Goal: Submit feedback/report problem: Submit feedback/report problem

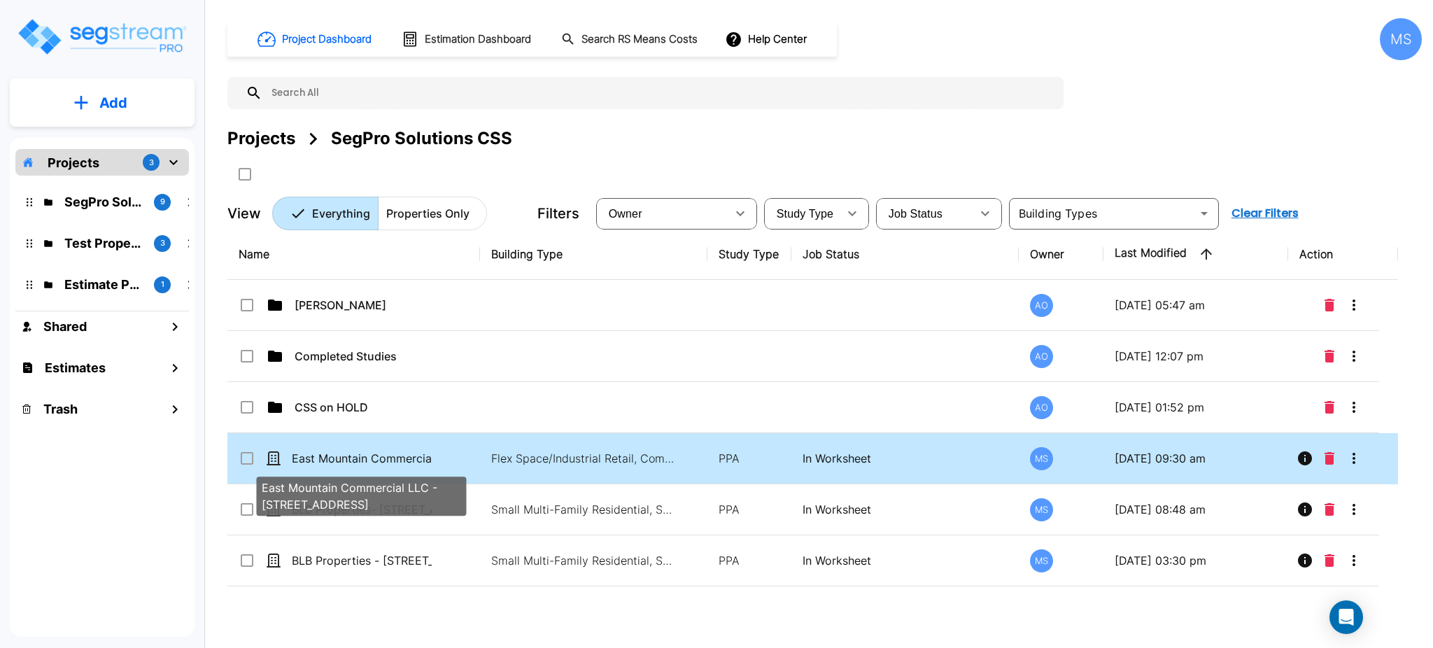
click at [358, 456] on p "East Mountain Commercial LLC - [STREET_ADDRESS]" at bounding box center [362, 458] width 140 height 17
checkbox input "true"
click at [358, 456] on p "East Mountain Commercial LLC - [STREET_ADDRESS]" at bounding box center [362, 458] width 140 height 17
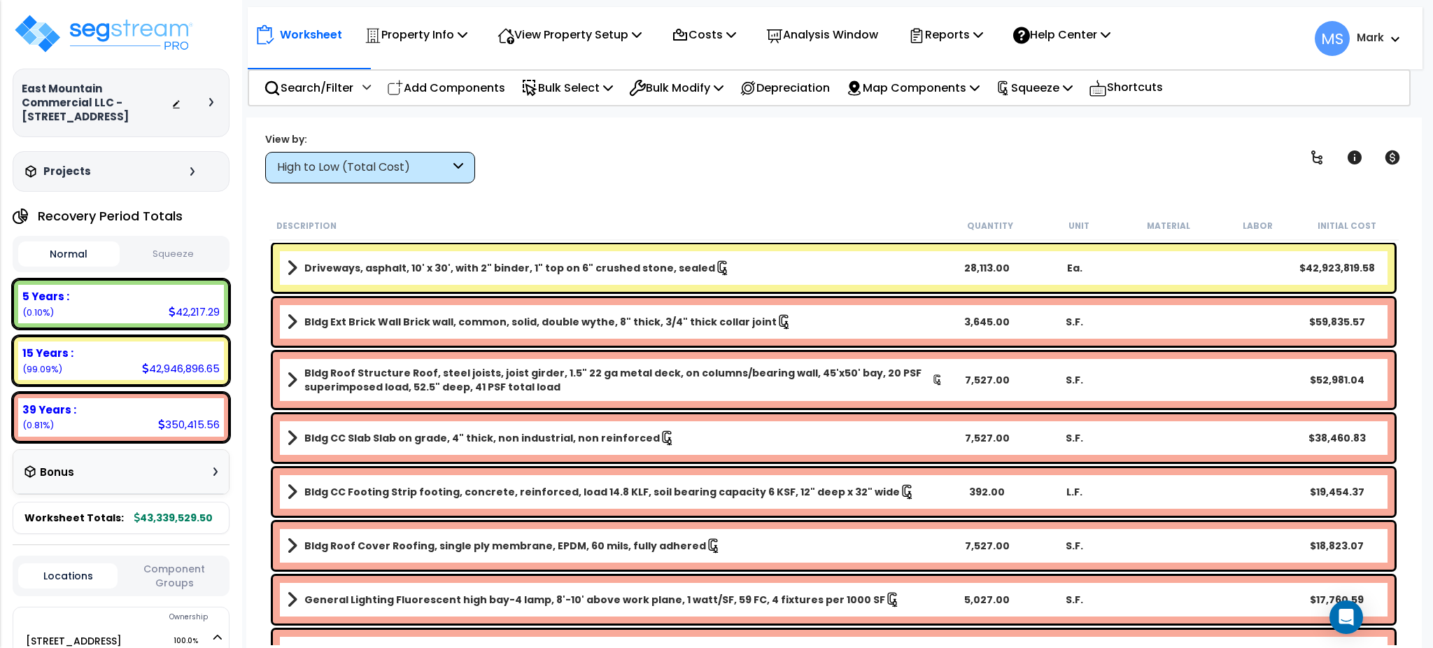
click at [1199, 269] on div "Driveways, asphalt, 10' x 30', with 2" binder, 1" top on 6" crushed stone, seal…" at bounding box center [834, 268] width 1122 height 48
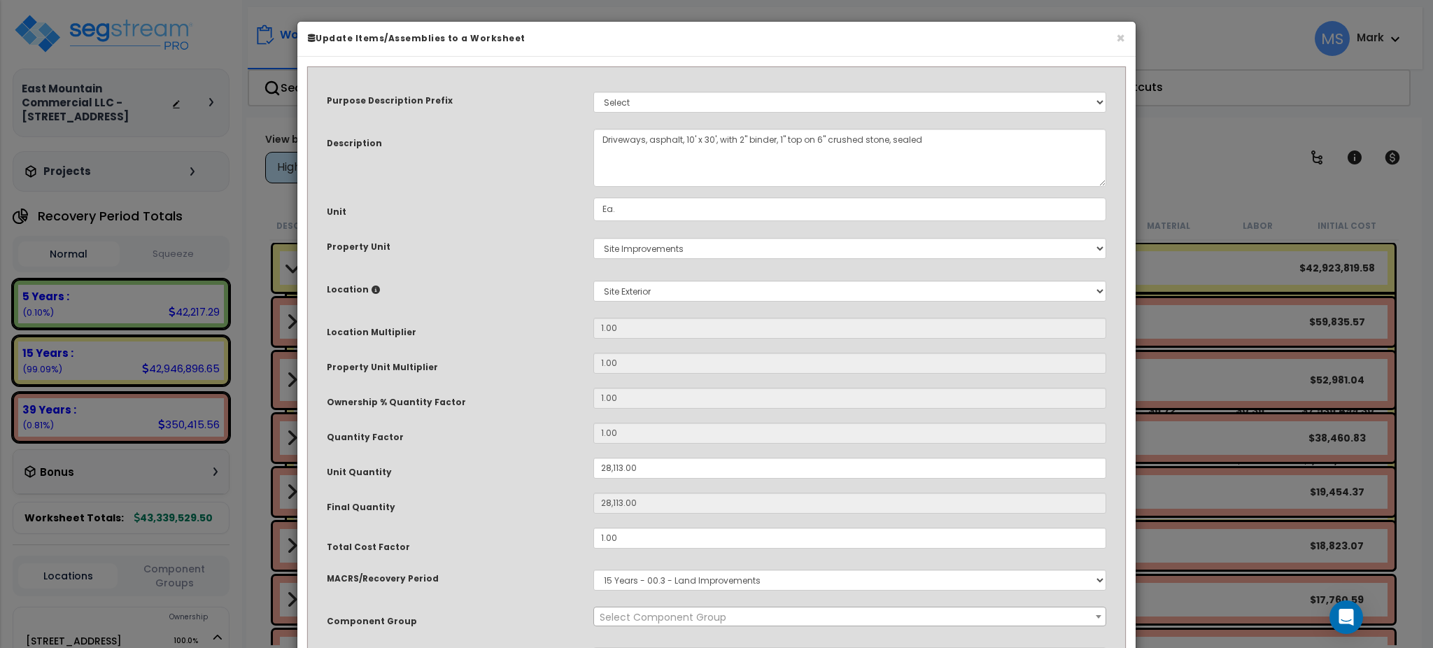
select select "46157"
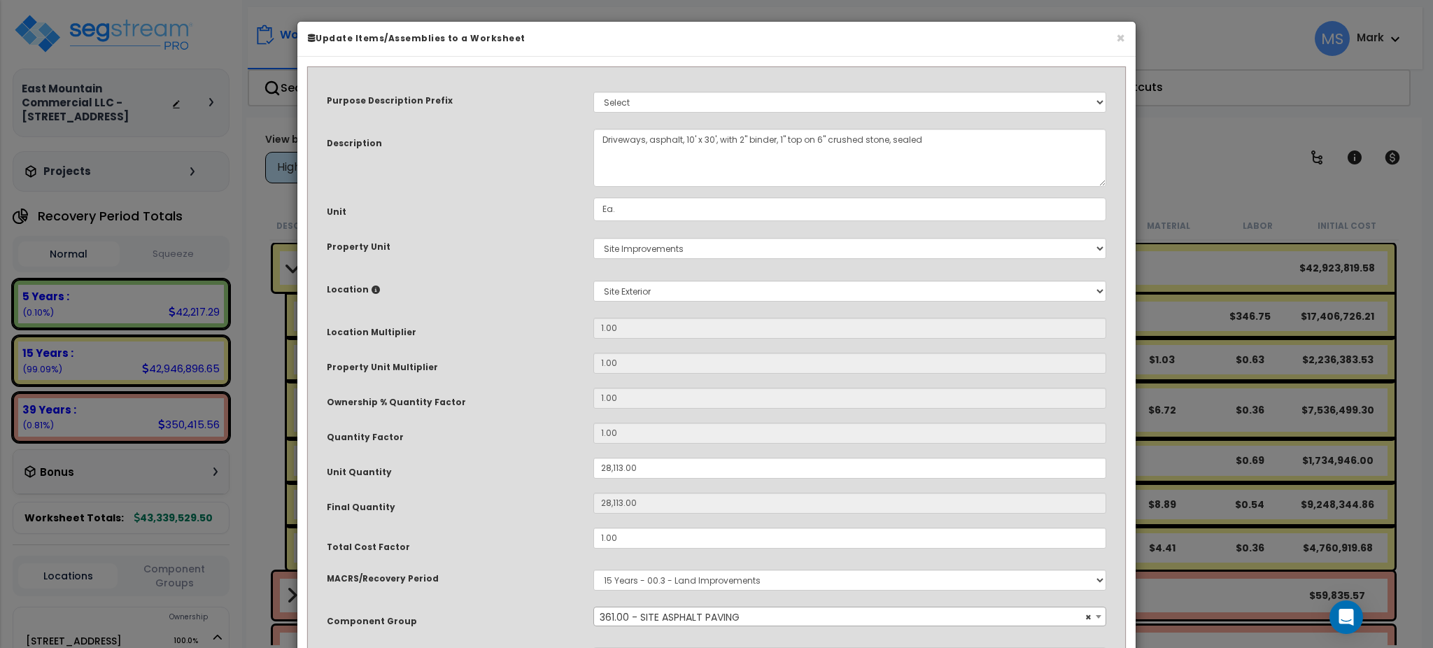
drag, startPoint x: 1199, startPoint y: 269, endPoint x: 451, endPoint y: 276, distance: 747.5
click at [451, 276] on div "Location Please select Property Unit to enable Location" at bounding box center [449, 287] width 267 height 24
drag, startPoint x: 649, startPoint y: 539, endPoint x: 690, endPoint y: 531, distance: 41.5
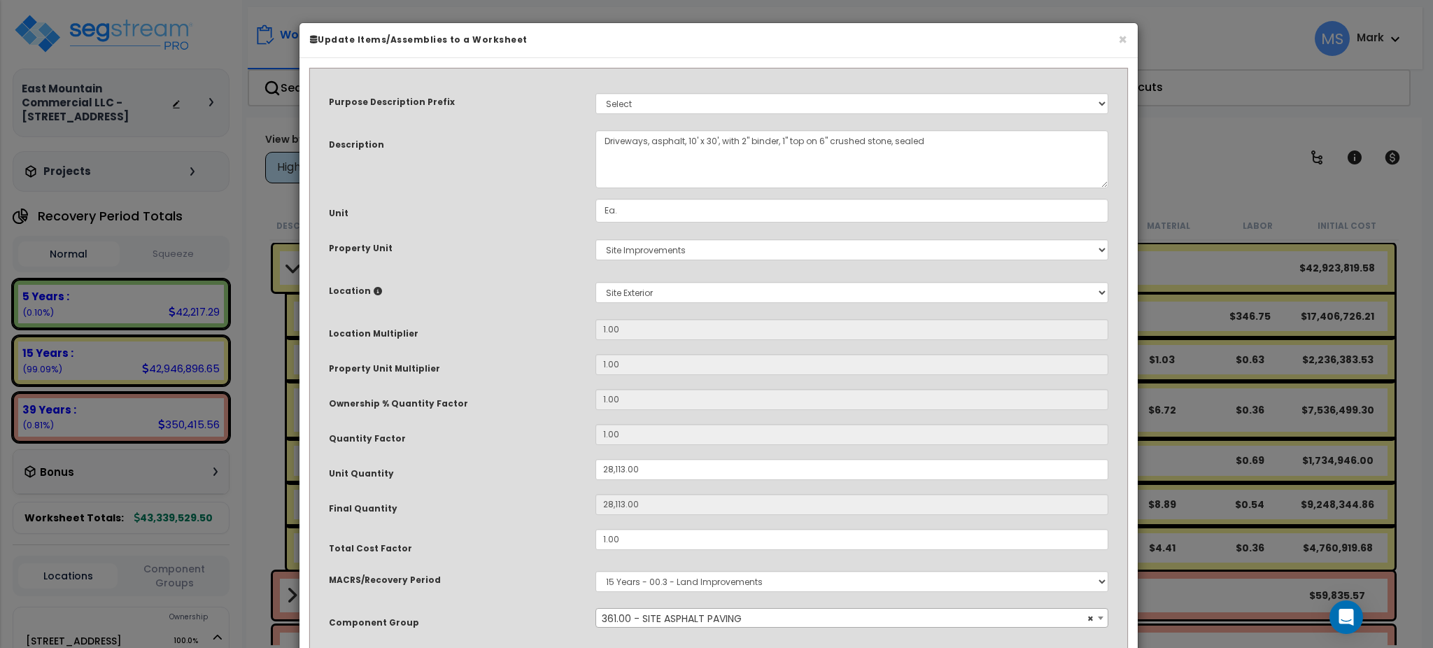
drag, startPoint x: 690, startPoint y: 531, endPoint x: 540, endPoint y: 507, distance: 151.5
click at [540, 507] on div "Final Quantity" at bounding box center [451, 506] width 267 height 24
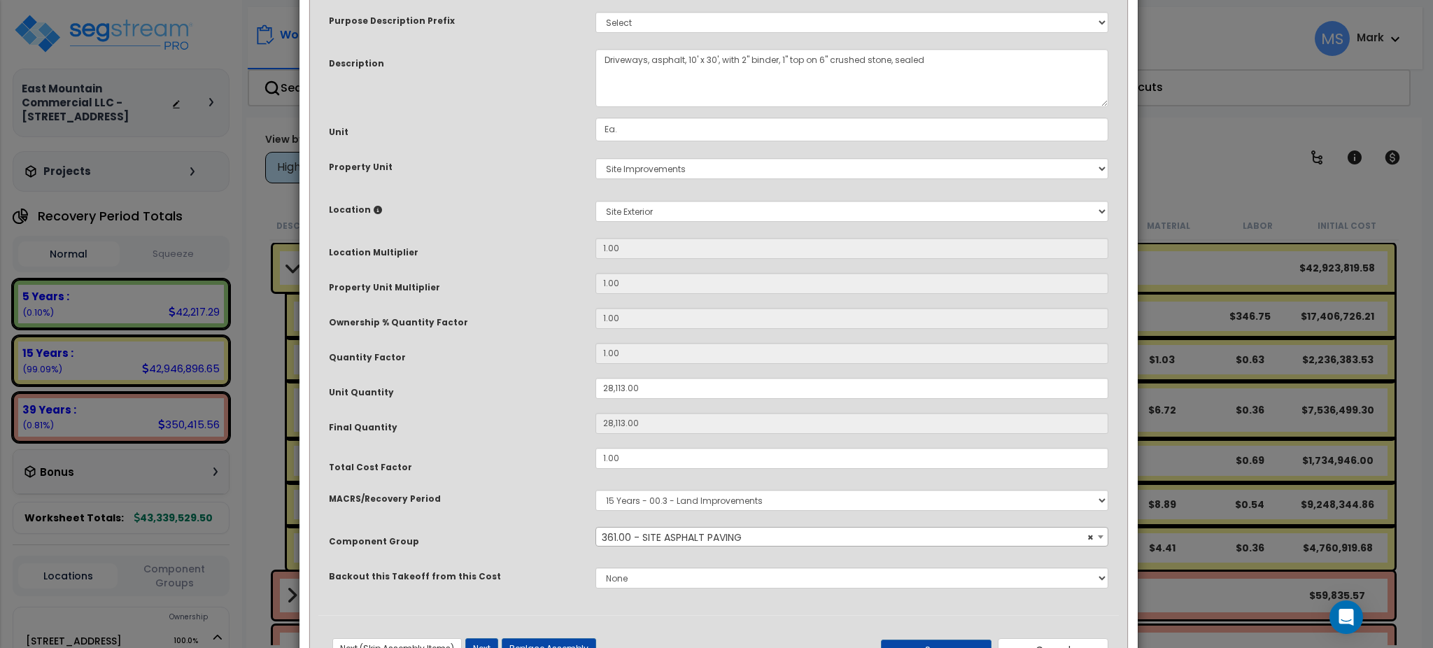
scroll to position [136, 0]
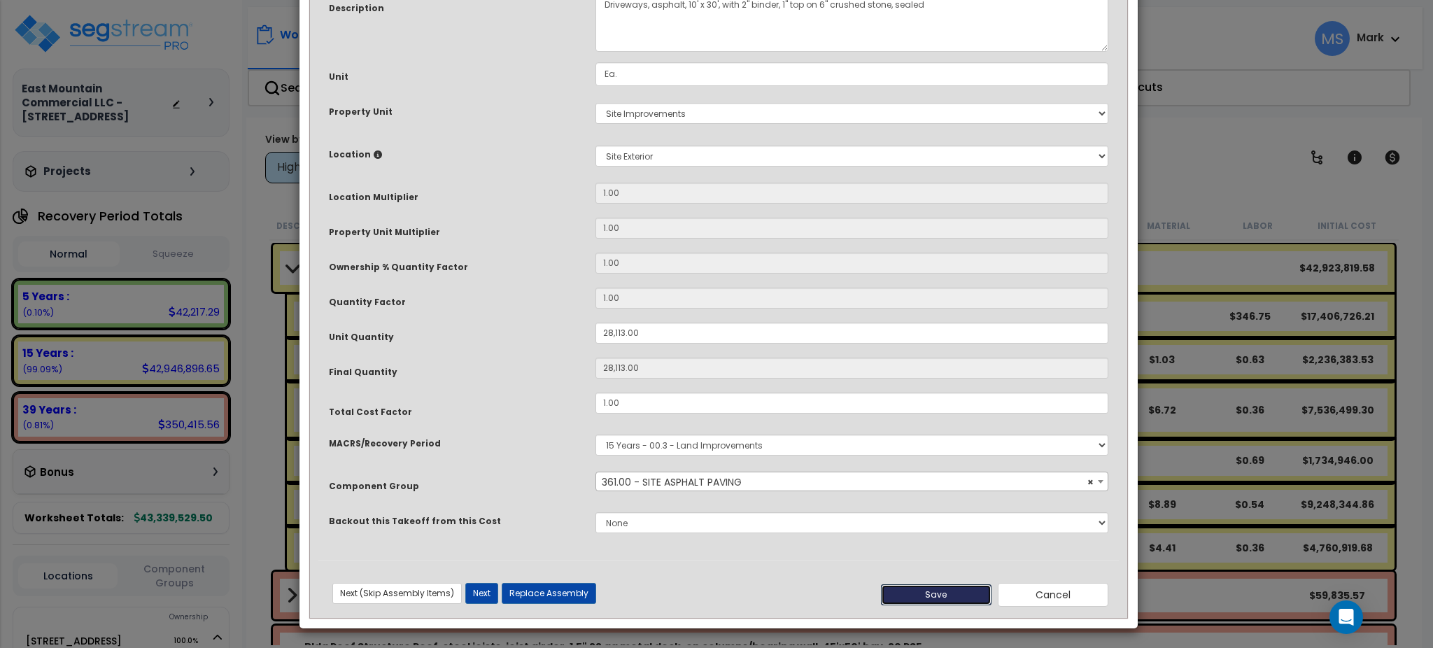
click at [901, 589] on button "Save" at bounding box center [936, 594] width 111 height 21
type input "28113.00"
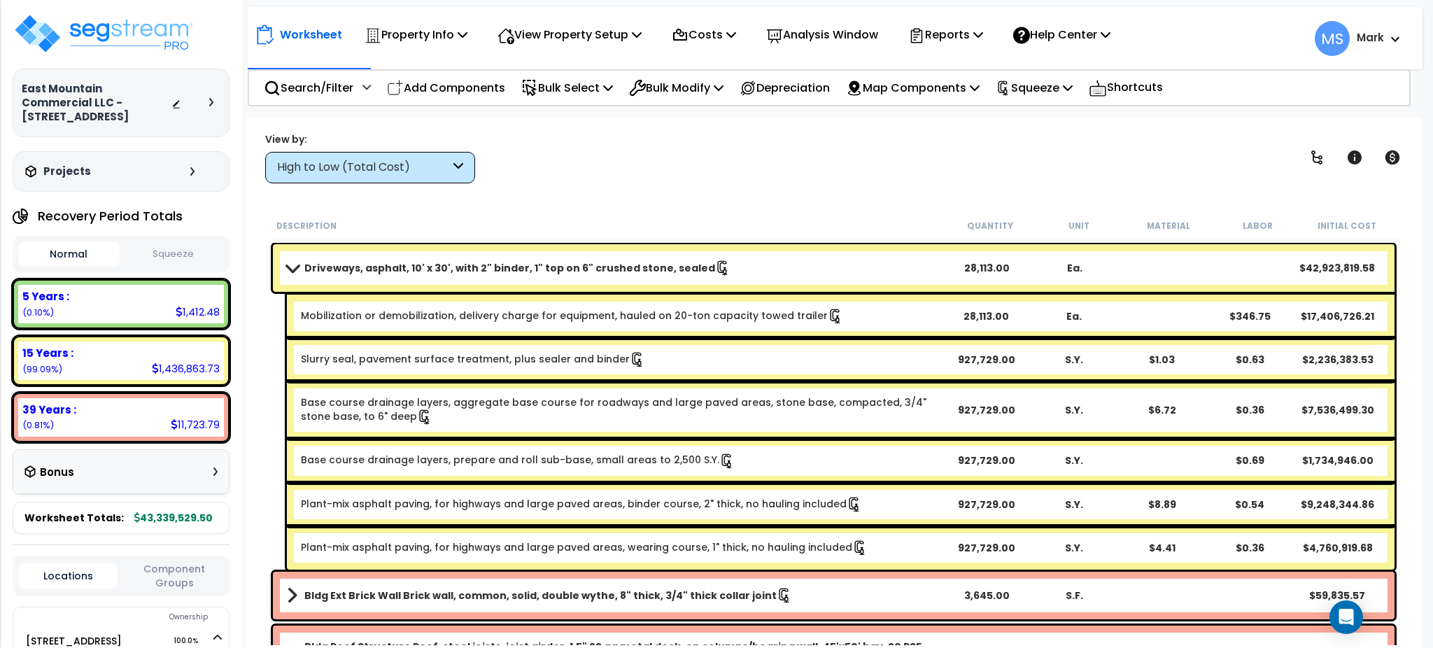
drag, startPoint x: 743, startPoint y: 360, endPoint x: 747, endPoint y: 373, distance: 13.9
click at [743, 359] on b "Slurry seal, pavement surface treatment, plus sealer and binder" at bounding box center [621, 359] width 641 height 15
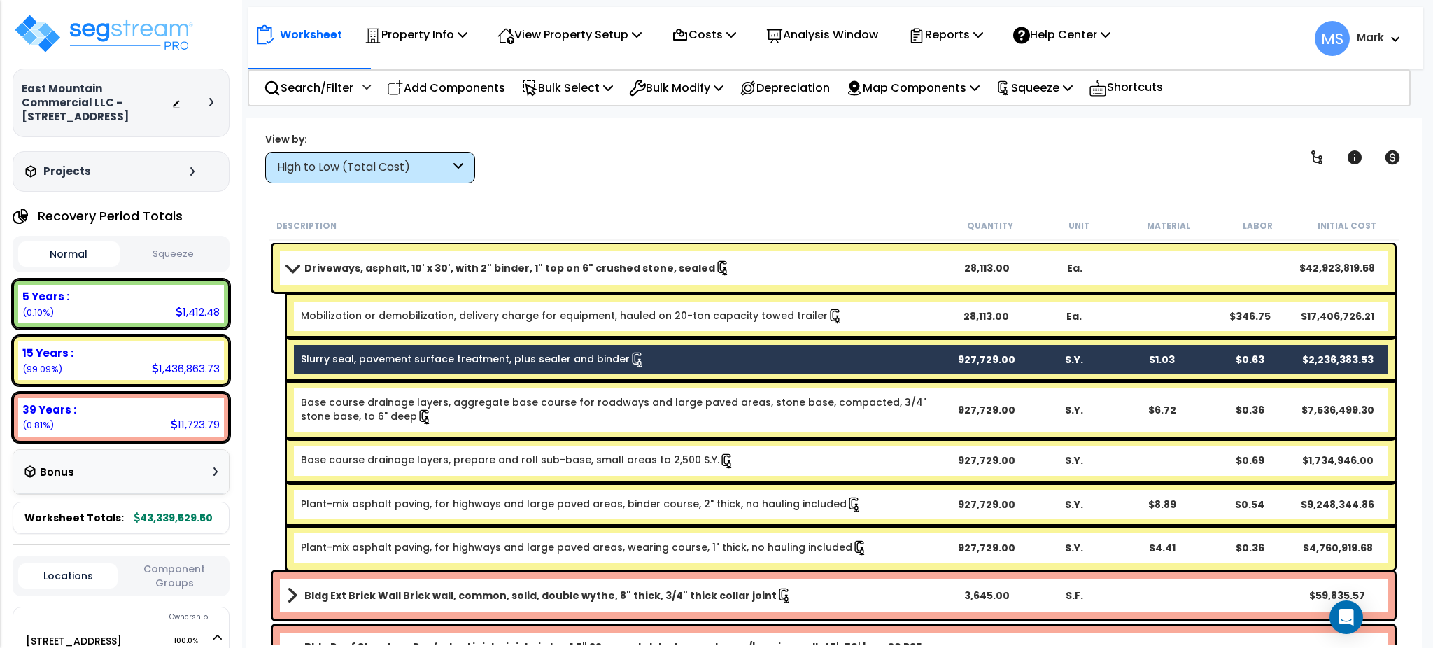
click at [744, 419] on link "Base course drainage layers, aggregate base course for roadways and large paved…" at bounding box center [621, 409] width 641 height 29
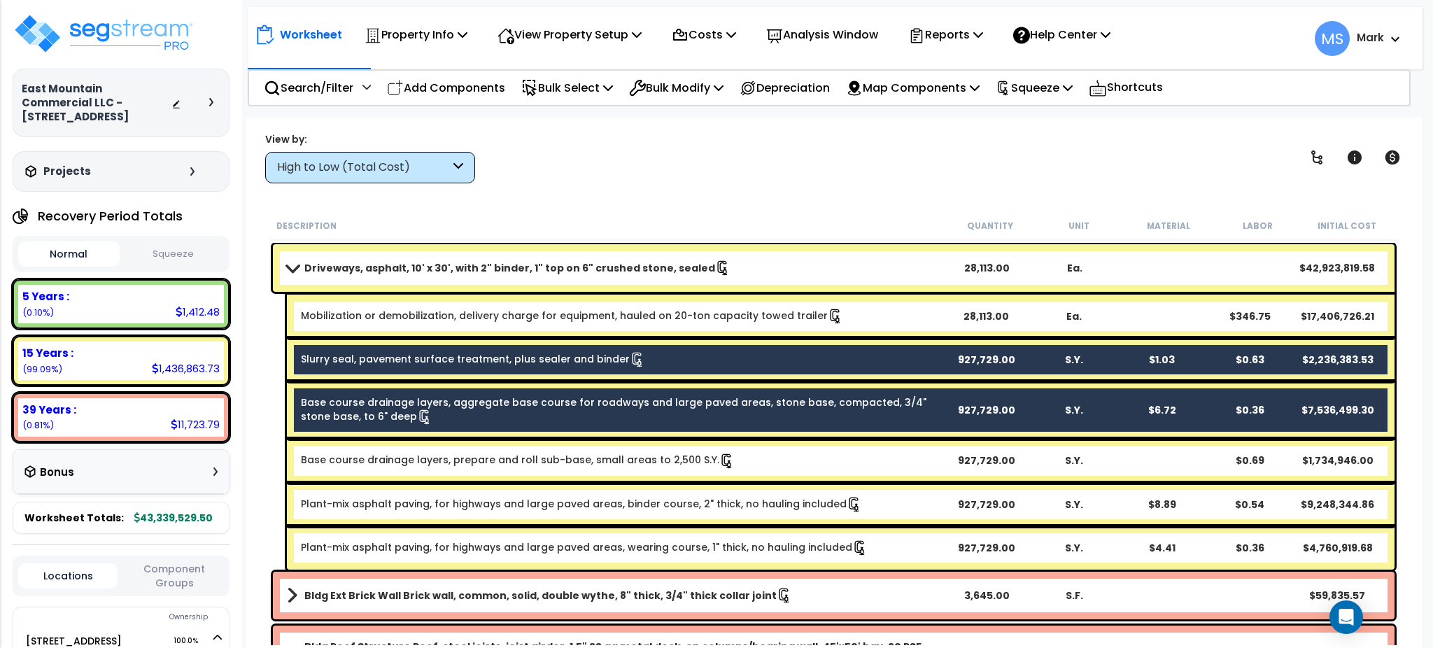
drag, startPoint x: 741, startPoint y: 454, endPoint x: 732, endPoint y: 503, distance: 49.1
click at [741, 455] on b "Base course drainage layers, prepare and roll sub-base, small areas to 2,500 S.…" at bounding box center [621, 460] width 641 height 15
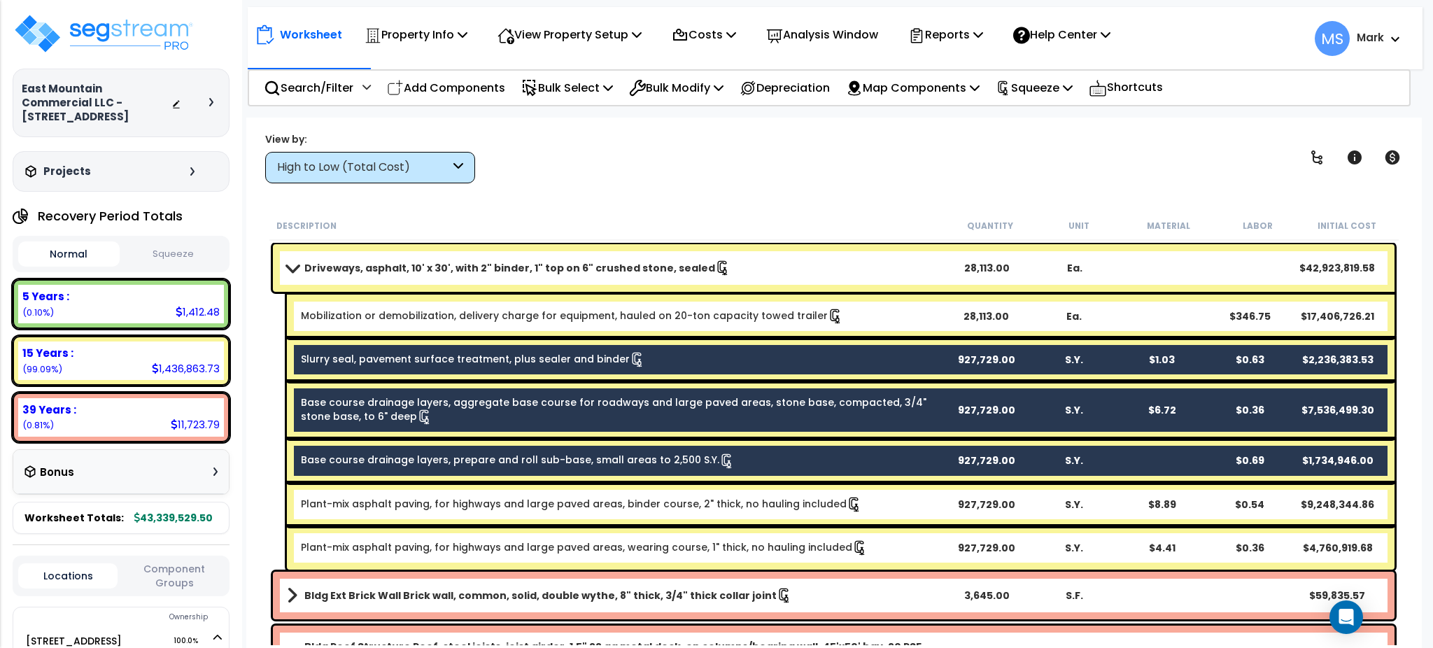
click at [731, 503] on link "Plant-mix asphalt paving, for highways and large paved areas, binder course, 2"…" at bounding box center [581, 503] width 561 height 15
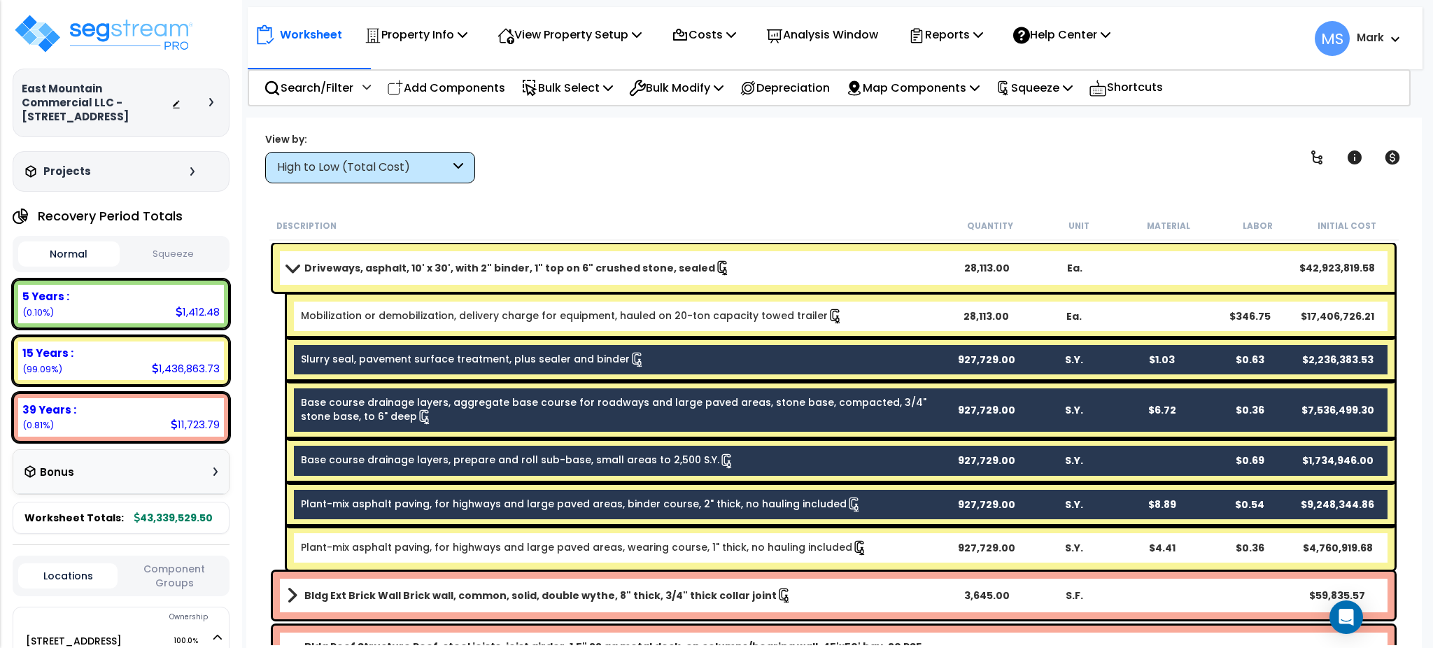
click at [726, 540] on link "Plant-mix asphalt paving, for highways and large paved areas, wearing course, 1…" at bounding box center [584, 547] width 567 height 15
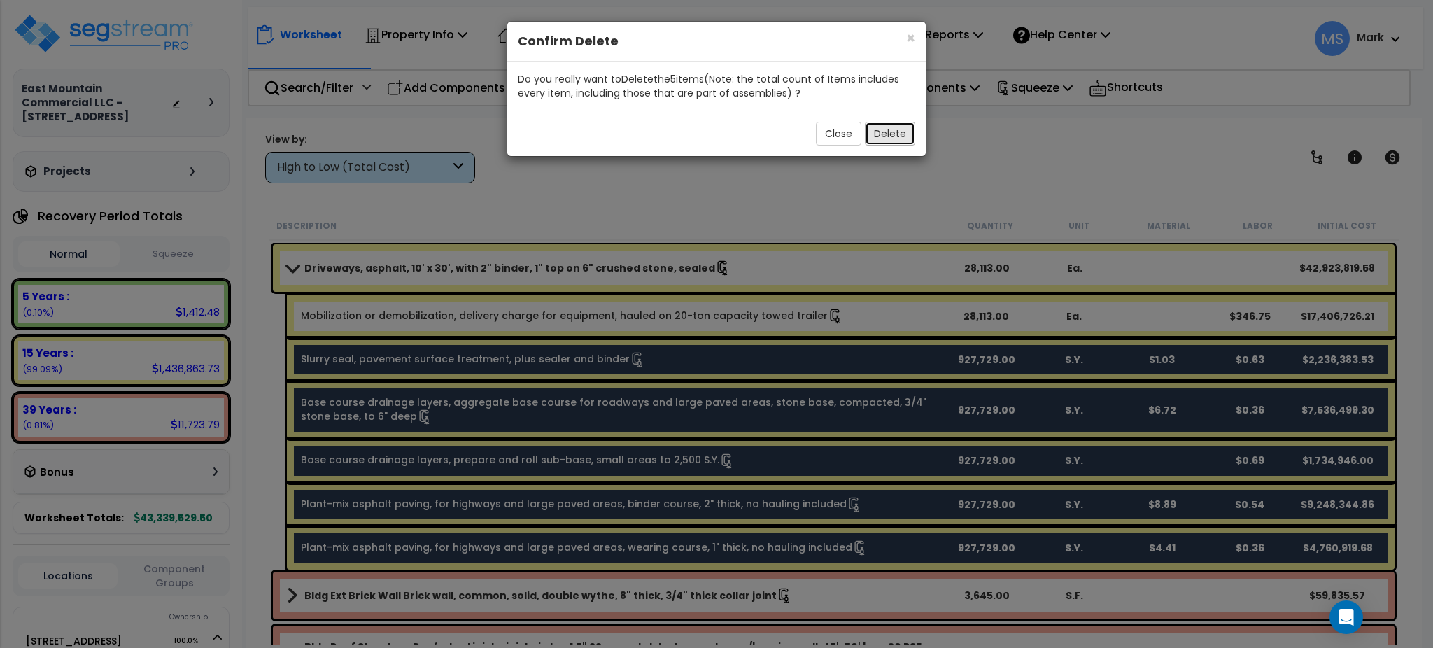
drag, startPoint x: 872, startPoint y: 134, endPoint x: 933, endPoint y: 181, distance: 76.4
click at [873, 134] on button "Delete" at bounding box center [890, 134] width 50 height 24
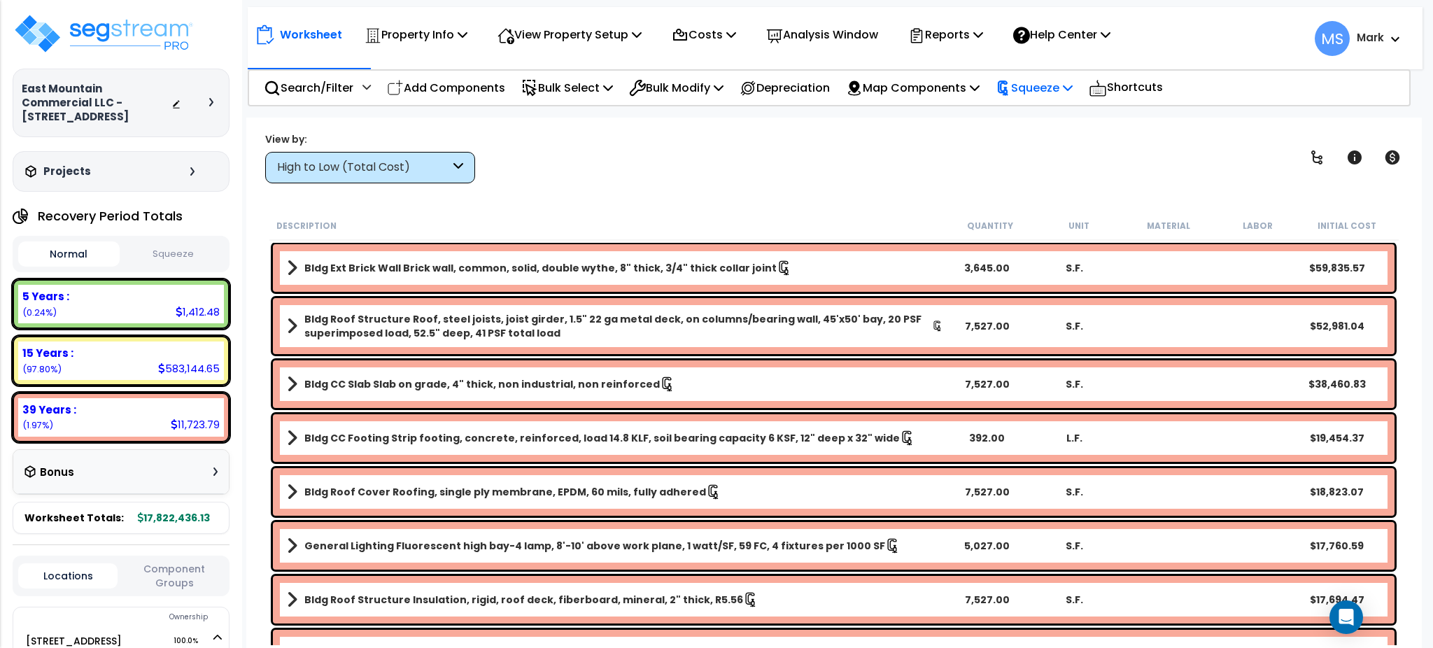
drag, startPoint x: 1016, startPoint y: 90, endPoint x: 1023, endPoint y: 102, distance: 13.8
click at [1011, 90] on icon at bounding box center [1003, 87] width 15 height 15
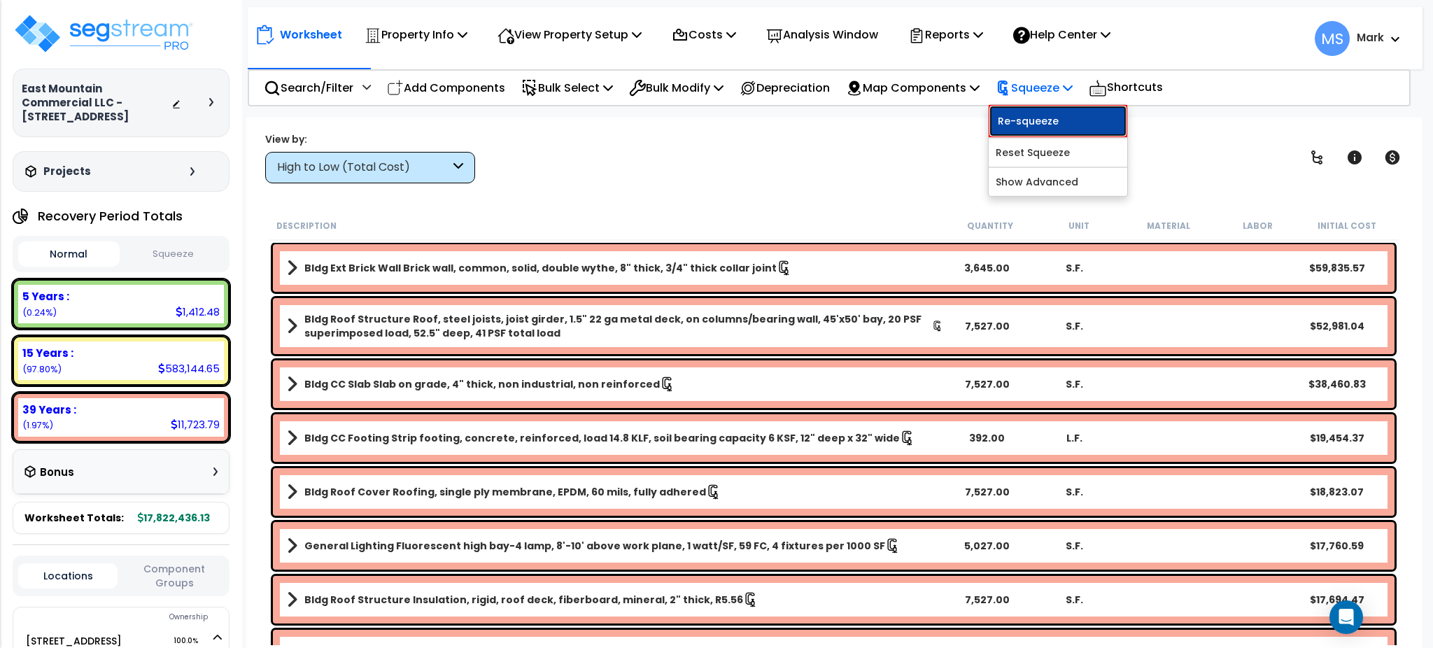
click at [1028, 128] on link "Re-squeeze" at bounding box center [1058, 121] width 139 height 32
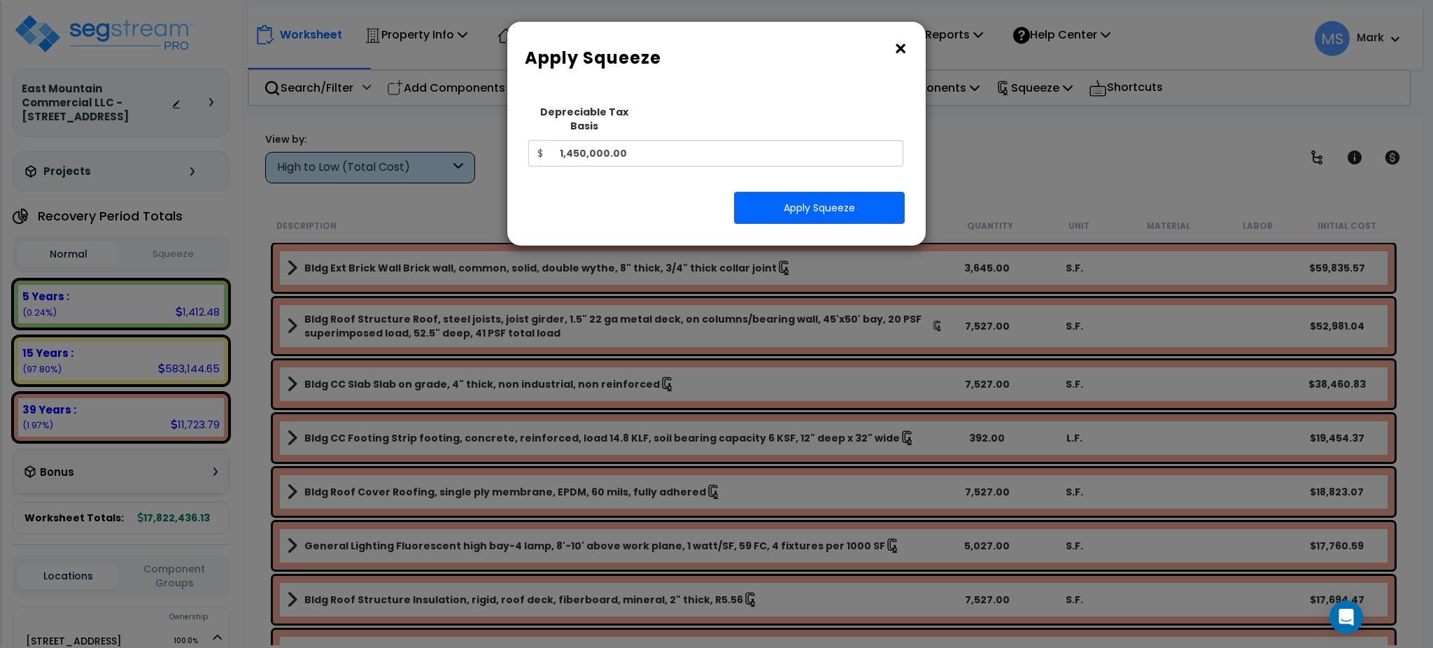
click at [861, 174] on div "Squeeze Type Select 1. Squeeze Entire Worksheet 2. Squeeze by Takeoff Cost 3. S…" at bounding box center [717, 166] width 398 height 137
click at [859, 192] on button "Apply Squeeze" at bounding box center [819, 208] width 171 height 32
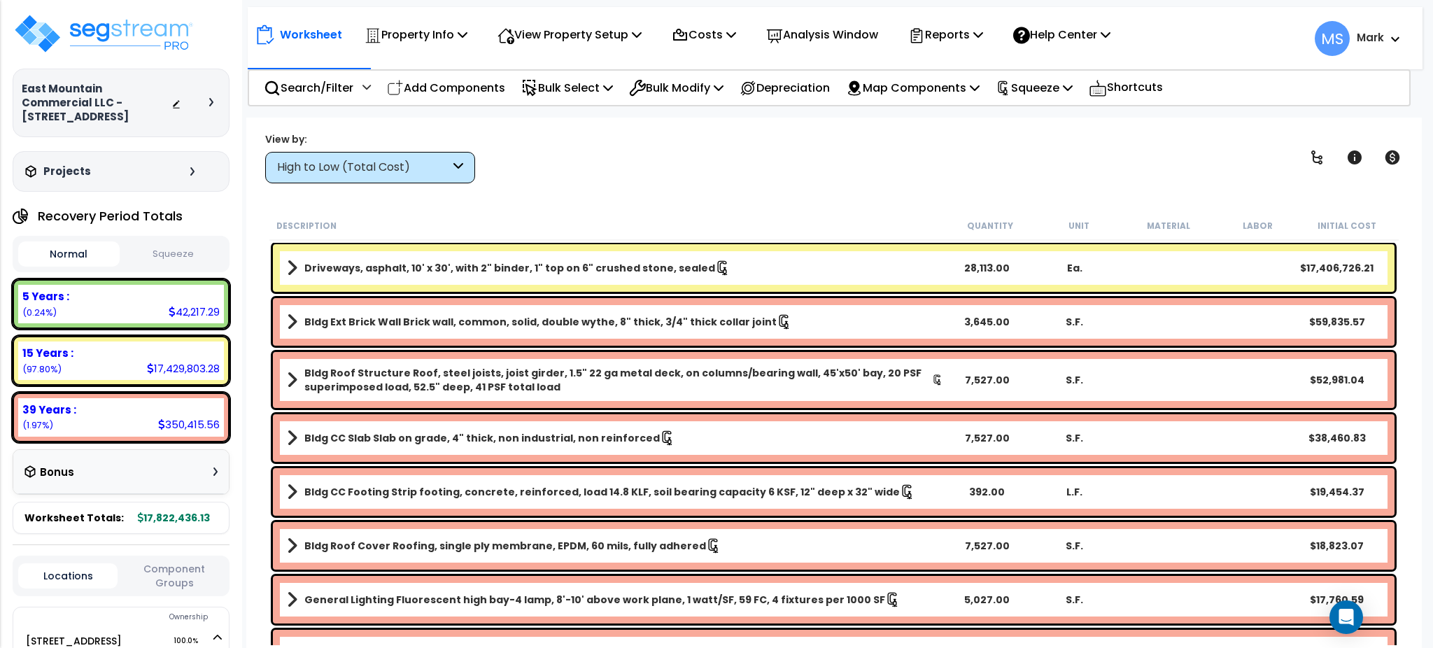
click at [557, 268] on b "Driveways, asphalt, 10' x 30', with 2" binder, 1" top on 6" crushed stone, seal…" at bounding box center [509, 268] width 411 height 14
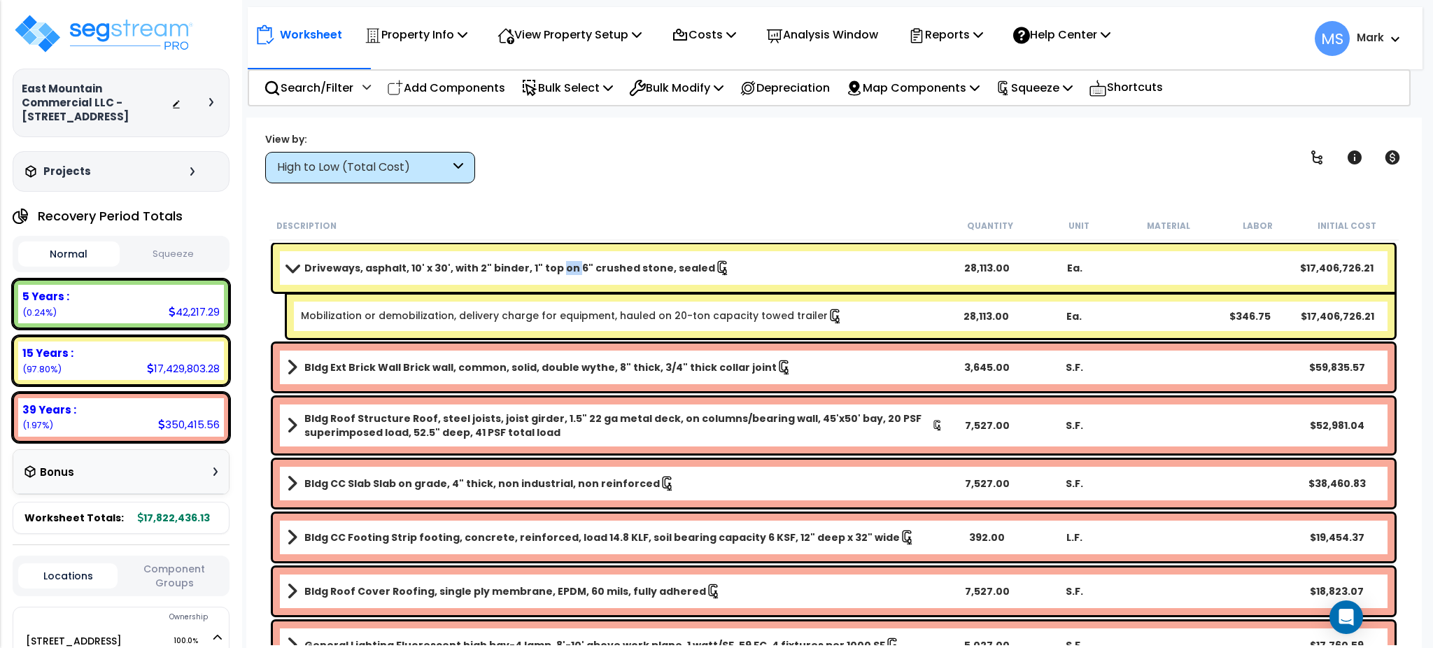
click at [557, 268] on b "Driveways, asphalt, 10' x 30', with 2" binder, 1" top on 6" crushed stone, seal…" at bounding box center [509, 268] width 411 height 14
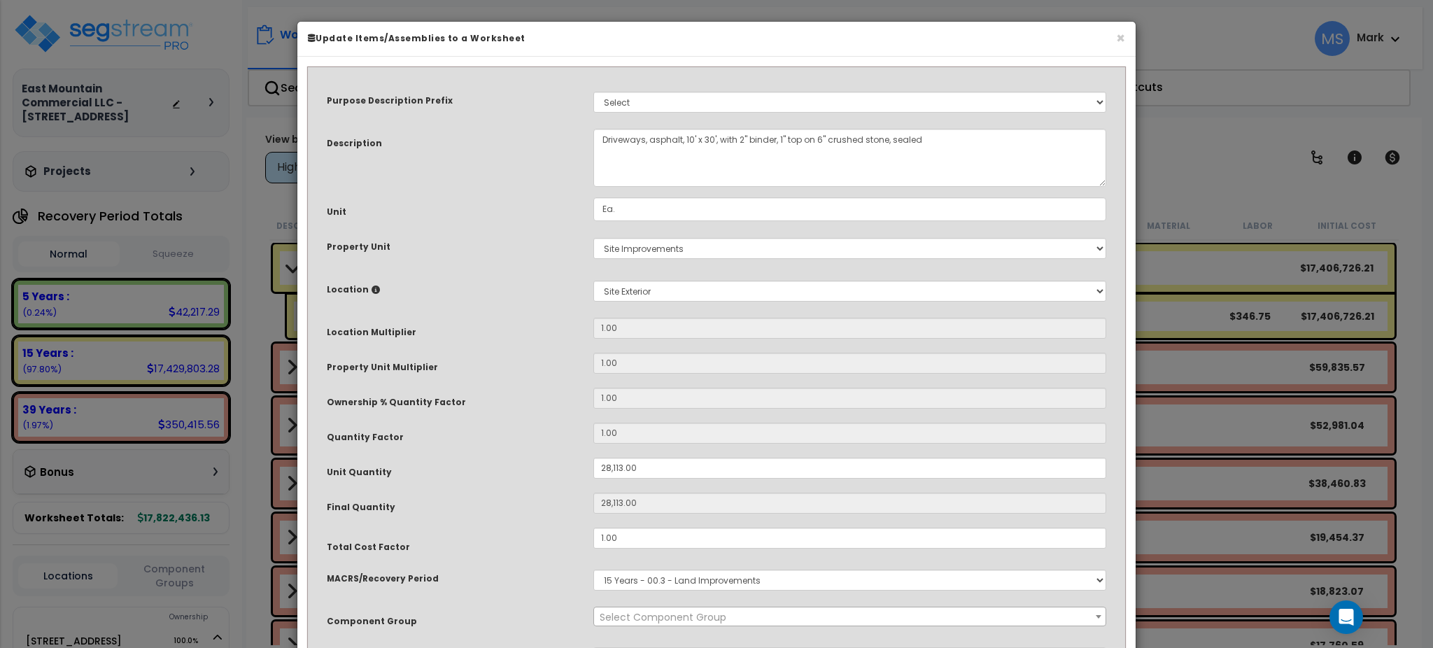
select select "46157"
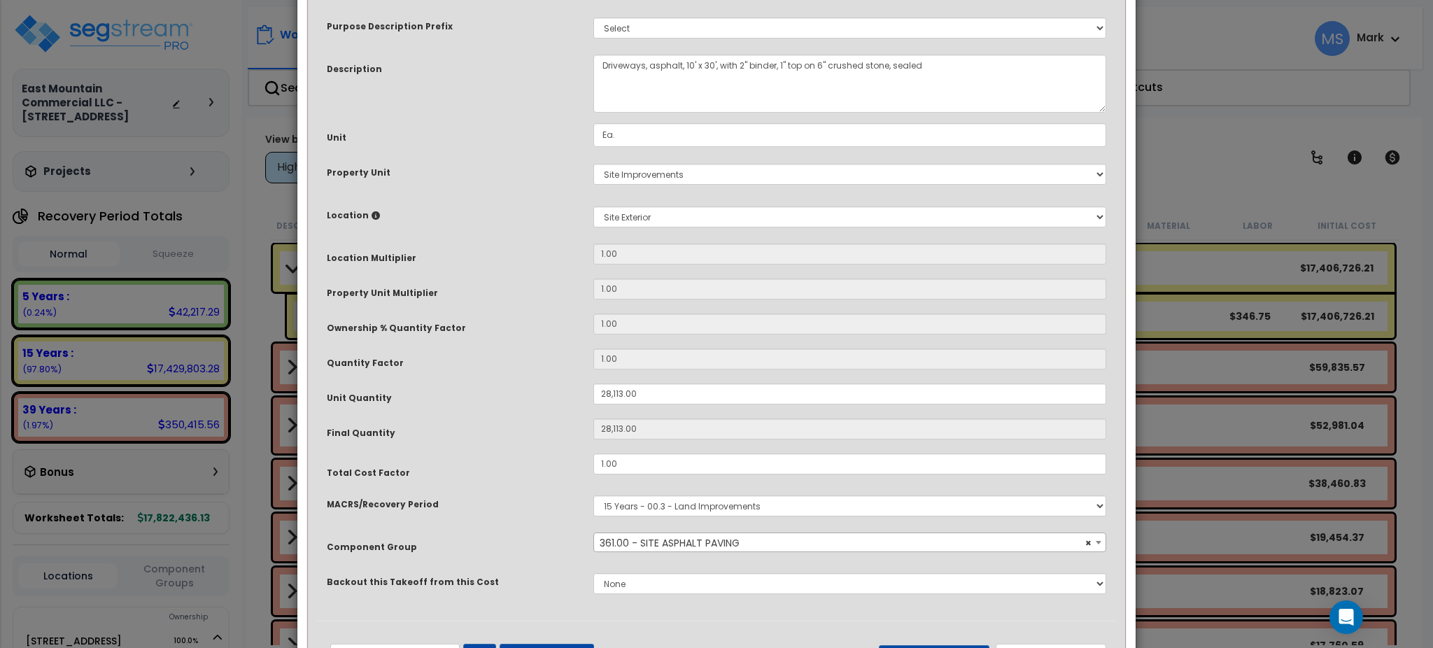
scroll to position [136, 0]
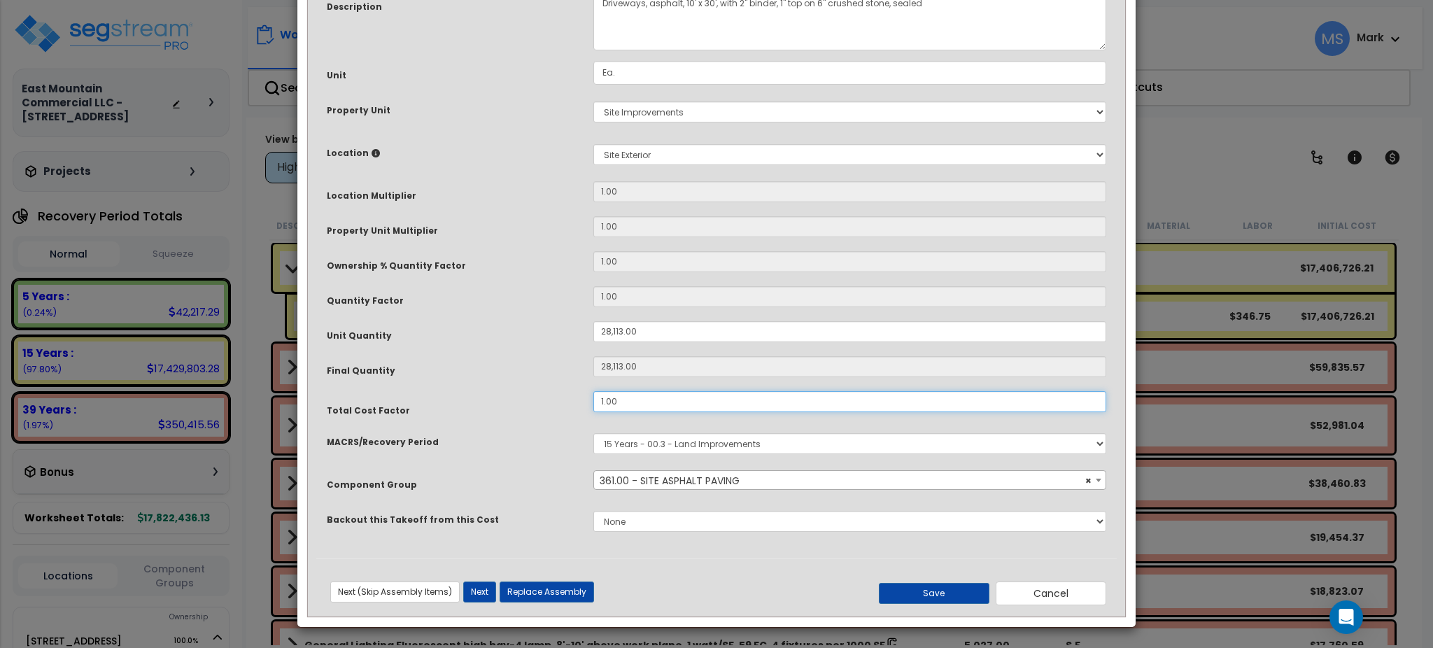
click at [654, 409] on input "1.00" at bounding box center [849, 401] width 513 height 21
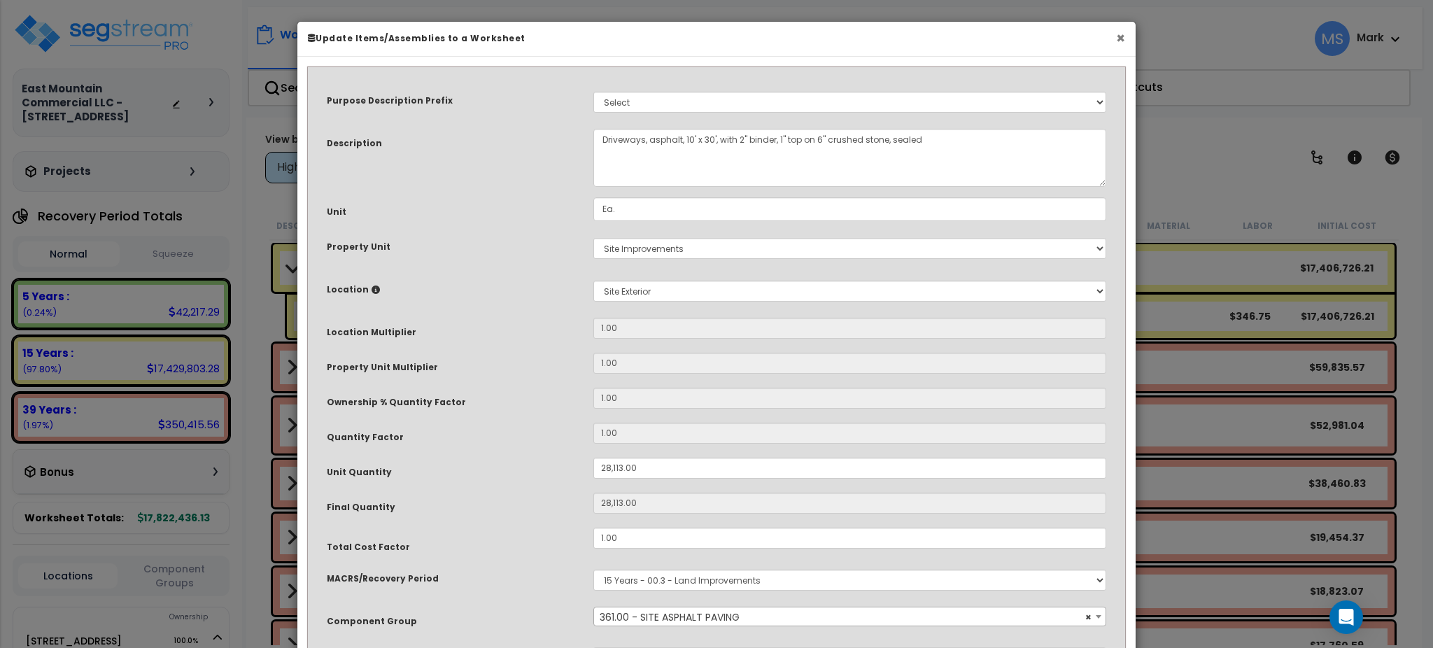
click at [1116, 38] on button "×" at bounding box center [1120, 38] width 9 height 15
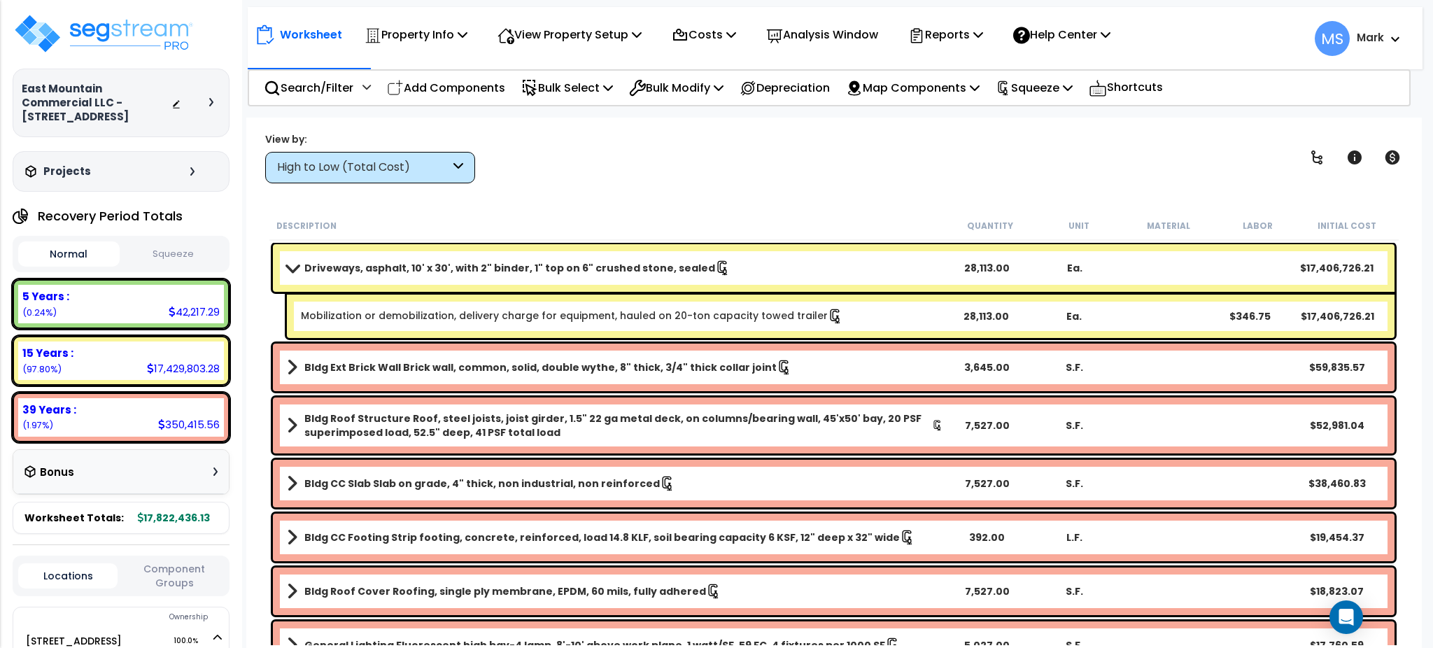
click at [787, 268] on link "Driveways, asphalt, 10' x 30', with 2" binder, 1" top on 6" crushed stone, seal…" at bounding box center [615, 268] width 656 height 20
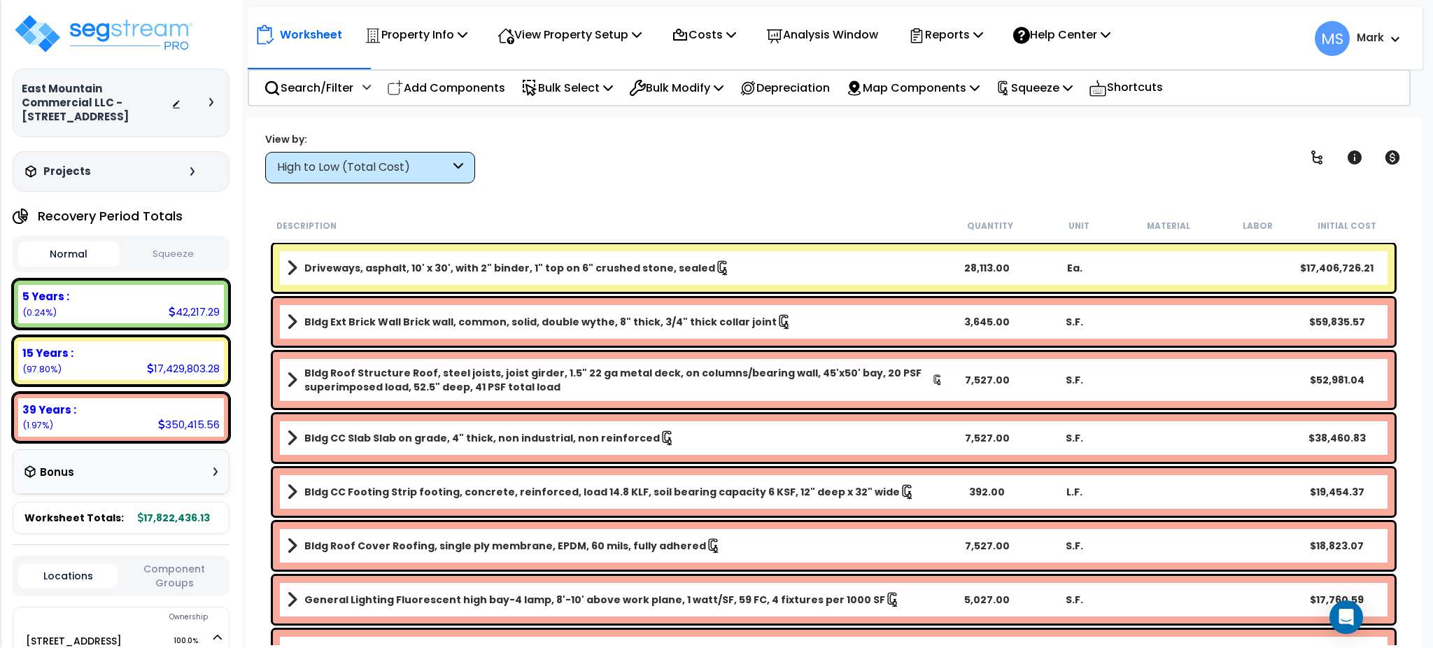
click at [787, 268] on link "Driveways, asphalt, 10' x 30', with 2" binder, 1" top on 6" crushed stone, seal…" at bounding box center [615, 268] width 656 height 20
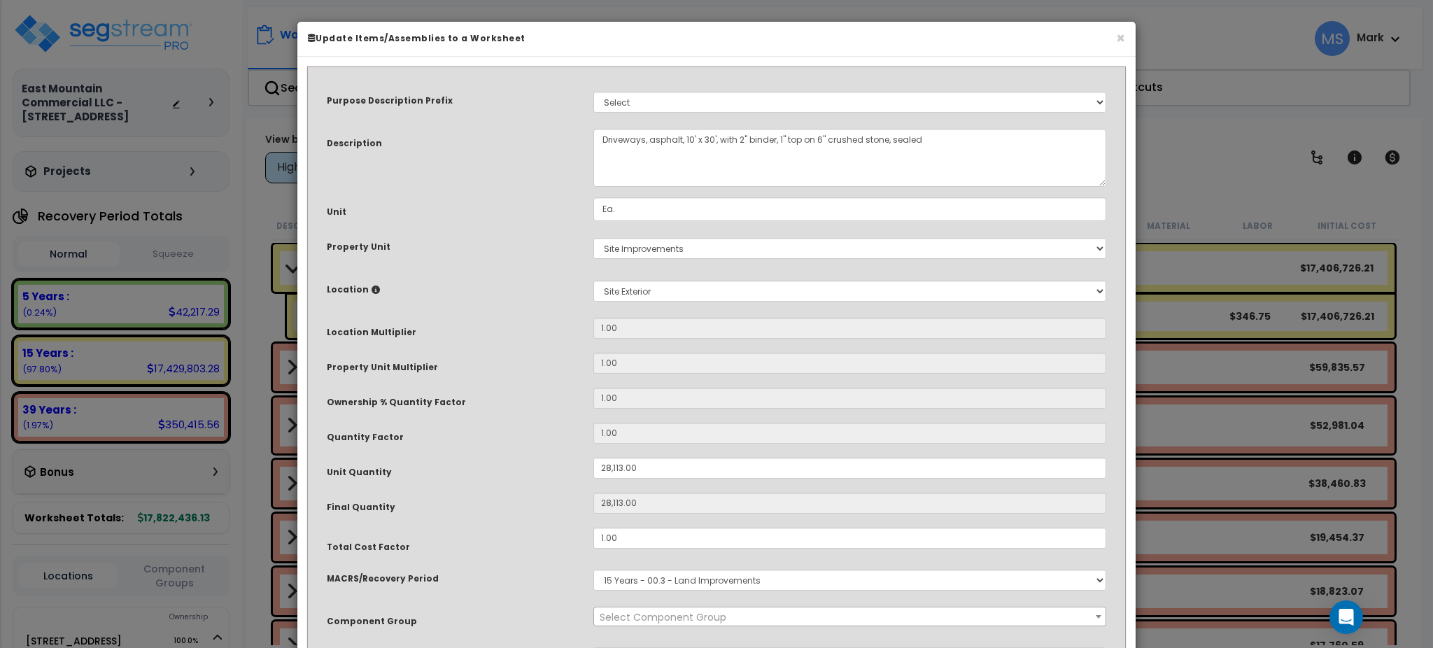
select select "46157"
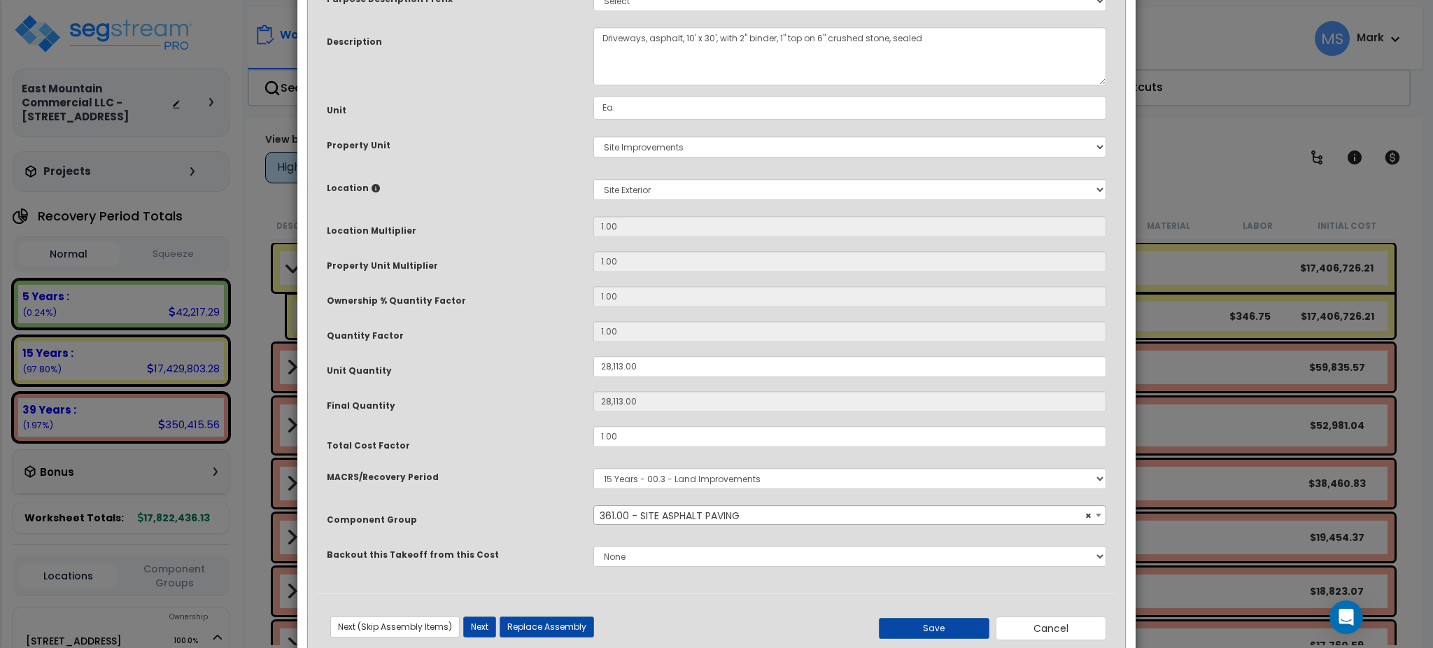
scroll to position [136, 0]
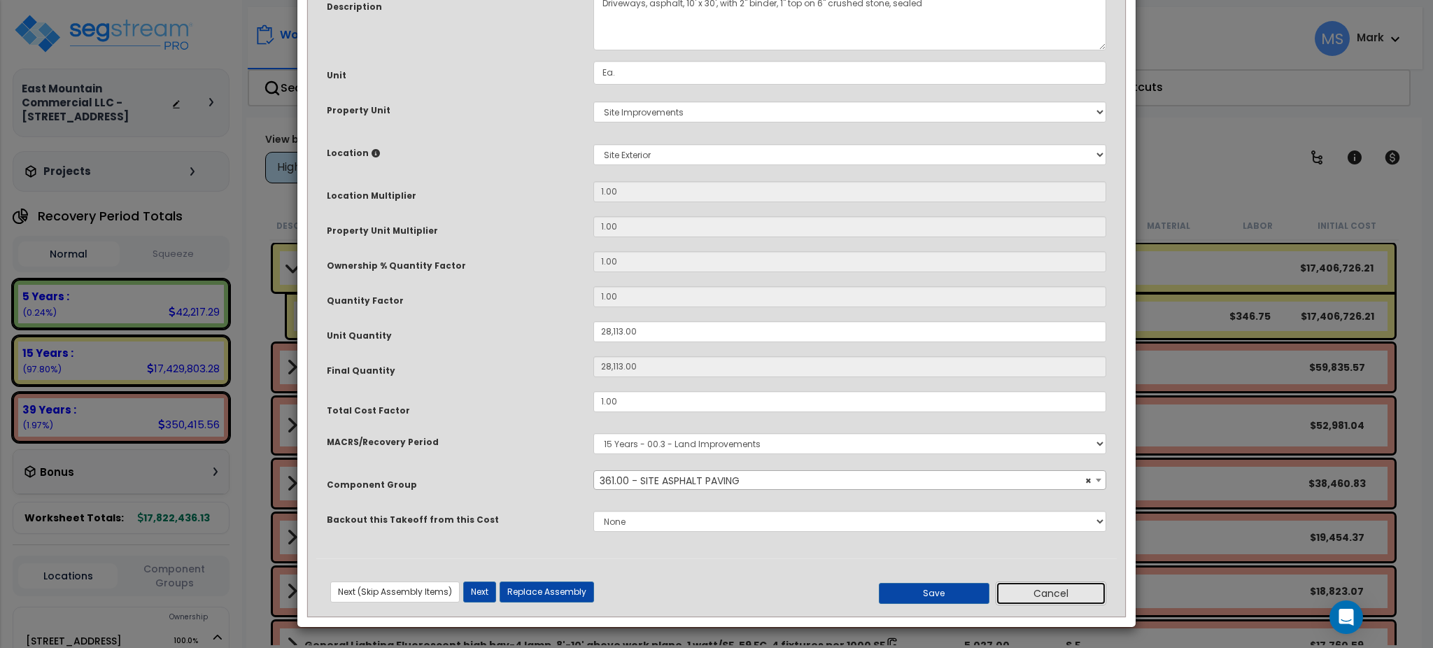
click at [1019, 589] on button "Cancel" at bounding box center [1051, 594] width 111 height 24
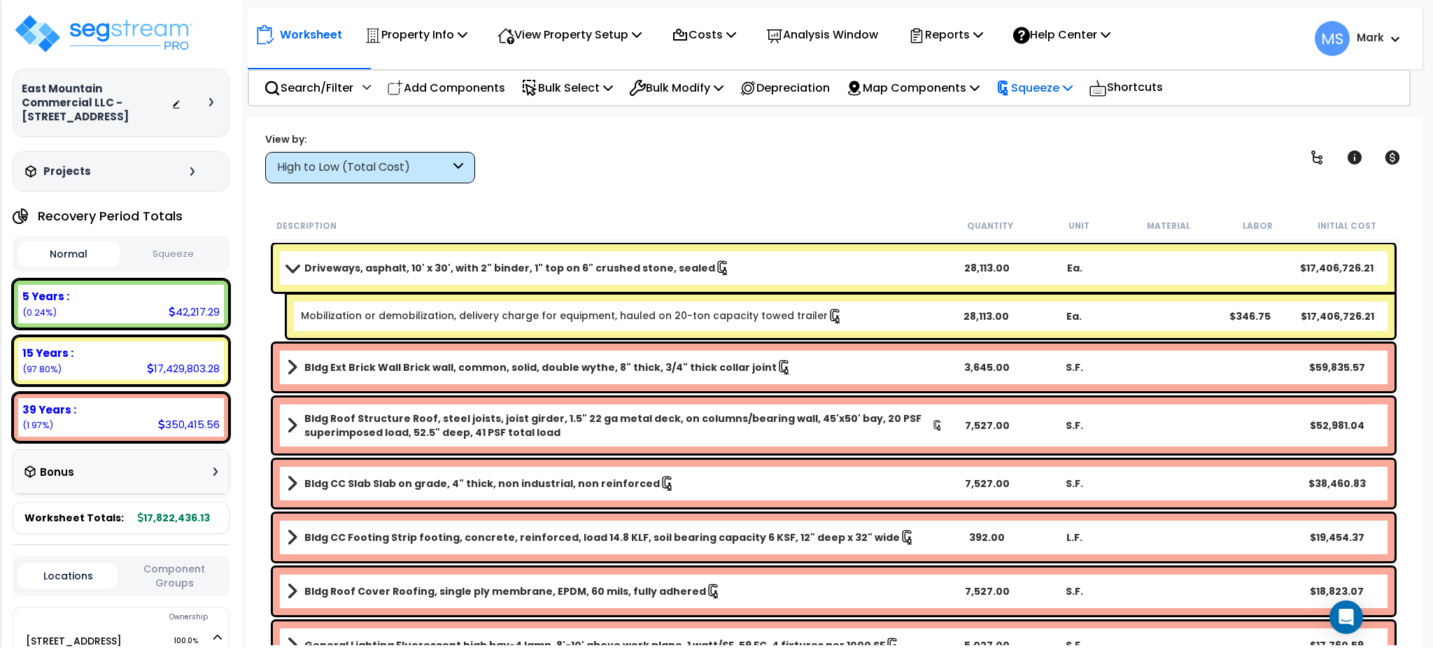
click at [1046, 94] on p "Squeeze" at bounding box center [1034, 87] width 77 height 19
click at [1048, 124] on link "Re-squeeze" at bounding box center [1058, 119] width 139 height 28
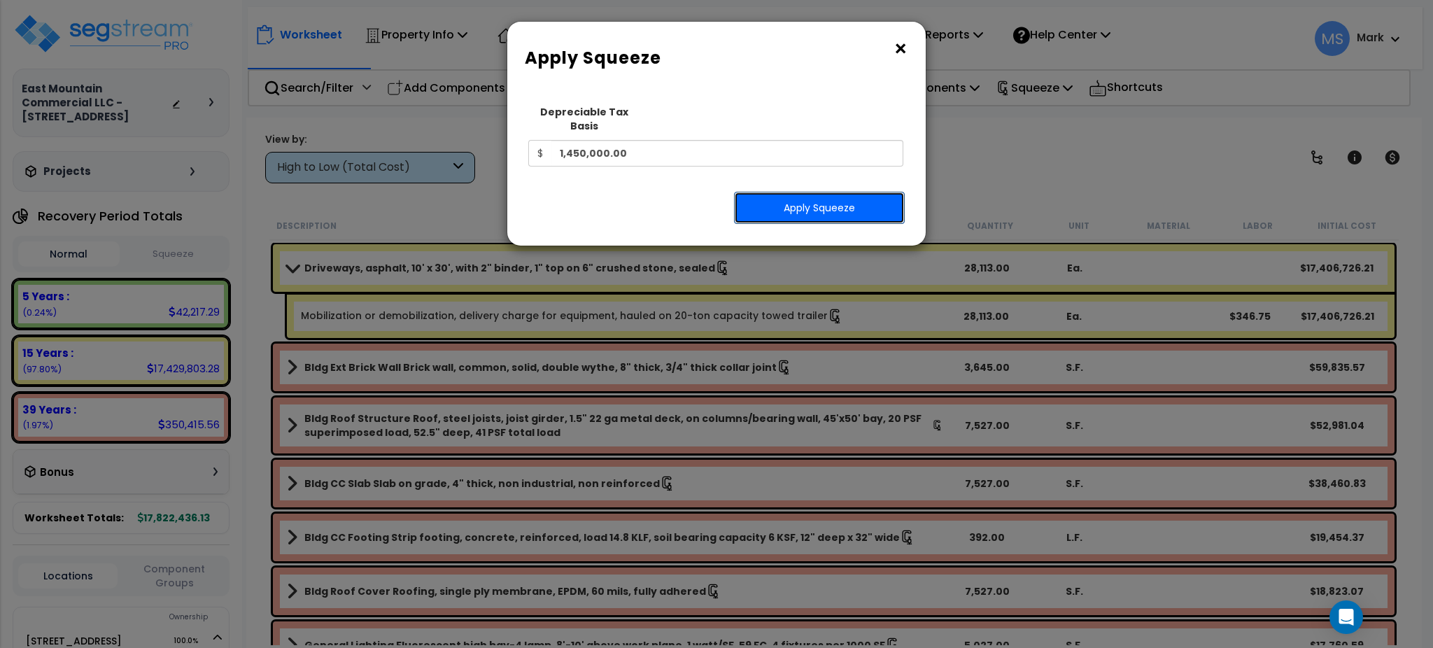
click at [872, 195] on button "Apply Squeeze" at bounding box center [819, 208] width 171 height 32
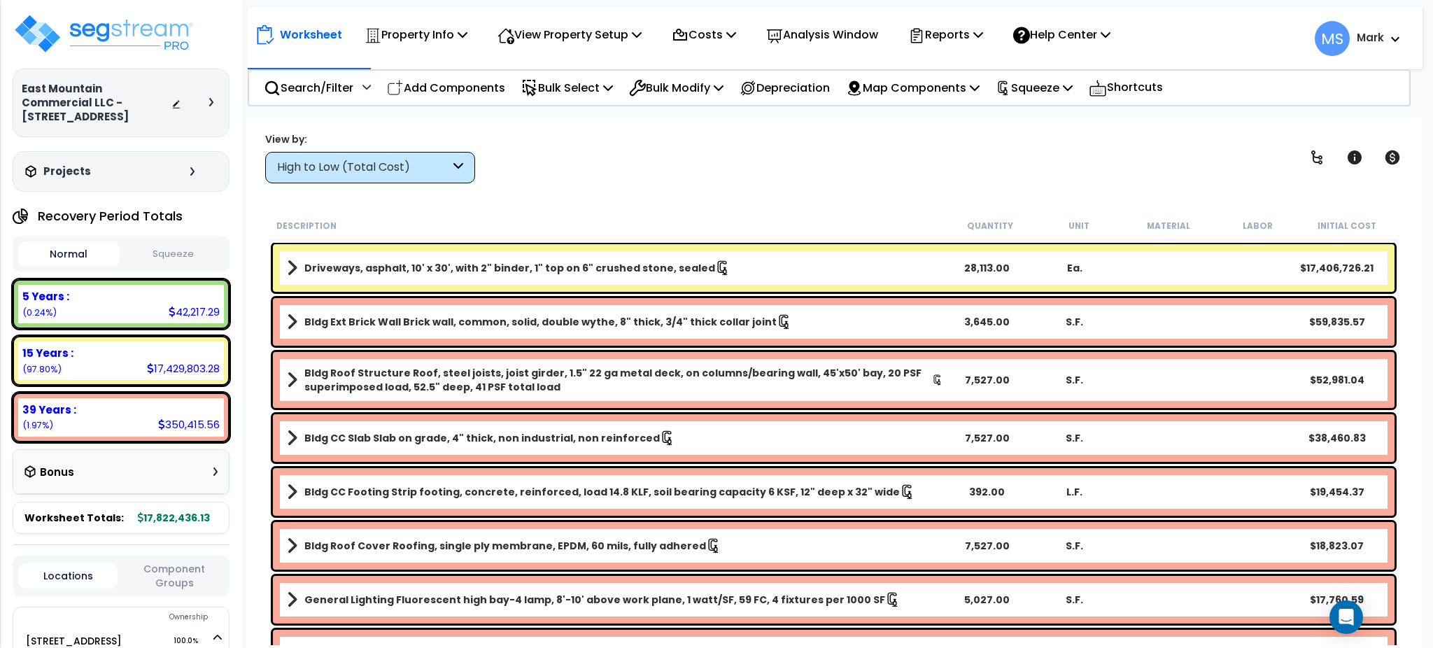
click at [752, 258] on link "Driveways, asphalt, 10' x 30', with 2" binder, 1" top on 6" crushed stone, seal…" at bounding box center [615, 268] width 656 height 20
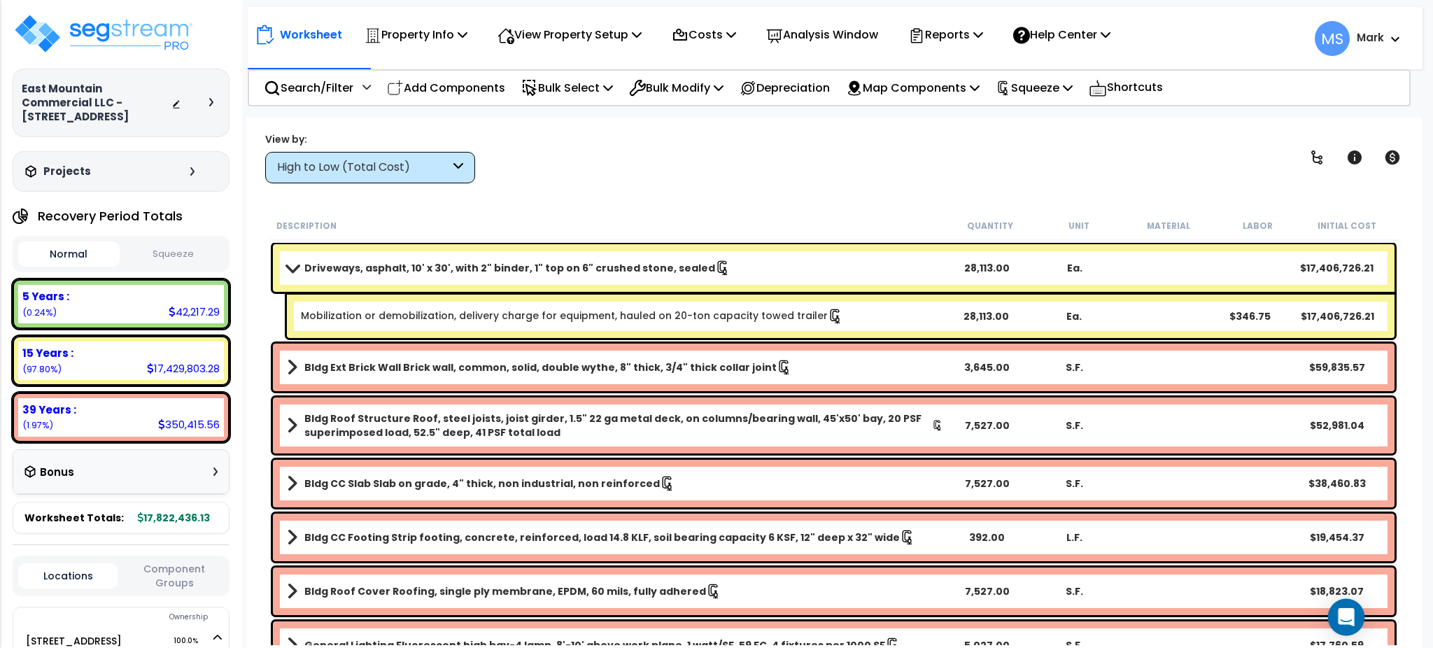
click at [1357, 633] on div "Open Intercom Messenger" at bounding box center [1346, 617] width 37 height 37
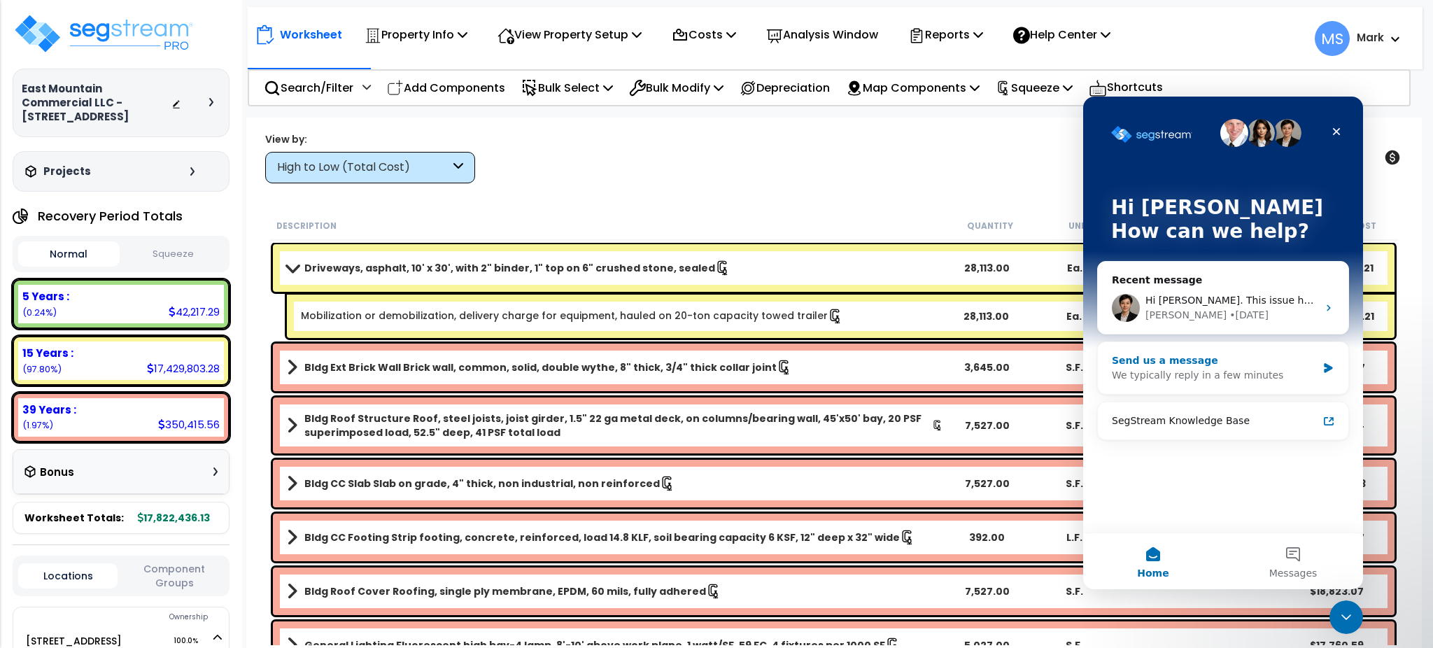
click at [1235, 369] on div "We typically reply in a few minutes" at bounding box center [1214, 375] width 205 height 15
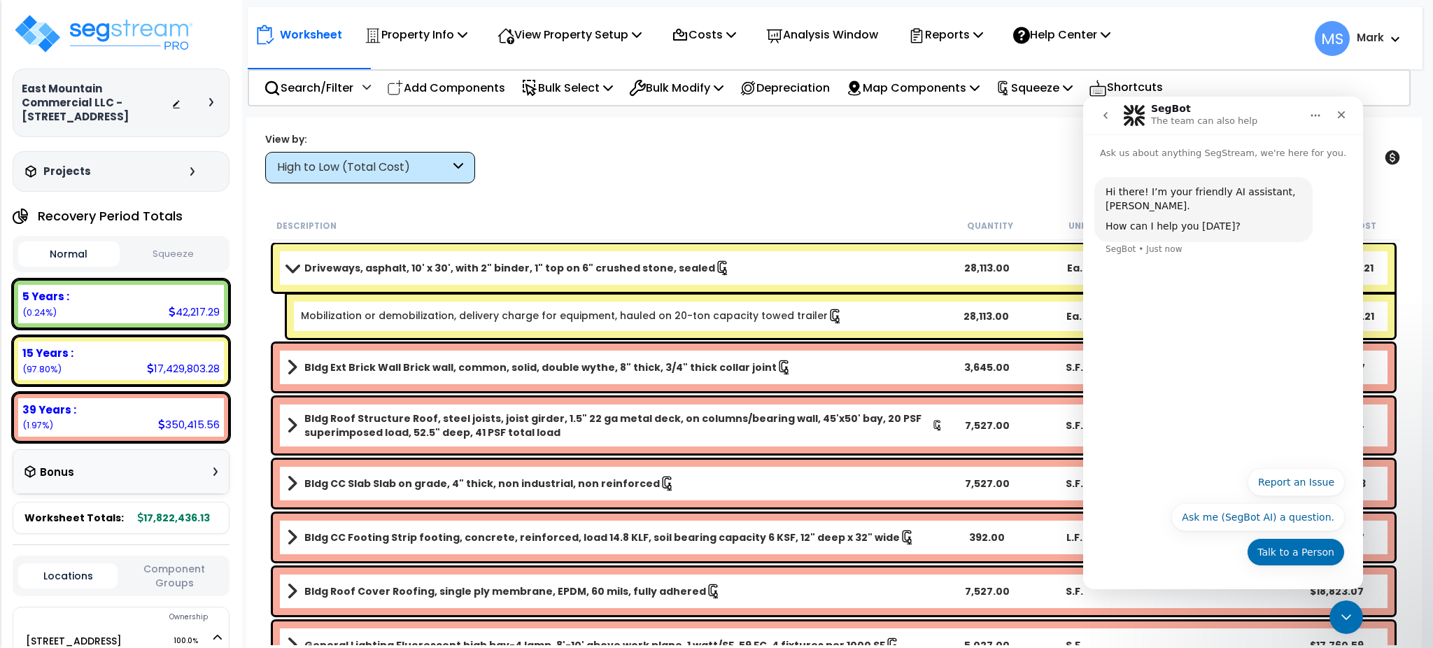
click at [1308, 550] on button "Talk to a Person" at bounding box center [1296, 552] width 98 height 28
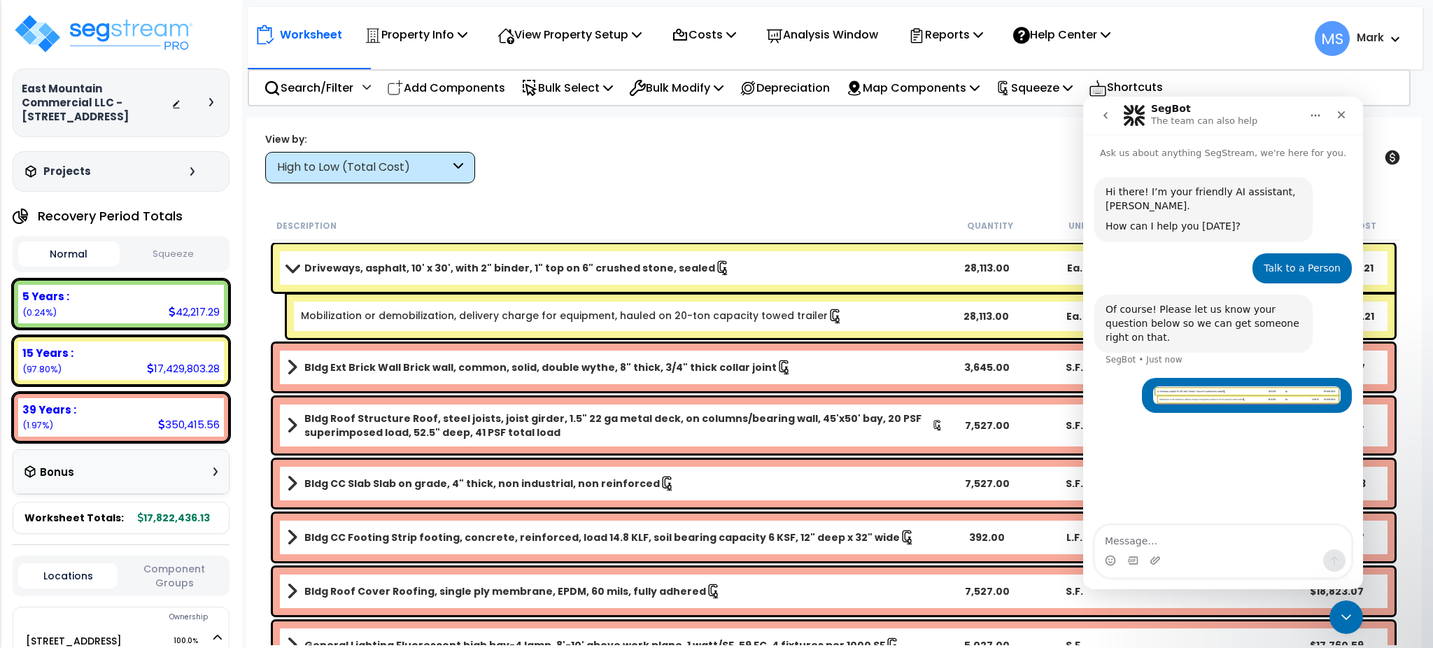
click at [896, 276] on link "Driveways, asphalt, 10' x 30', with 2" binder, 1" top on 6" crushed stone, seal…" at bounding box center [615, 268] width 656 height 20
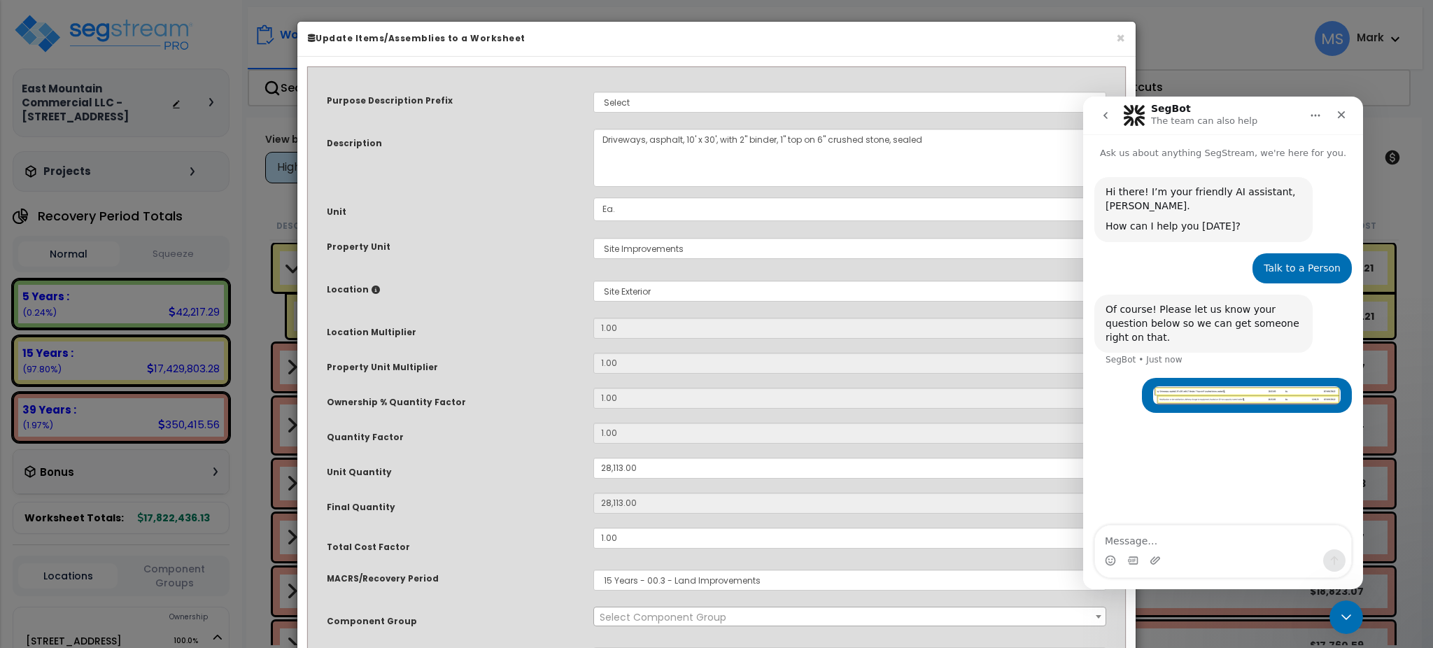
select select "46157"
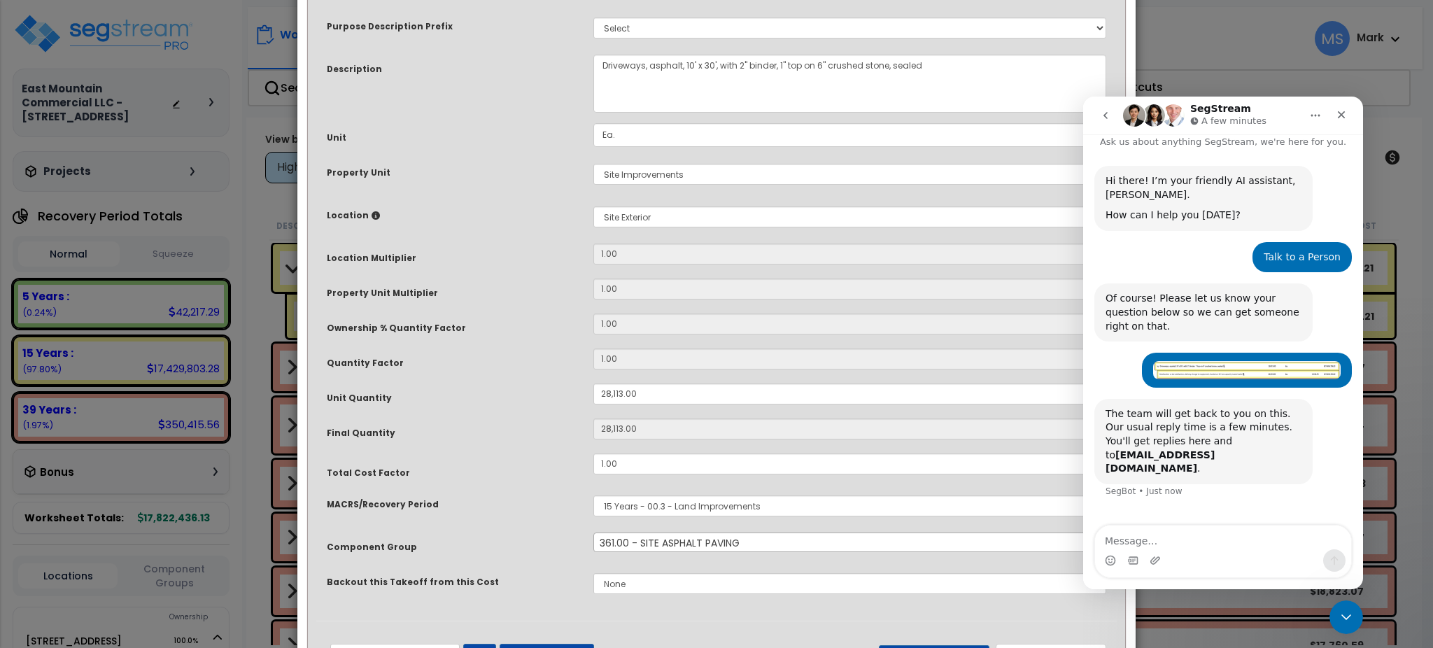
scroll to position [43, 0]
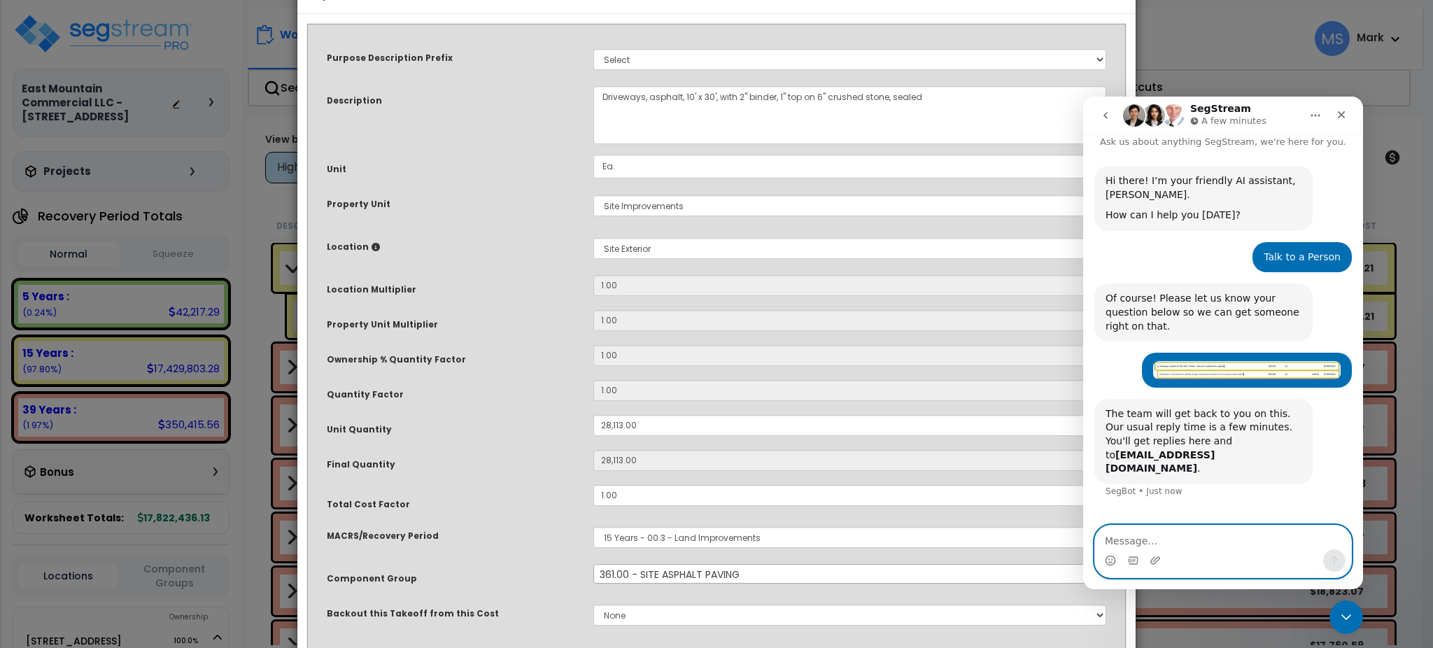
click at [1192, 544] on textarea "Message…" at bounding box center [1223, 538] width 256 height 24
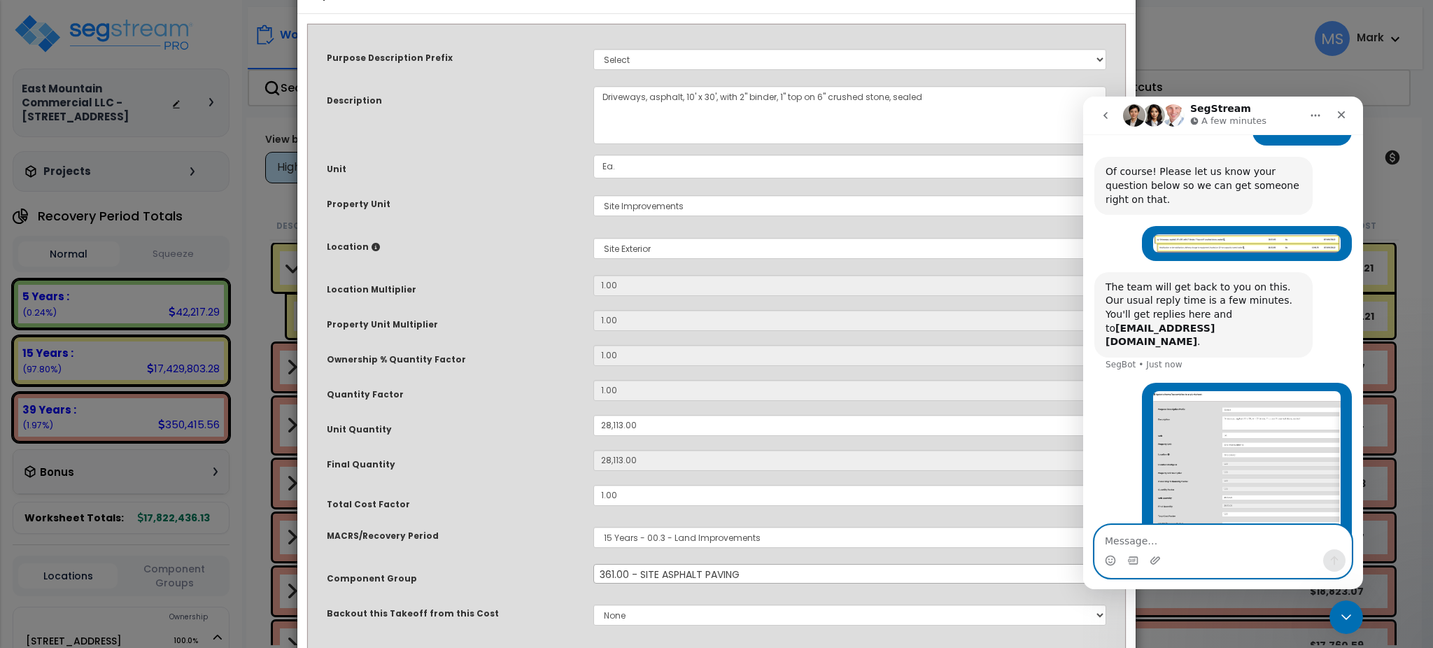
scroll to position [187, 0]
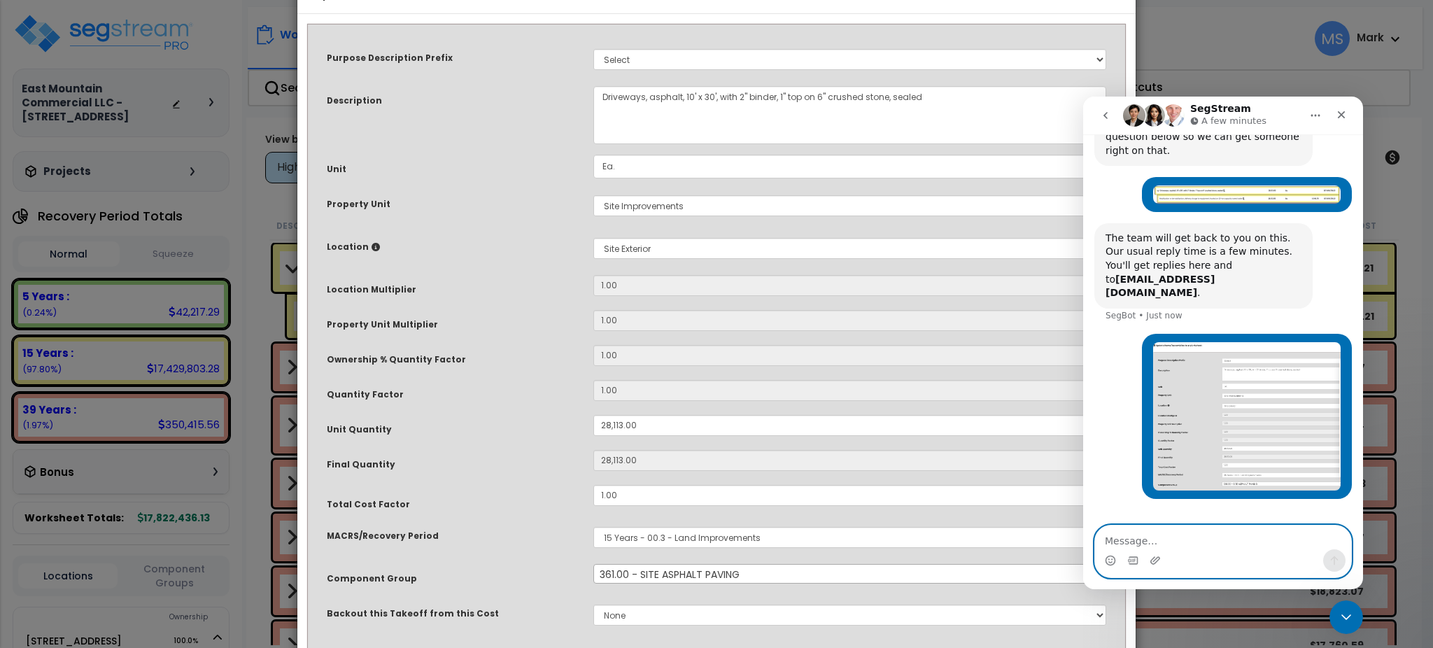
click at [1204, 540] on textarea "Message…" at bounding box center [1223, 538] width 256 height 24
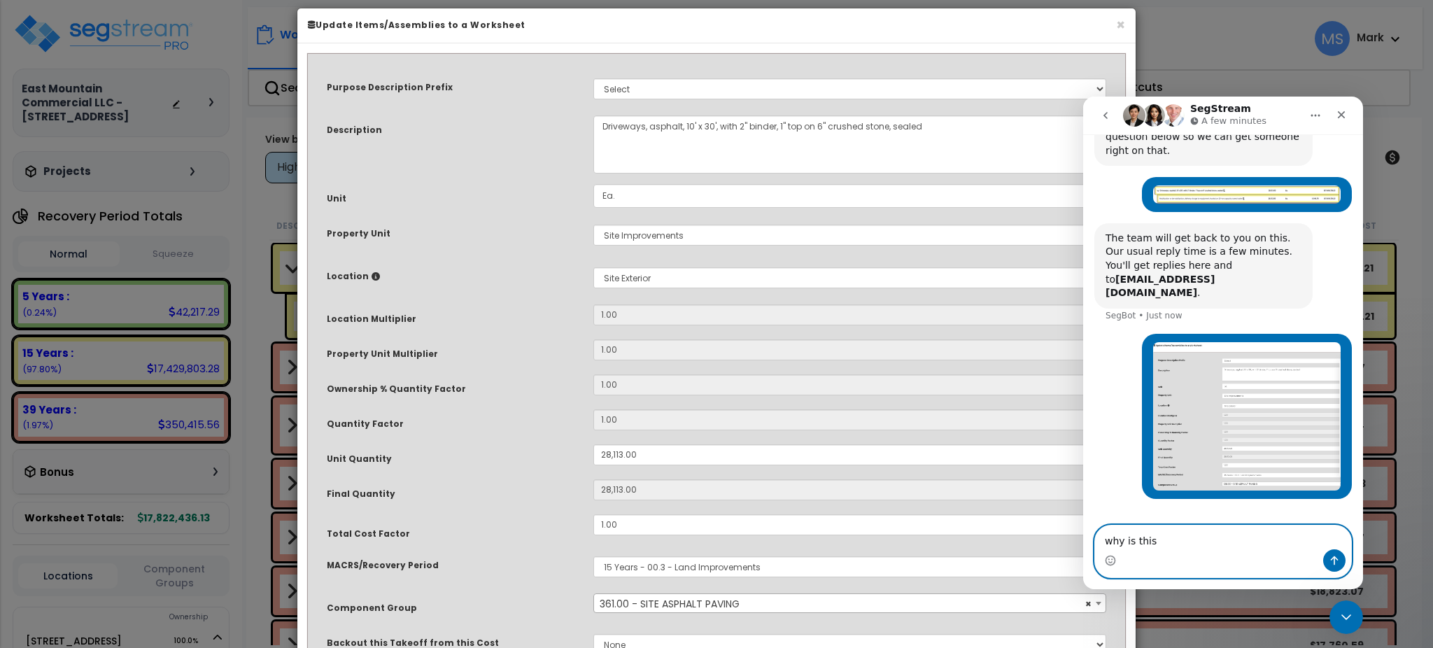
scroll to position [0, 0]
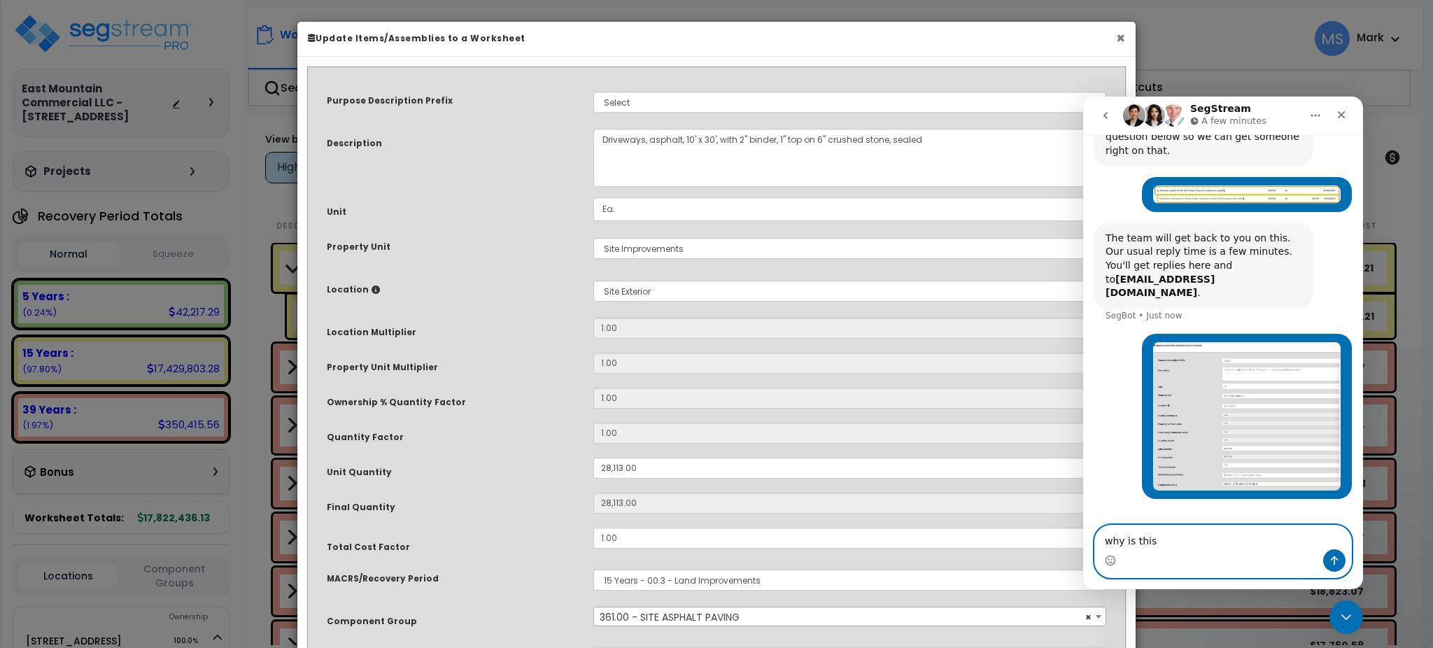
type textarea "why is this"
click at [1118, 35] on button "×" at bounding box center [1120, 38] width 9 height 15
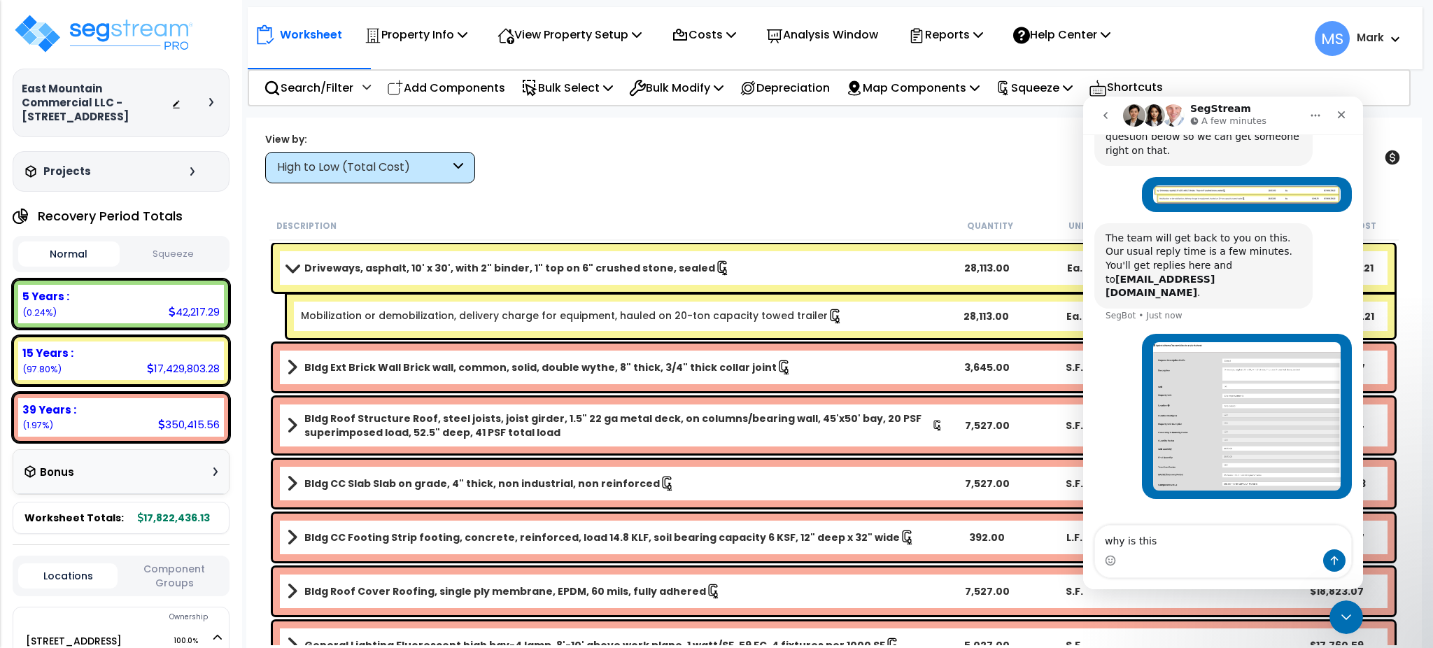
click at [1272, 119] on div "SegStream A few minutes" at bounding box center [1212, 116] width 178 height 24
drag, startPoint x: 1211, startPoint y: 114, endPoint x: 1112, endPoint y: 132, distance: 101.0
click at [1112, 132] on nav "SegStream A few minutes" at bounding box center [1223, 116] width 280 height 38
click at [1333, 612] on div "Close Intercom Messenger" at bounding box center [1345, 615] width 34 height 34
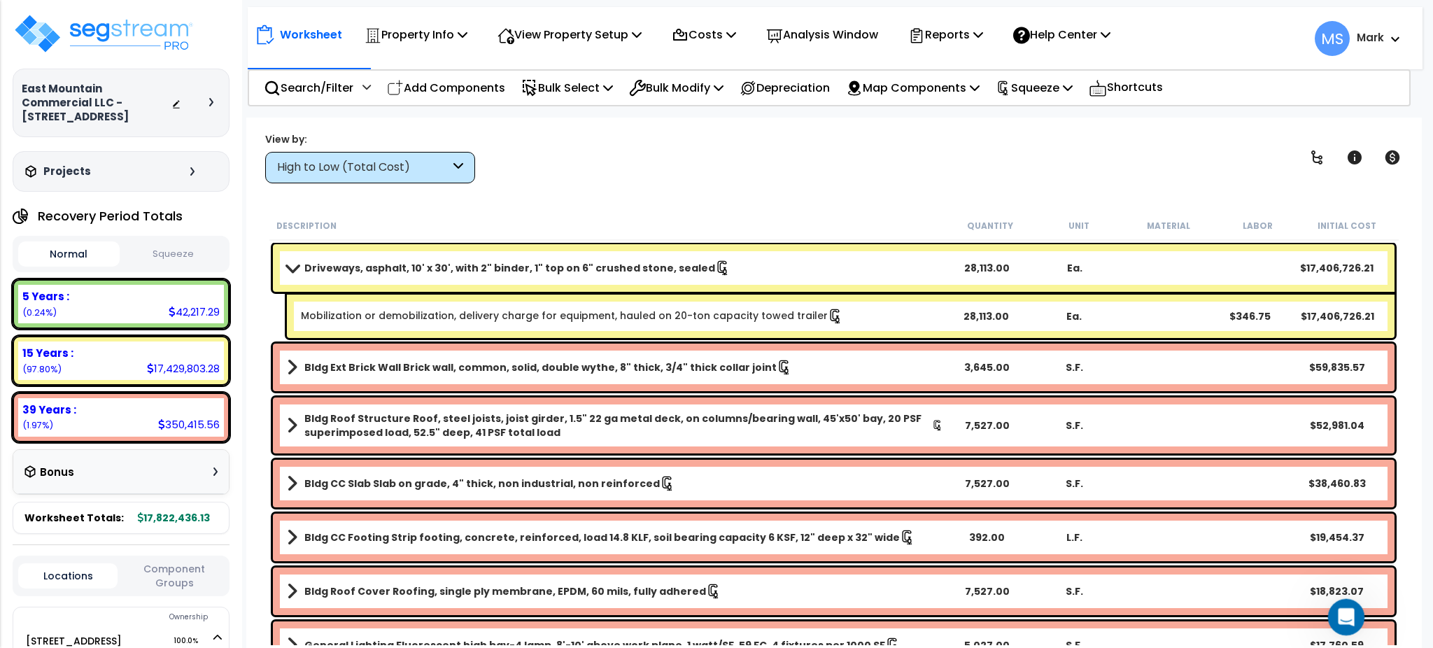
scroll to position [187, 0]
click at [1335, 616] on icon "Open Intercom Messenger" at bounding box center [1344, 615] width 23 height 23
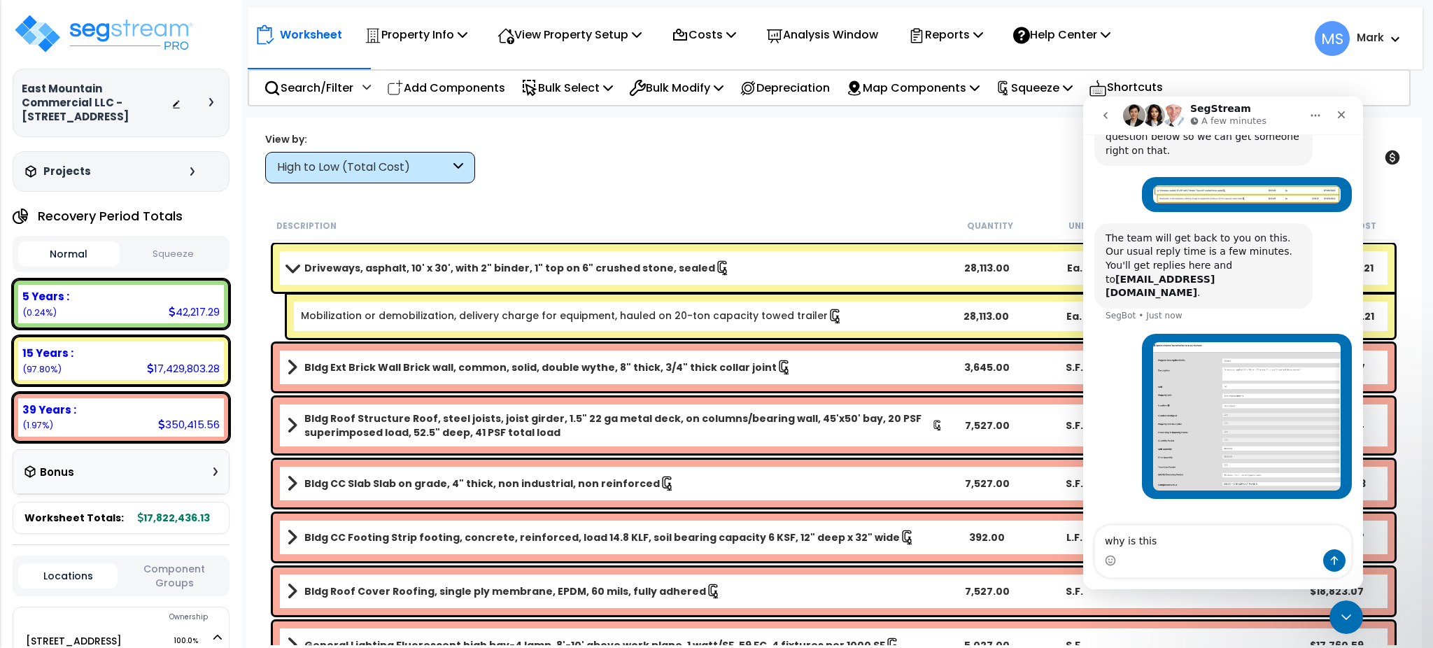
click at [1224, 547] on textarea "why is this" at bounding box center [1223, 538] width 256 height 24
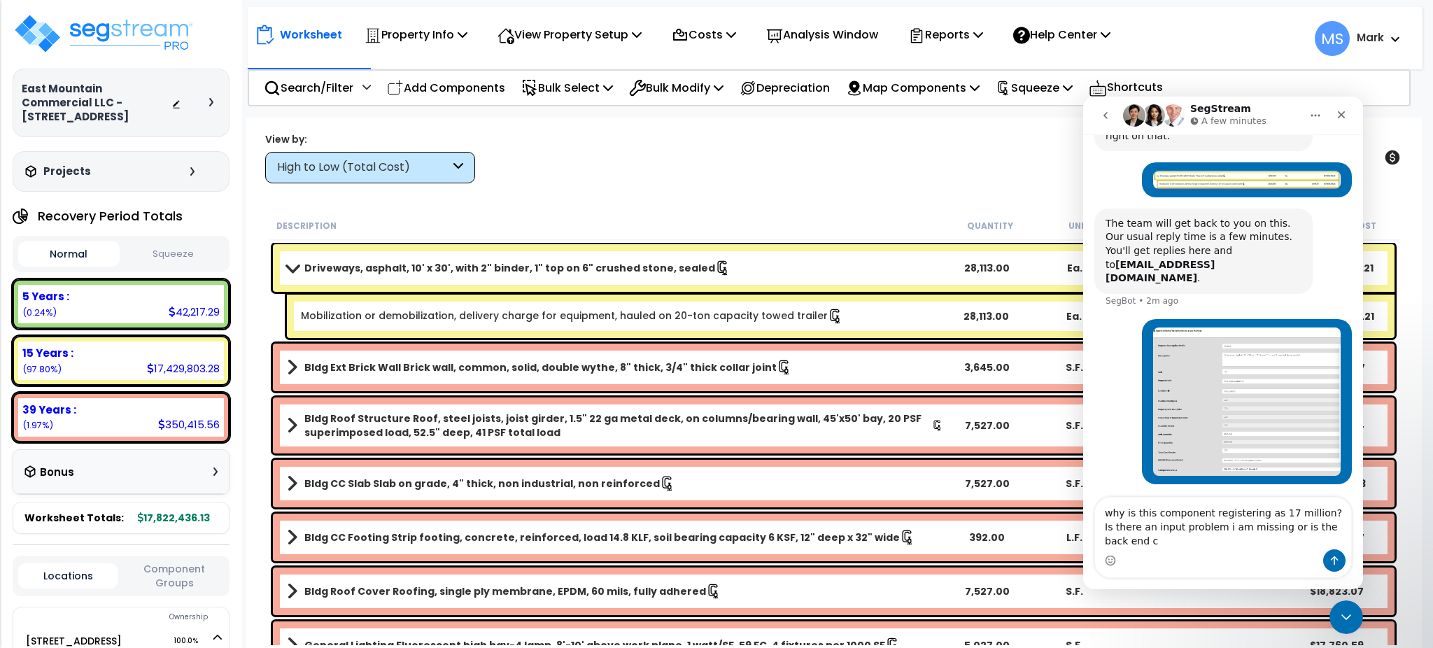
scroll to position [216, 0]
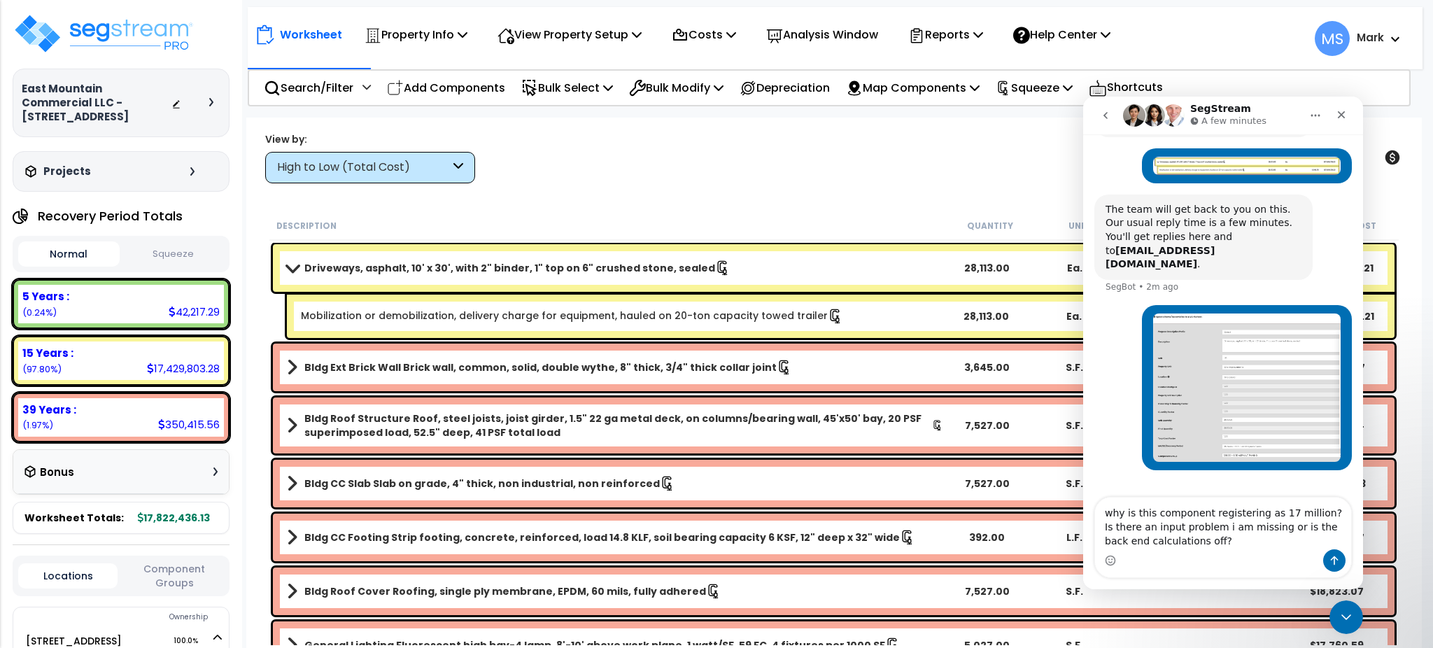
type textarea "why is this component registering as 17 million? Is there an input problem i am…"
click at [1329, 563] on icon "Send a message…" at bounding box center [1334, 560] width 11 height 11
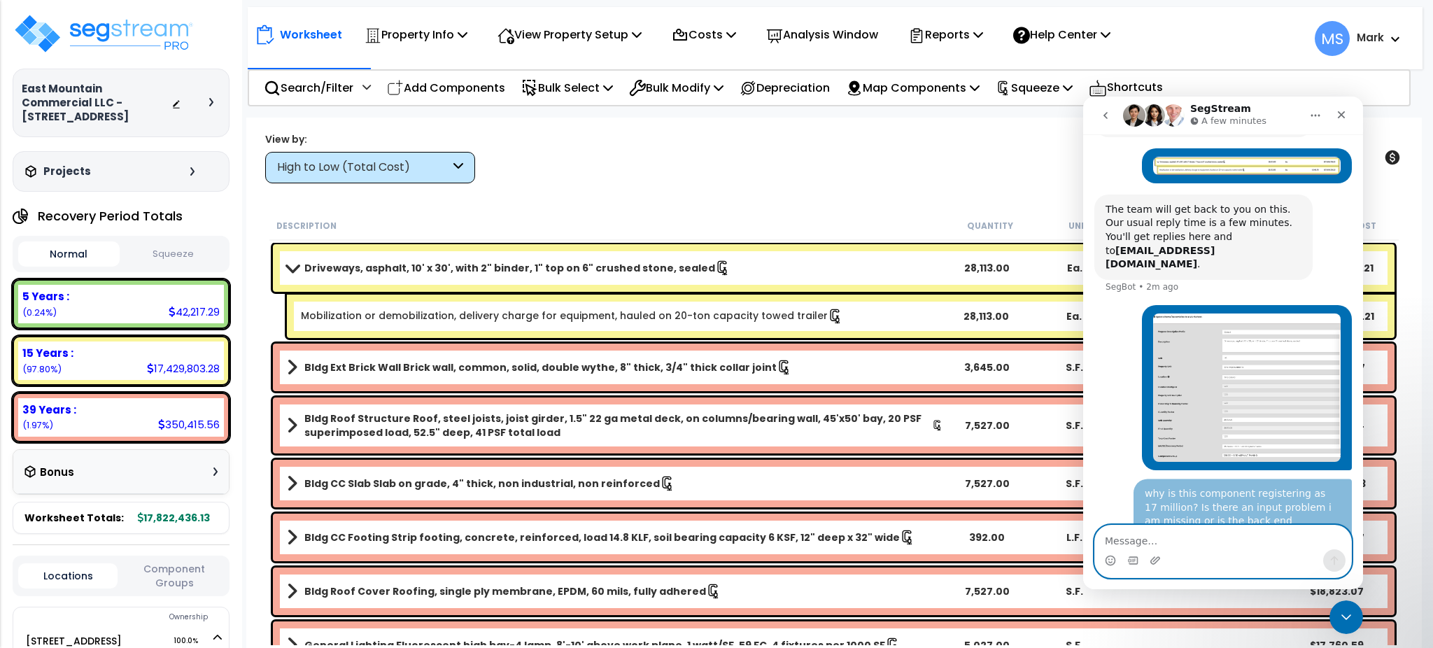
scroll to position [247, 0]
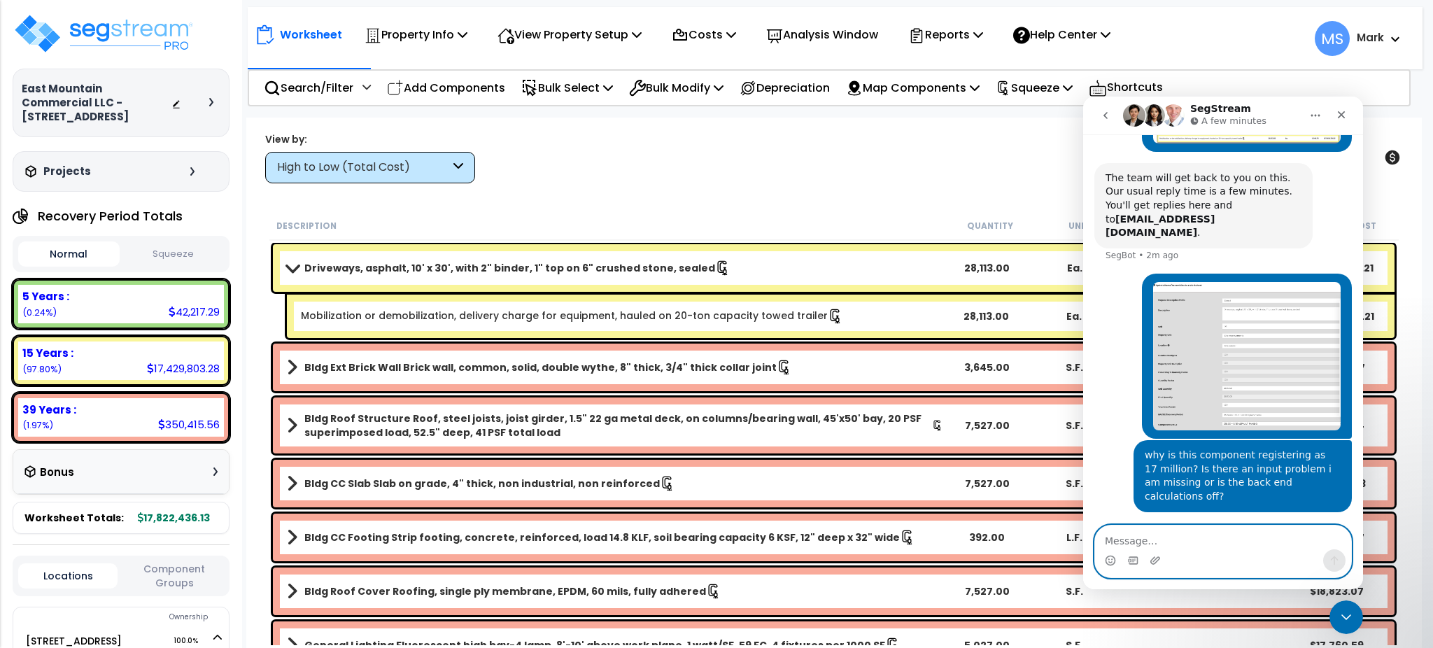
click at [1204, 543] on textarea "Message…" at bounding box center [1223, 538] width 256 height 24
paste textarea "https://enterprise.segstream.com/project/v2/take-offsheet/37659/"
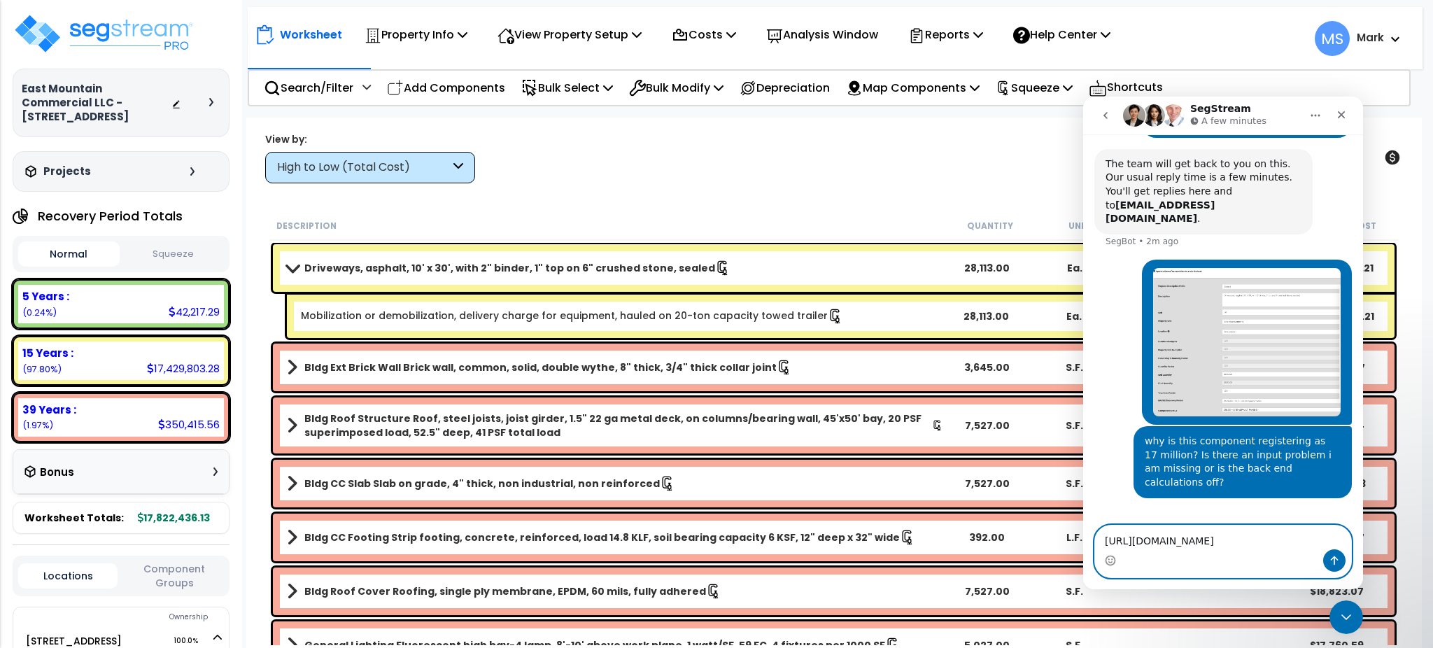
type textarea "https://enterprise.segstream.com/project/v2/take-offsheet/37659/"
click at [1333, 558] on icon "Send a message…" at bounding box center [1334, 560] width 11 height 11
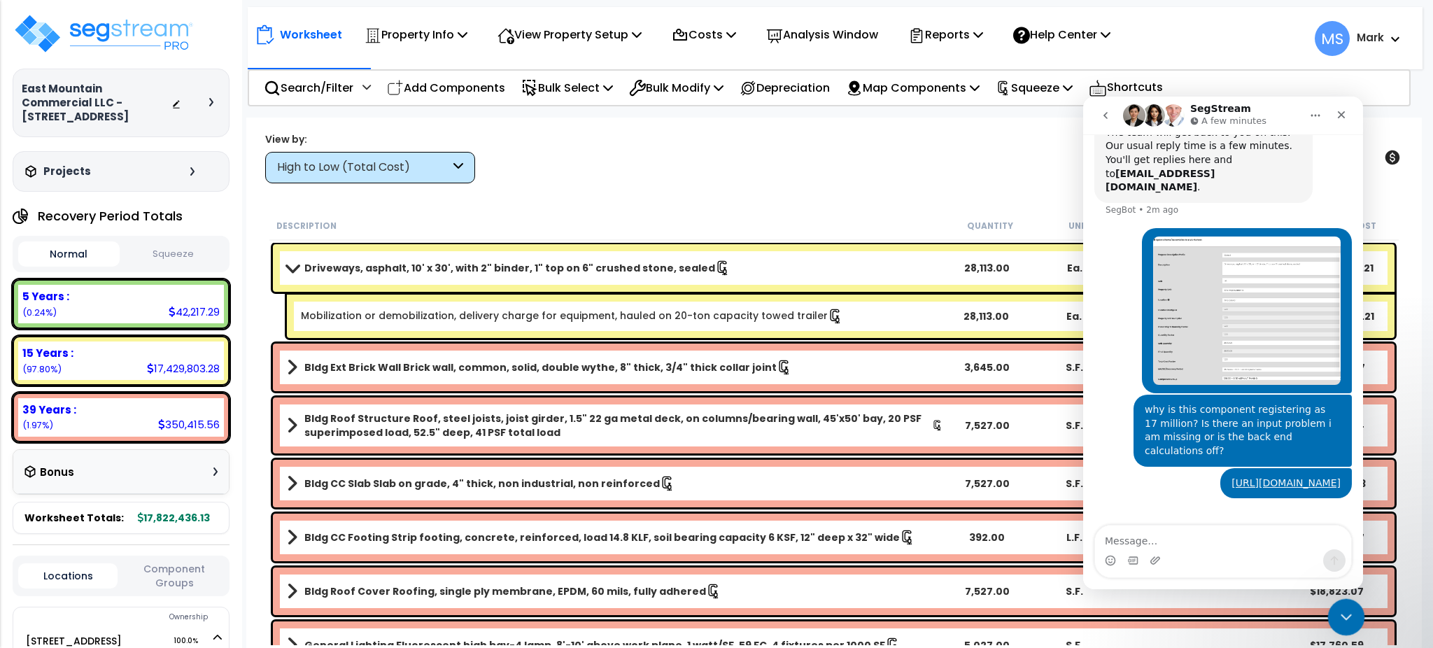
click at [1344, 617] on icon "Close Intercom Messenger" at bounding box center [1345, 615] width 10 height 6
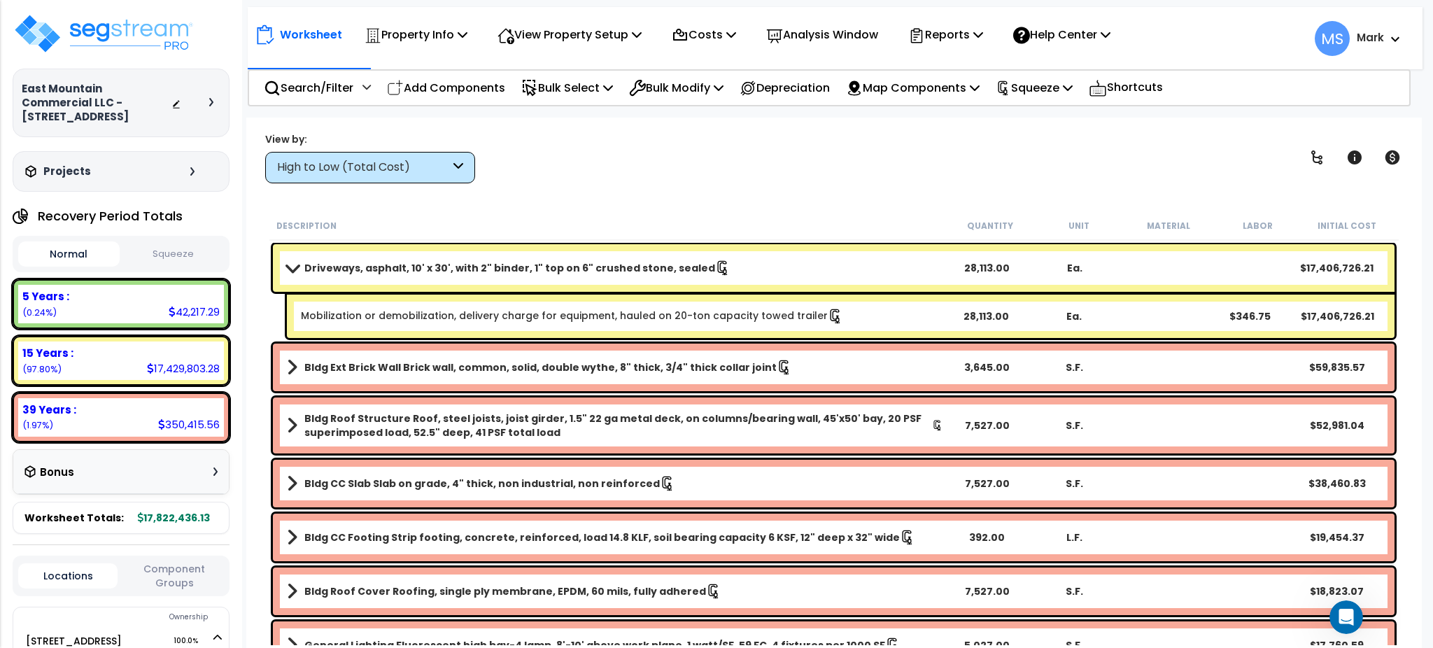
click at [1257, 260] on div "Driveways, asphalt, 10' x 30', with 2" binder, 1" top on 6" crushed stone, seal…" at bounding box center [834, 268] width 1122 height 48
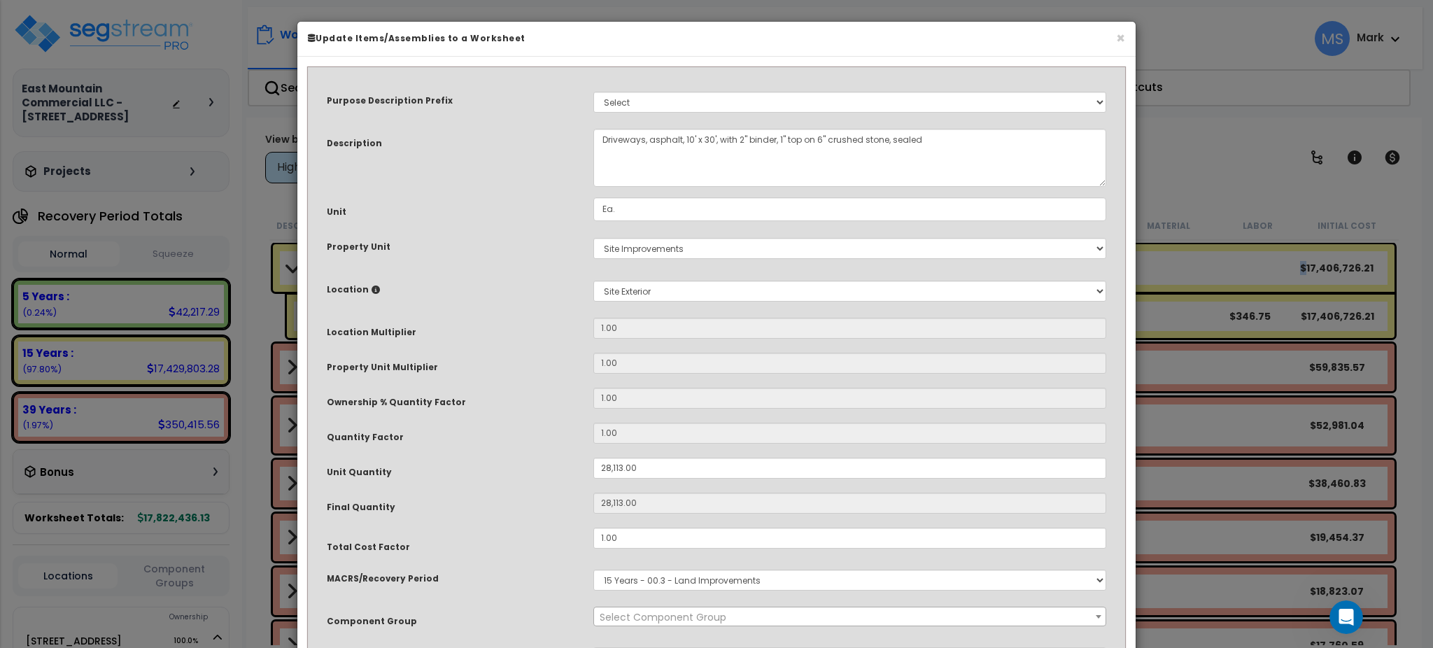
select select "46157"
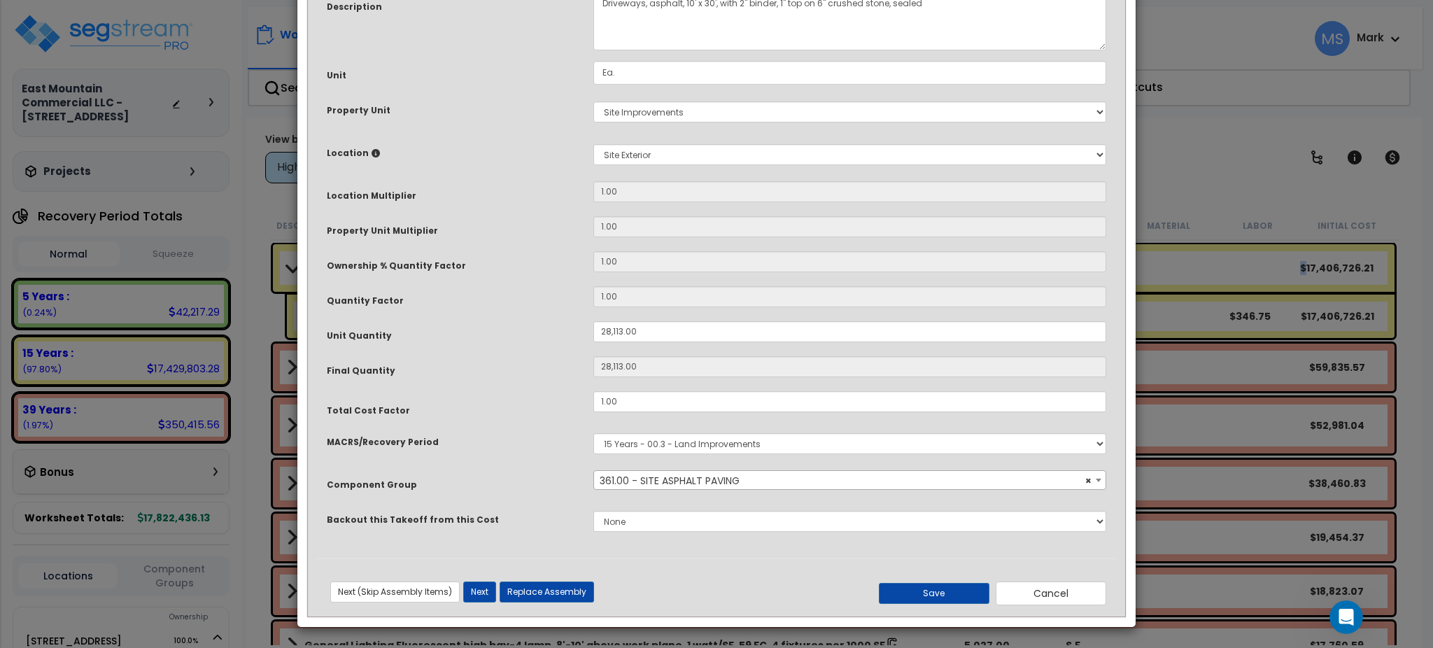
click at [853, 57] on div "Purpose Description Prefix Select A/V System A/V System Equipment A/V System Eq…" at bounding box center [716, 248] width 801 height 619
click at [843, 66] on input "Ea." at bounding box center [849, 73] width 513 height 24
click at [841, 77] on input "Ea." at bounding box center [849, 73] width 513 height 24
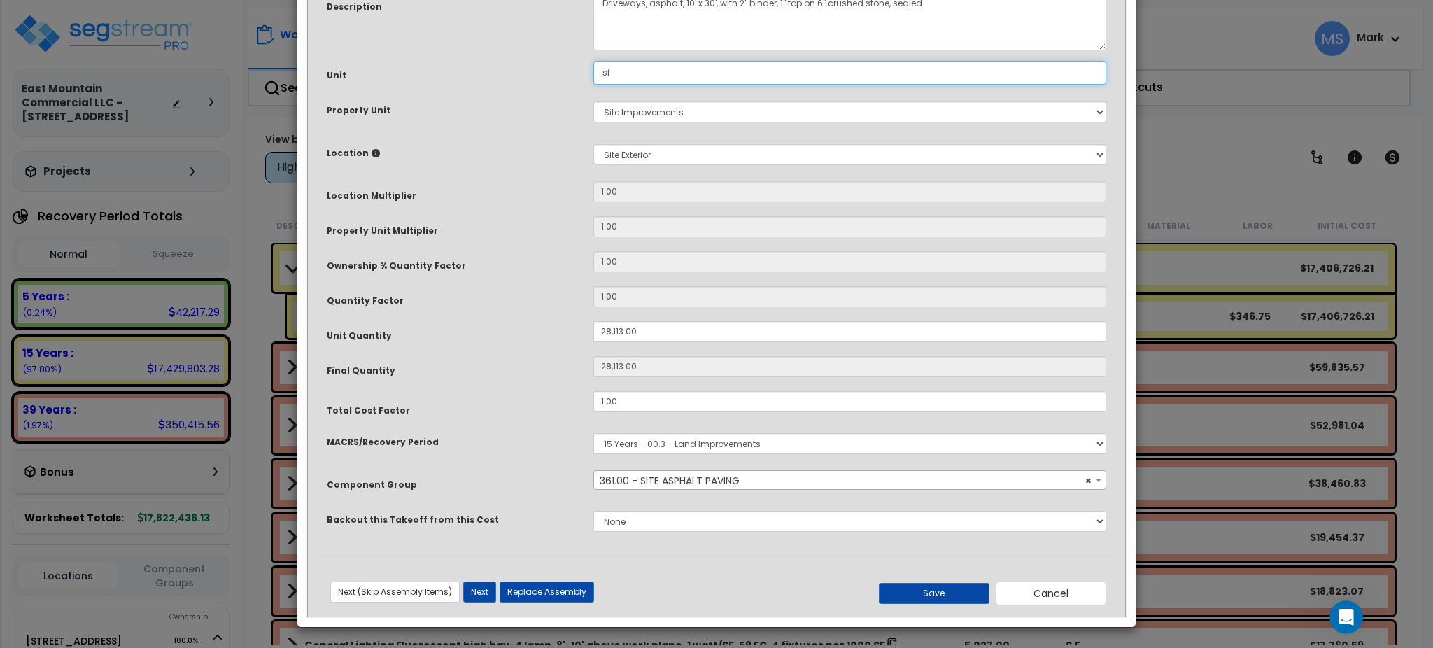
type input "S.F."
click at [953, 598] on button "Save" at bounding box center [934, 593] width 111 height 21
type input "28113.00"
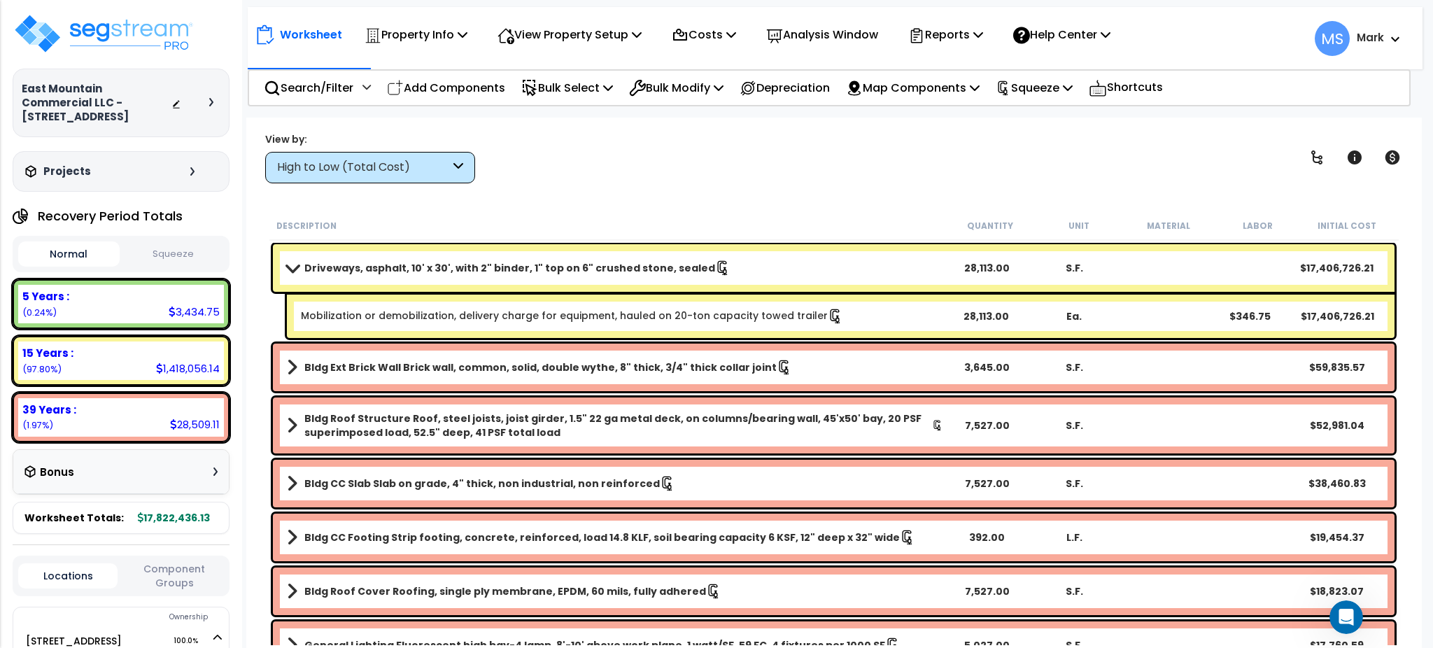
click at [1083, 317] on div "Ea." at bounding box center [1075, 316] width 86 height 14
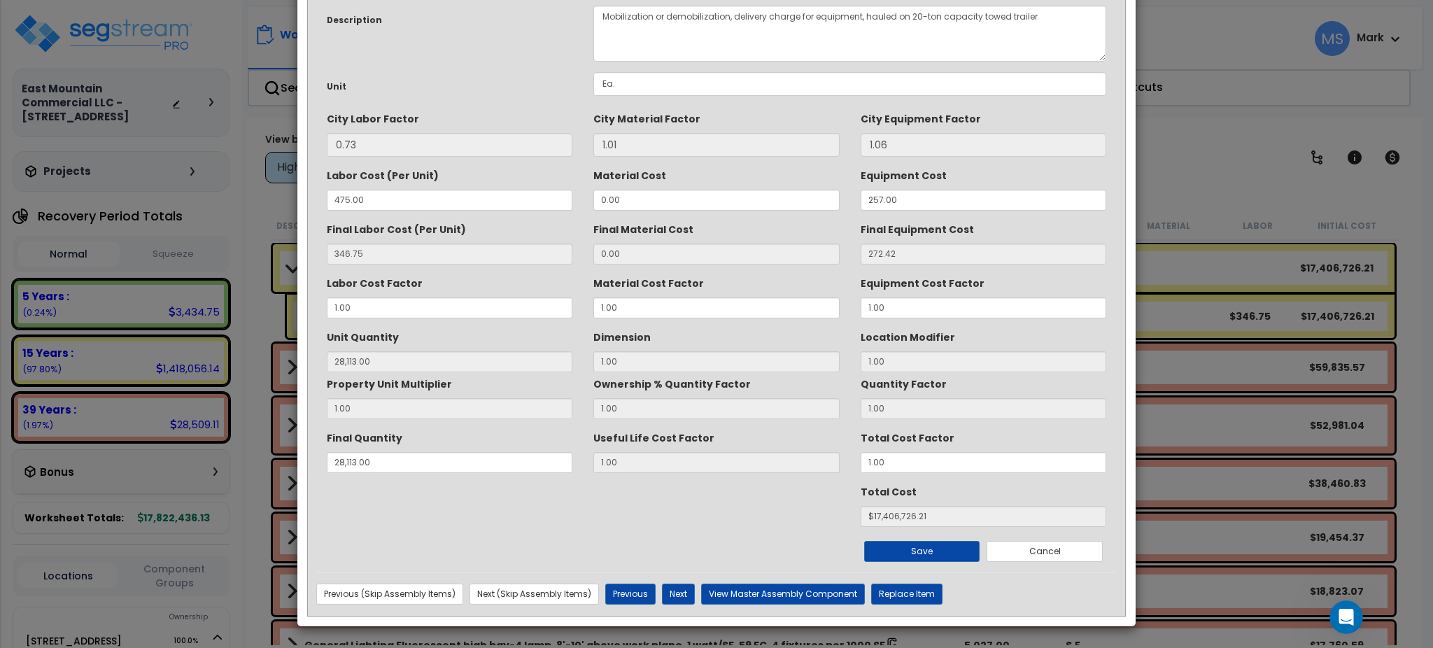
scroll to position [0, 0]
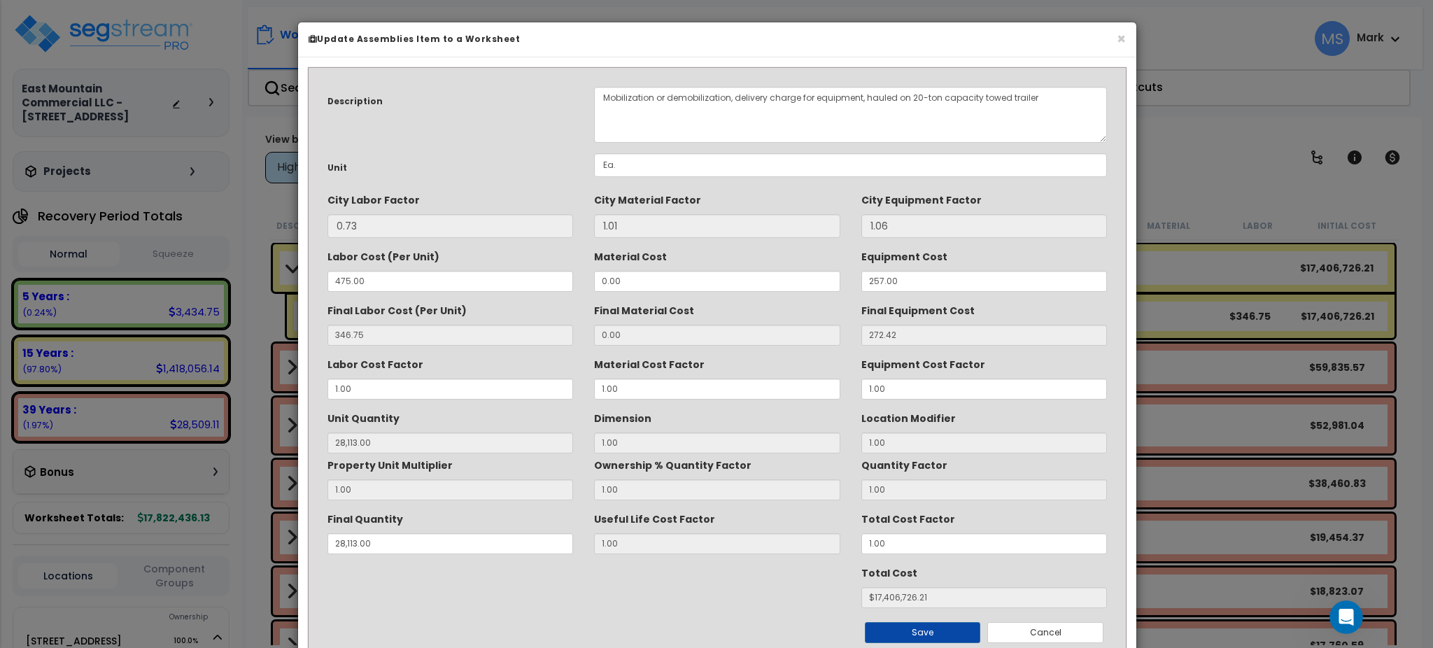
drag, startPoint x: 1080, startPoint y: 317, endPoint x: 774, endPoint y: 265, distance: 310.3
click at [774, 265] on div "Material Cost 0.00" at bounding box center [717, 268] width 246 height 47
click at [642, 163] on input "Ea." at bounding box center [850, 165] width 513 height 24
click at [645, 164] on input "Ea." at bounding box center [850, 165] width 513 height 24
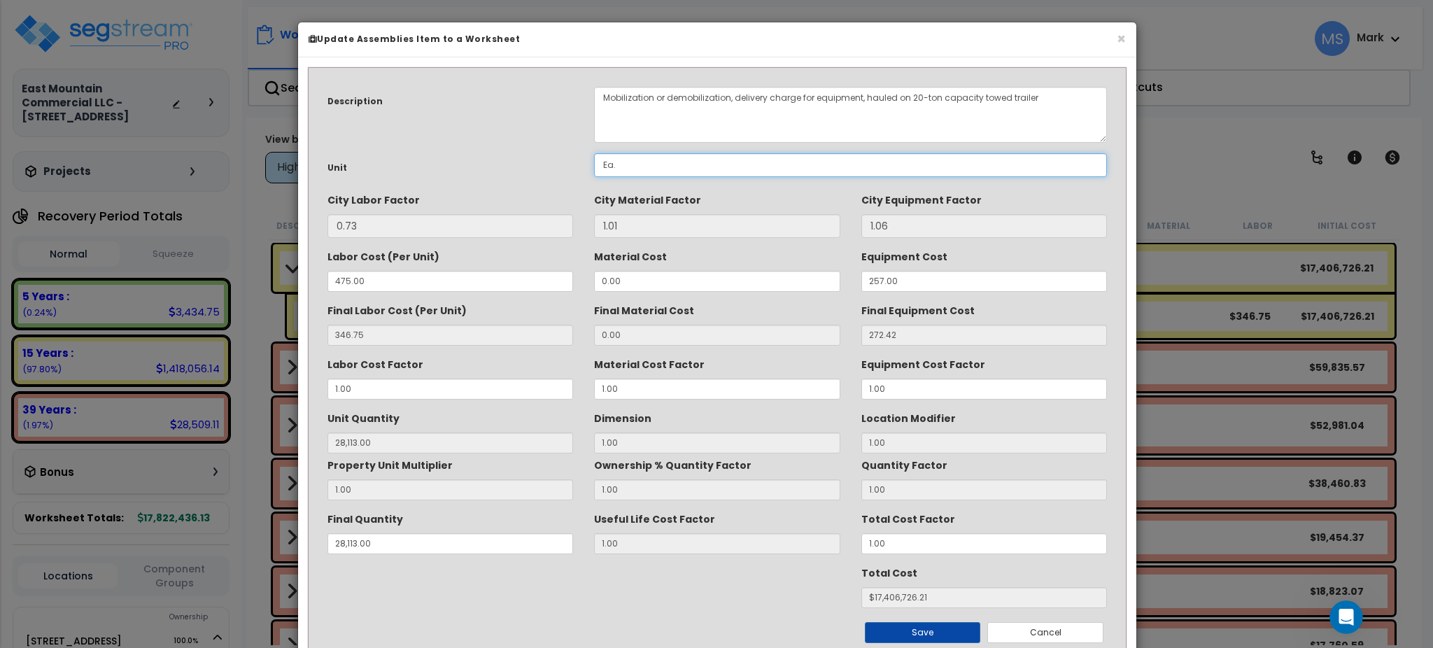
click at [645, 164] on input "Ea." at bounding box center [850, 165] width 513 height 24
type input "E"
type input "S.F."
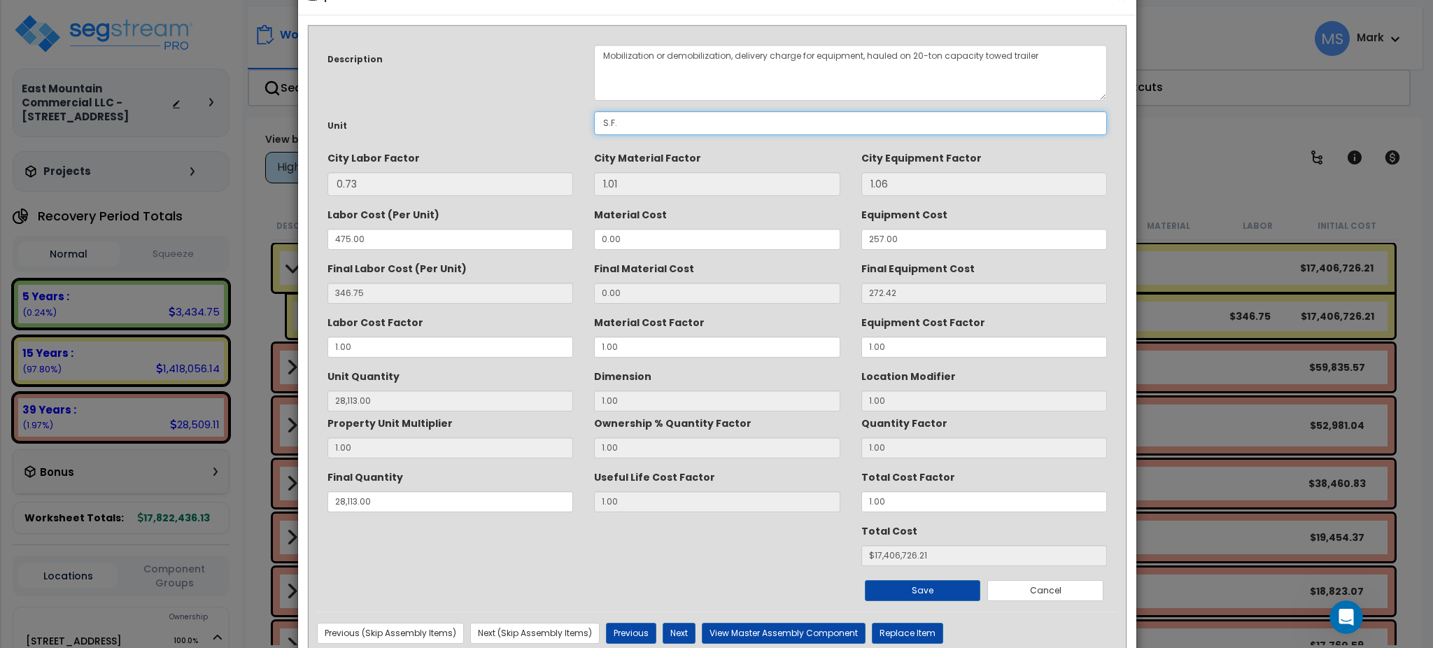
scroll to position [80, 0]
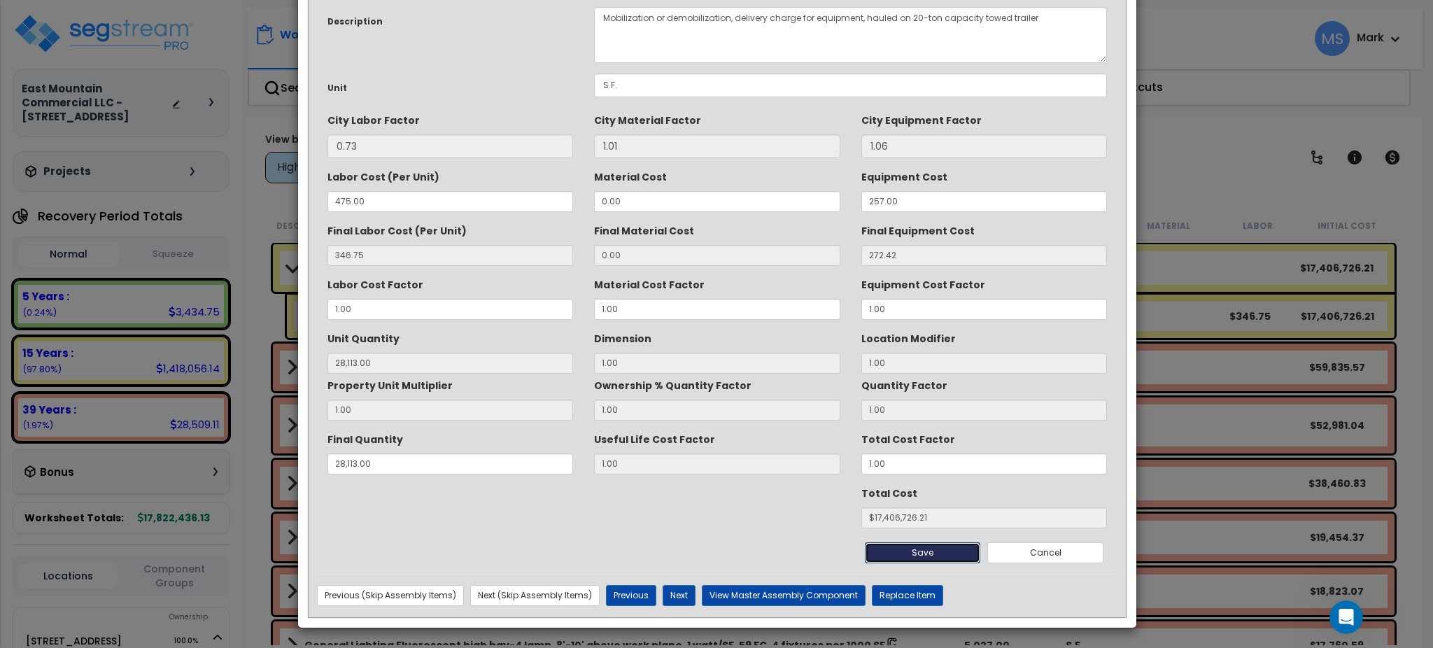
click at [934, 549] on button "Save" at bounding box center [923, 552] width 116 height 21
type input "28113.00"
type input "17406726.21"
click at [925, 549] on button "Save" at bounding box center [923, 552] width 116 height 21
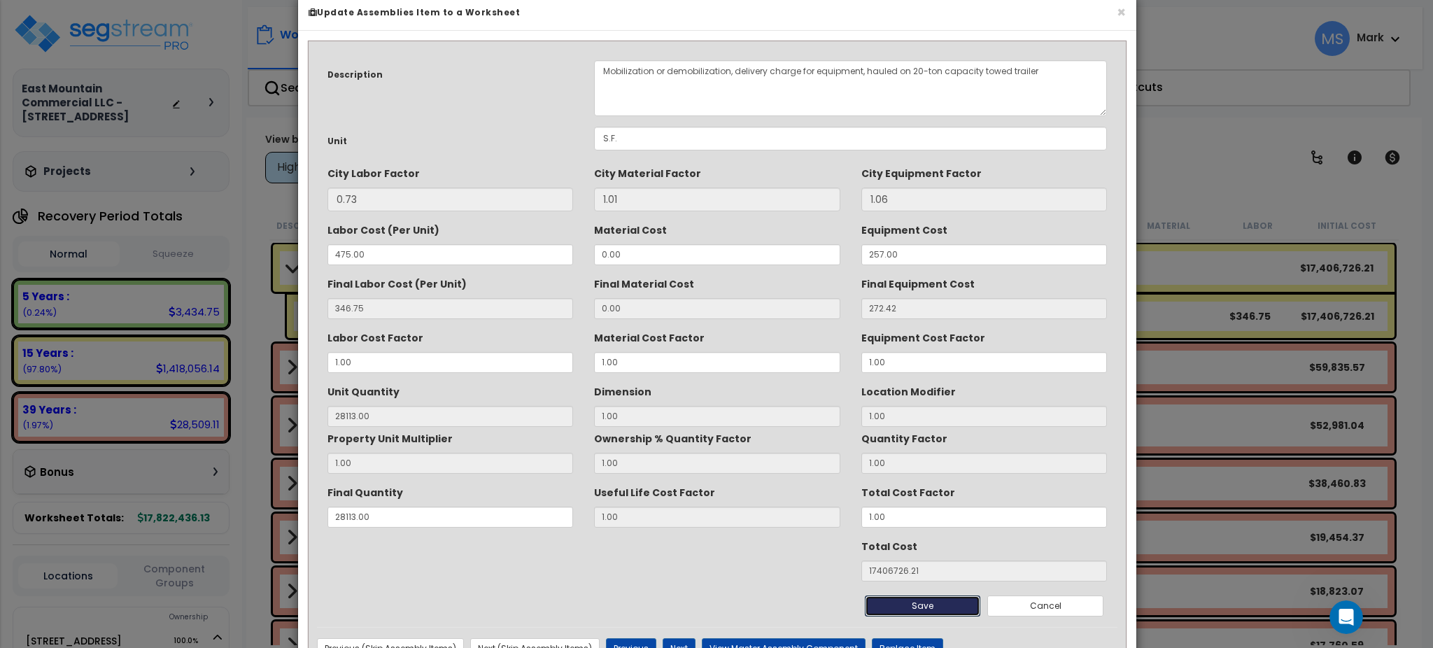
scroll to position [0, 0]
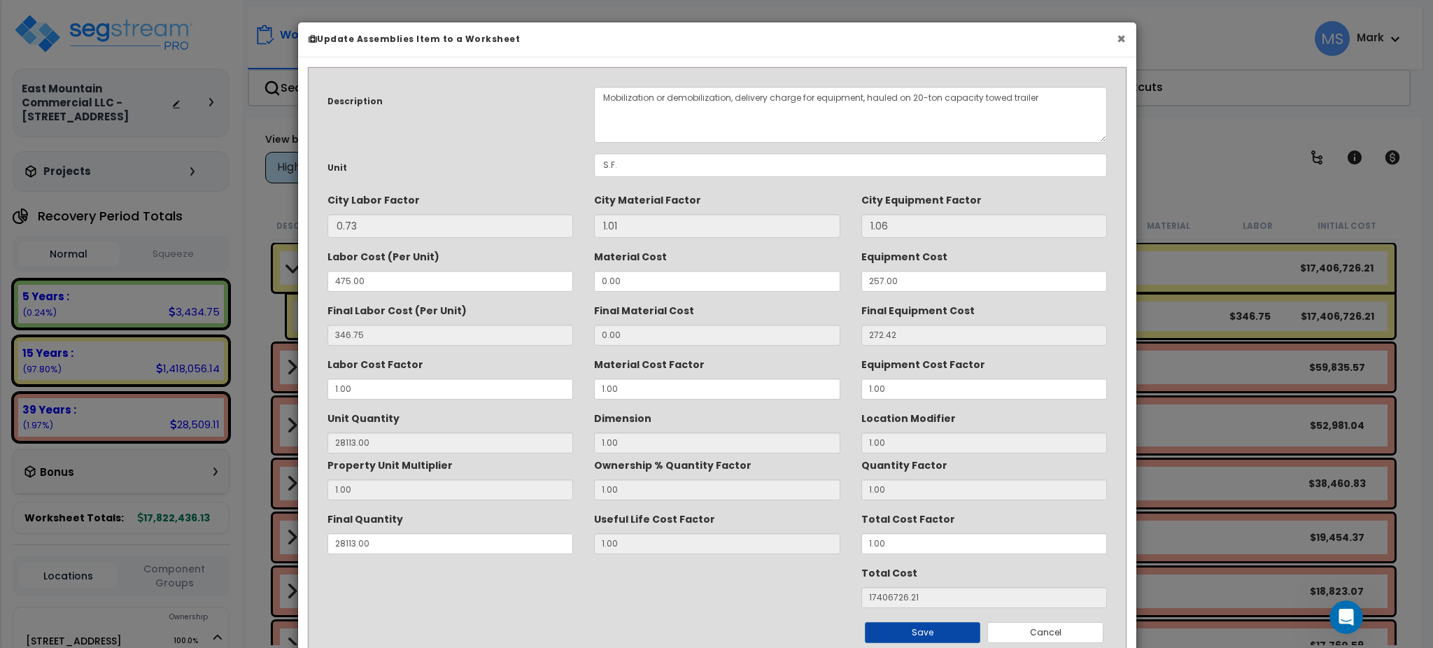
click at [1123, 39] on button "×" at bounding box center [1121, 38] width 9 height 15
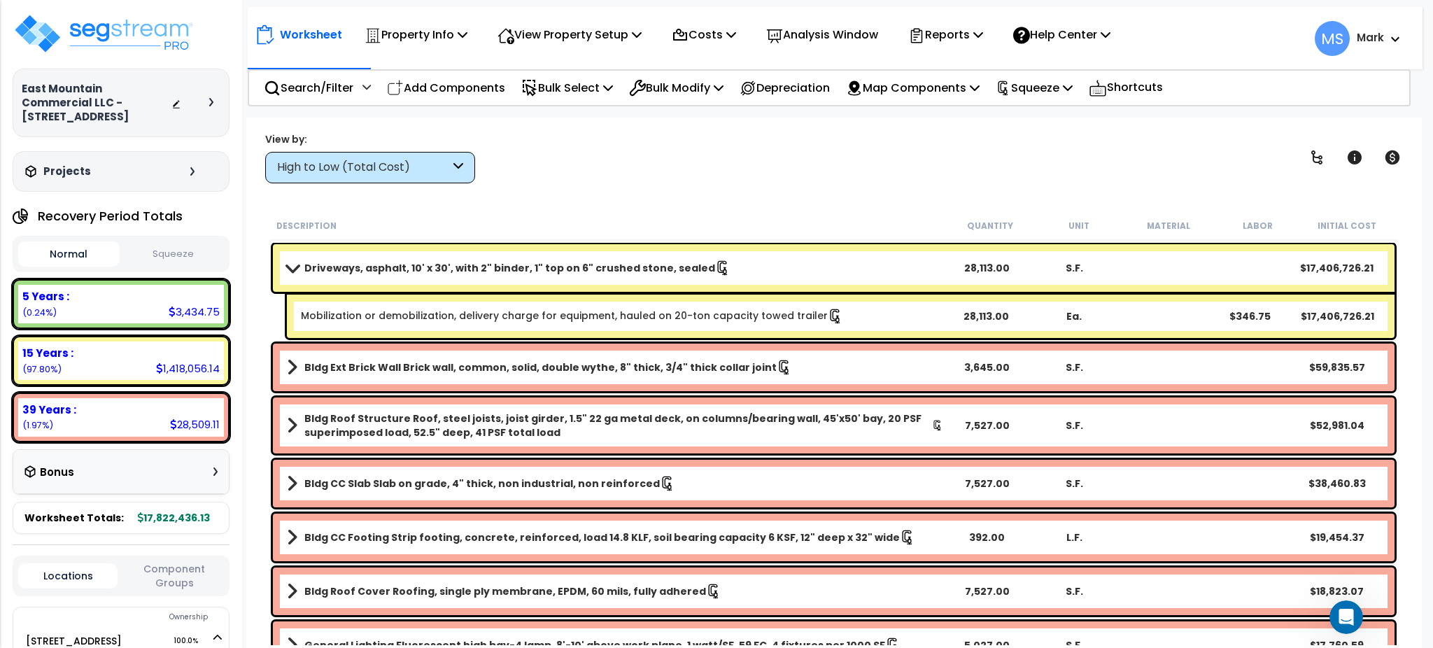
click at [1070, 66] on nav "Worksheet Property Info Property Setup Add Property Unit Template property Clon…" at bounding box center [835, 38] width 1175 height 62
click at [1057, 84] on p "Squeeze" at bounding box center [1034, 87] width 77 height 19
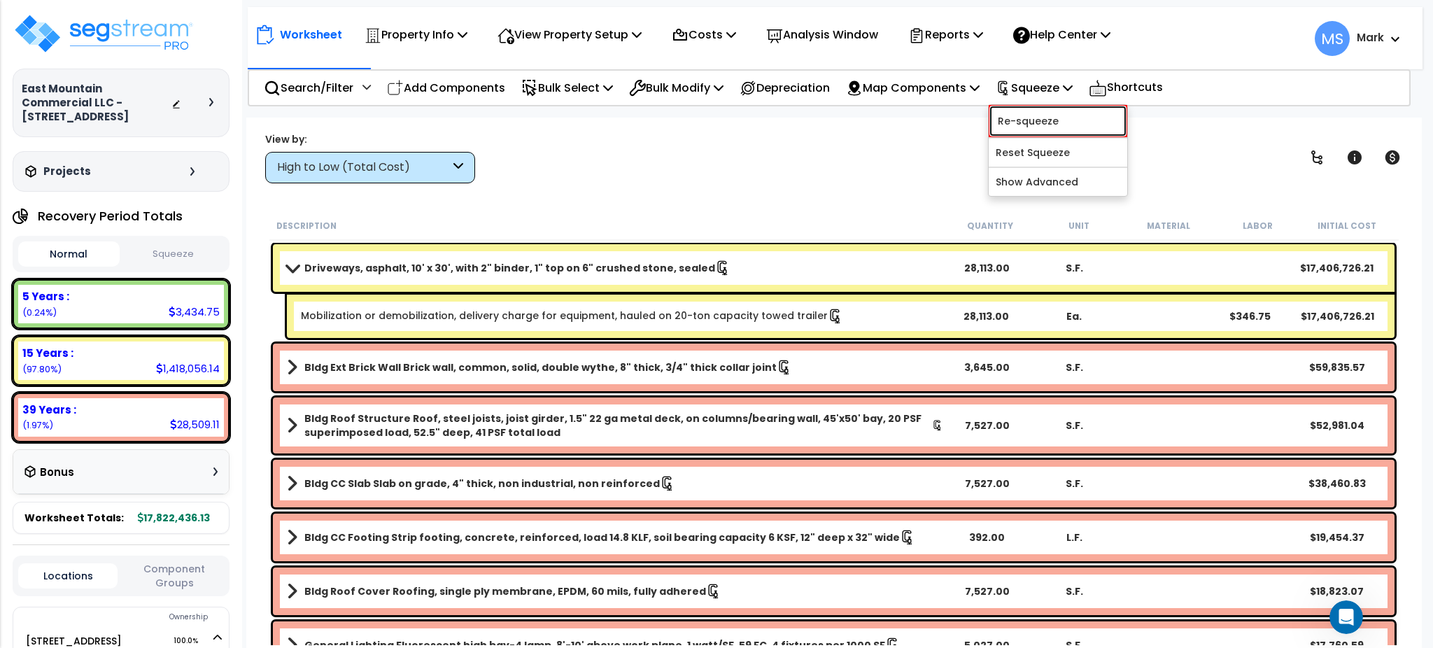
drag, startPoint x: 1050, startPoint y: 110, endPoint x: 1046, endPoint y: 117, distance: 7.8
click at [1050, 110] on link "Re-squeeze" at bounding box center [1058, 121] width 139 height 32
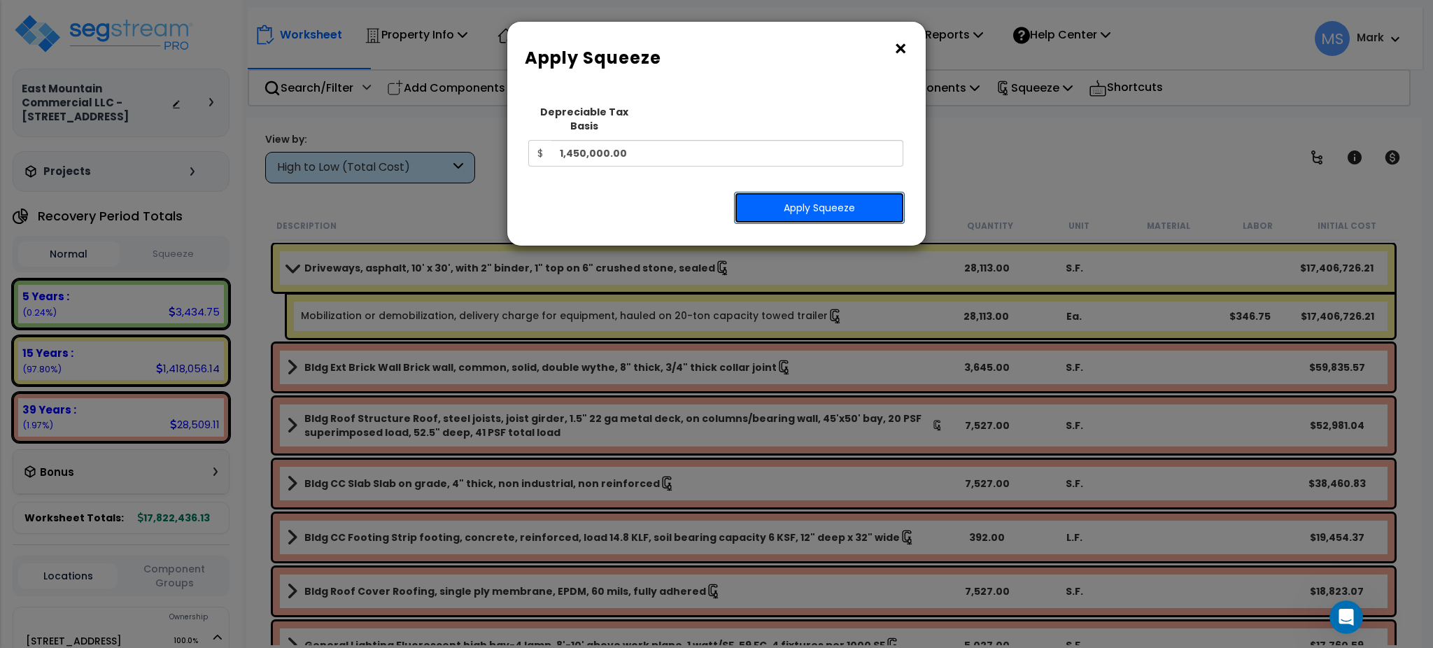
click at [874, 204] on button "Apply Squeeze" at bounding box center [819, 208] width 171 height 32
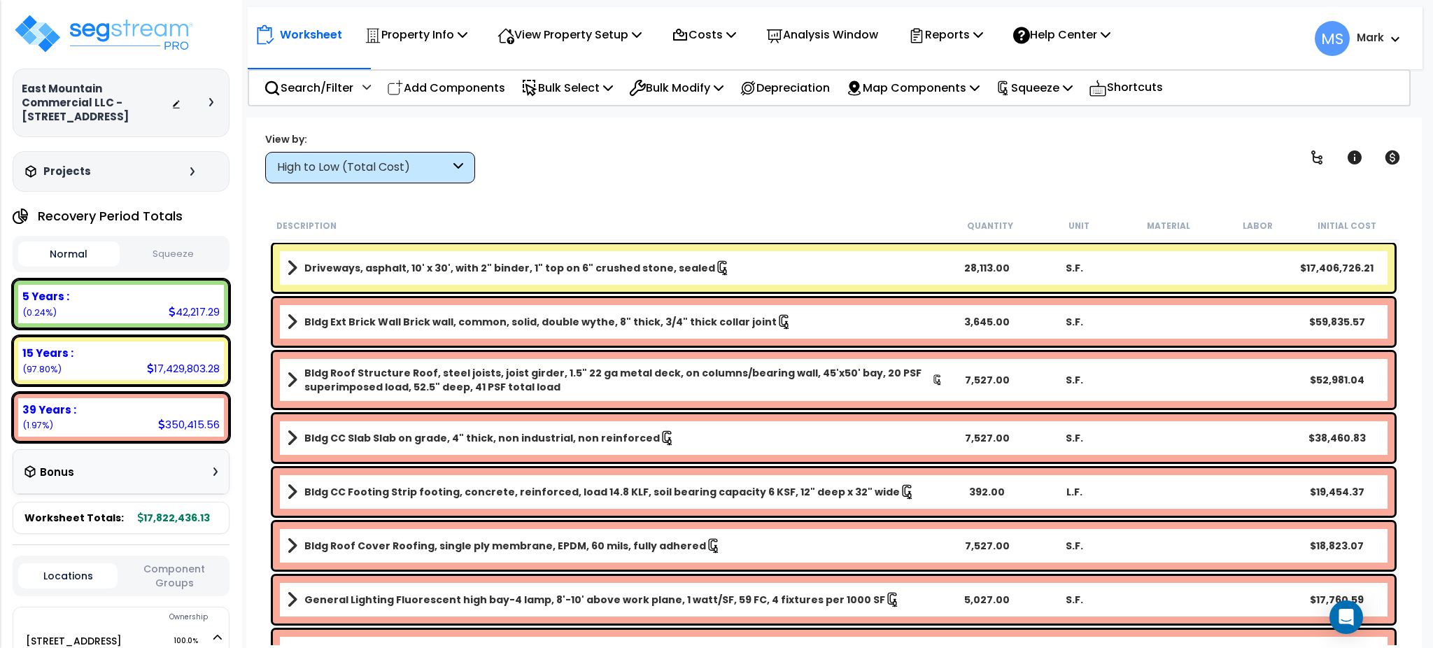
click at [838, 269] on link "Driveways, asphalt, 10' x 30', with 2" binder, 1" top on 6" crushed stone, seal…" at bounding box center [615, 268] width 656 height 20
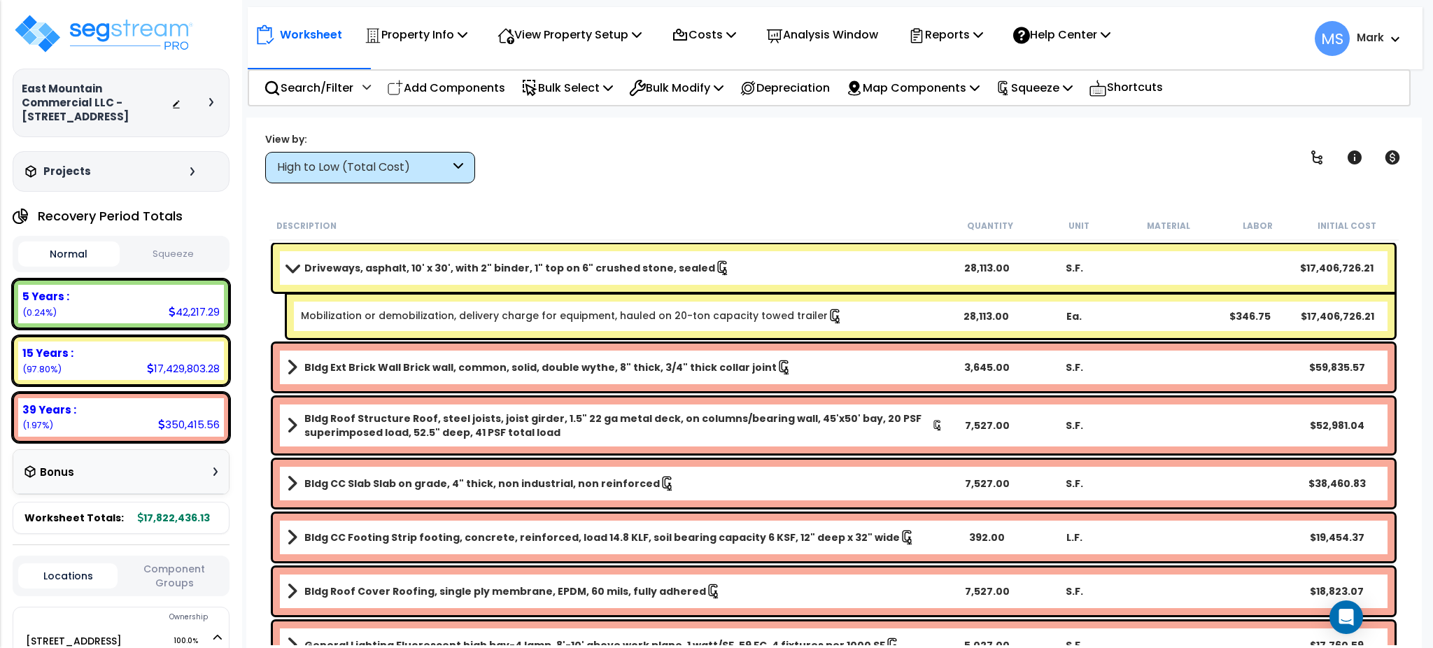
click at [1078, 315] on div "Ea." at bounding box center [1075, 316] width 86 height 14
click at [886, 311] on b "Mobilization or demobilization, delivery charge for equipment, hauled on 20-ton…" at bounding box center [621, 316] width 641 height 15
drag, startPoint x: 886, startPoint y: 311, endPoint x: 778, endPoint y: 330, distance: 110.1
click at [778, 330] on div "Mobilization or demobilization, delivery charge for equipment, hauled on 20-ton…" at bounding box center [841, 316] width 1108 height 43
click at [793, 332] on div "Mobilization or demobilization, delivery charge for equipment, hauled on 20-ton…" at bounding box center [841, 316] width 1108 height 43
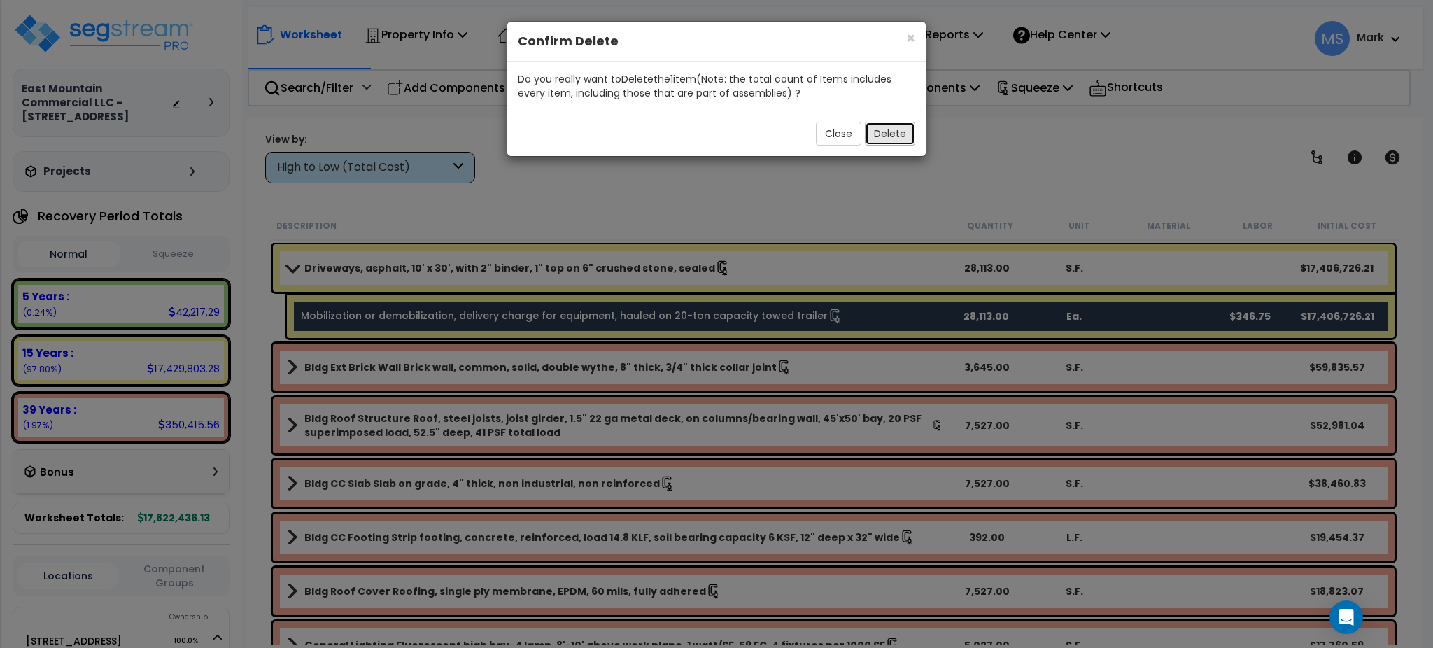
click at [893, 135] on button "Delete" at bounding box center [890, 134] width 50 height 24
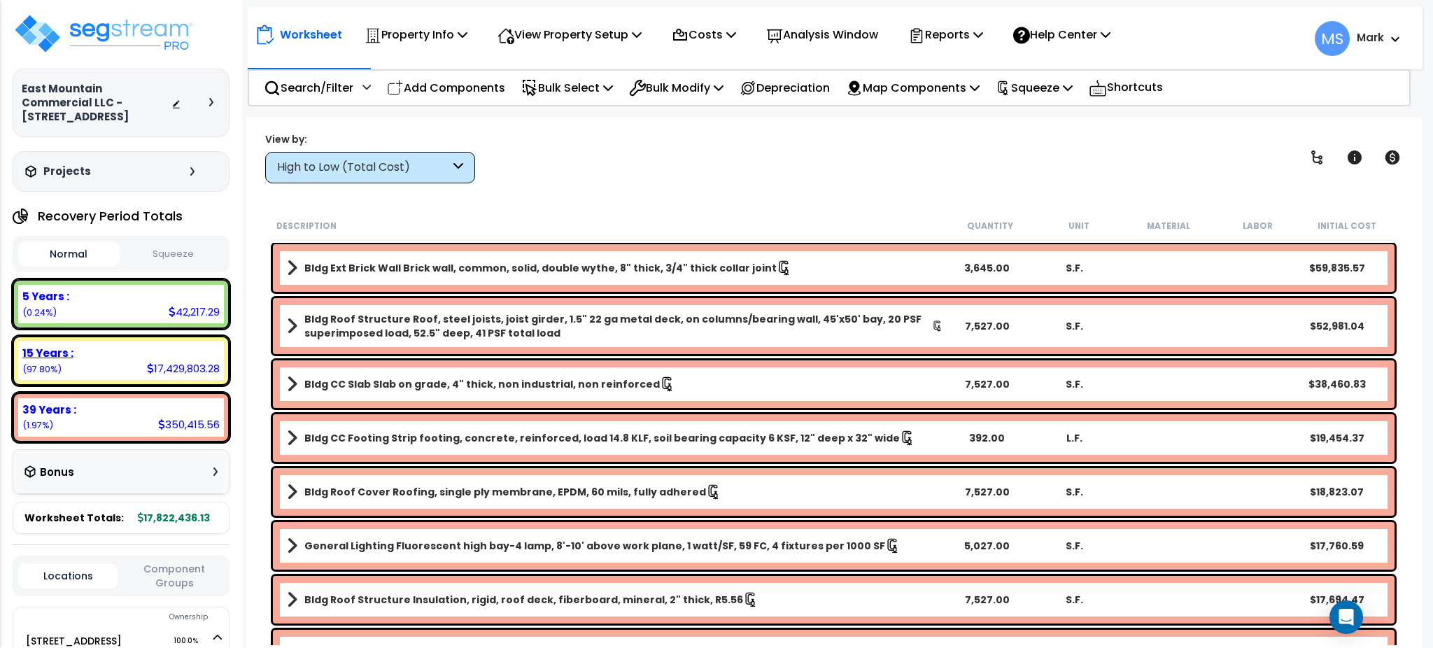
click at [83, 346] on div "15 Years :" at bounding box center [120, 353] width 197 height 15
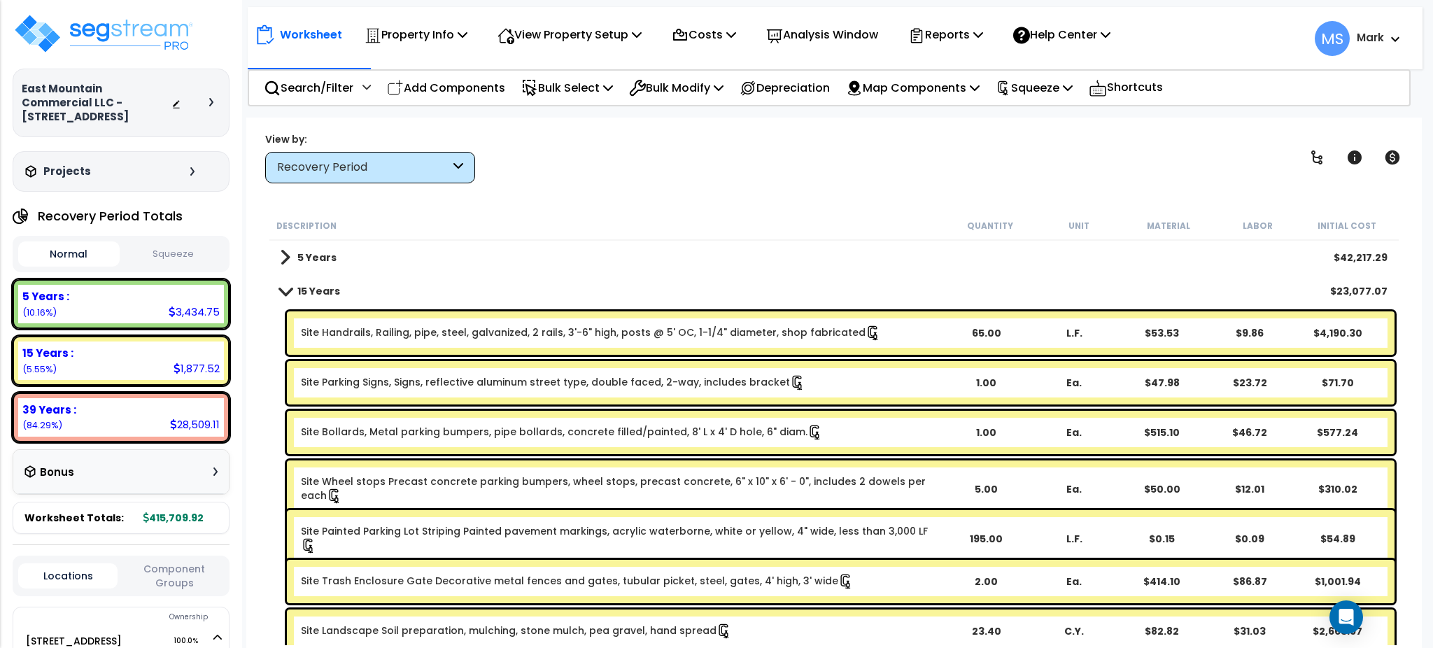
scroll to position [93, 0]
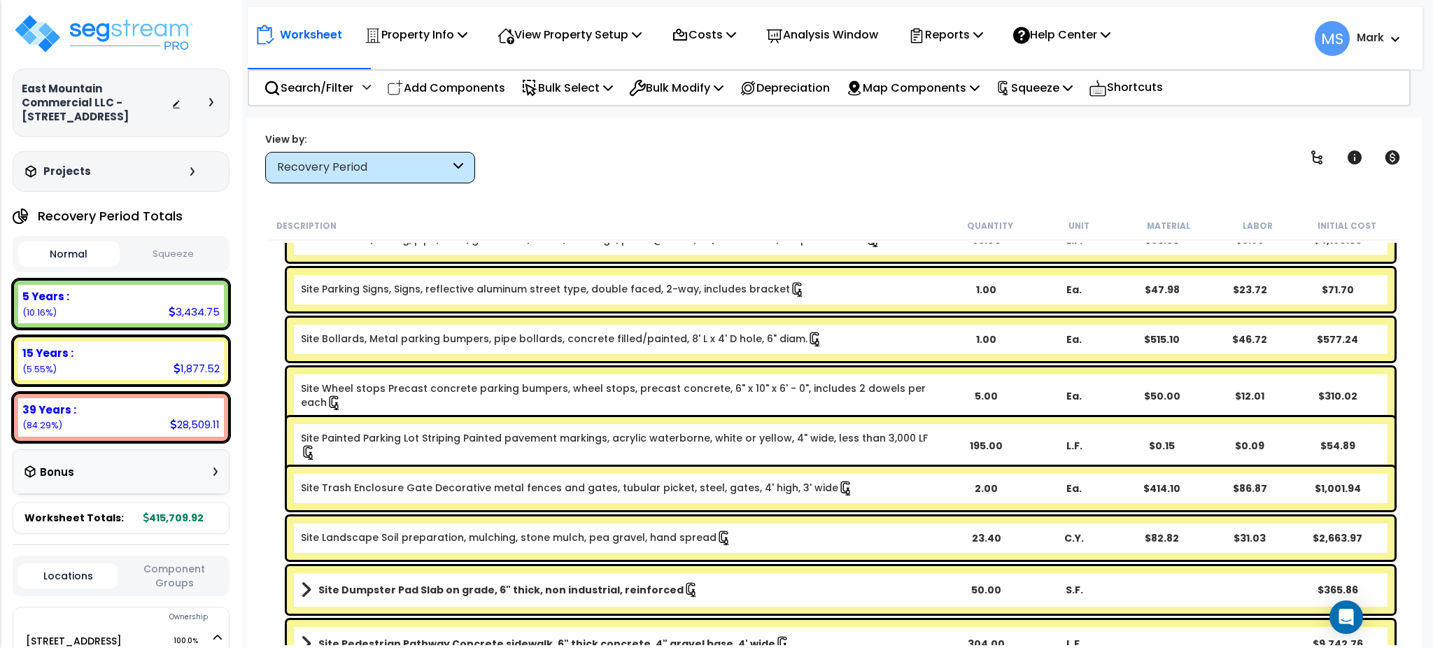
click at [485, 95] on p "Add Components" at bounding box center [446, 87] width 118 height 19
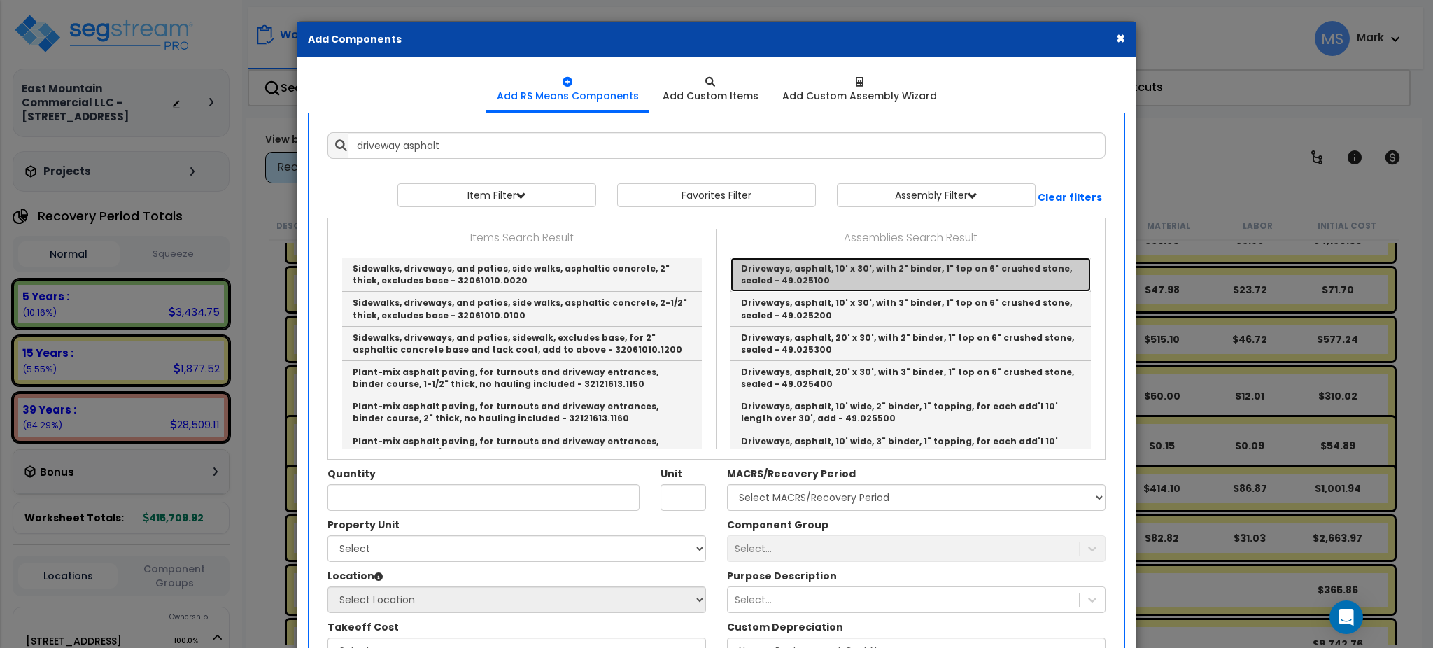
click at [850, 283] on link "Driveways, asphalt, 10' x 30', with 2" binder, 1" top on 6" crushed stone, seal…" at bounding box center [911, 275] width 360 height 34
type input "Driveways, asphalt, 10' x 30', with 2" binder, 1" top on 6" crushed stone, seal…"
type input "Ea."
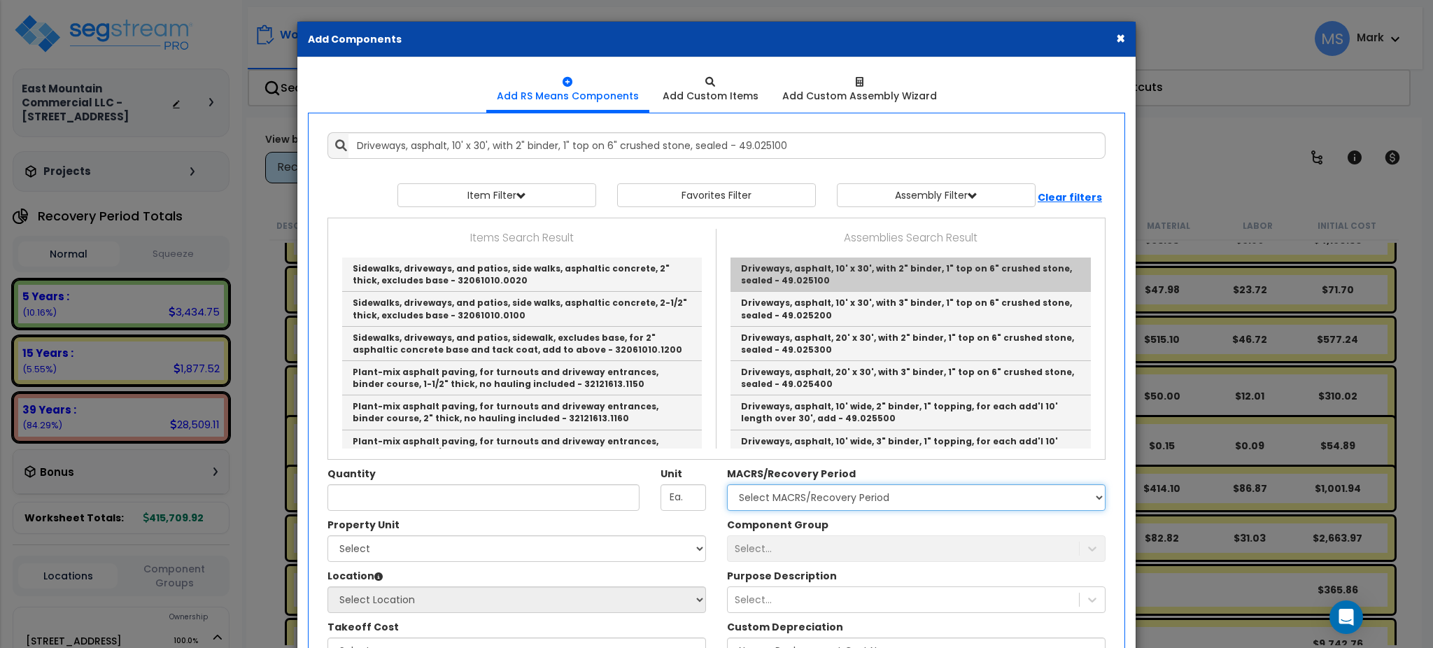
click at [850, 484] on select "Select MACRS/Recovery Period 5 Years - 57.0 - Distributive Trades & Services 5 …" at bounding box center [916, 497] width 379 height 27
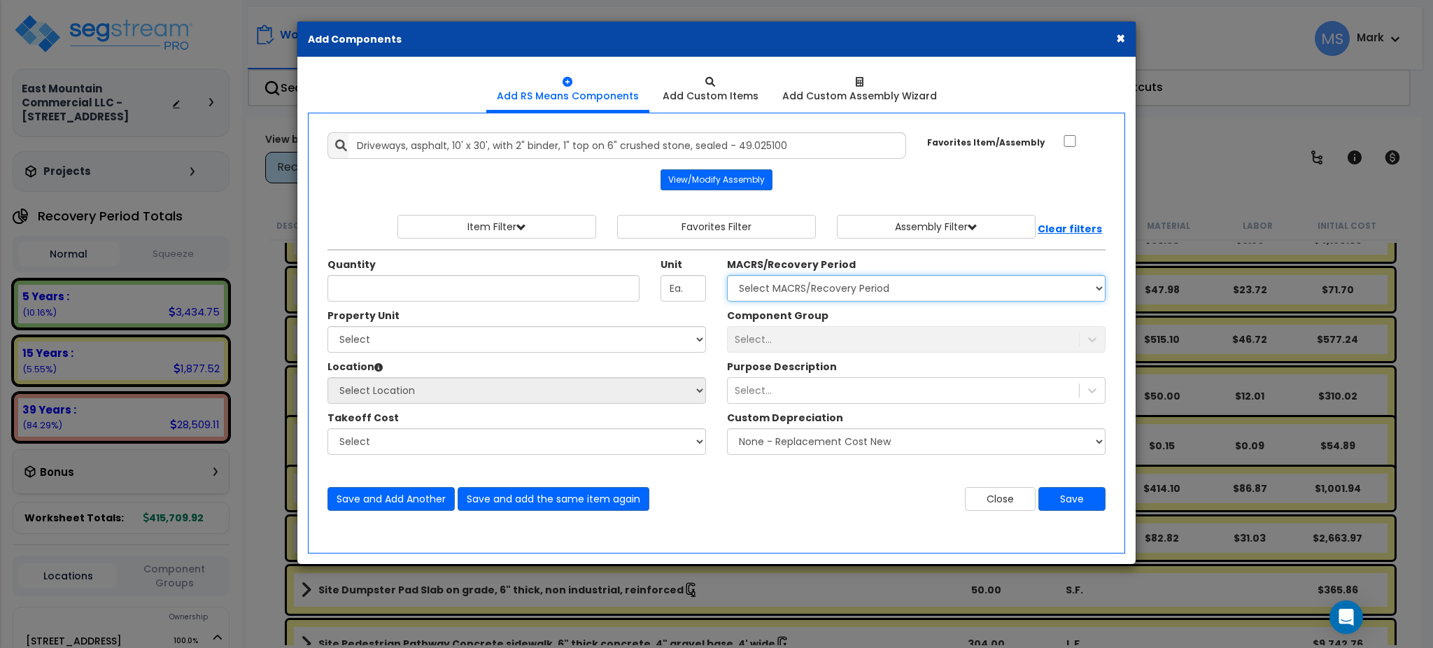
select select "3666"
click at [727, 275] on select "Select MACRS/Recovery Period 5 Years - 57.0 - Distributive Trades & Services 5 …" at bounding box center [916, 288] width 379 height 27
click at [429, 279] on input "Quantity" at bounding box center [484, 288] width 312 height 27
click at [698, 295] on input "Ea." at bounding box center [683, 288] width 45 height 27
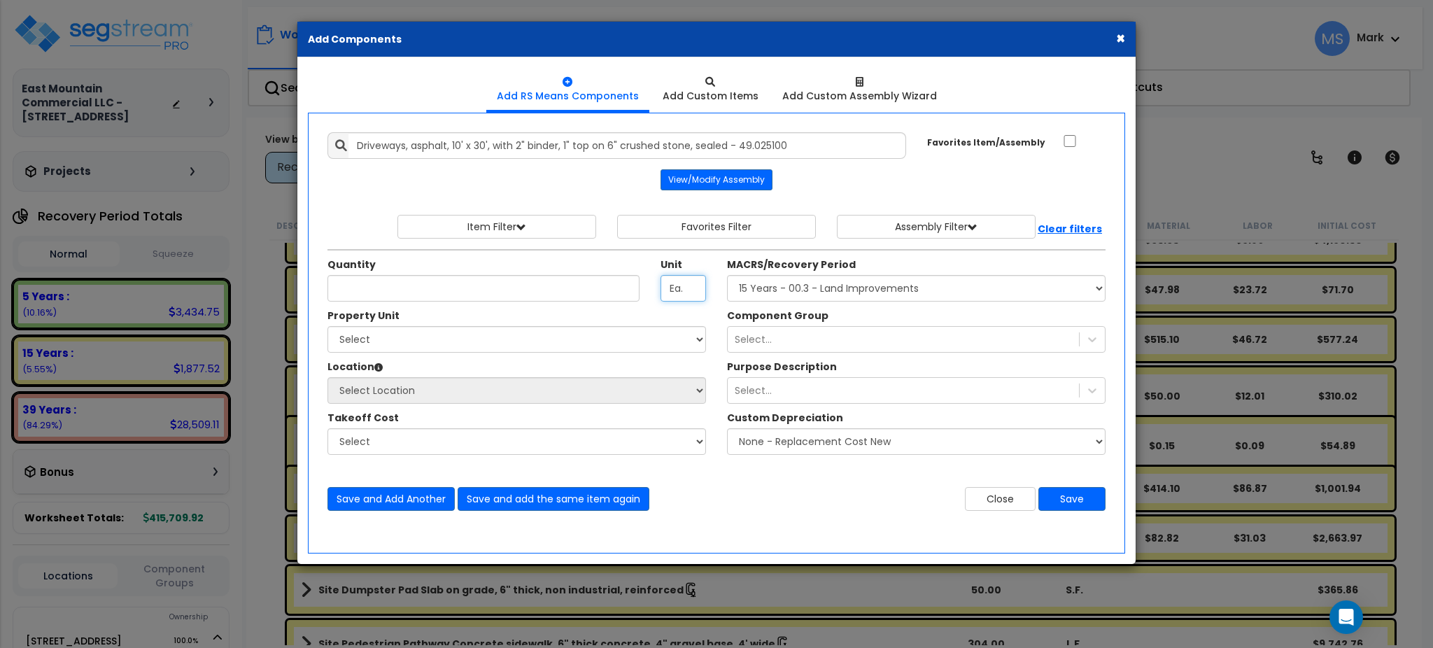
click at [698, 295] on input "Ea." at bounding box center [683, 288] width 45 height 27
type input "sf"
click at [593, 294] on input "Quantity" at bounding box center [484, 288] width 312 height 27
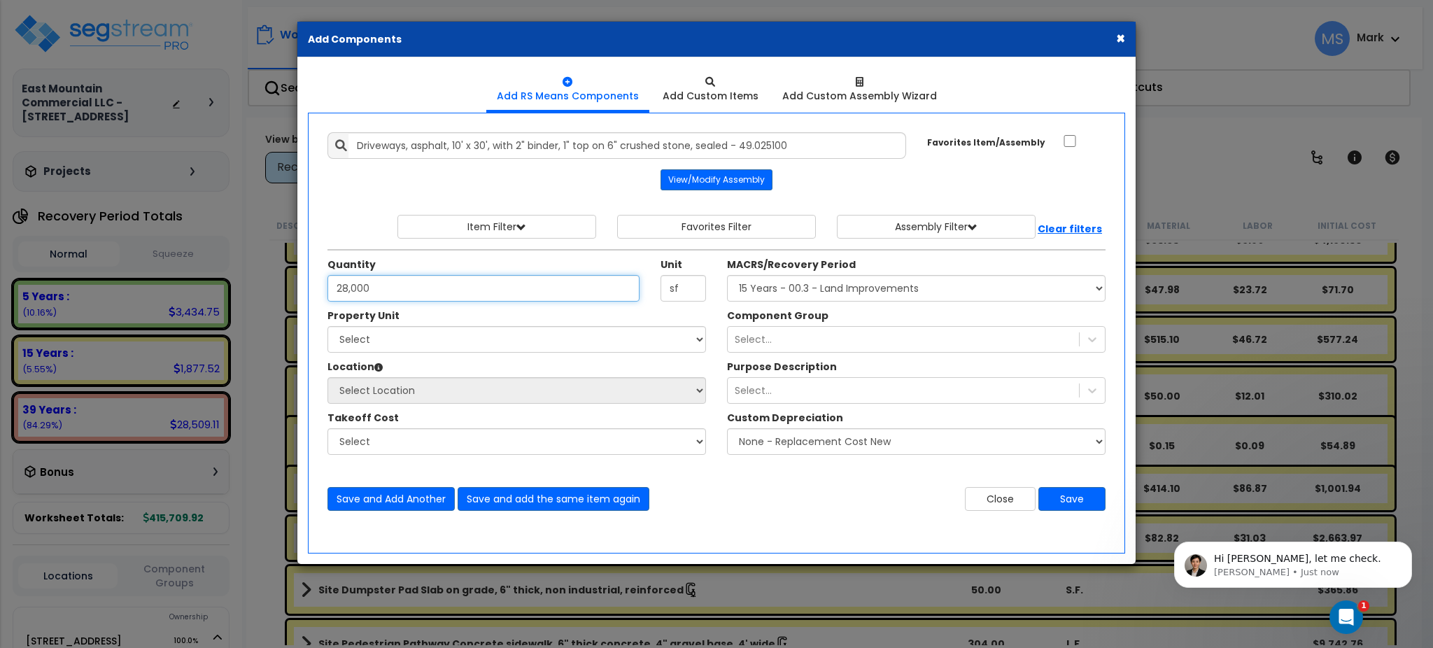
type input "28,000"
drag, startPoint x: 1400, startPoint y: 234, endPoint x: 1284, endPoint y: 256, distance: 118.2
click at [1400, 234] on div "× Add Components Add RS Means Components Add Custom Items Add Items" at bounding box center [716, 324] width 1433 height 648
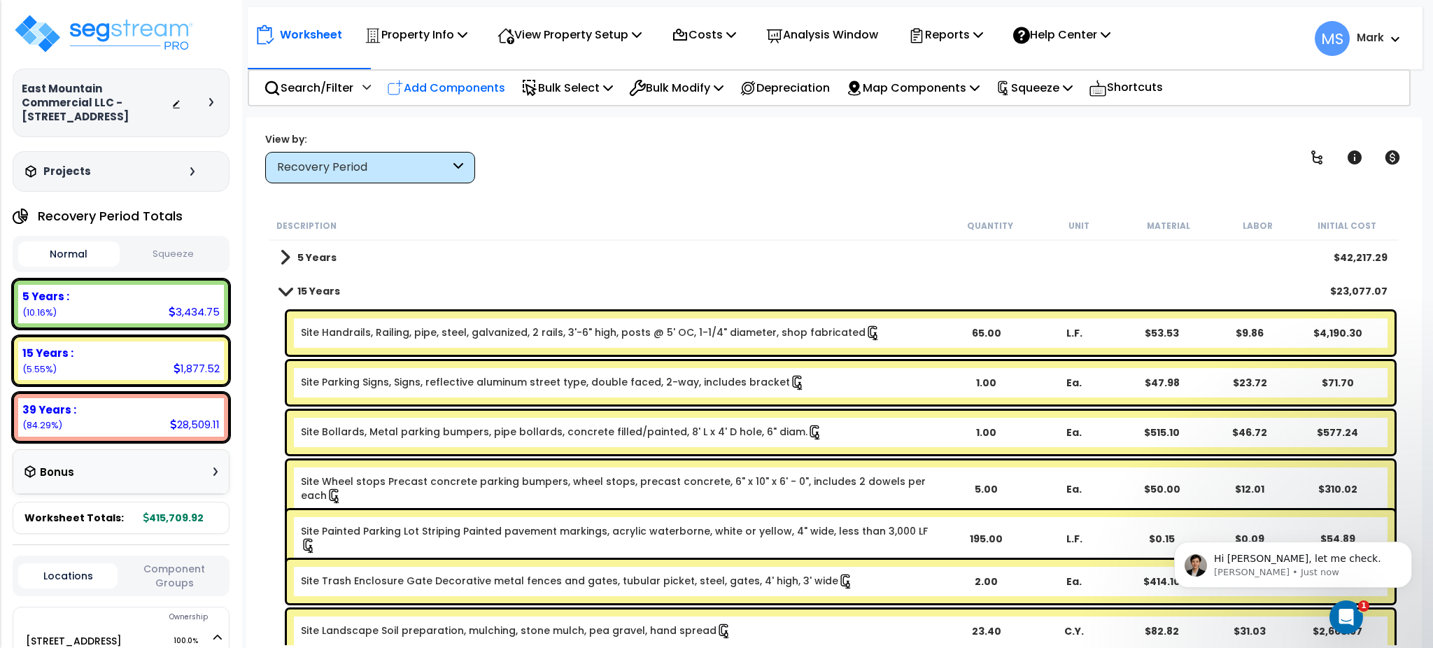
click at [421, 90] on p "Add Components" at bounding box center [446, 87] width 118 height 19
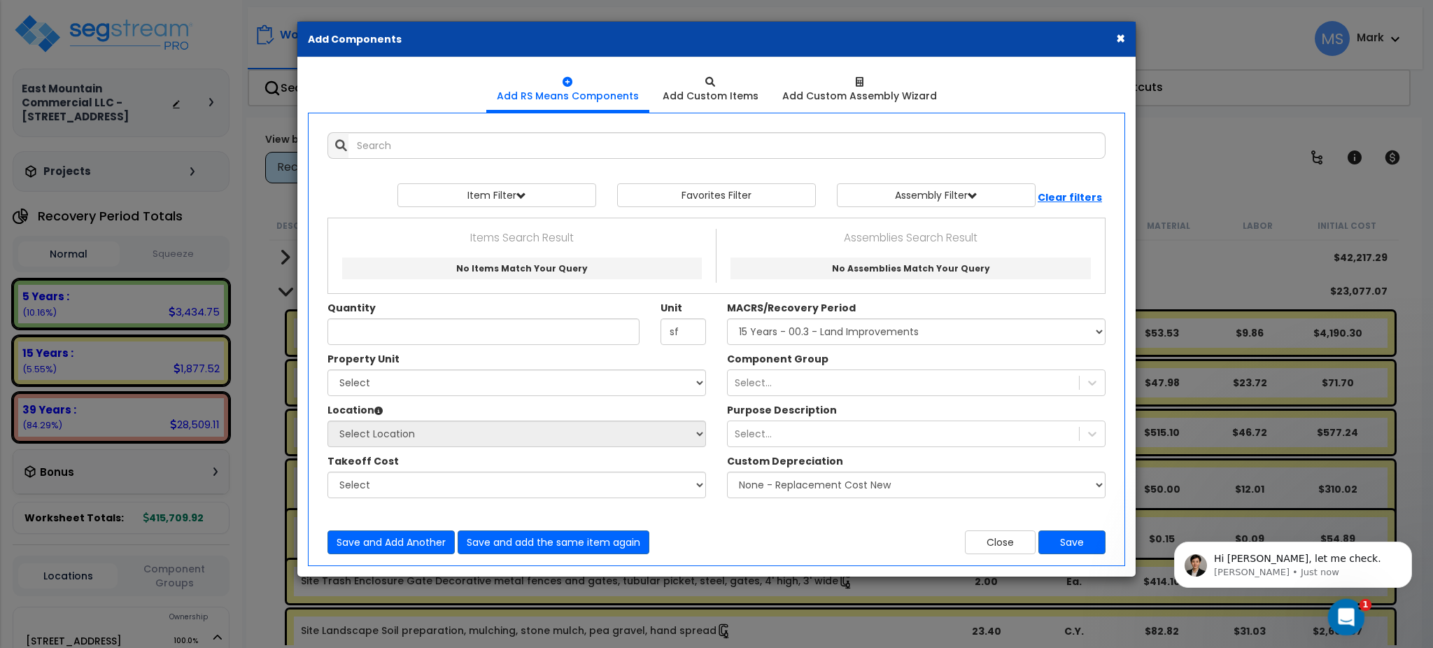
click at [1344, 622] on icon "Open Intercom Messenger" at bounding box center [1344, 615] width 23 height 23
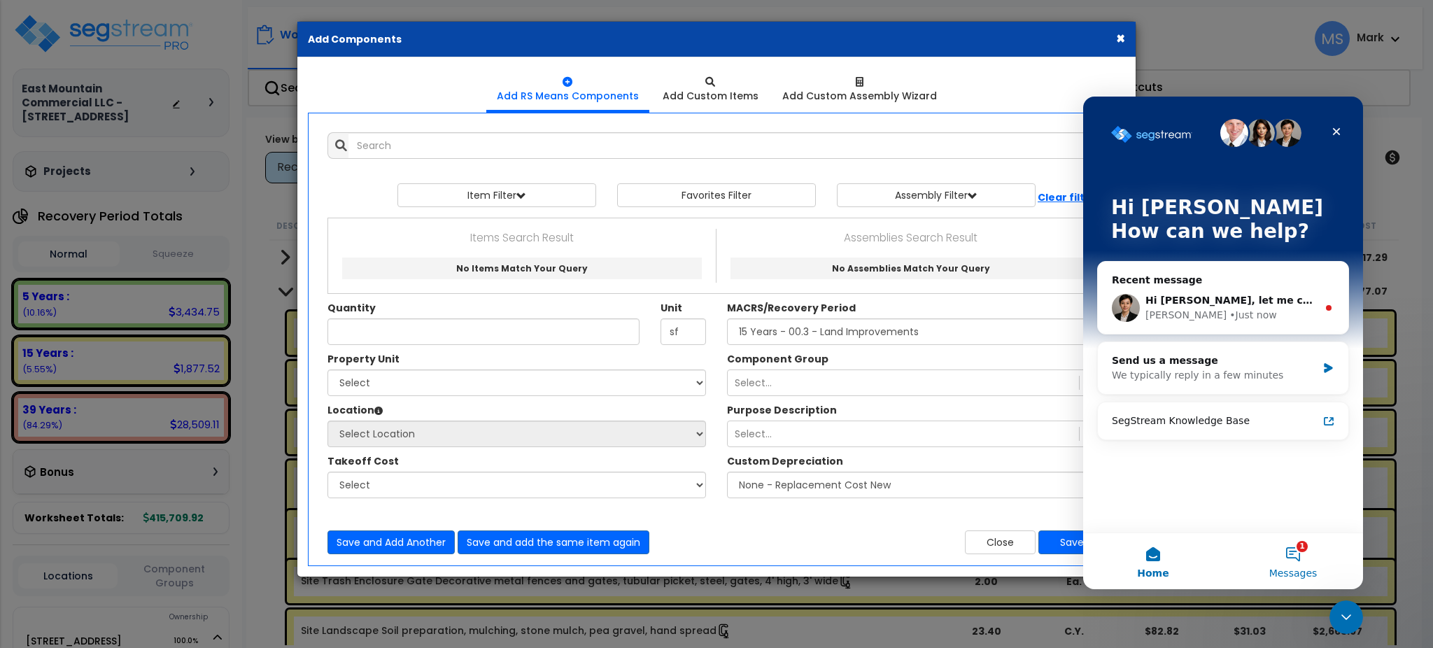
click at [1289, 545] on button "1 Messages" at bounding box center [1293, 561] width 140 height 56
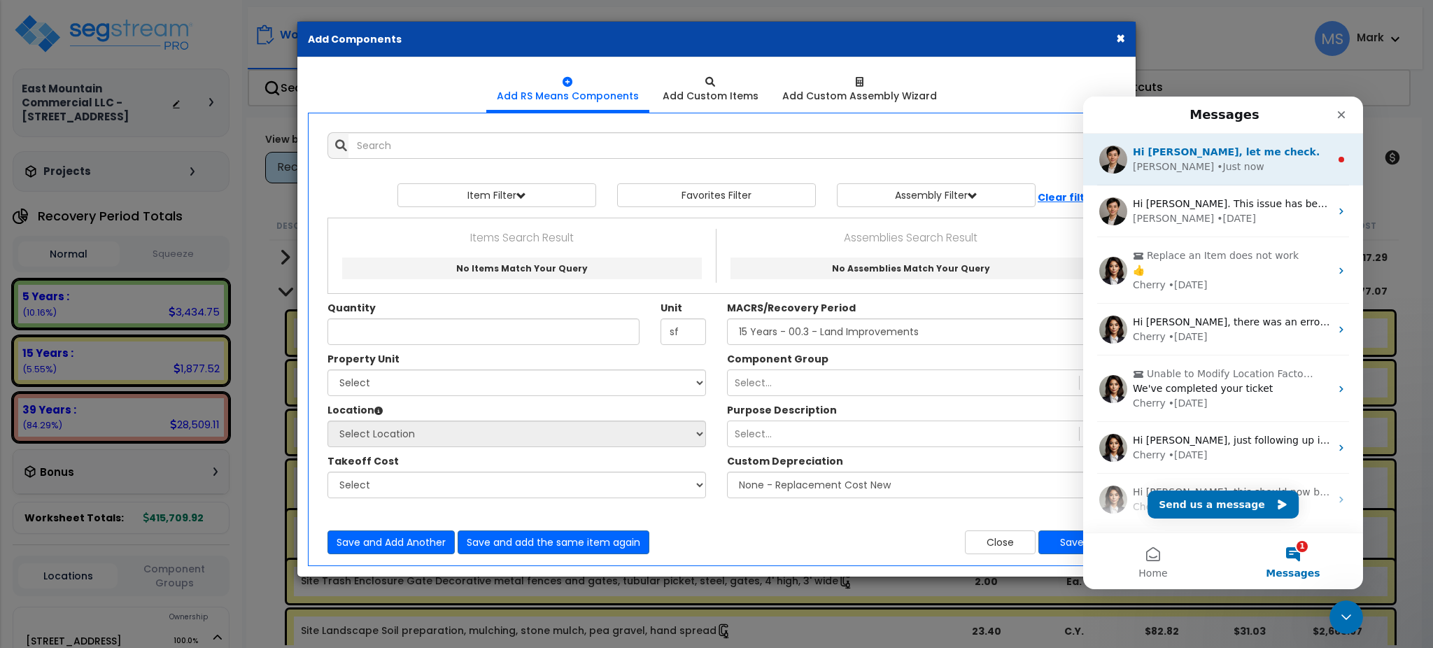
click at [1192, 153] on span "Hi Mark, let me check." at bounding box center [1226, 151] width 187 height 11
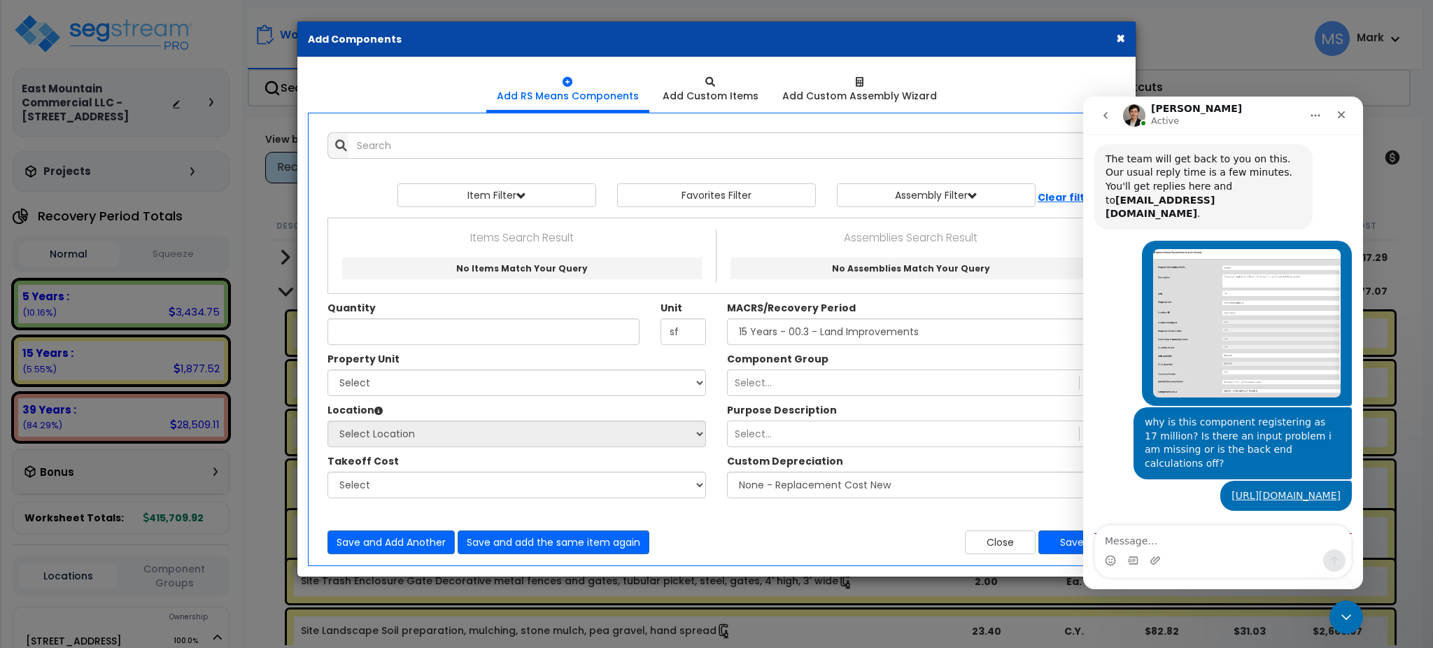
scroll to position [350, 0]
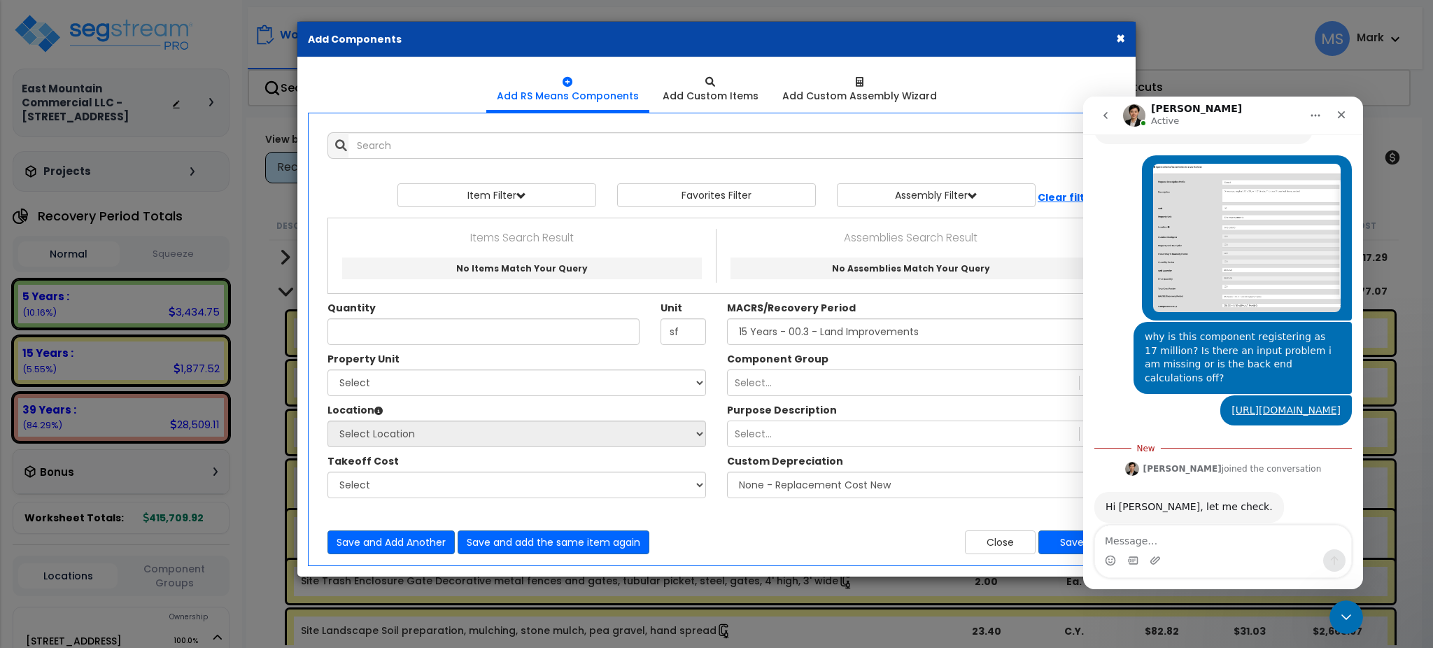
click at [1158, 544] on textarea "Message…" at bounding box center [1223, 538] width 256 height 24
type textarea "I think I figured it out."
click at [1340, 617] on icon "Close Intercom Messenger" at bounding box center [1344, 615] width 17 height 17
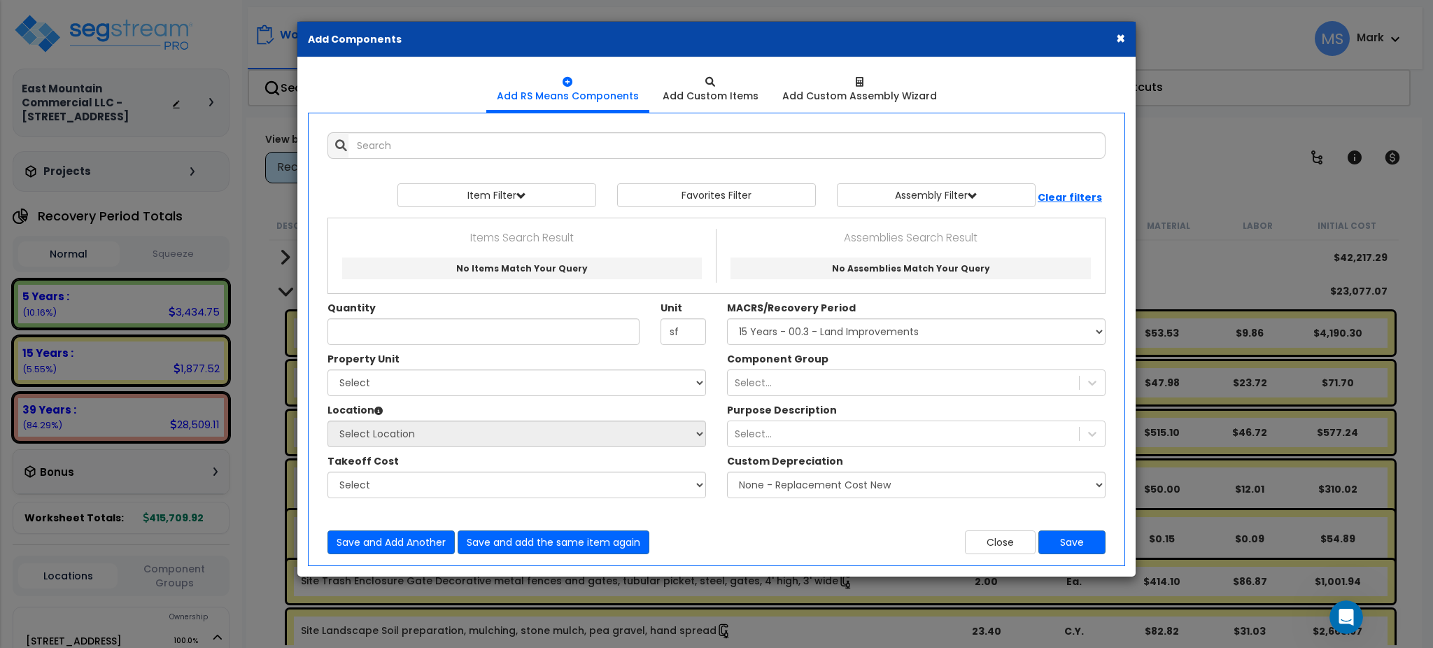
scroll to position [327, 0]
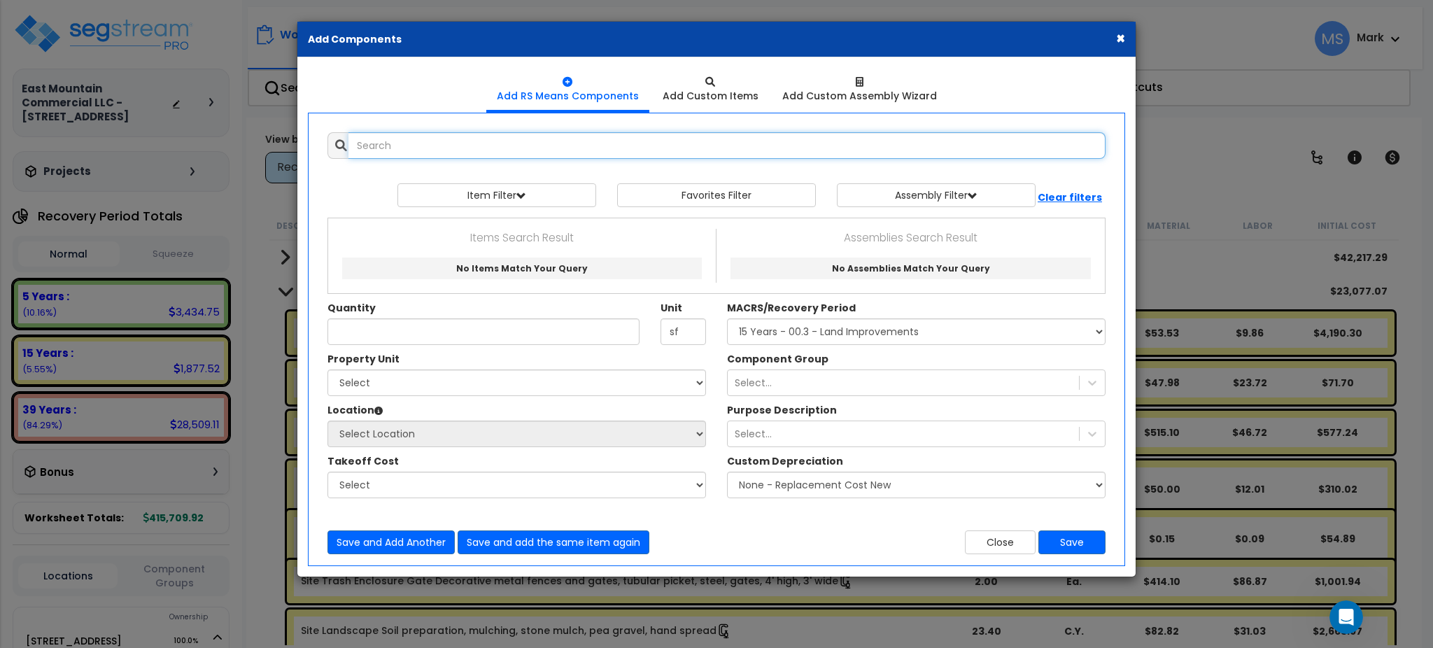
click at [606, 147] on input "text" at bounding box center [727, 145] width 757 height 27
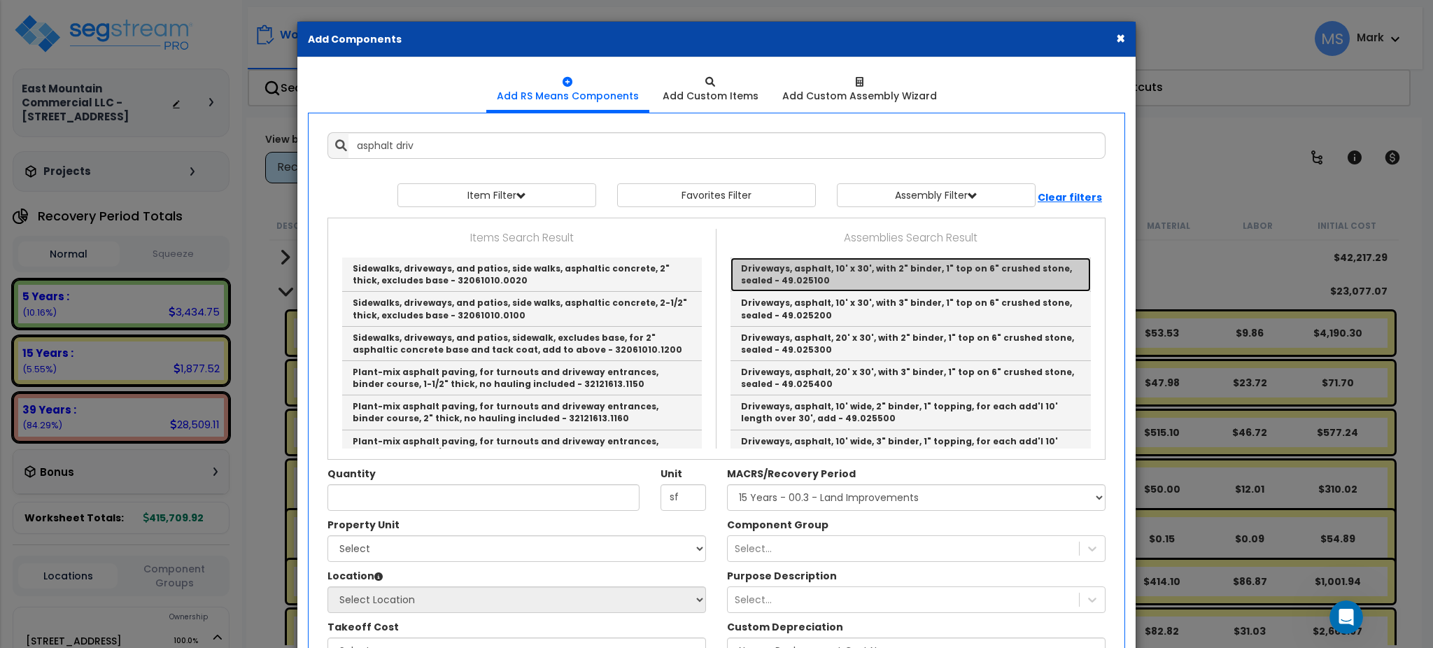
click at [869, 283] on link "Driveways, asphalt, 10' x 30', with 2" binder, 1" top on 6" crushed stone, seal…" at bounding box center [911, 275] width 360 height 34
click at [869, 484] on select "Select MACRS/Recovery Period 5 Years - 57.0 - Distributive Trades & Services 5 …" at bounding box center [916, 497] width 379 height 27
type input "Driveways, asphalt, 10' x 30', with 2" binder, 1" top on 6" crushed stone, seal…"
type input "Ea."
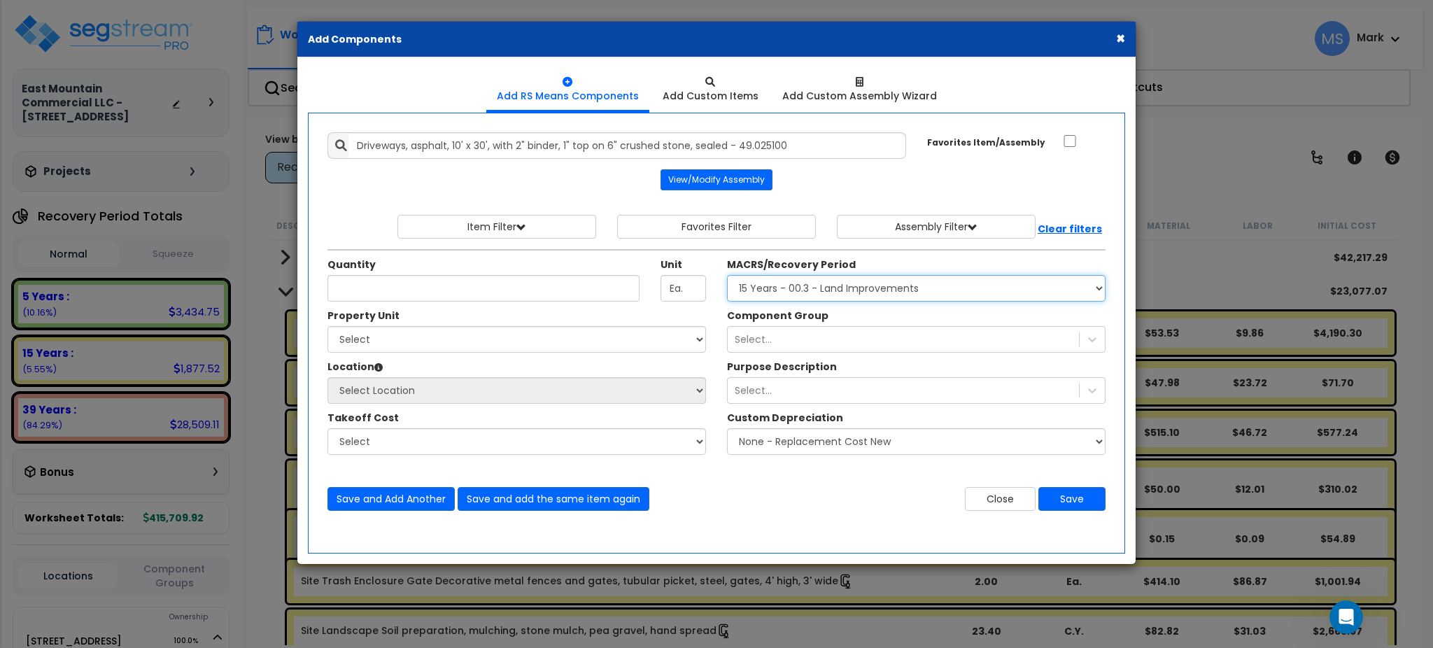
click at [727, 275] on select "Select MACRS/Recovery Period 5 Years - 57.0 - Distributive Trades & Services 5 …" at bounding box center [916, 288] width 379 height 27
click at [447, 298] on input "Quantity" at bounding box center [484, 288] width 312 height 27
type input "28,113"
click at [702, 294] on input "Ea." at bounding box center [683, 288] width 45 height 27
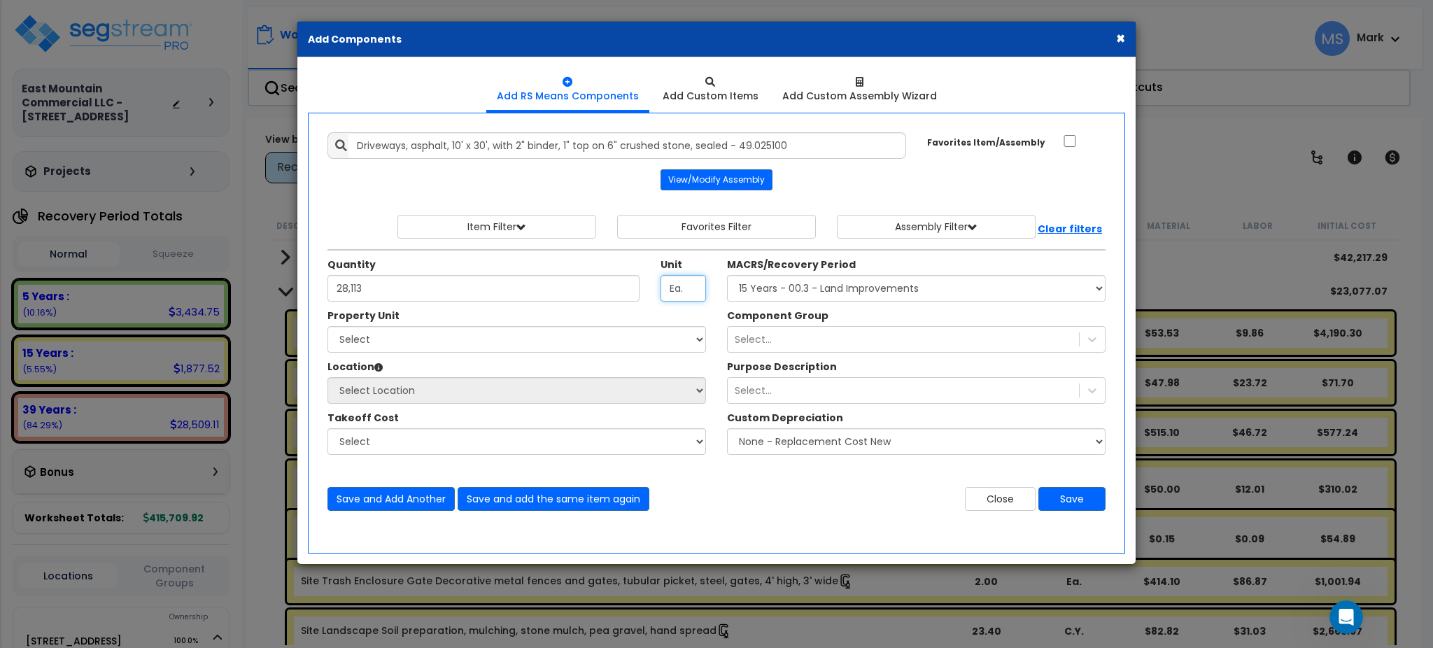
click at [702, 294] on input "Ea." at bounding box center [683, 288] width 45 height 27
type input "sf"
click at [666, 324] on div "Property Unit" at bounding box center [517, 317] width 379 height 17
click at [651, 342] on select "Select 565 N Main St Site Improvements" at bounding box center [517, 339] width 379 height 27
select select "163924"
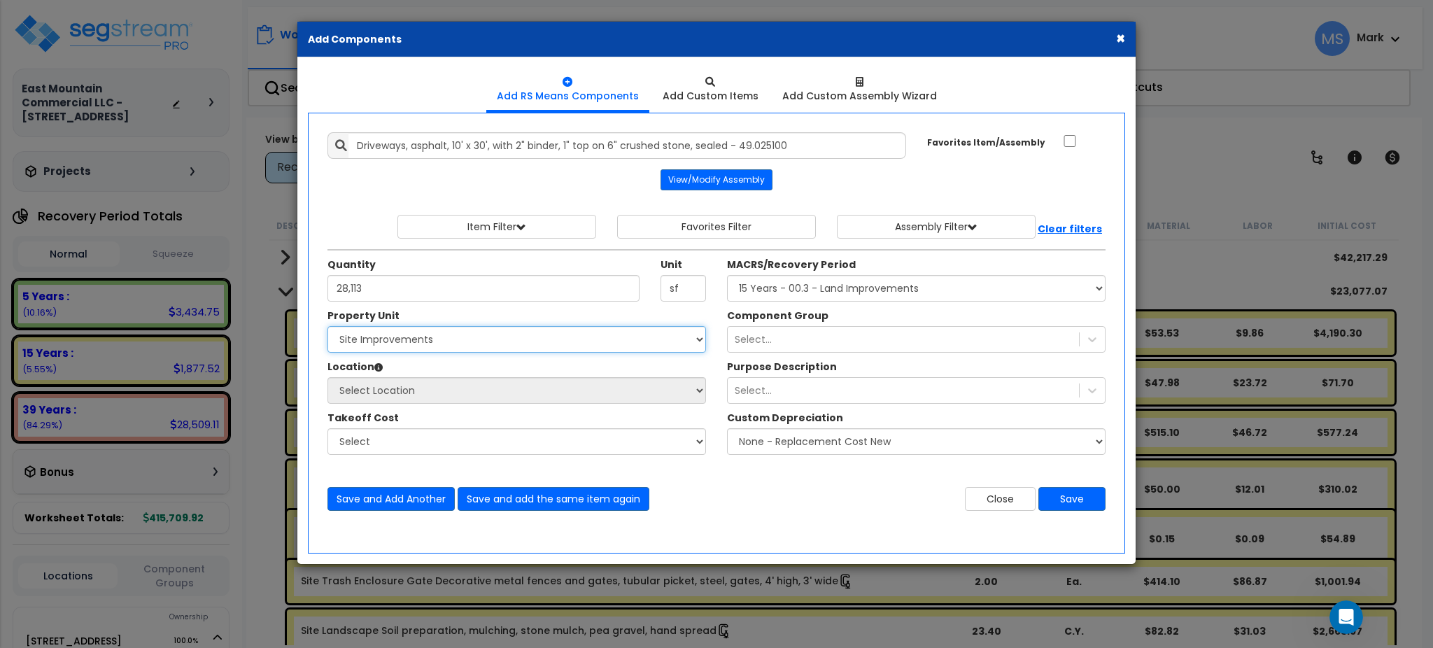
click at [328, 326] on select "Select 565 N Main St Site Improvements" at bounding box center [517, 339] width 379 height 27
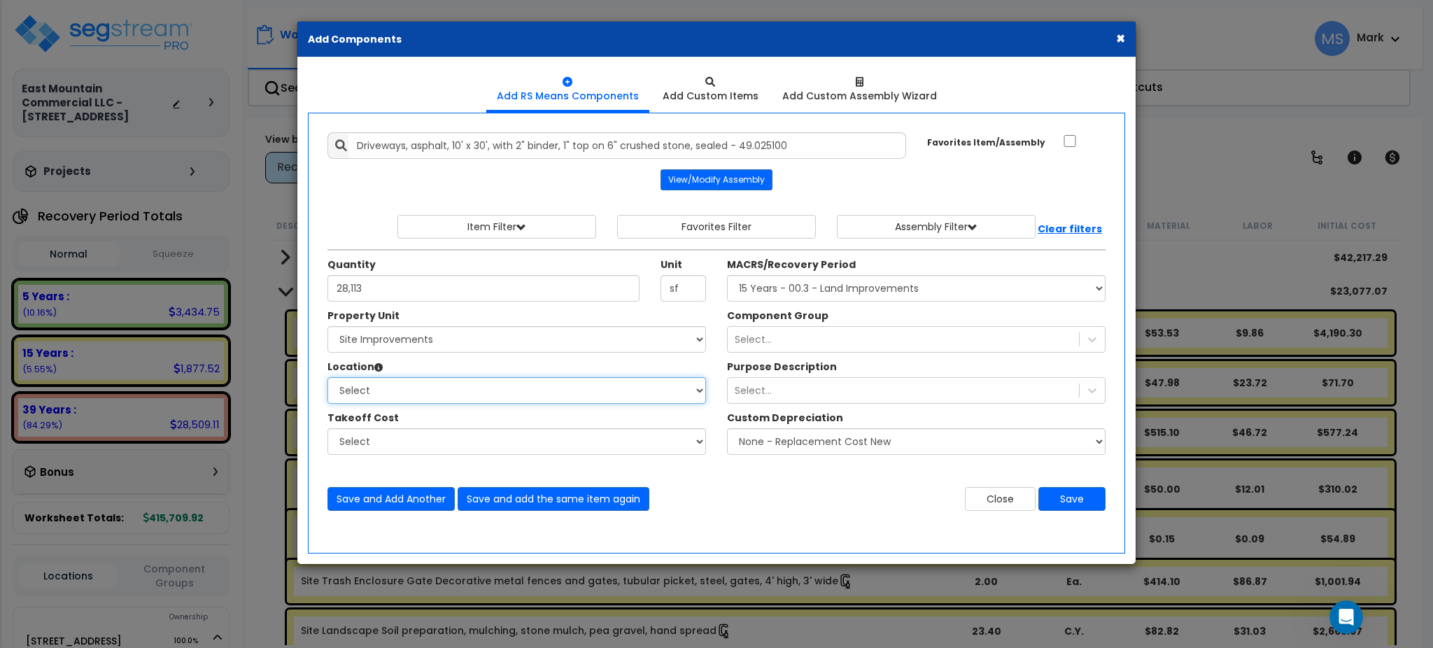
click at [488, 388] on select "Select Site Exterior Add Additional Location" at bounding box center [517, 390] width 379 height 27
select select "462"
click at [328, 377] on select "Select Site Exterior Add Additional Location" at bounding box center [517, 390] width 379 height 27
click at [880, 336] on div "Select..." at bounding box center [903, 339] width 351 height 22
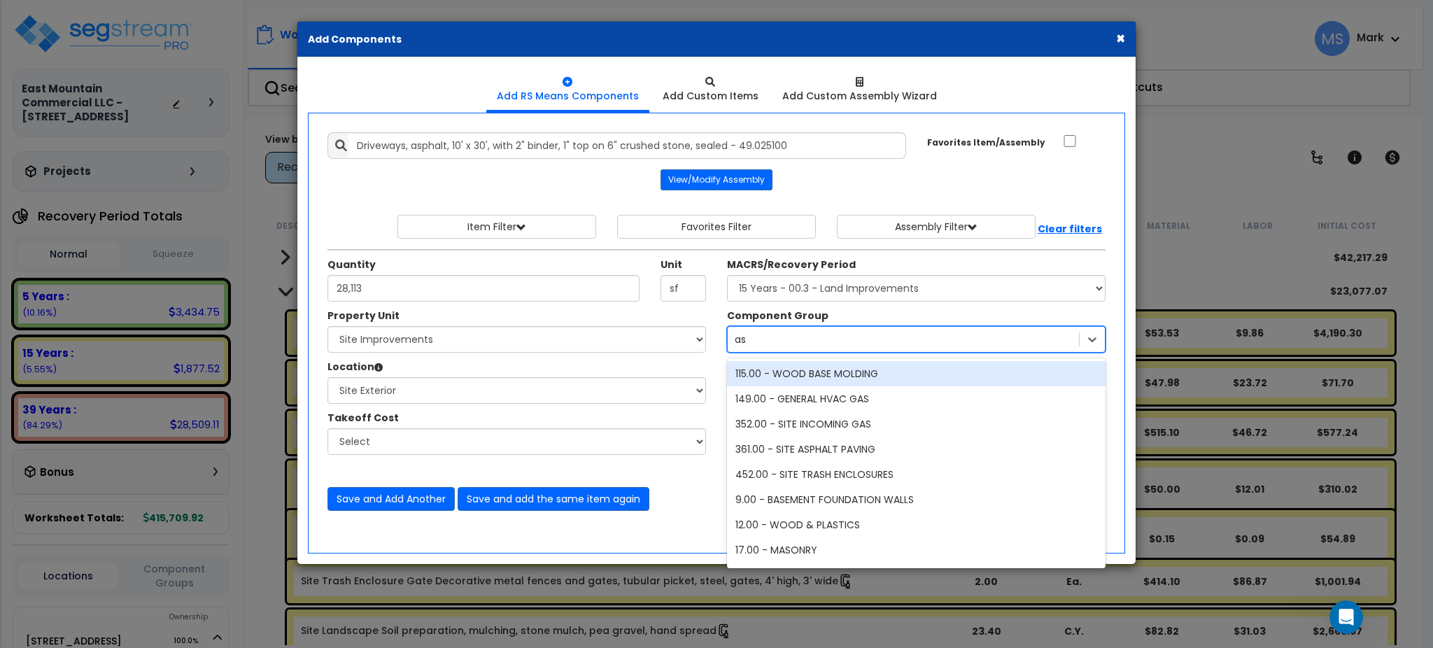
type input "asp"
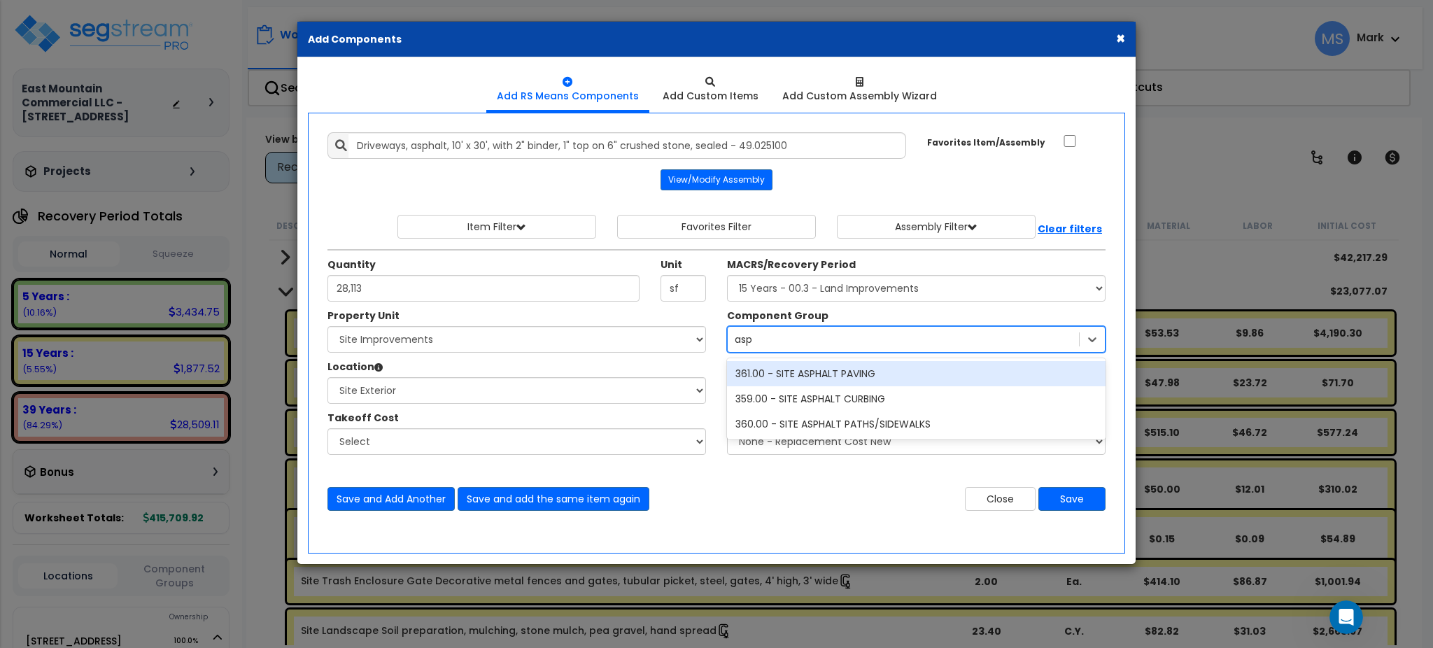
click at [859, 381] on div "361.00 - SITE ASPHALT PAVING" at bounding box center [916, 373] width 379 height 25
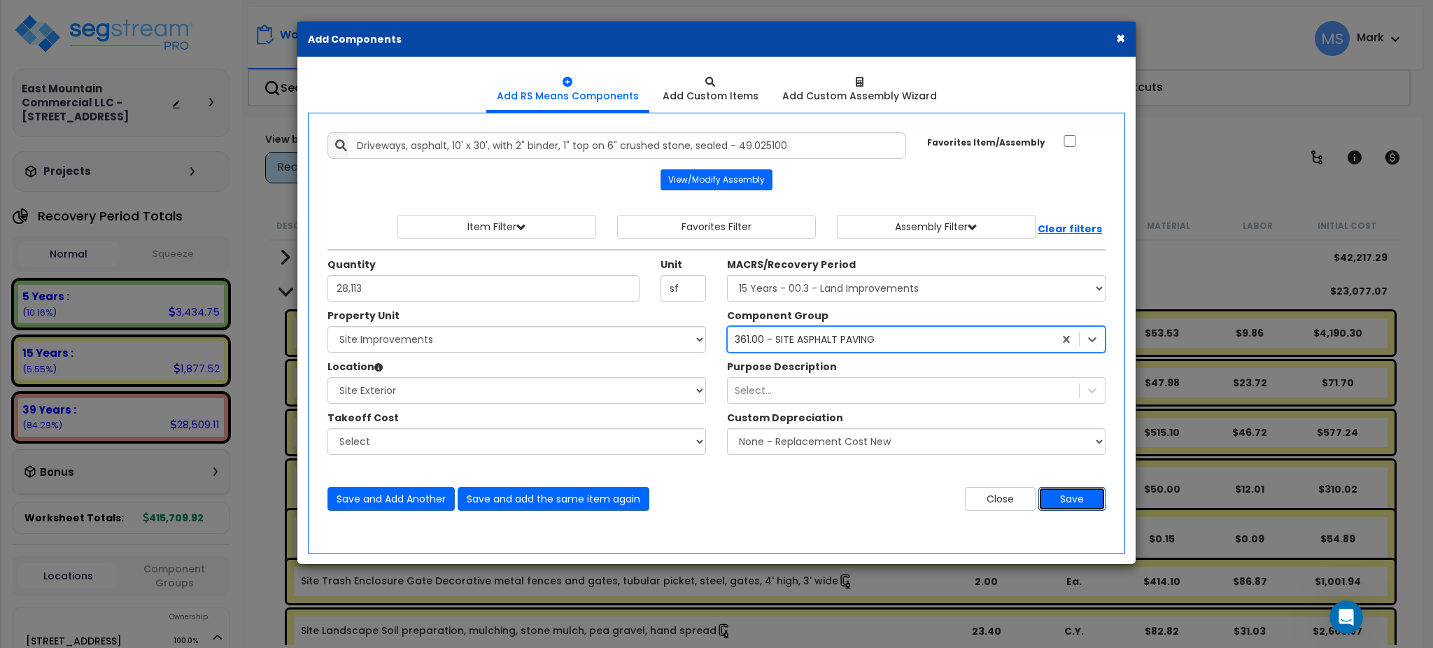
click at [1072, 499] on button "Save" at bounding box center [1072, 499] width 67 height 24
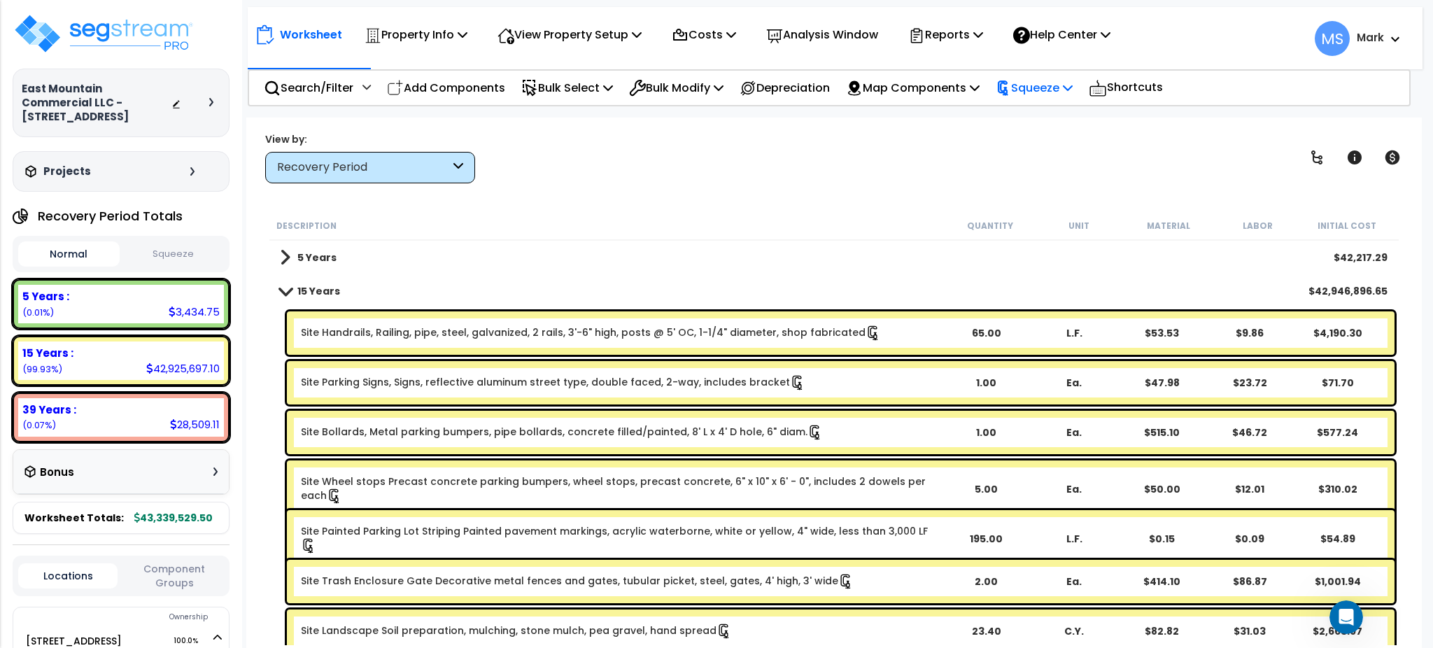
click at [1073, 83] on p "Squeeze" at bounding box center [1034, 87] width 77 height 19
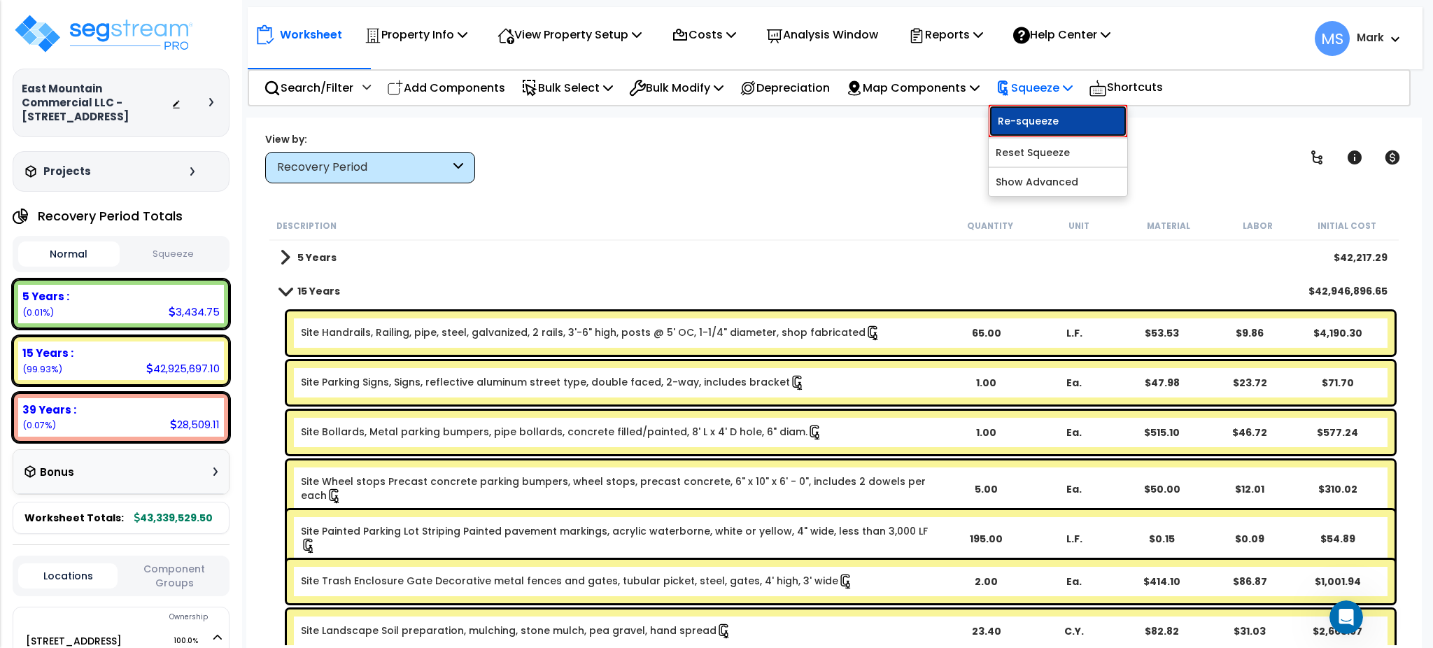
click at [1049, 121] on link "Re-squeeze" at bounding box center [1058, 121] width 139 height 32
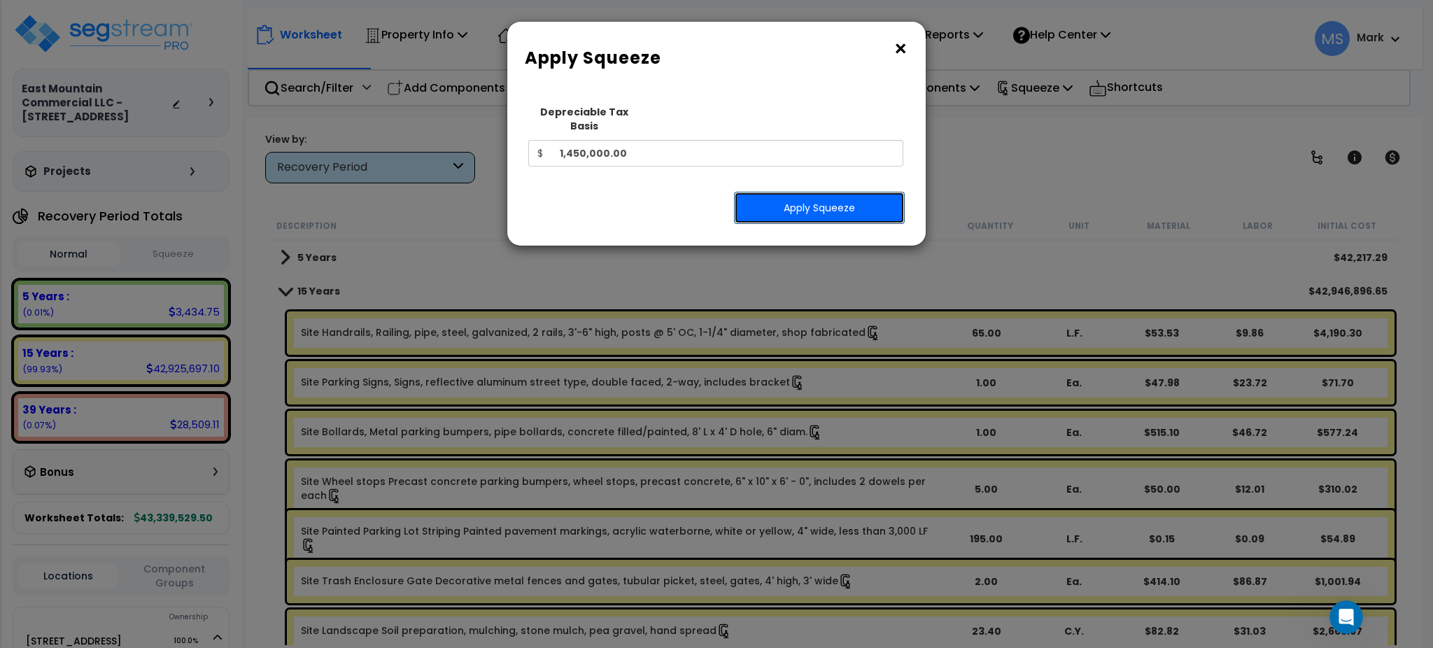
click at [867, 193] on button "Apply Squeeze" at bounding box center [819, 208] width 171 height 32
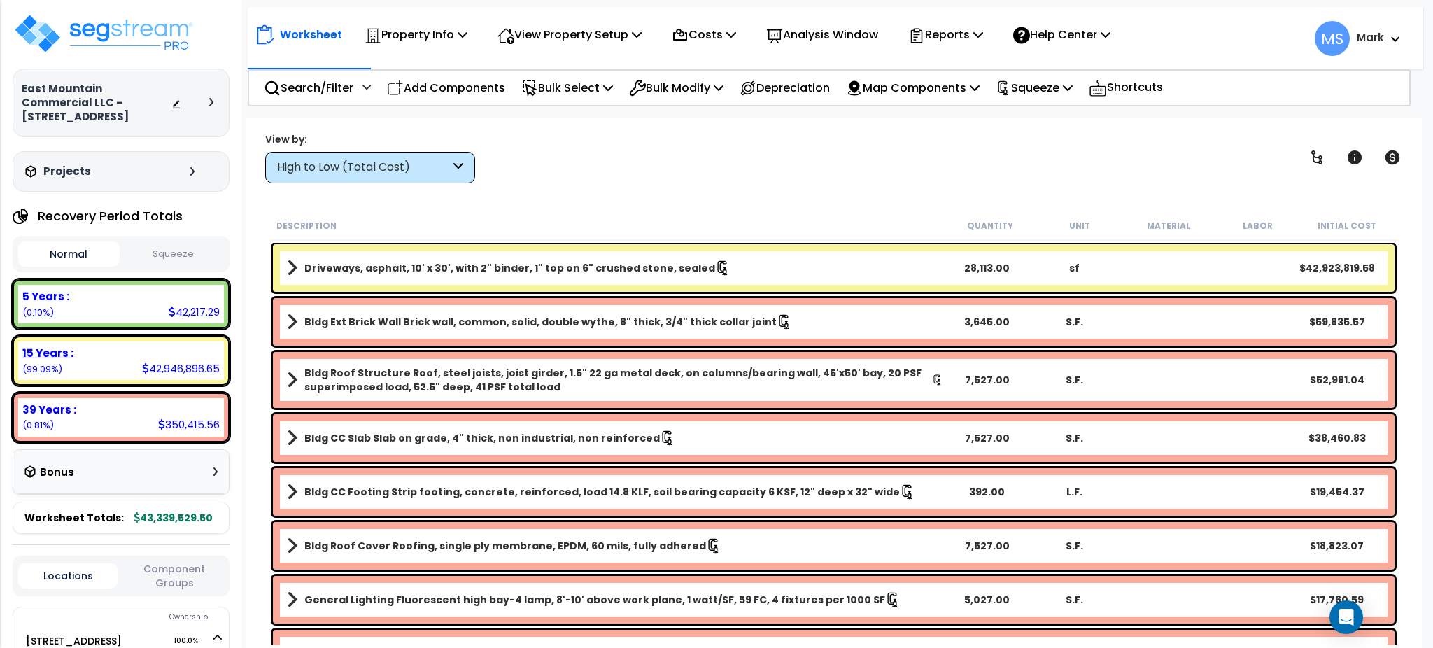
click at [129, 346] on div "15 Years :" at bounding box center [120, 353] width 197 height 15
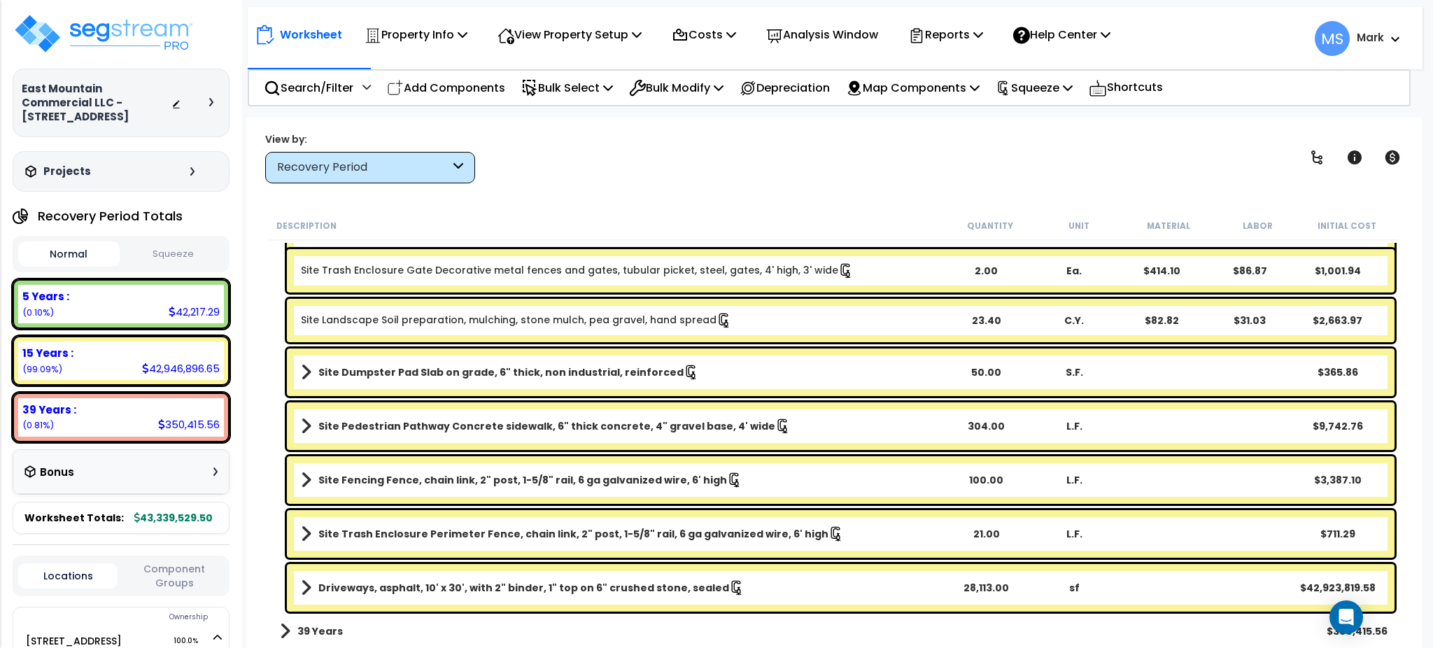
scroll to position [311, 0]
click at [396, 184] on div "Worksheet Property Info Property Setup Add Property Unit Template property Clon…" at bounding box center [833, 442] width 1175 height 648
click at [400, 177] on div "Recovery Period" at bounding box center [370, 167] width 210 height 31
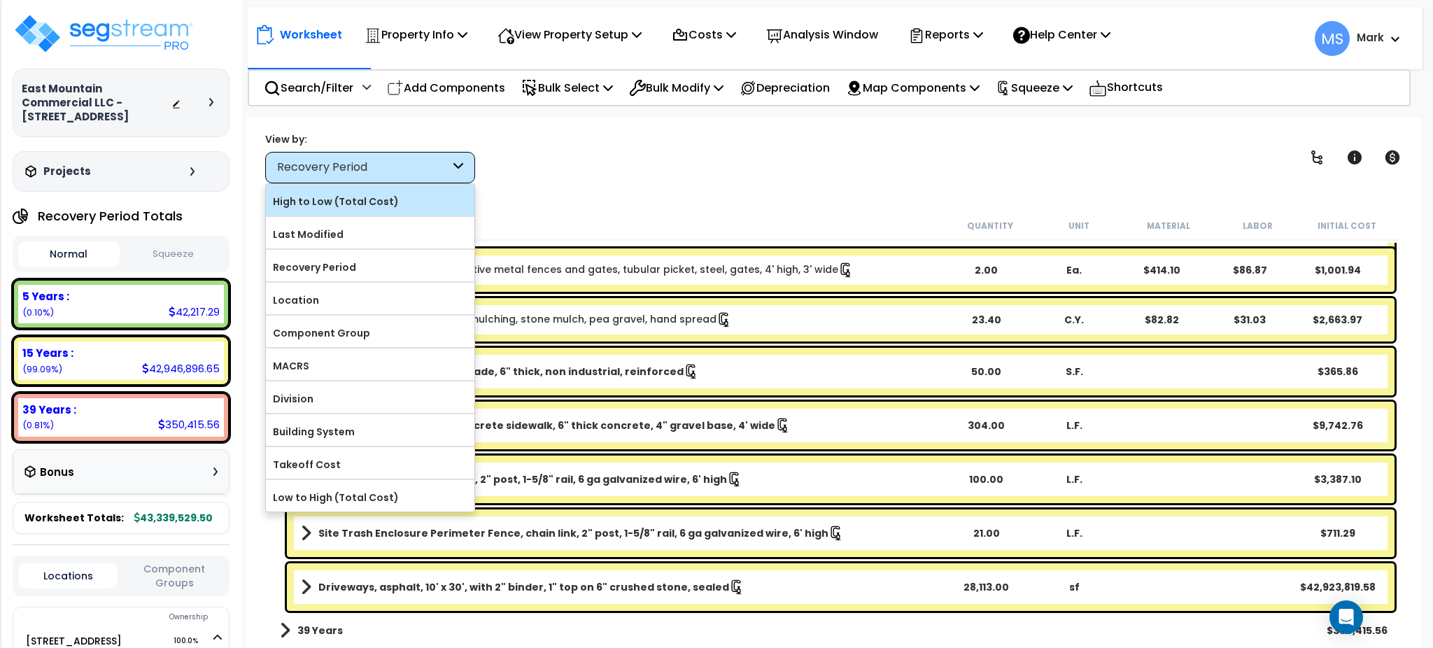
click at [400, 195] on label "High to Low (Total Cost)" at bounding box center [370, 201] width 209 height 21
click at [0, 0] on input "High to Low (Total Cost)" at bounding box center [0, 0] width 0 height 0
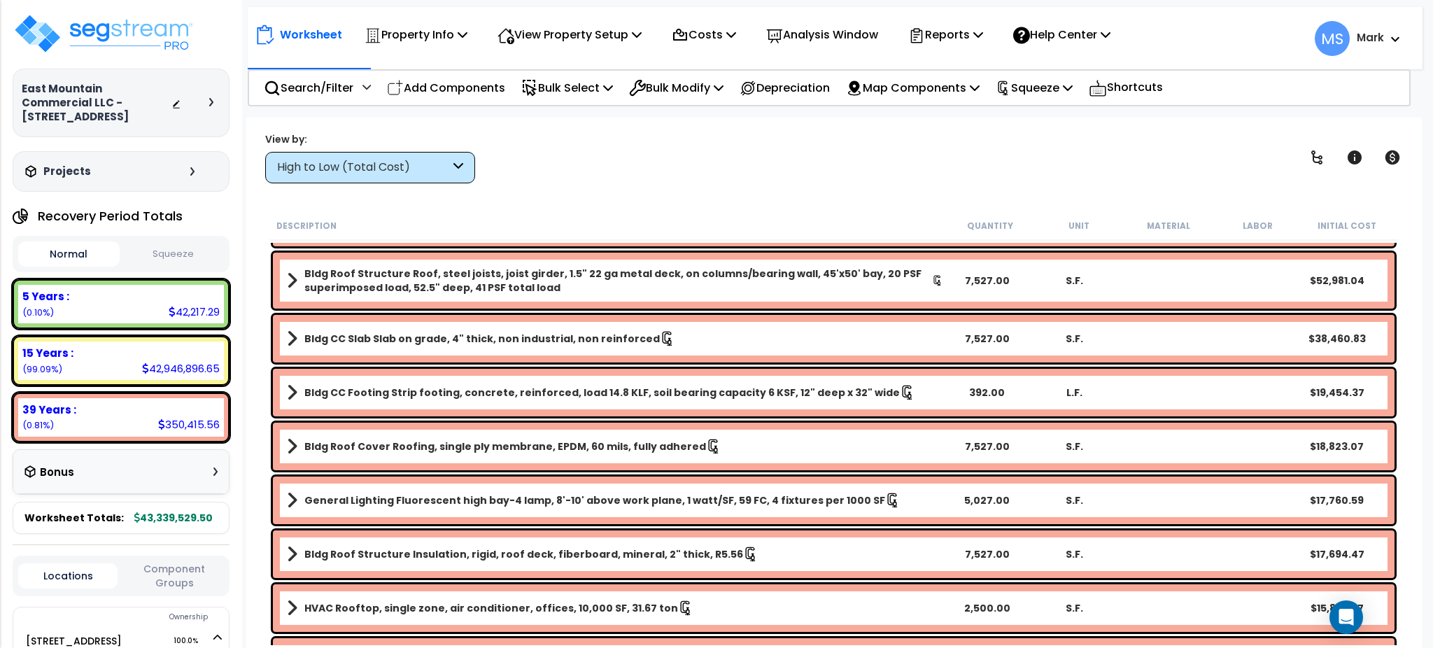
scroll to position [0, 0]
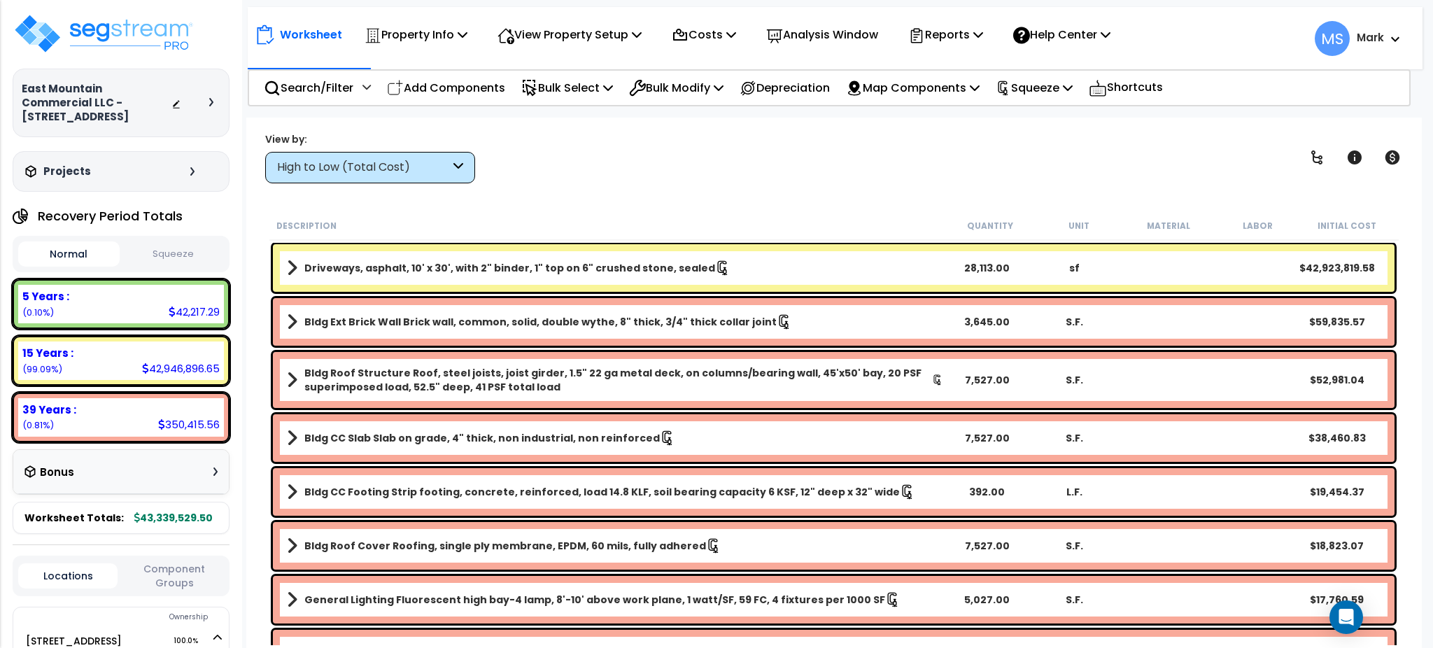
click at [917, 281] on div "Driveways, asphalt, 10' x 30', with 2" binder, 1" top on 6" crushed stone, seal…" at bounding box center [834, 268] width 1122 height 48
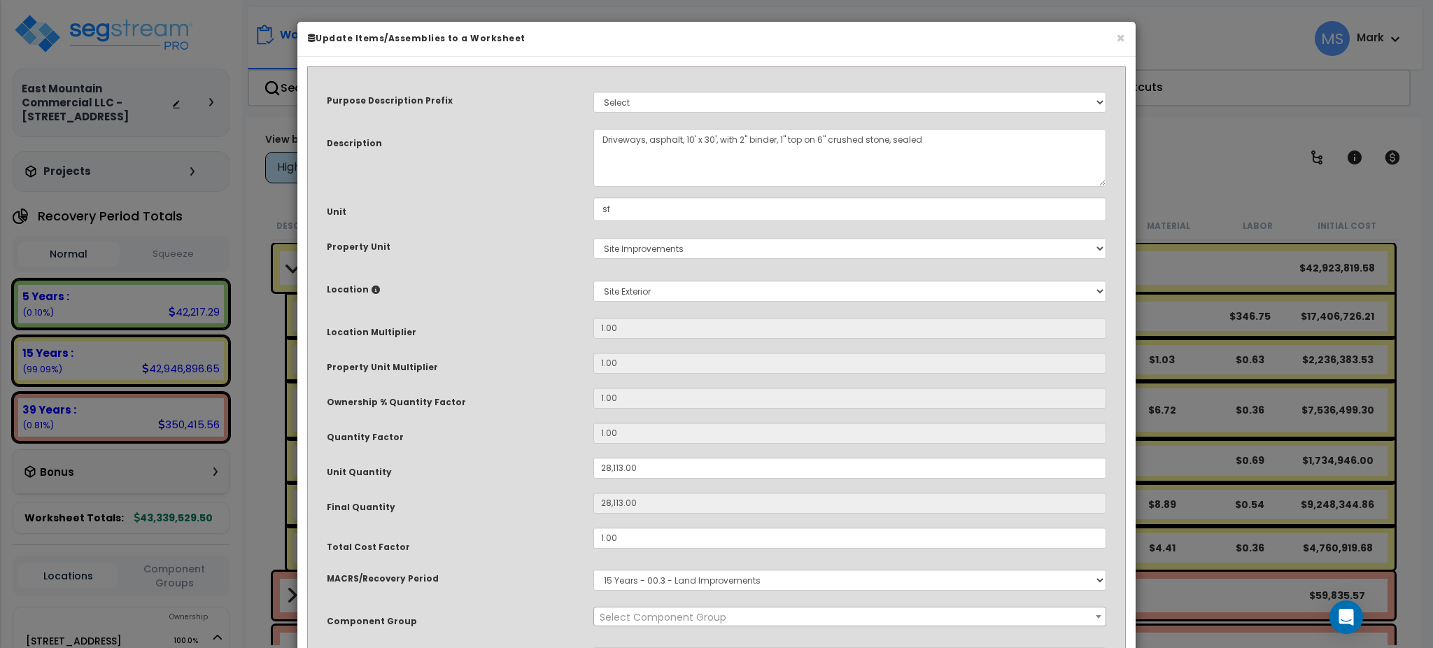
select select "46157"
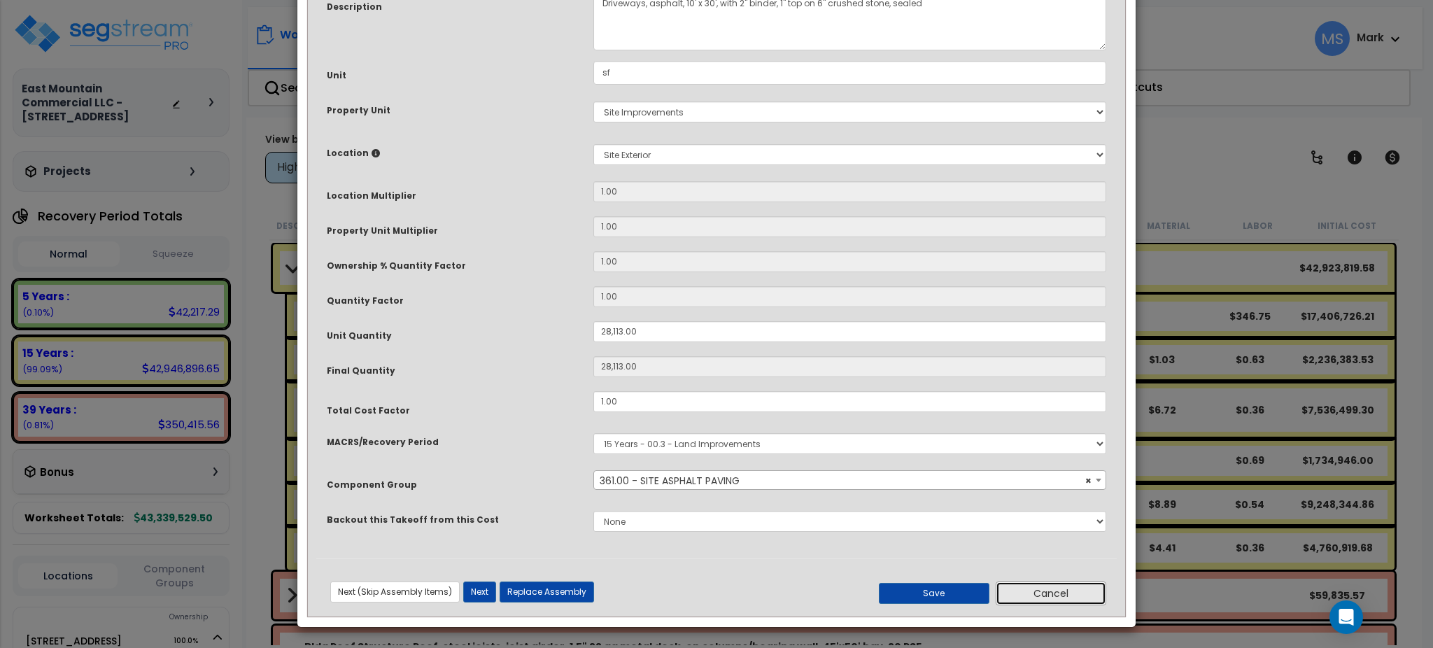
click at [1021, 591] on button "Cancel" at bounding box center [1051, 594] width 111 height 24
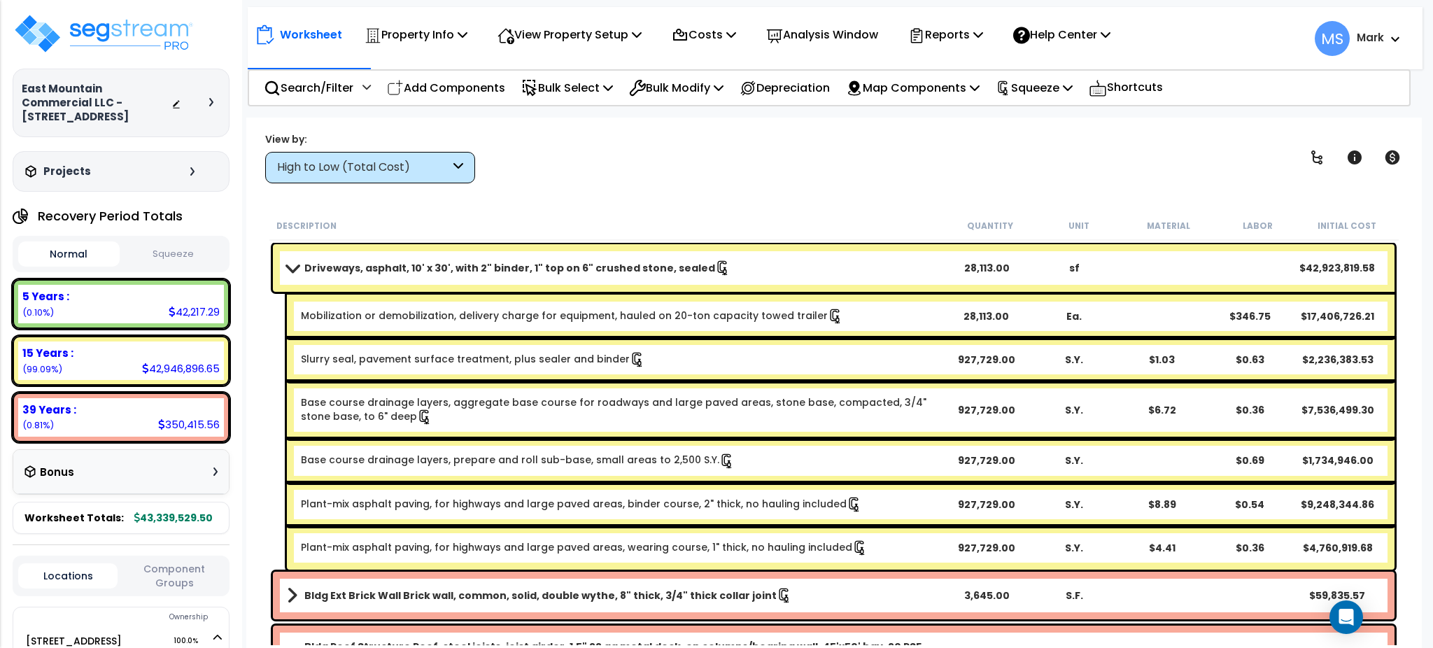
click at [684, 364] on b "Slurry seal, pavement surface treatment, plus sealer and binder" at bounding box center [621, 359] width 641 height 15
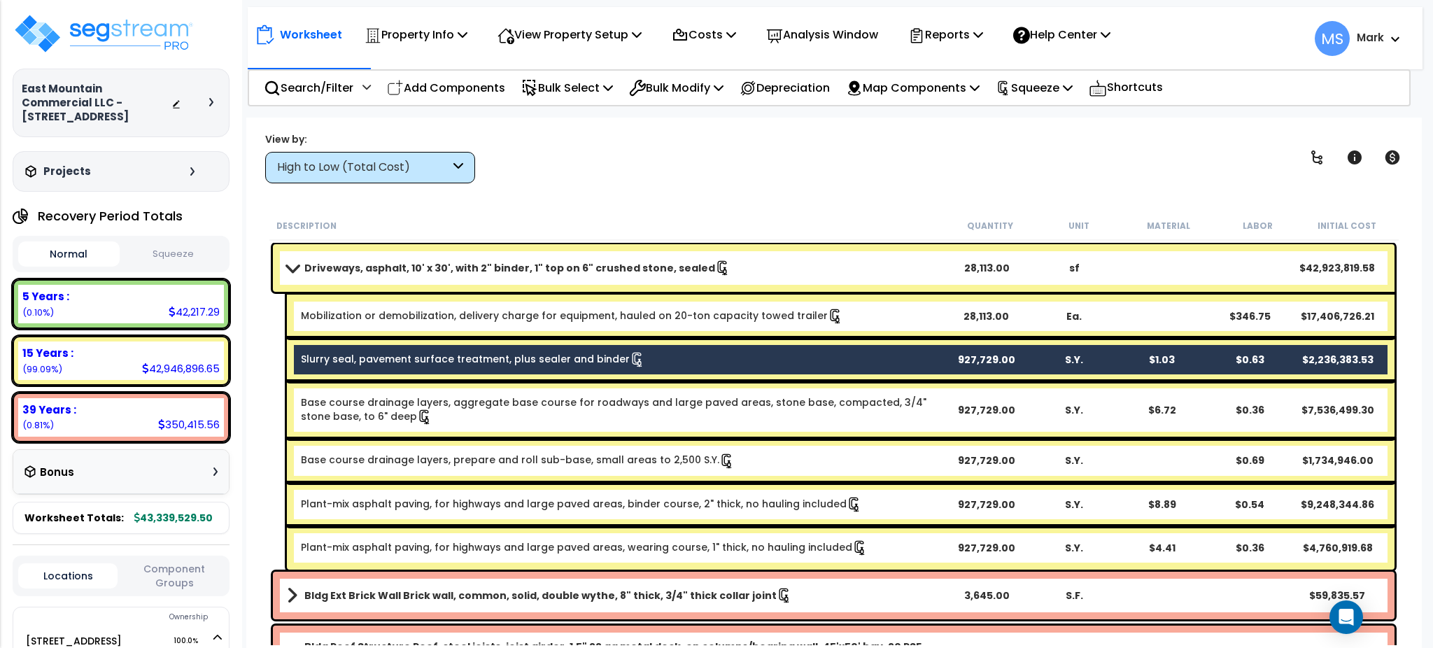
click at [684, 398] on link "Base course drainage layers, aggregate base course for roadways and large paved…" at bounding box center [621, 409] width 641 height 29
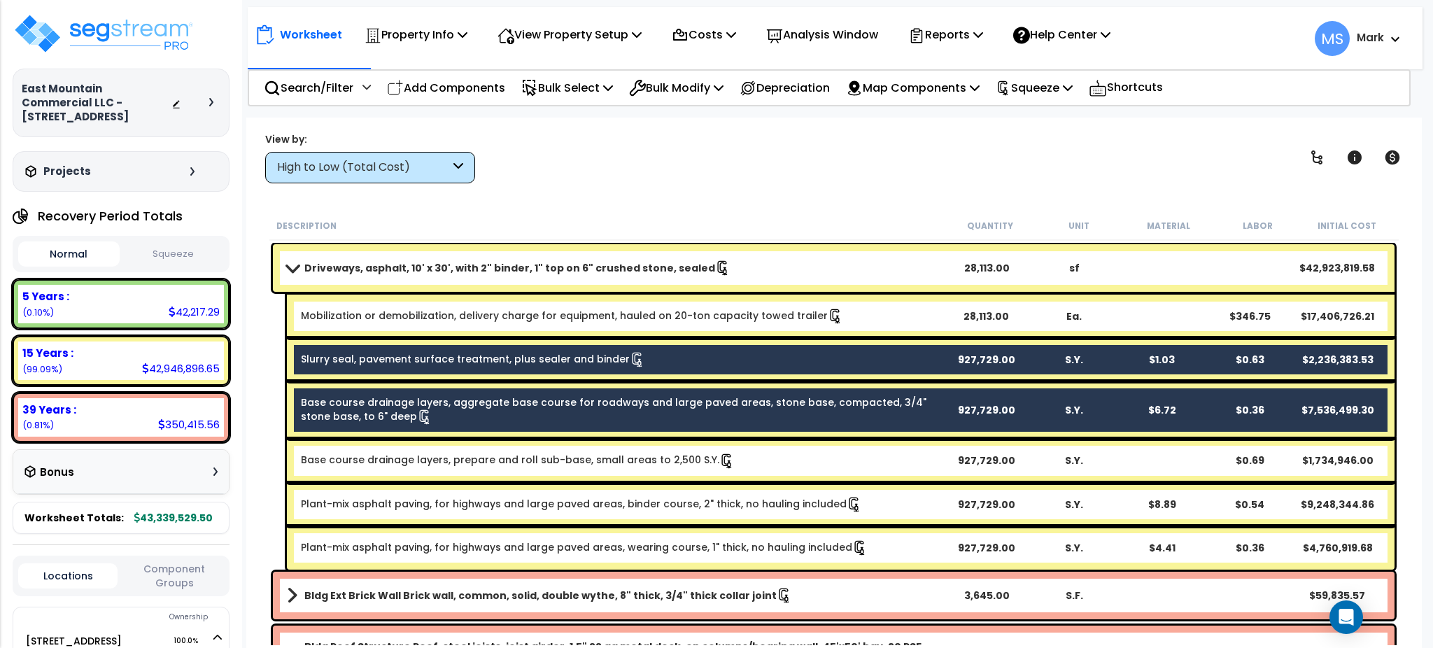
click at [655, 464] on link "Base course drainage layers, prepare and roll sub-base, small areas to 2,500 S.…" at bounding box center [518, 460] width 434 height 15
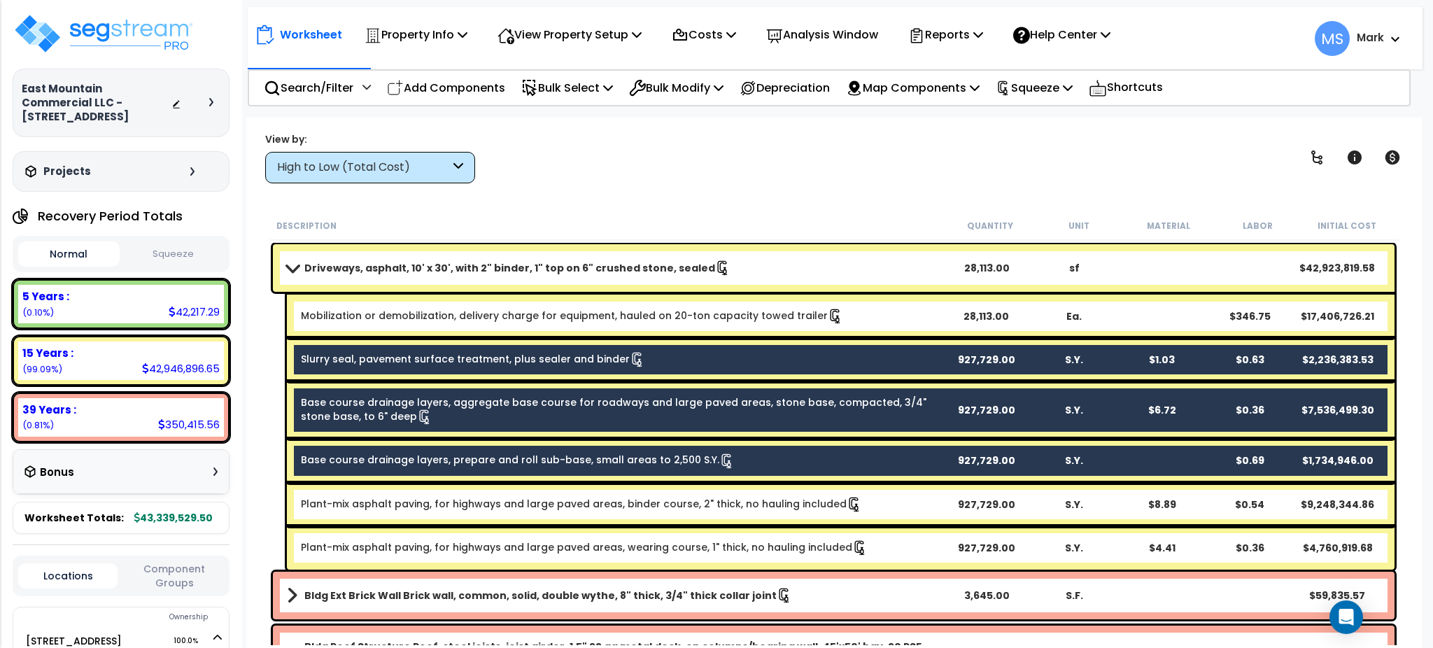
click at [644, 510] on div "Plant-mix asphalt paving, for highways and large paved areas, binder course, 2"…" at bounding box center [841, 503] width 1108 height 43
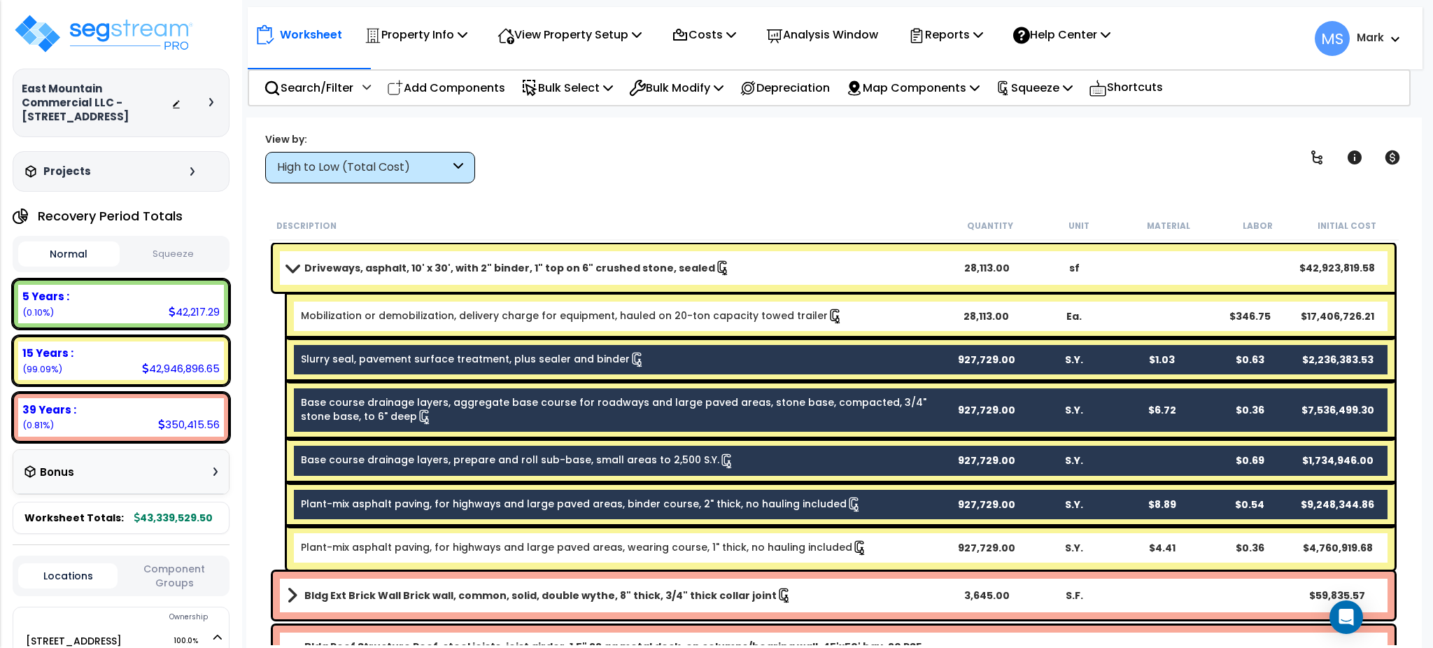
click at [634, 547] on link "Plant-mix asphalt paving, for highways and large paved areas, wearing course, 1…" at bounding box center [584, 547] width 567 height 15
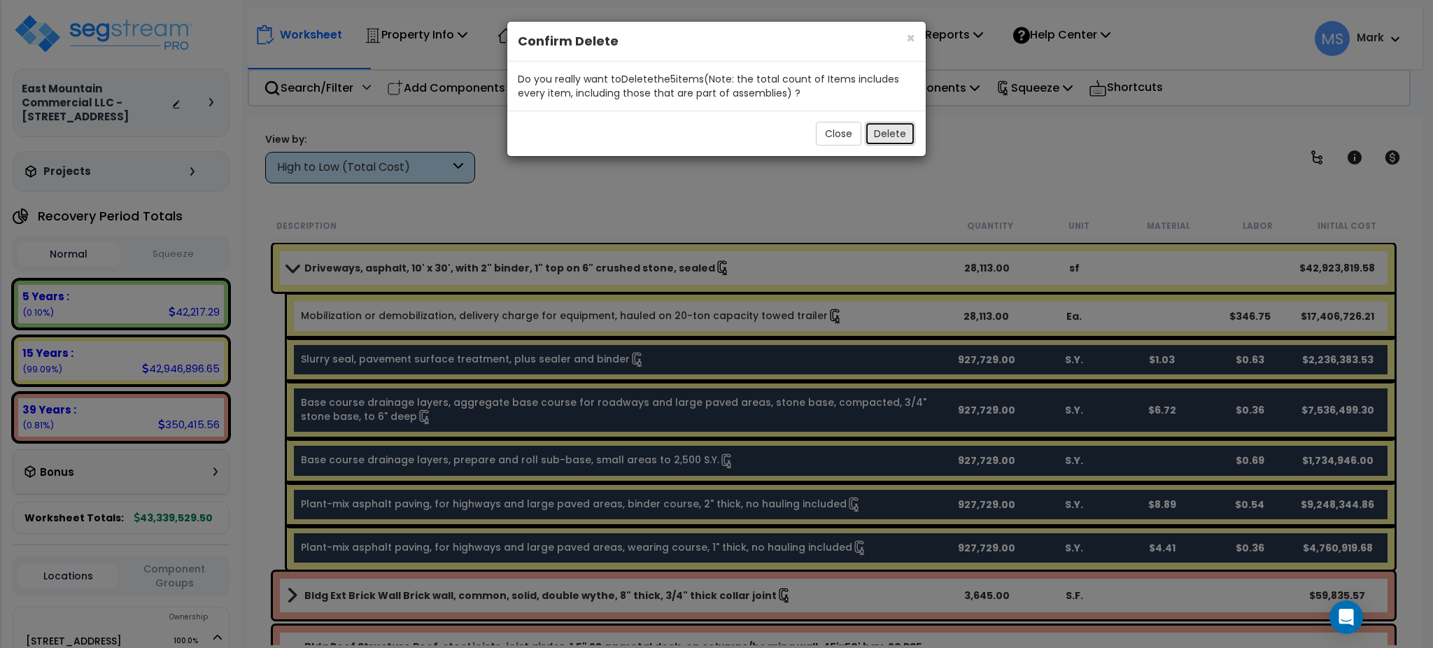
click at [897, 133] on button "Delete" at bounding box center [890, 134] width 50 height 24
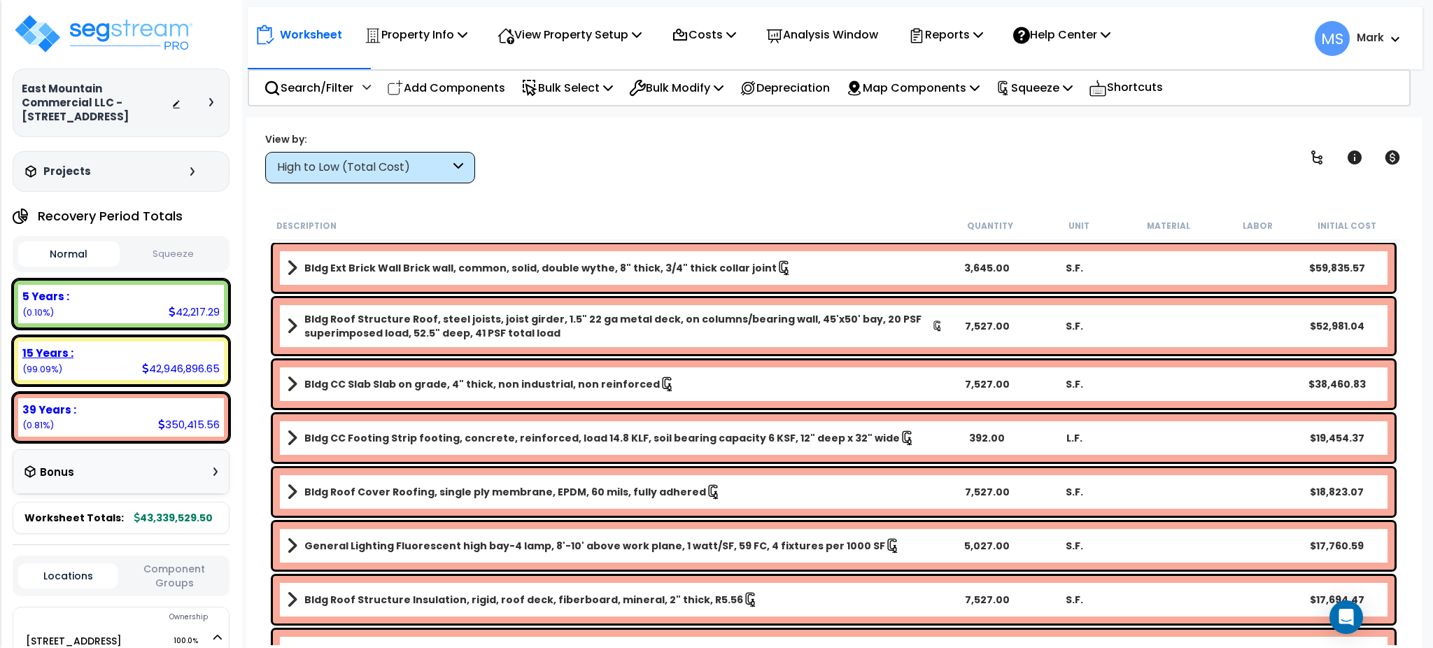
click at [147, 363] on icon at bounding box center [145, 368] width 7 height 10
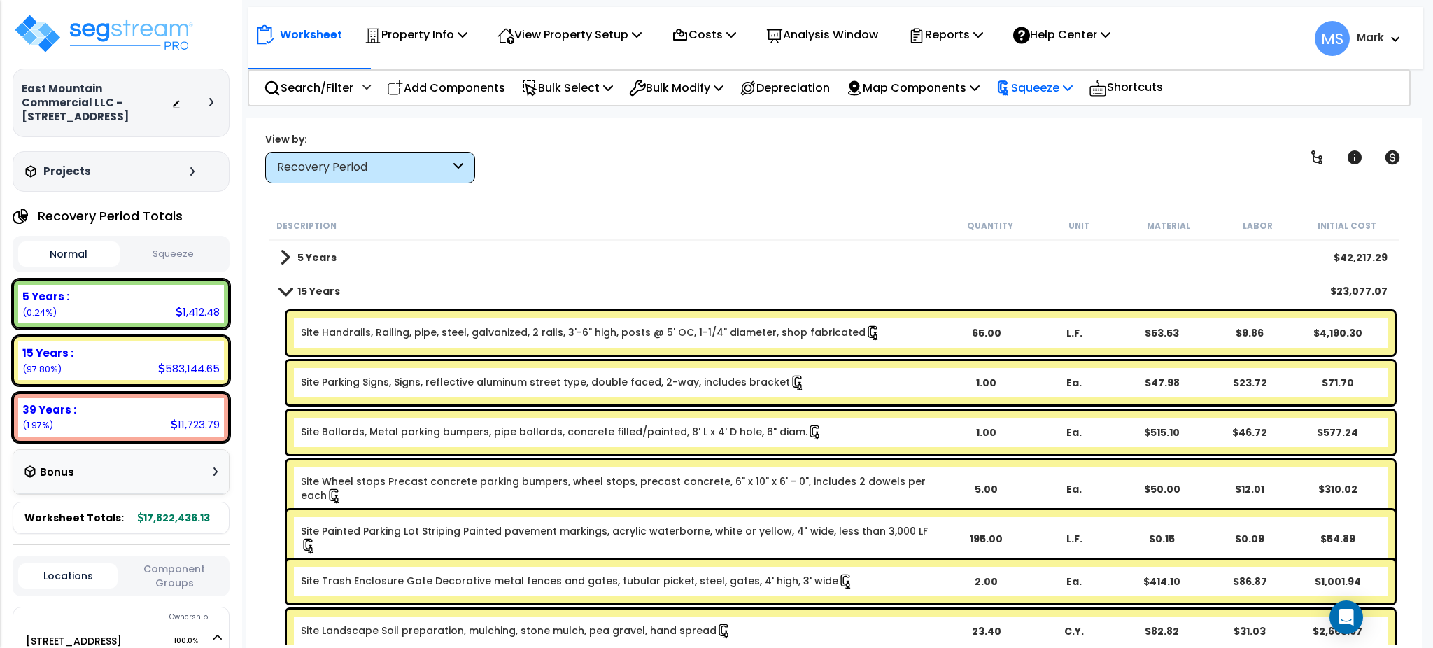
click at [1073, 95] on p "Squeeze" at bounding box center [1034, 87] width 77 height 19
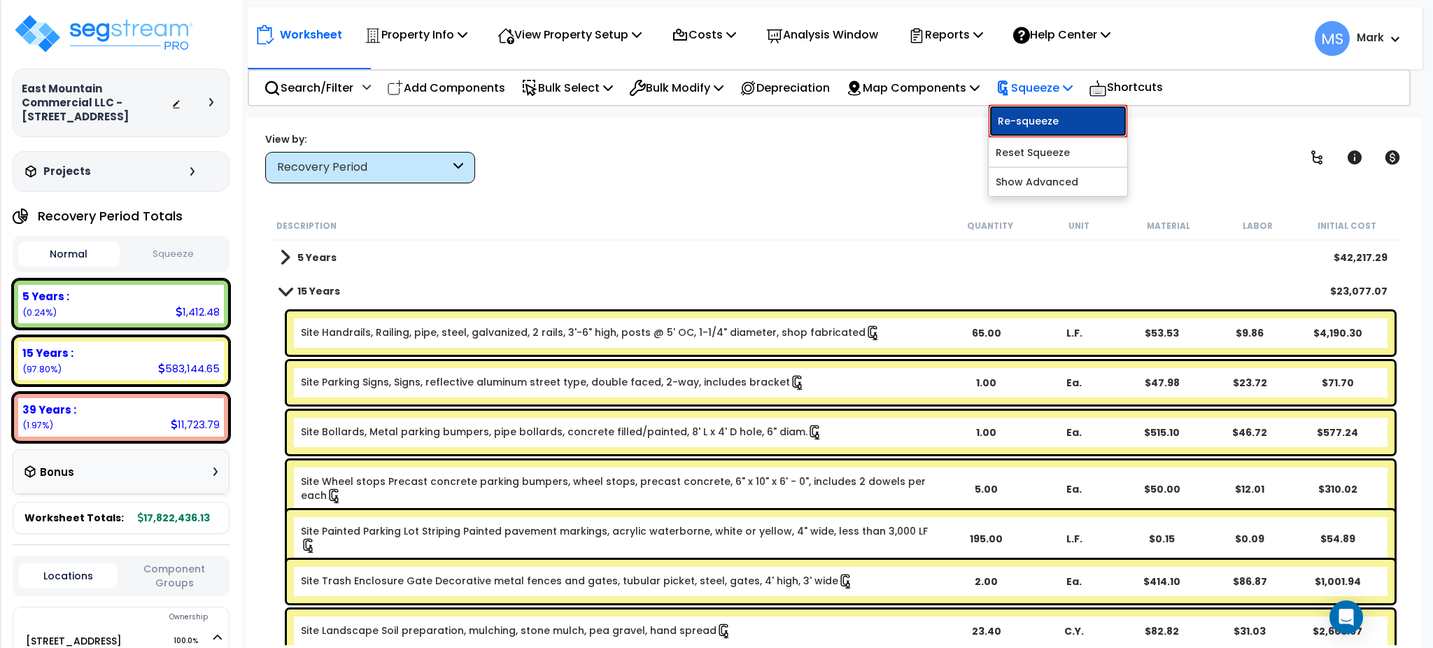
click at [1062, 119] on link "Re-squeeze" at bounding box center [1058, 121] width 139 height 32
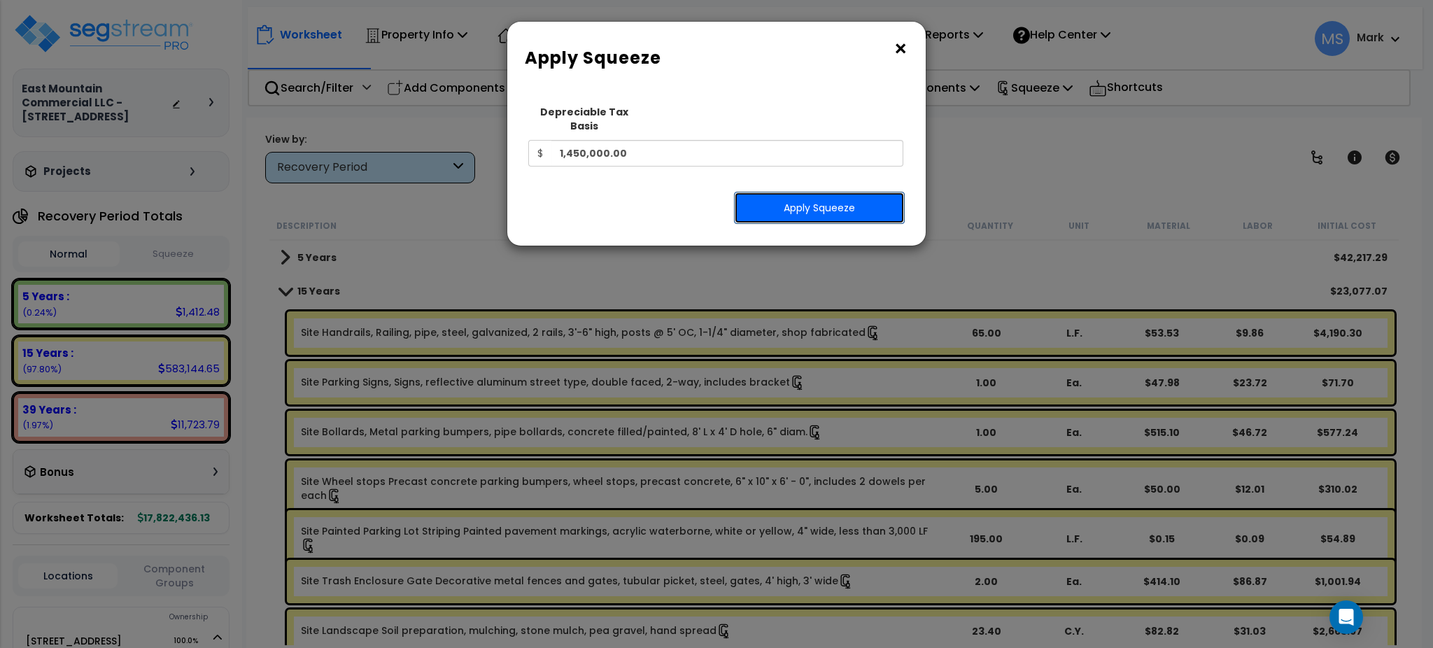
click at [874, 192] on button "Apply Squeeze" at bounding box center [819, 208] width 171 height 32
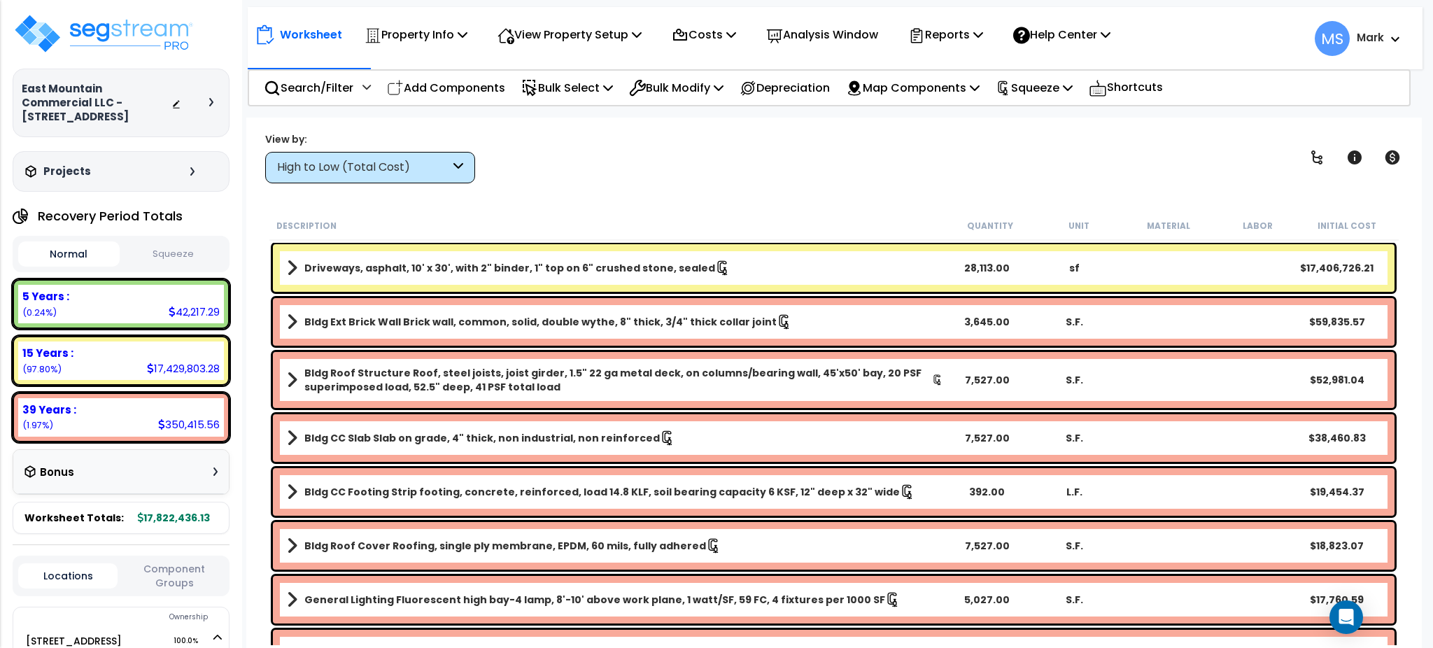
click at [875, 283] on div "Driveways, asphalt, 10' x 30', with 2" binder, 1" top on 6" crushed stone, seal…" at bounding box center [834, 268] width 1122 height 48
click at [888, 270] on link "Driveways, asphalt, 10' x 30', with 2" binder, 1" top on 6" crushed stone, seal…" at bounding box center [615, 268] width 656 height 20
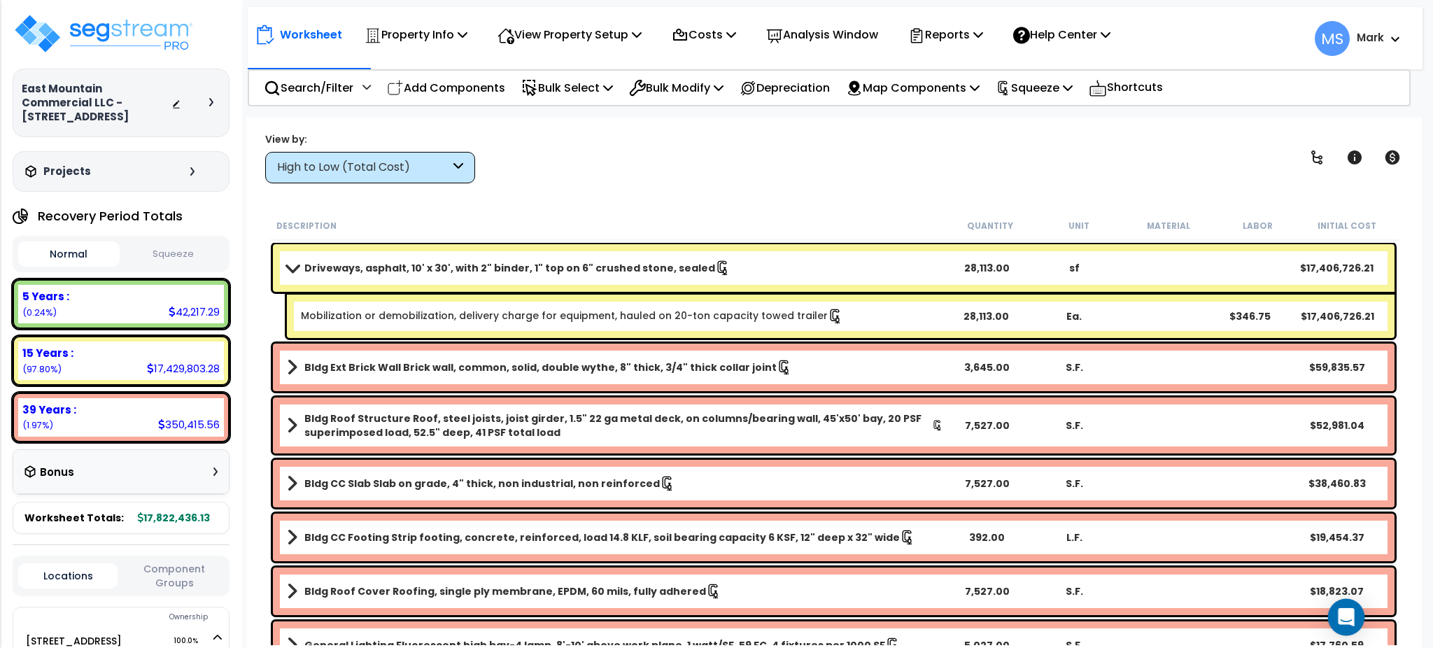
click at [1337, 627] on div "Open Intercom Messenger" at bounding box center [1346, 617] width 37 height 37
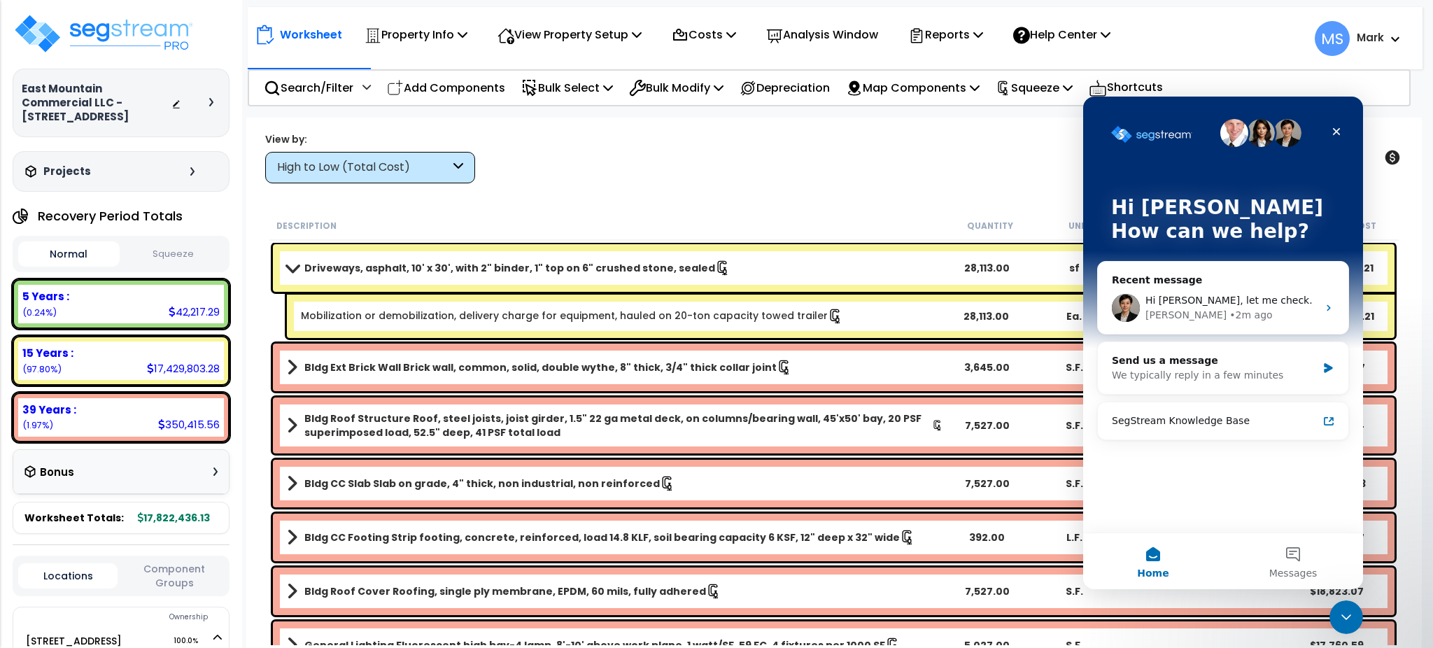
click at [1361, 638] on div "$17,760.59" at bounding box center [1336, 645] width 87 height 14
drag, startPoint x: 1350, startPoint y: 619, endPoint x: 1340, endPoint y: 621, distance: 9.9
click at [1349, 621] on icon "Close Intercom Messenger" at bounding box center [1344, 615] width 17 height 17
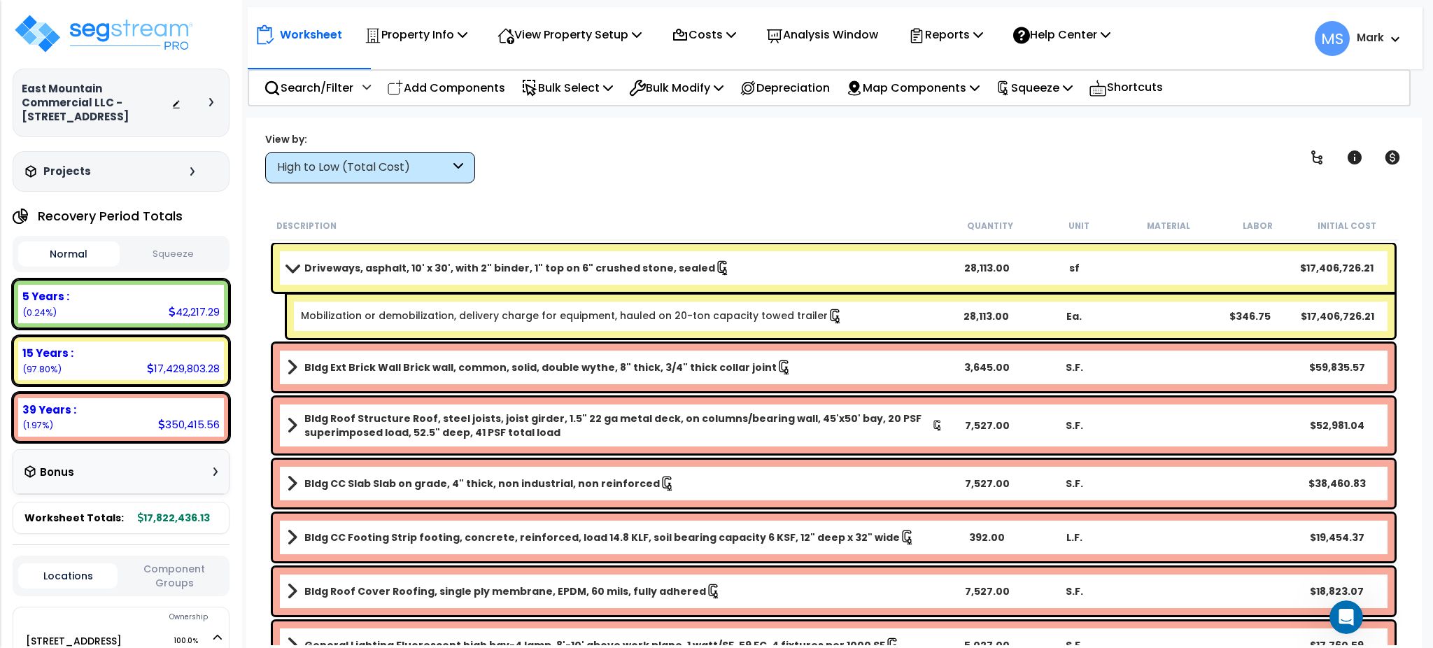
drag, startPoint x: 522, startPoint y: 172, endPoint x: 526, endPoint y: 191, distance: 19.4
click at [521, 175] on div "View by: High to Low (Total Cost) High to Low (Total Cost)" at bounding box center [833, 158] width 1147 height 52
click at [1353, 620] on div "Open Intercom Messenger" at bounding box center [1344, 615] width 46 height 46
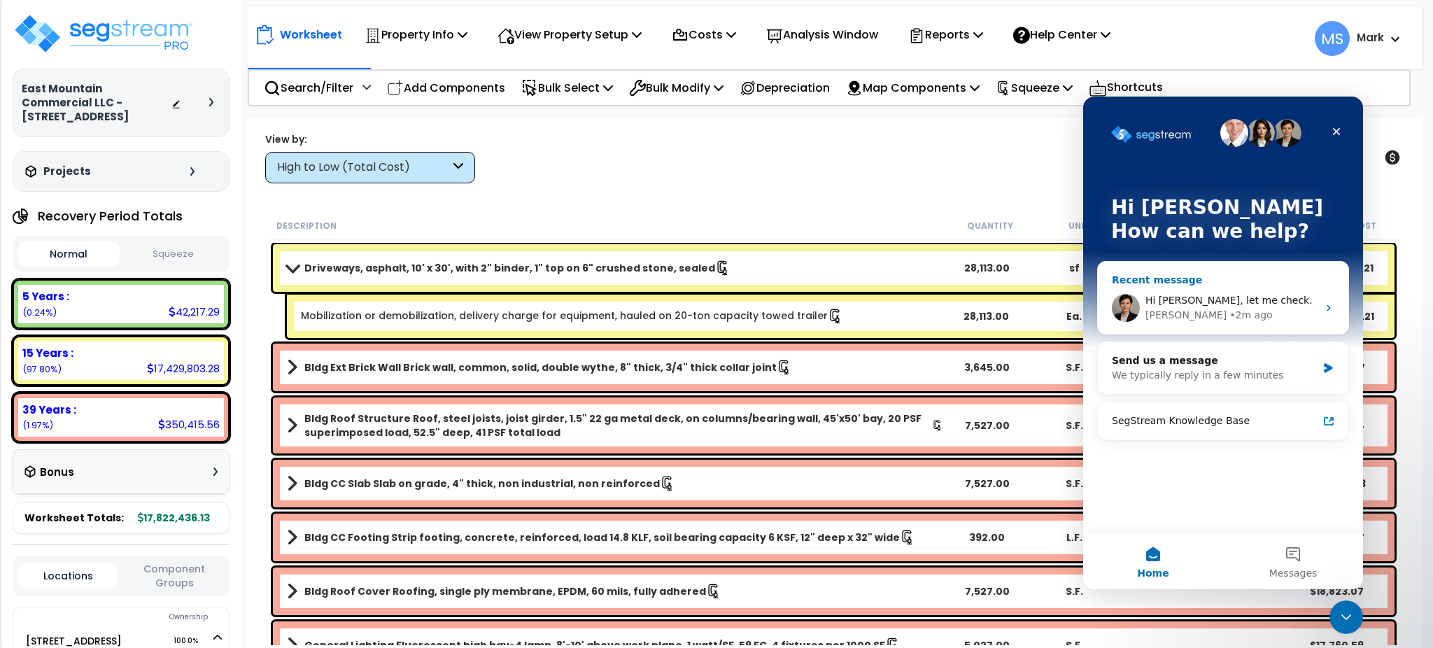
click at [1188, 295] on span "Hi [PERSON_NAME], let me check." at bounding box center [1229, 300] width 167 height 11
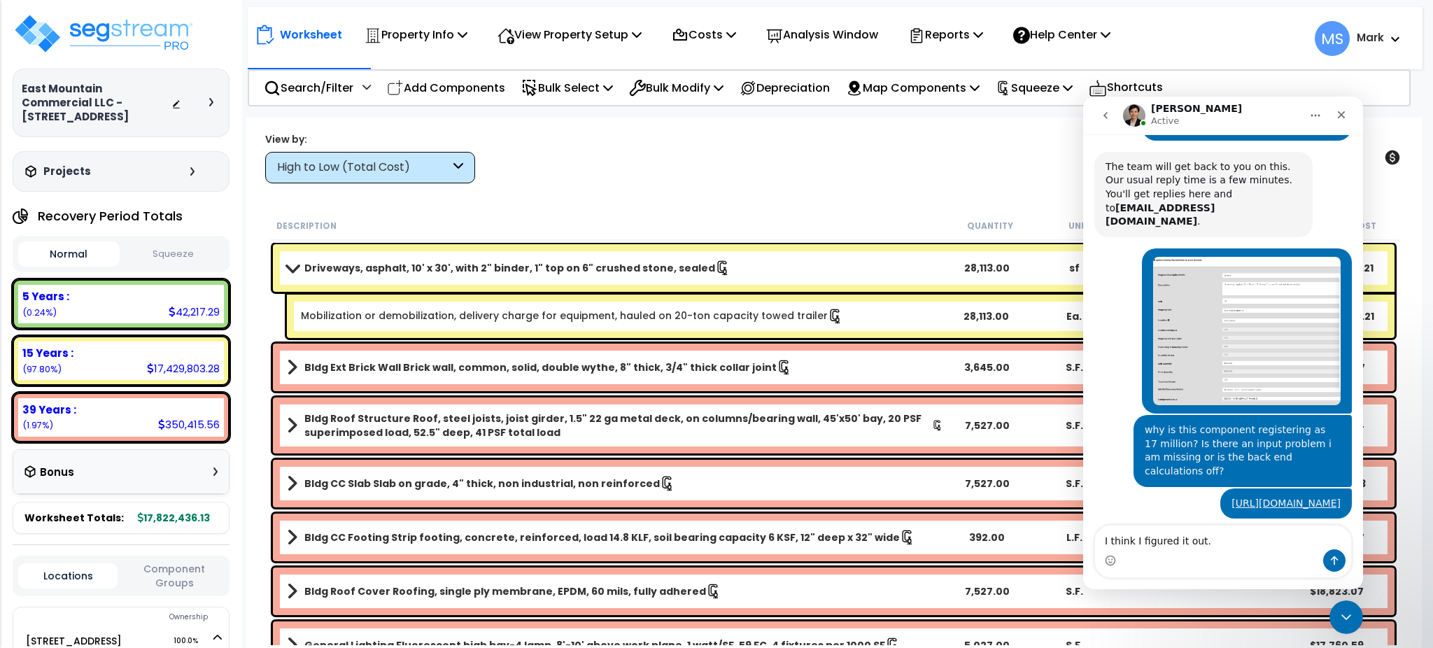
scroll to position [327, 0]
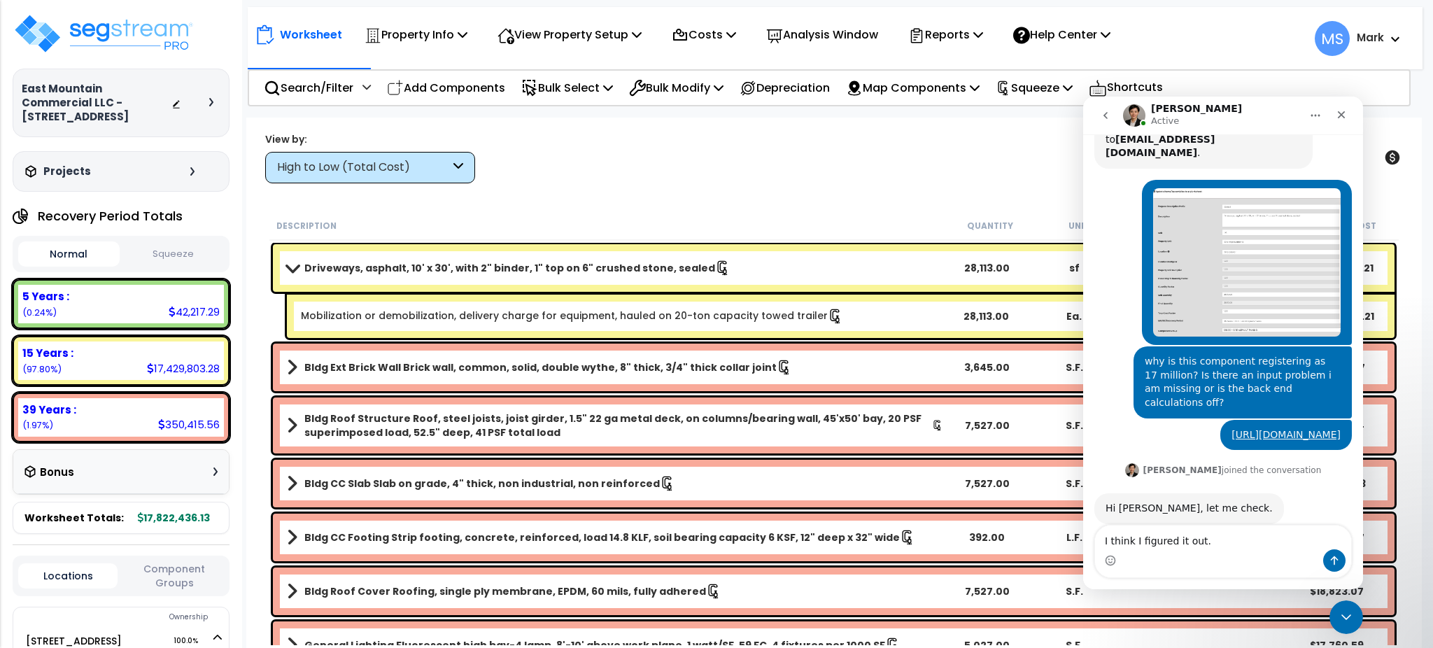
click at [1199, 540] on textarea "I think I figured it out." at bounding box center [1223, 538] width 256 height 24
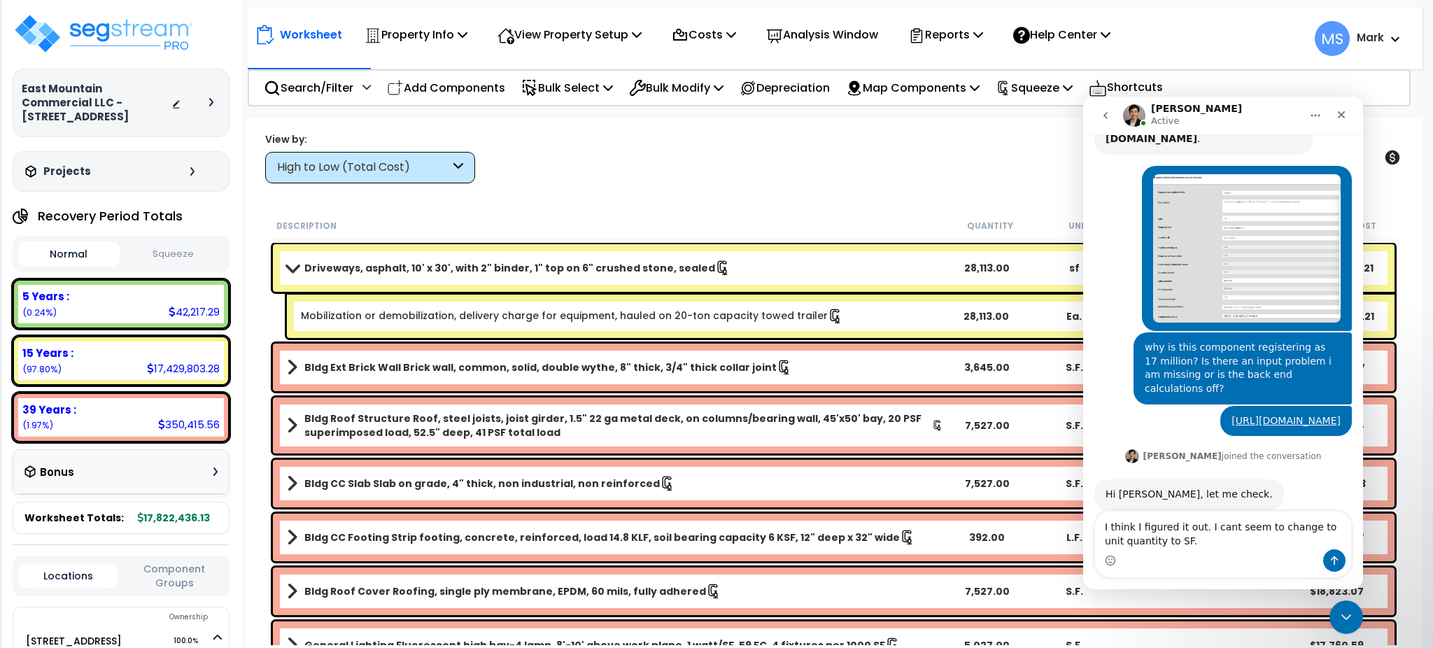
type textarea "I think I figured it out. I cant seem to change to unit quantity to SF."
click at [1335, 563] on icon "Send a message…" at bounding box center [1335, 560] width 8 height 9
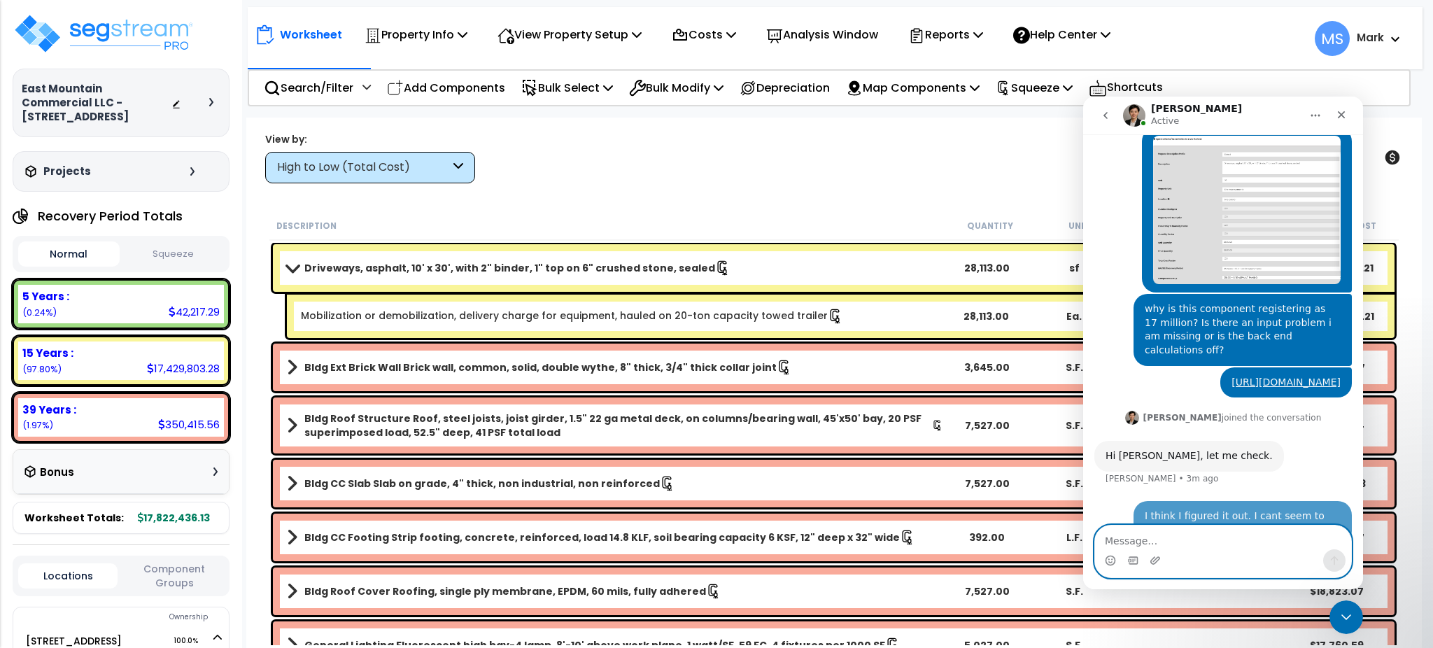
scroll to position [383, 0]
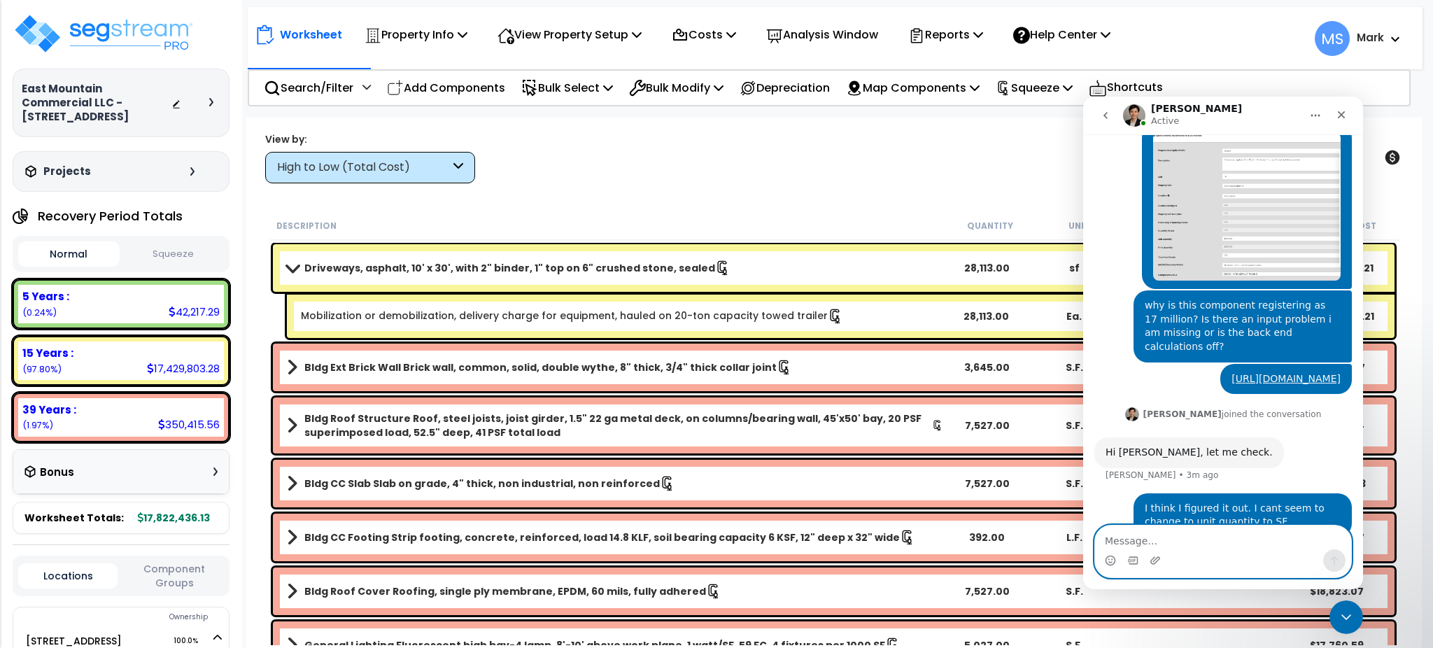
click at [1284, 547] on textarea "Message…" at bounding box center [1223, 538] width 256 height 24
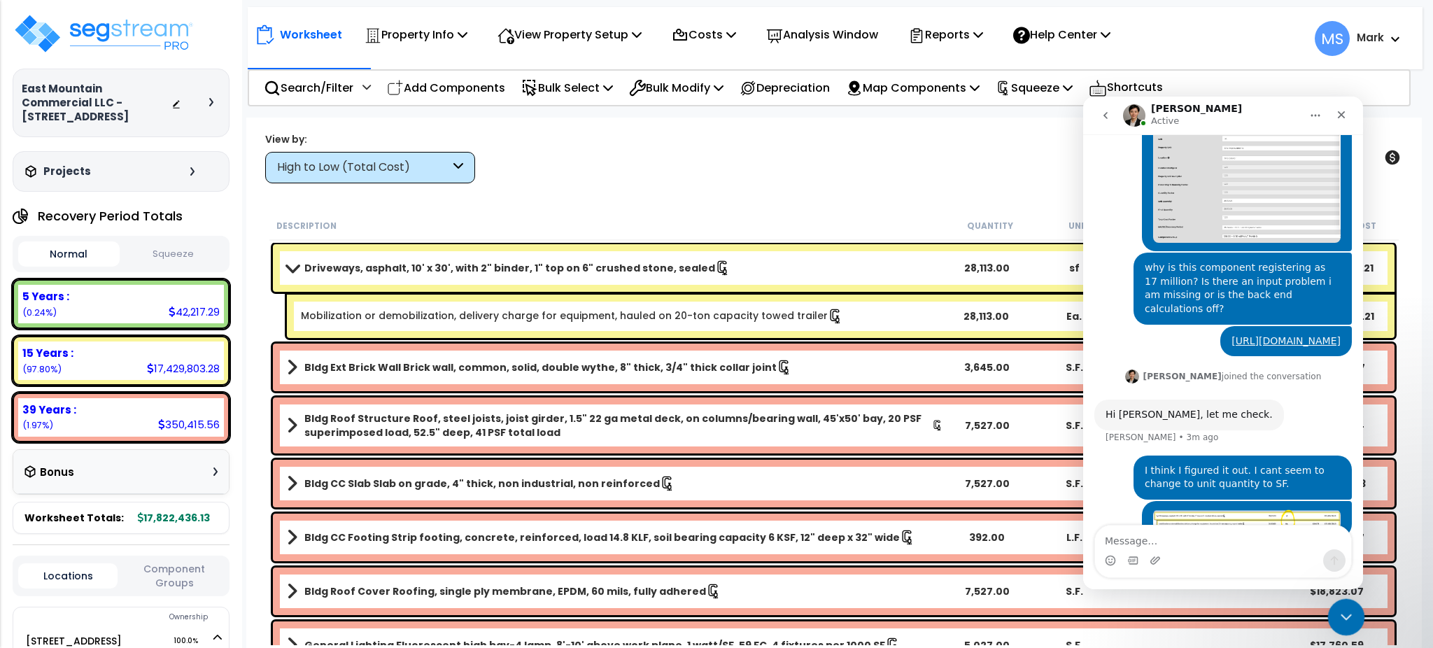
click at [1339, 616] on icon "Close Intercom Messenger" at bounding box center [1344, 615] width 17 height 17
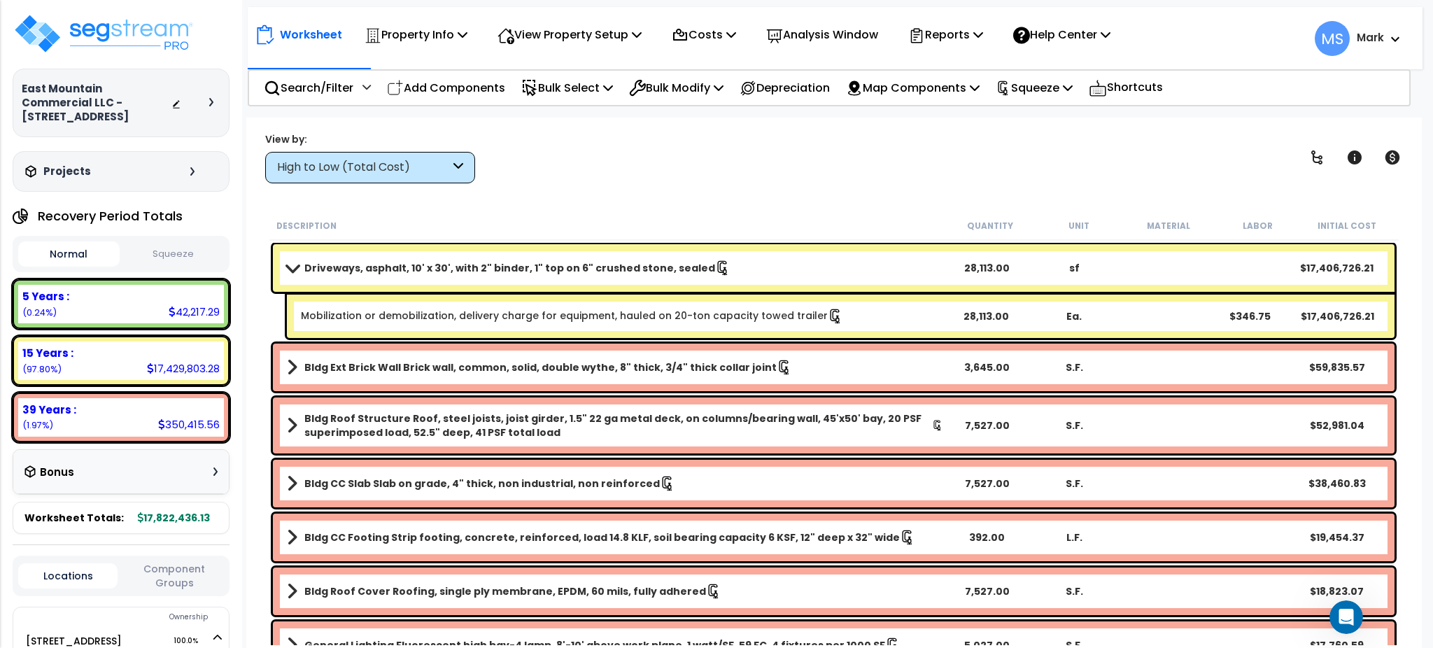
scroll to position [475, 0]
click at [875, 251] on div "Driveways, asphalt, 10' x 30', with 2" binder, 1" top on 6" crushed stone, seal…" at bounding box center [834, 268] width 1122 height 48
click at [875, 267] on link "Driveways, asphalt, 10' x 30', with 2" binder, 1" top on 6" crushed stone, seal…" at bounding box center [615, 268] width 656 height 20
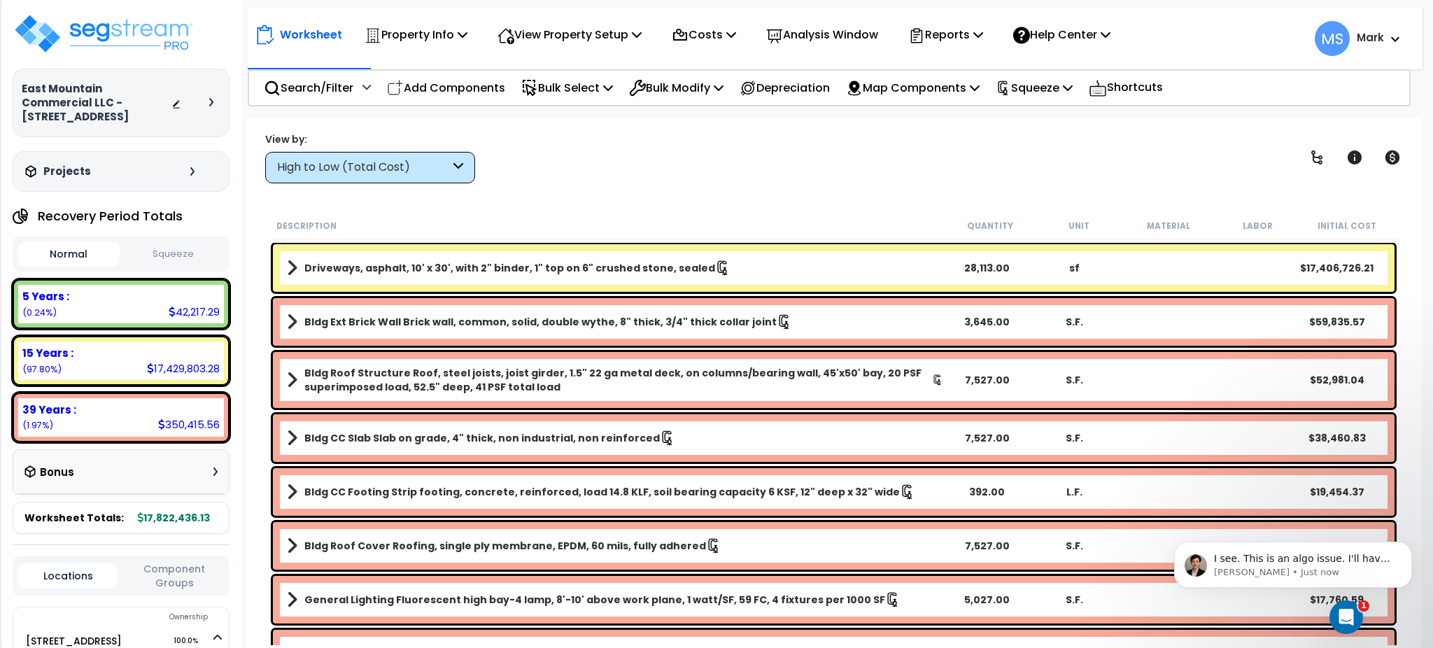
scroll to position [628, 0]
click at [1351, 617] on icon "Open Intercom Messenger" at bounding box center [1344, 615] width 23 height 23
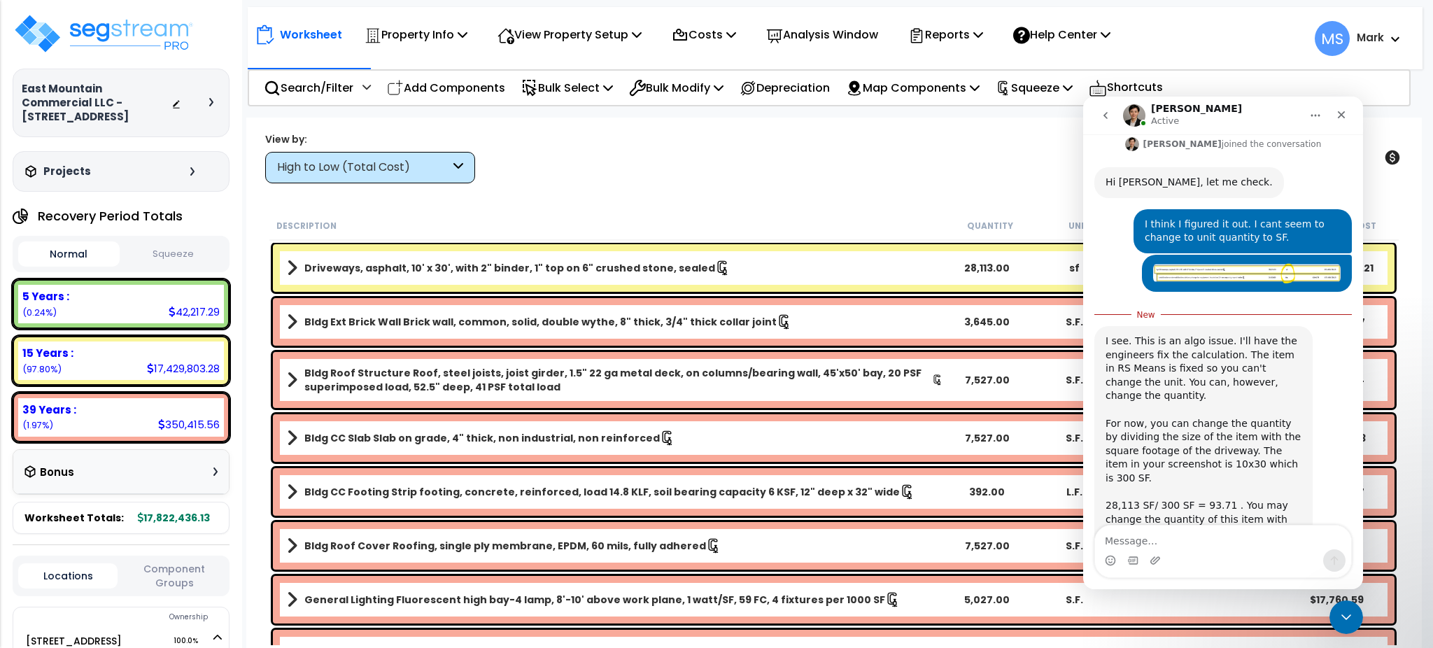
scroll to position [704, 0]
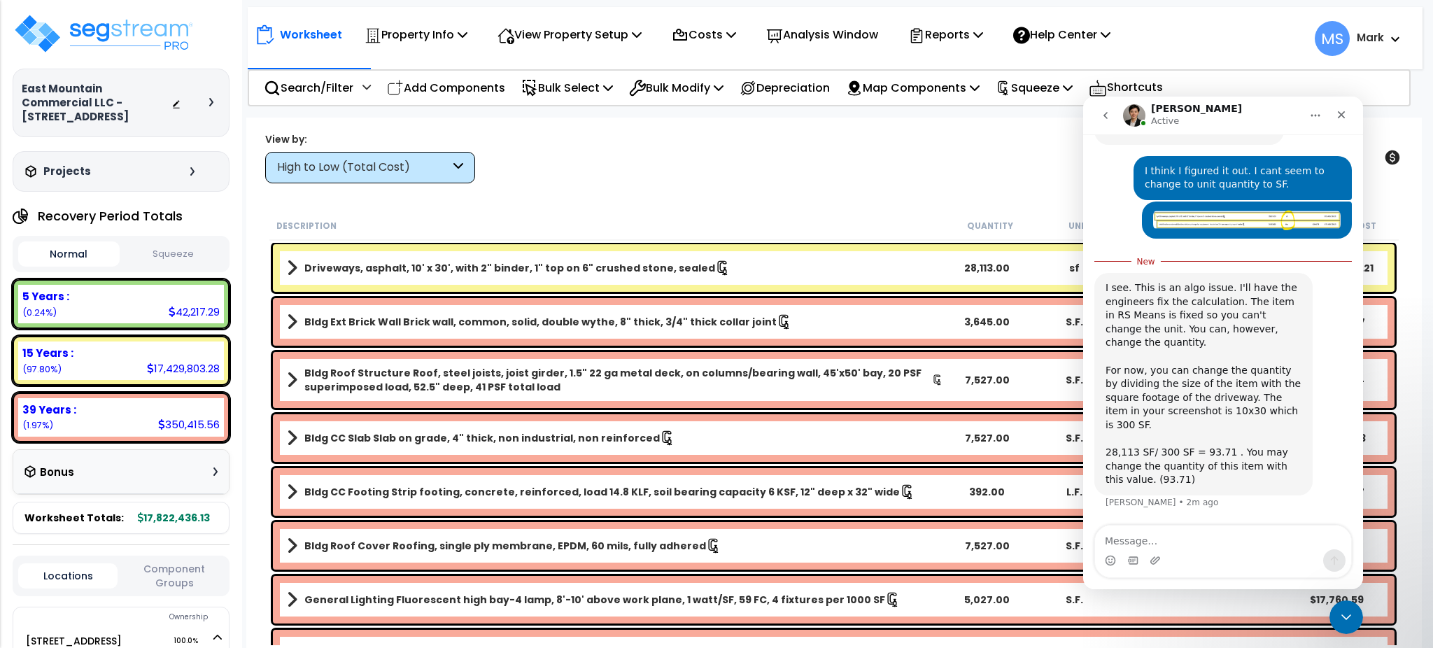
click at [752, 270] on link "Driveways, asphalt, 10' x 30', with 2" binder, 1" top on 6" crushed stone, seal…" at bounding box center [615, 268] width 656 height 20
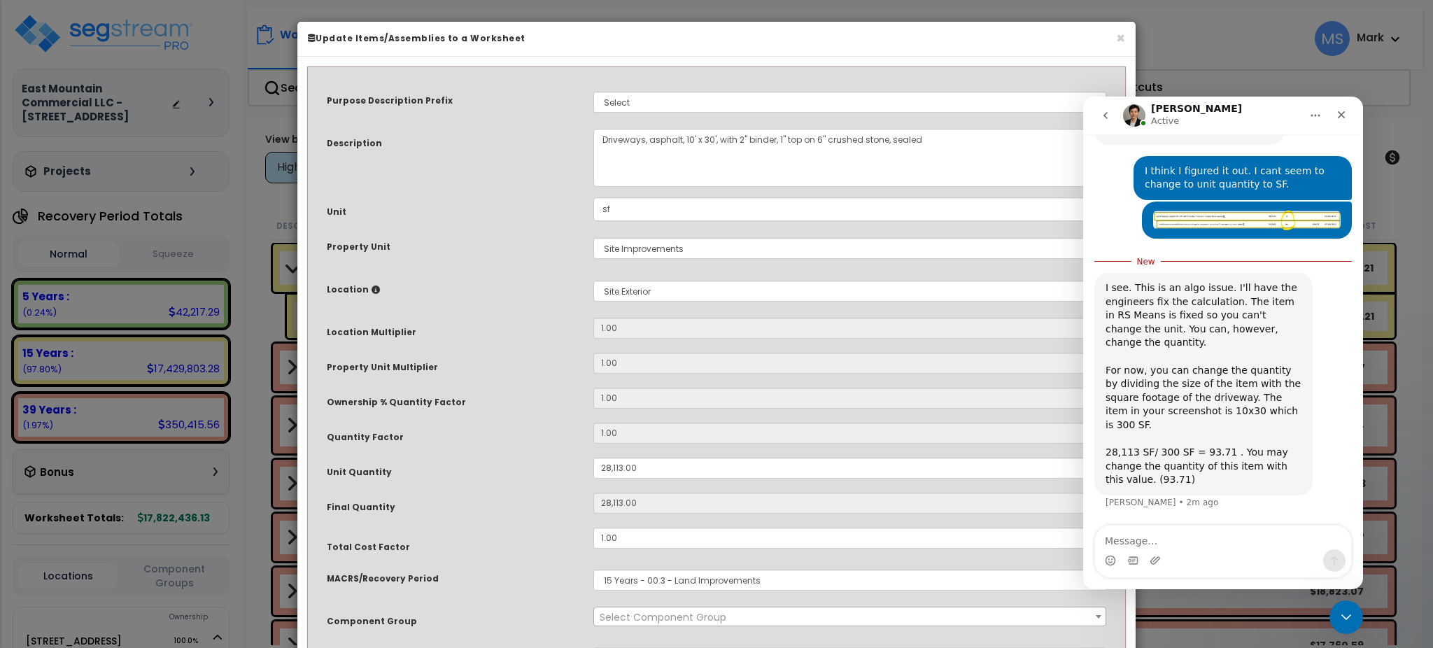
select select "46157"
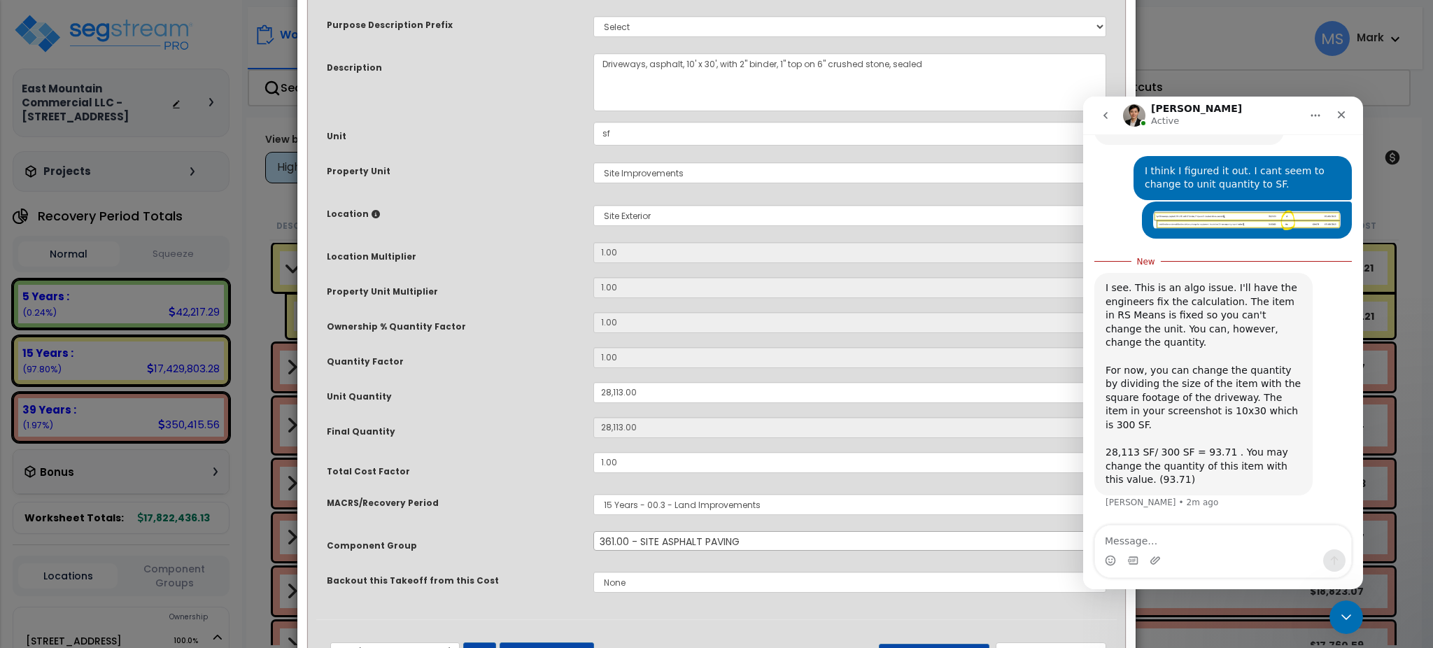
scroll to position [136, 0]
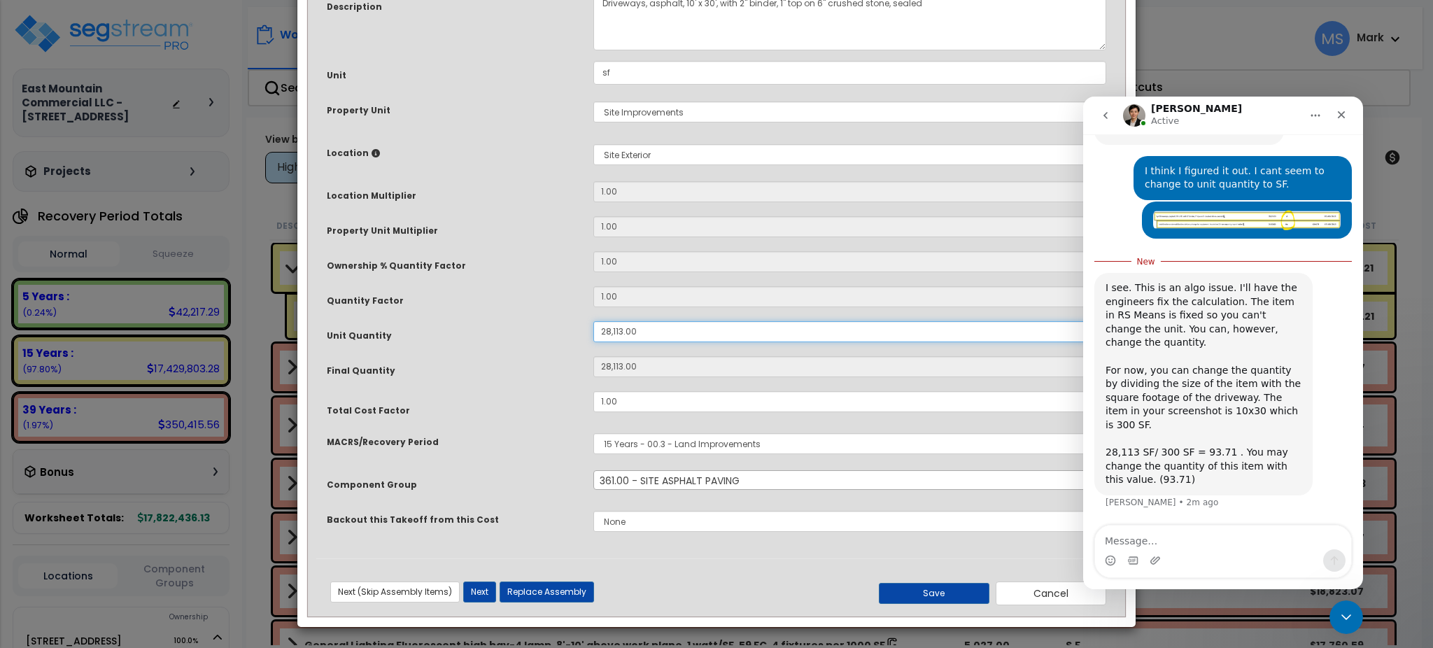
drag, startPoint x: 651, startPoint y: 325, endPoint x: 483, endPoint y: 328, distance: 168.0
click at [483, 328] on div "Unit Quantity 28,113.00" at bounding box center [716, 333] width 801 height 24
type input "9"
type input "93"
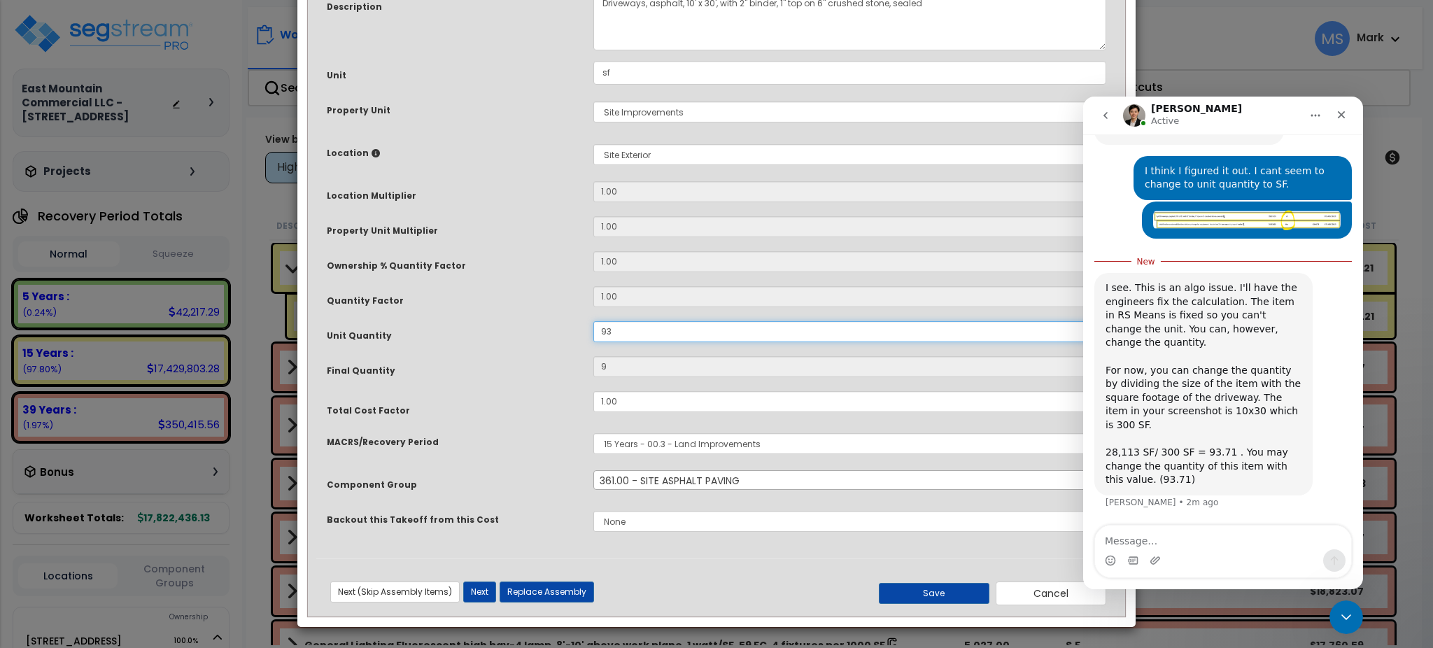
type input "93"
type input "93.7"
type input "93.71"
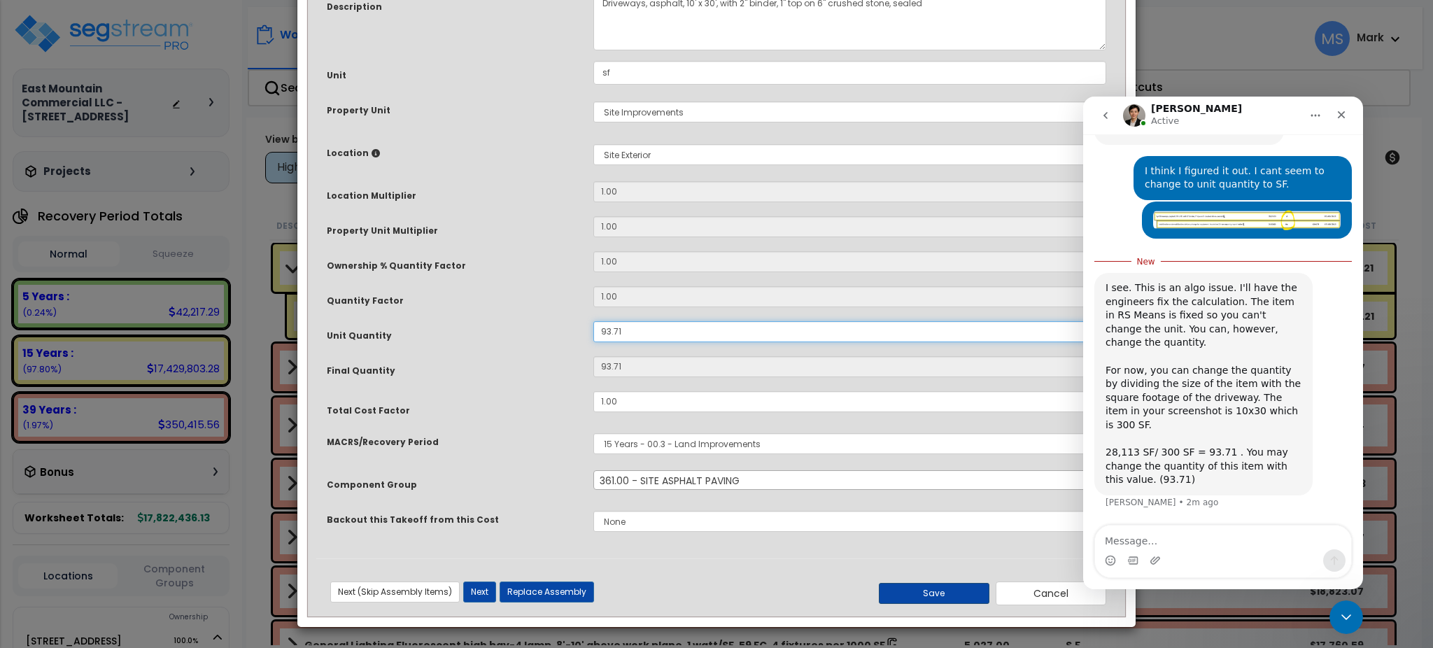
type input "93.71"
click at [924, 586] on button "Save" at bounding box center [934, 593] width 111 height 21
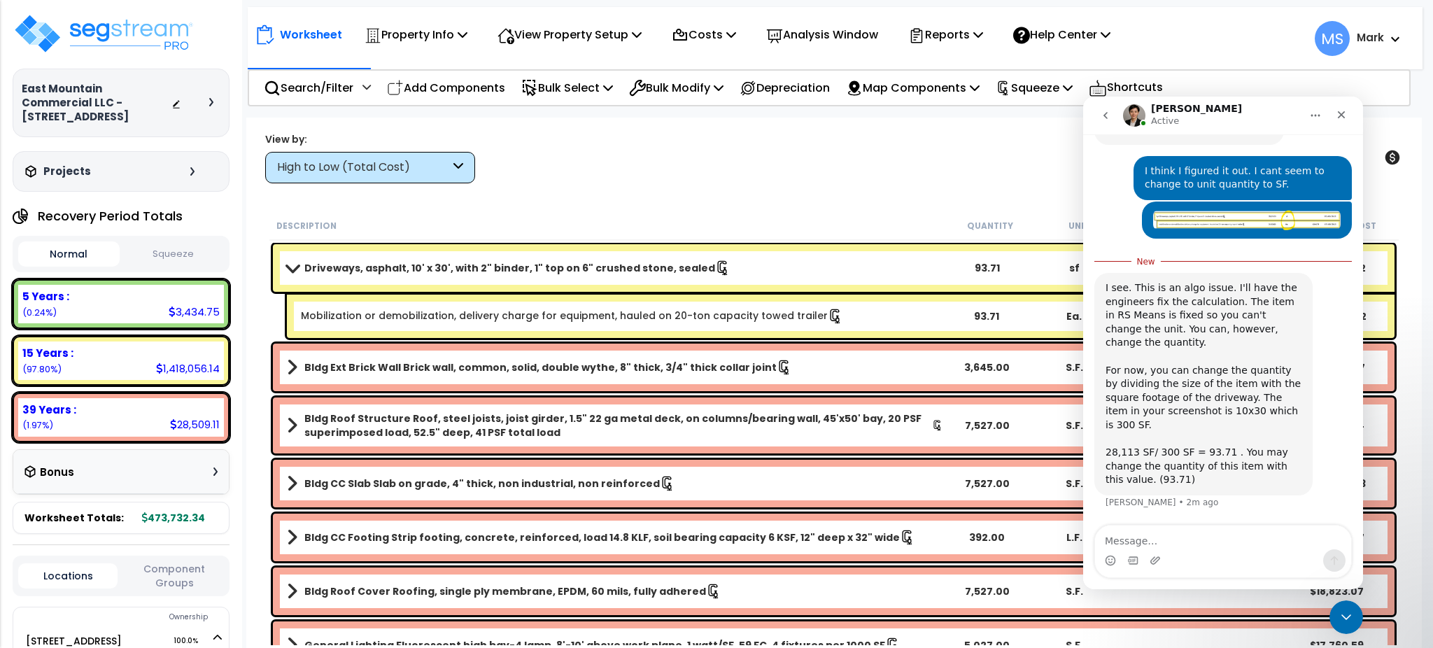
scroll to position [62, 0]
click at [1340, 613] on icon "Close Intercom Messenger" at bounding box center [1344, 615] width 17 height 17
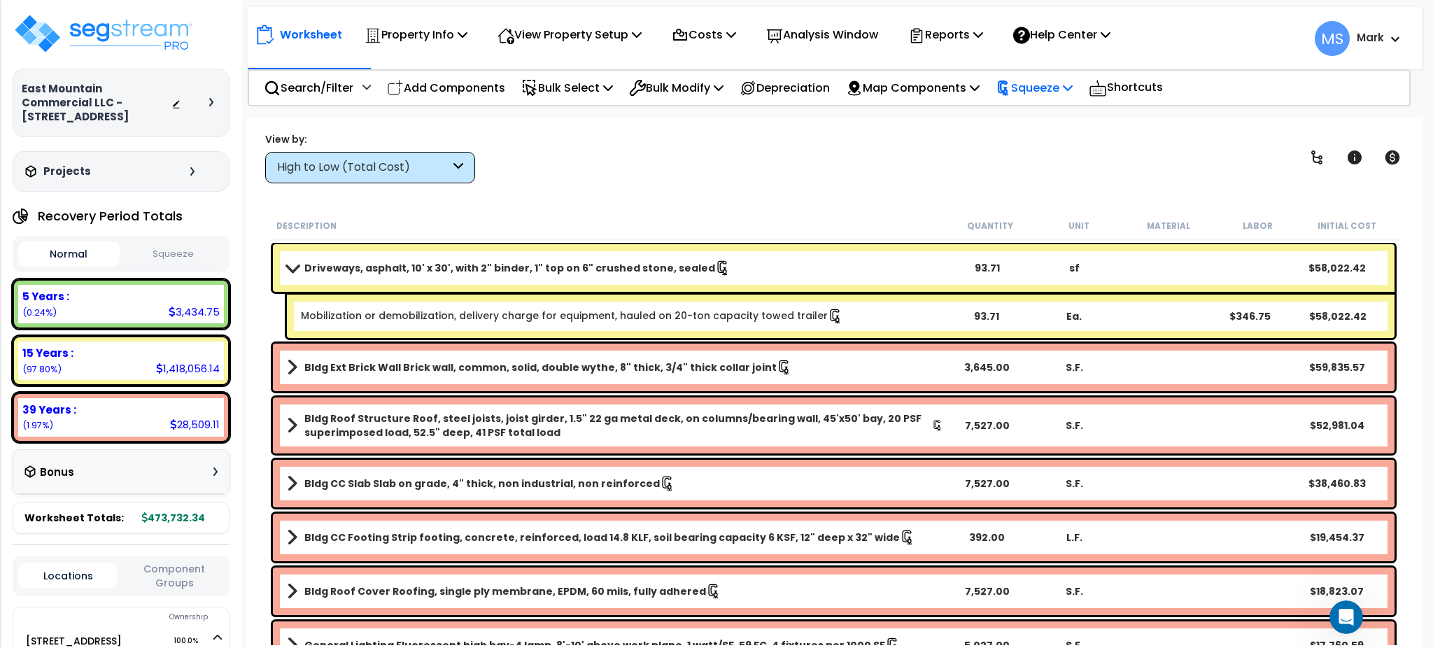
click at [1041, 93] on p "Squeeze" at bounding box center [1034, 87] width 77 height 19
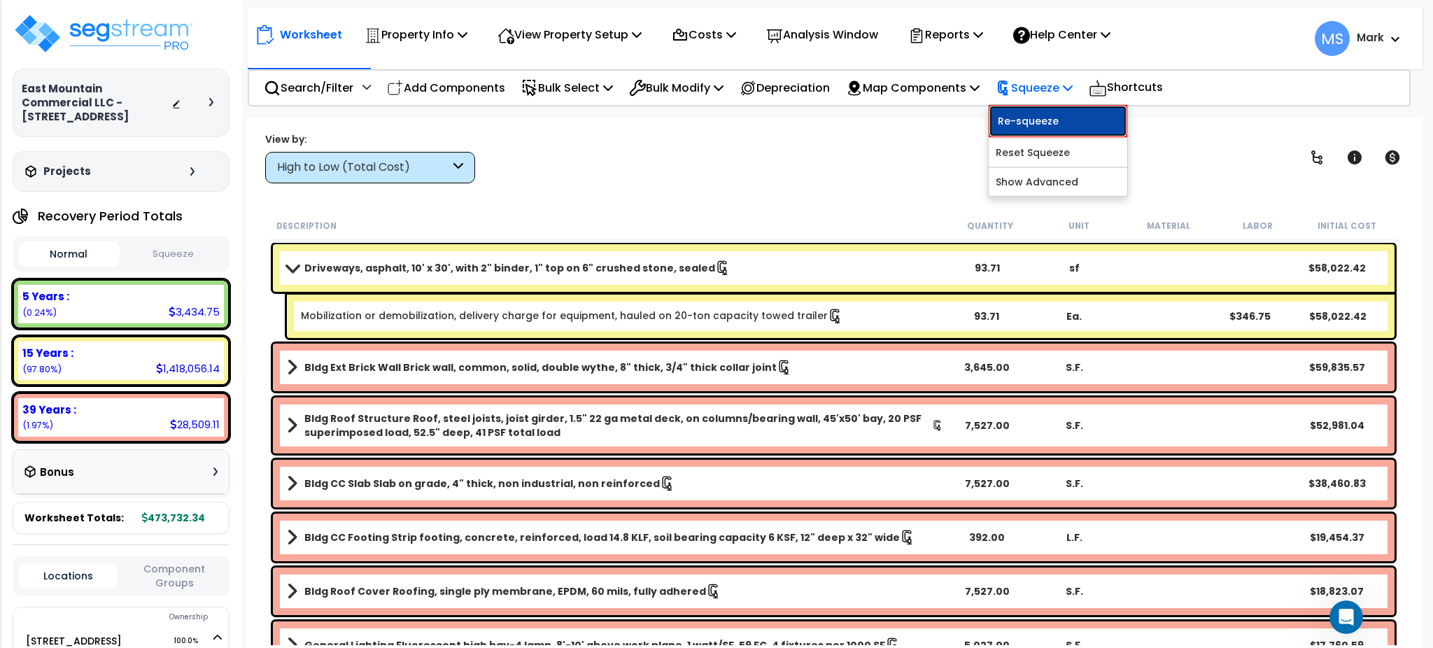
click at [1032, 126] on link "Re-squeeze" at bounding box center [1058, 121] width 139 height 32
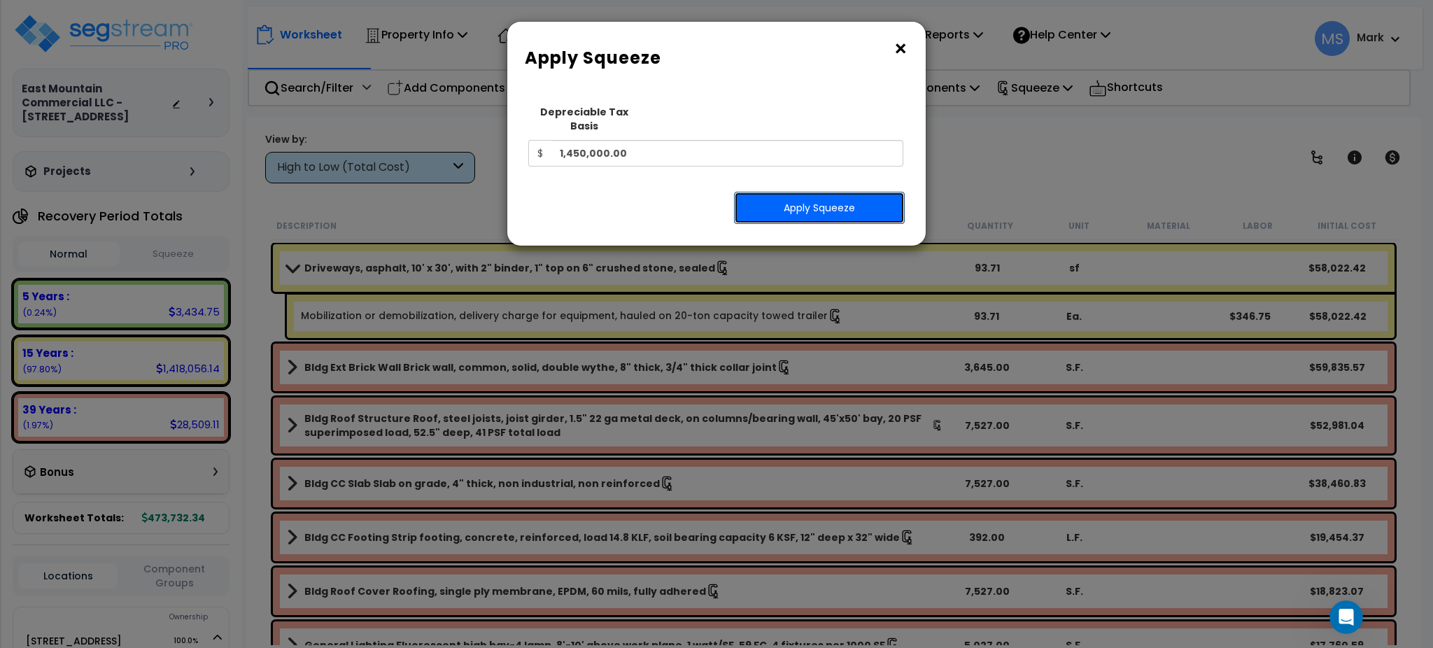
click at [878, 193] on button "Apply Squeeze" at bounding box center [819, 208] width 171 height 32
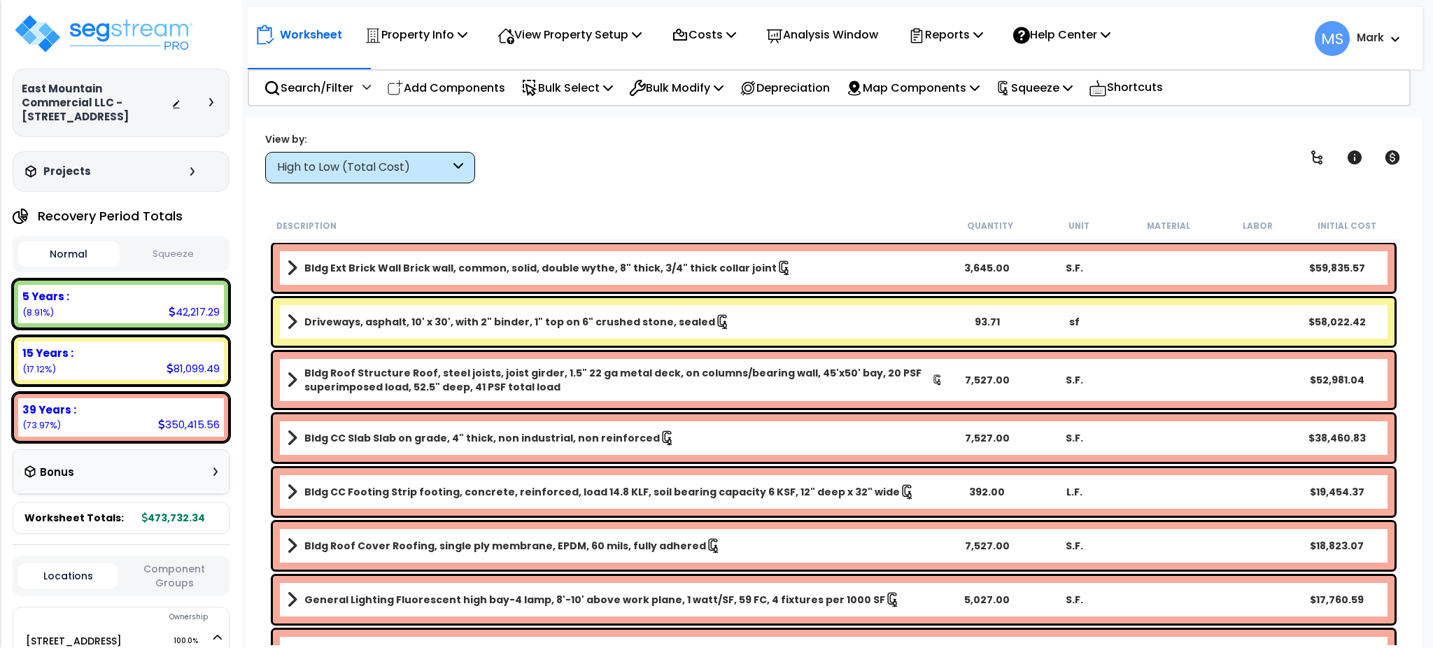
scroll to position [62, 0]
click at [1355, 614] on div "Open Intercom Messenger" at bounding box center [1346, 617] width 37 height 37
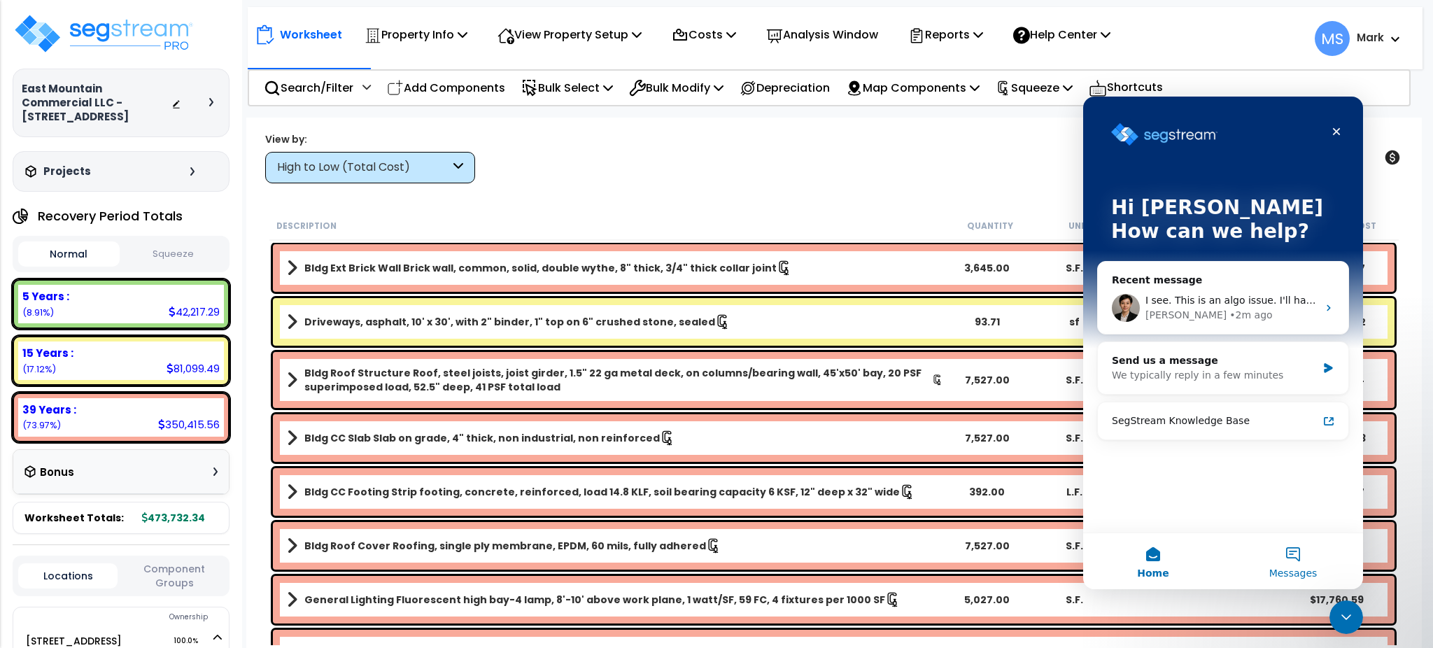
scroll to position [0, 0]
click at [1301, 546] on button "Messages" at bounding box center [1293, 561] width 140 height 56
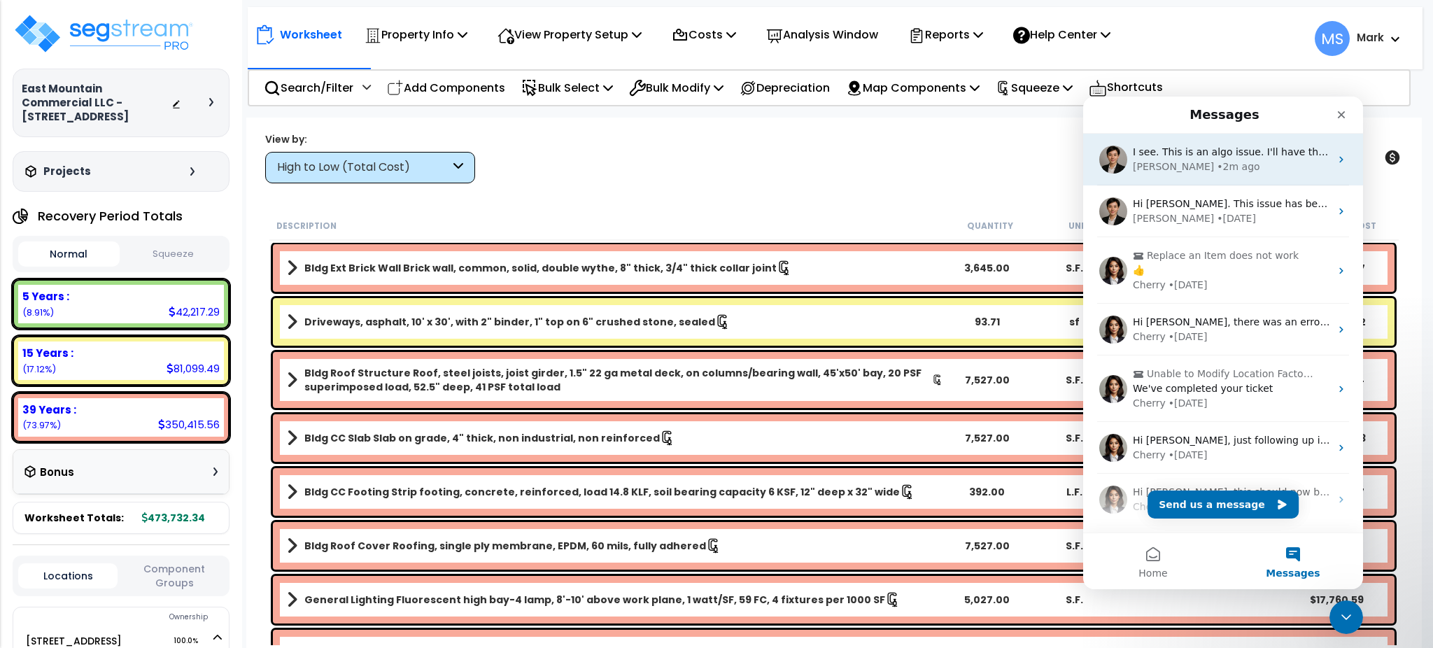
click at [1235, 176] on div "I see. This is an algo issue. I'll have the engineers fix the calculation. The …" at bounding box center [1223, 160] width 280 height 52
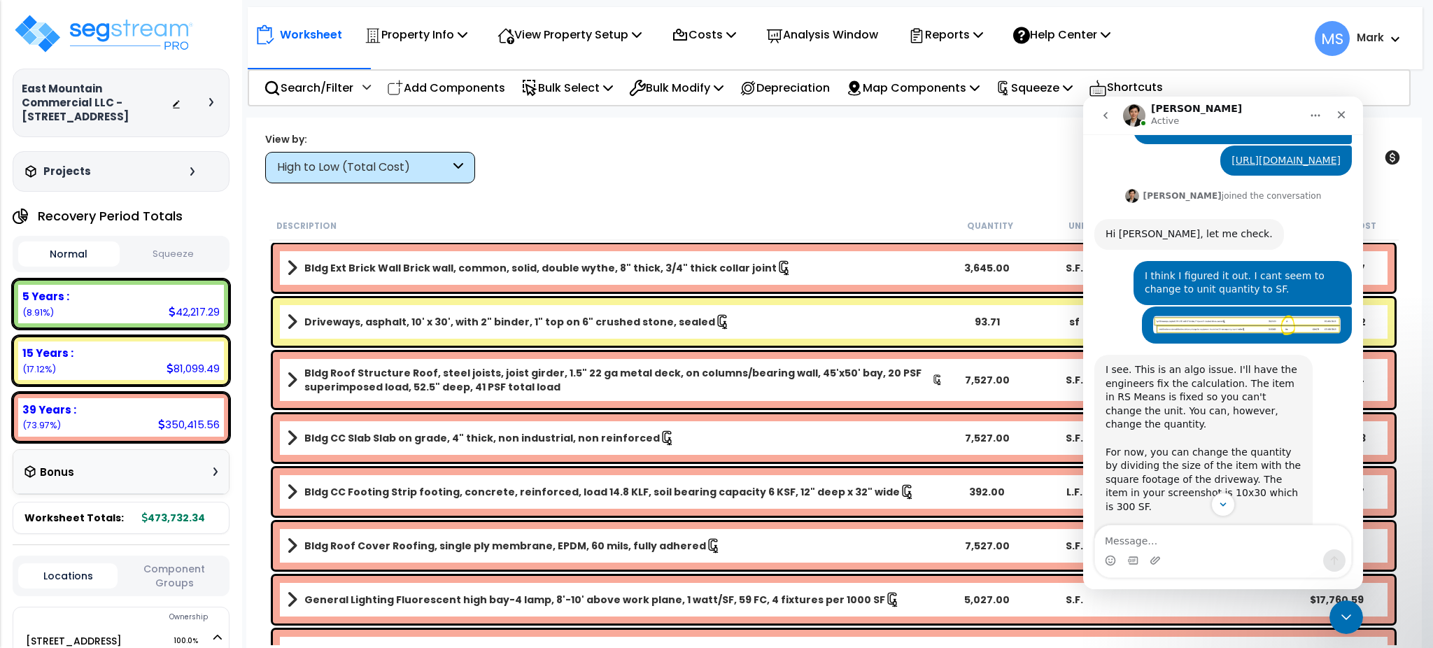
scroll to position [628, 0]
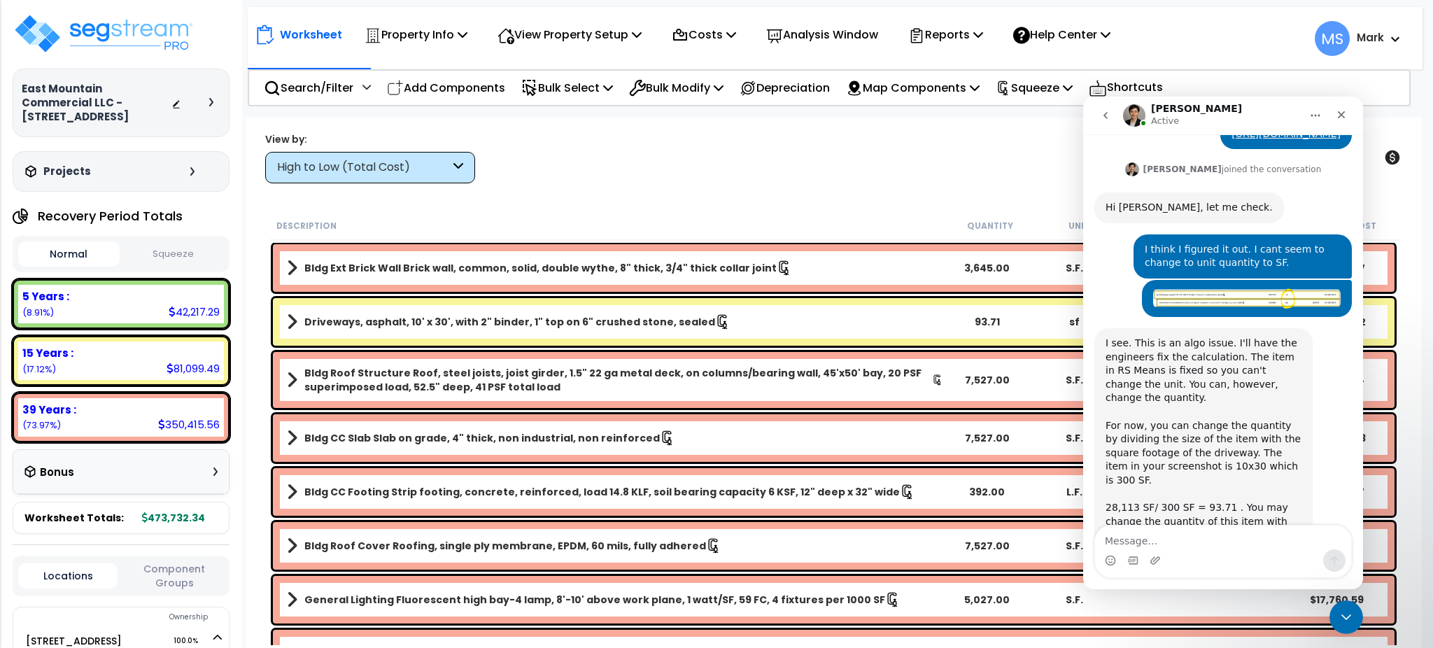
click at [1193, 540] on textarea "Message…" at bounding box center [1223, 538] width 256 height 24
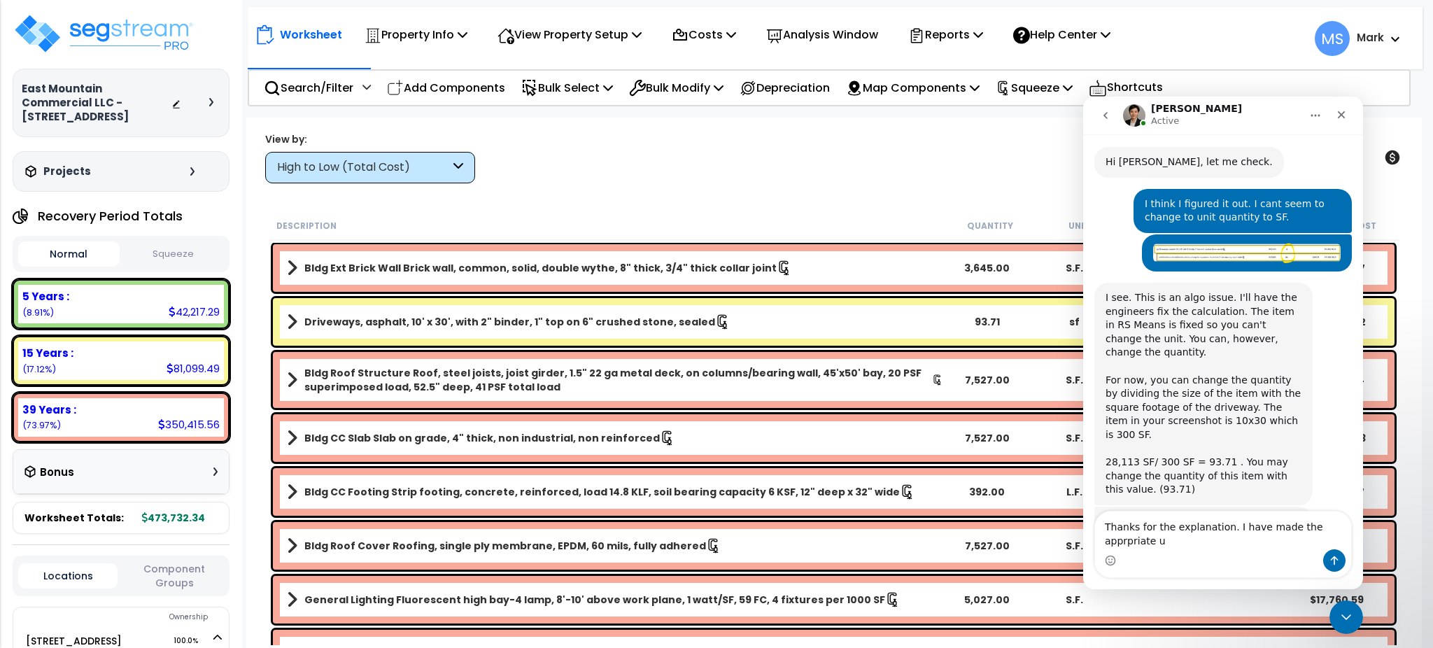
scroll to position [687, 0]
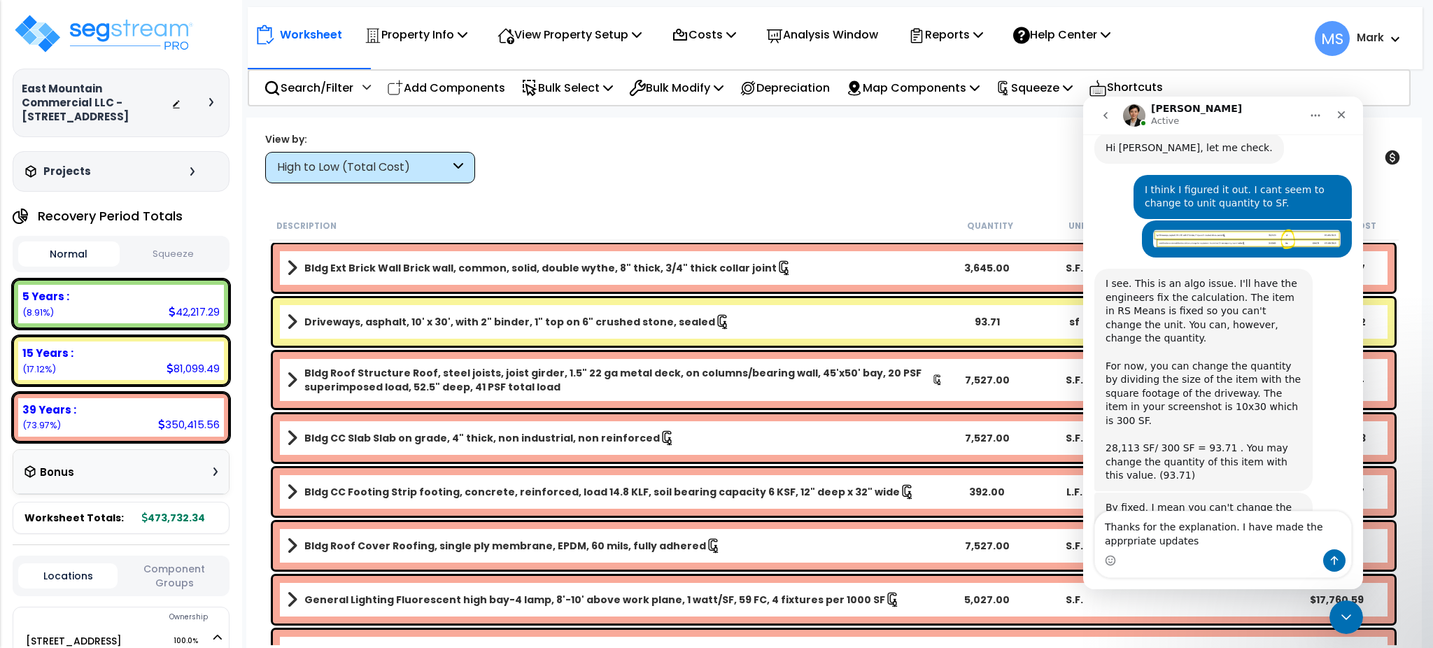
drag, startPoint x: 1319, startPoint y: 539, endPoint x: 1322, endPoint y: 521, distance: 17.8
click at [1277, 547] on textarea "Thanks for the explanation. I have made the appropriate updates" at bounding box center [1223, 531] width 256 height 38
type textarea "Thanks for the explanation. I have made the appropriate updates"
click at [1340, 563] on icon "Send a message…" at bounding box center [1334, 560] width 11 height 11
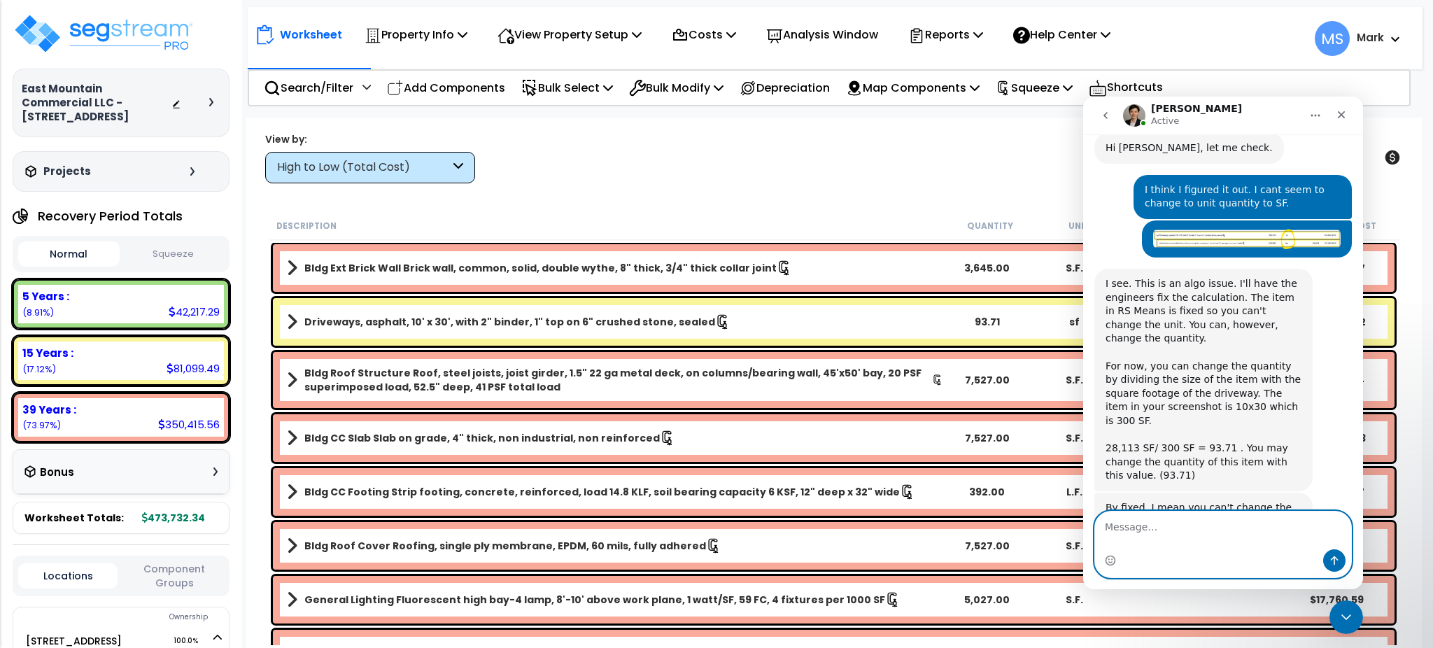
scroll to position [729, 0]
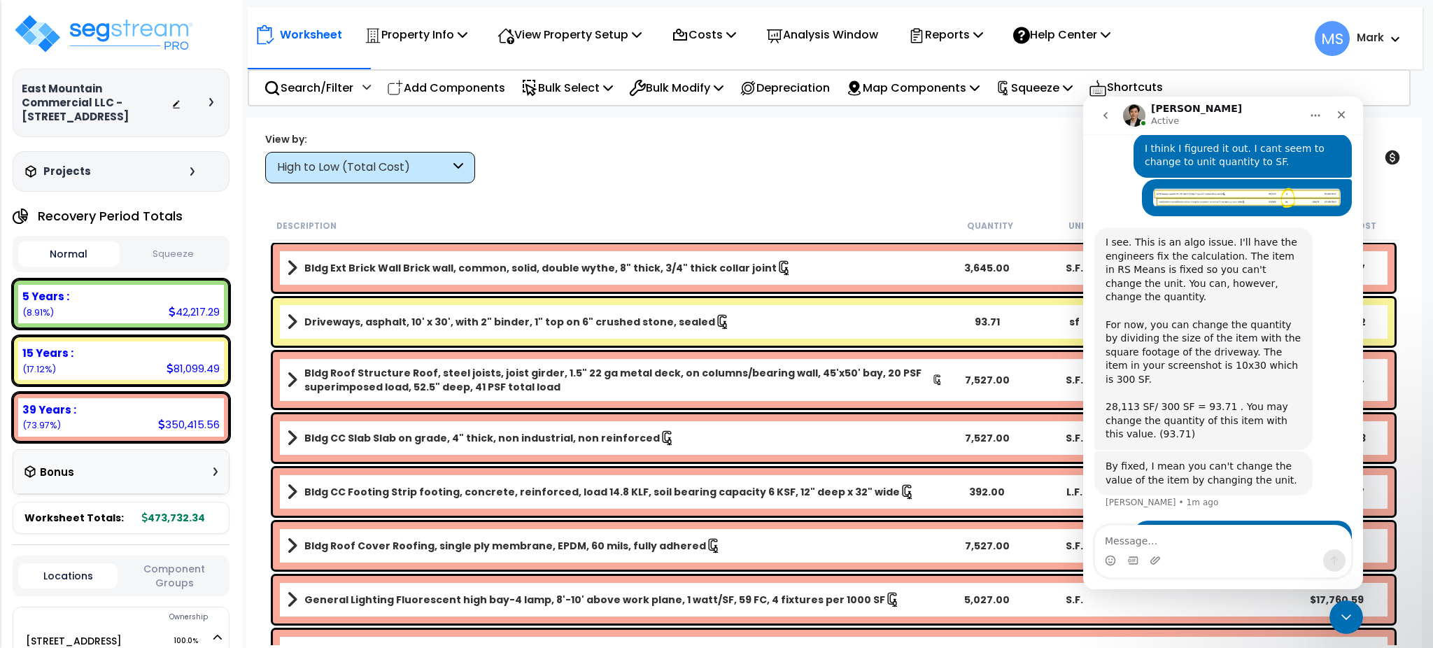
click at [898, 189] on div "Worksheet Property Info Property Setup Add Property Unit Template property Clon…" at bounding box center [833, 442] width 1175 height 648
click at [1333, 605] on div "Close Intercom Messenger" at bounding box center [1345, 615] width 34 height 34
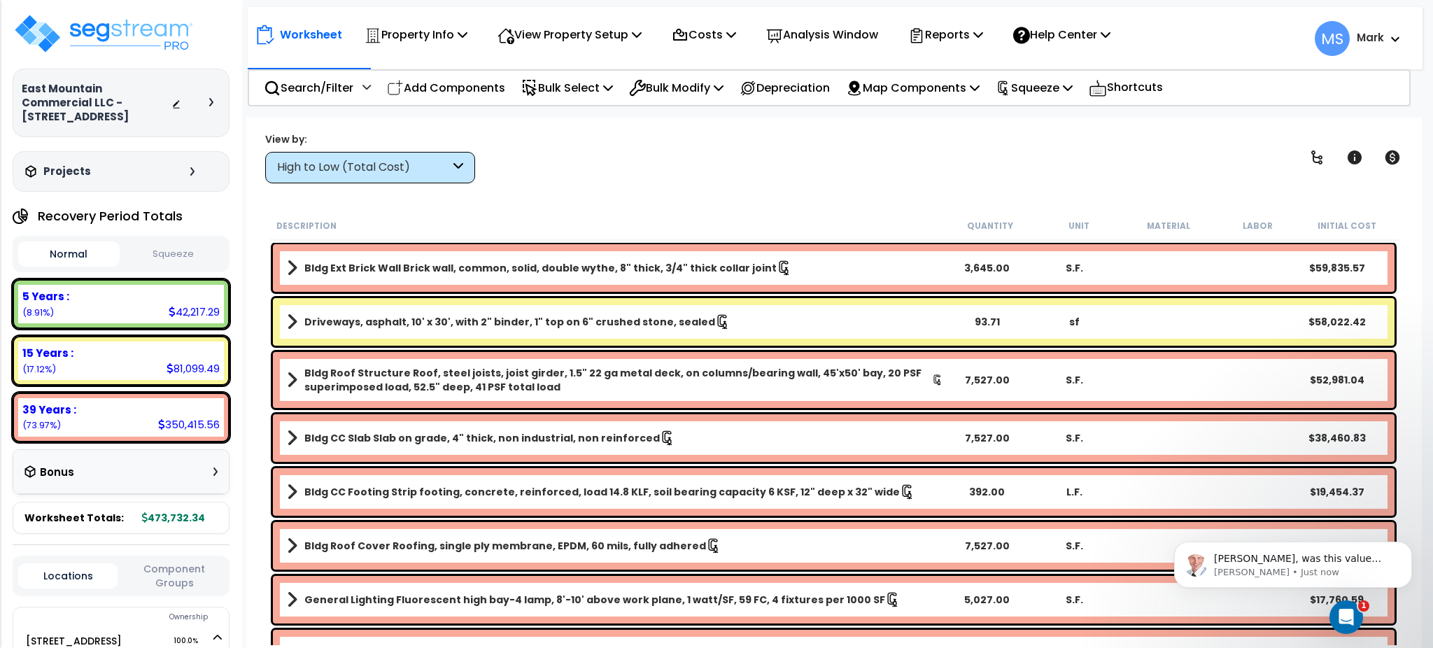
scroll to position [939, 0]
click at [1345, 617] on icon "Open Intercom Messenger" at bounding box center [1344, 615] width 23 height 23
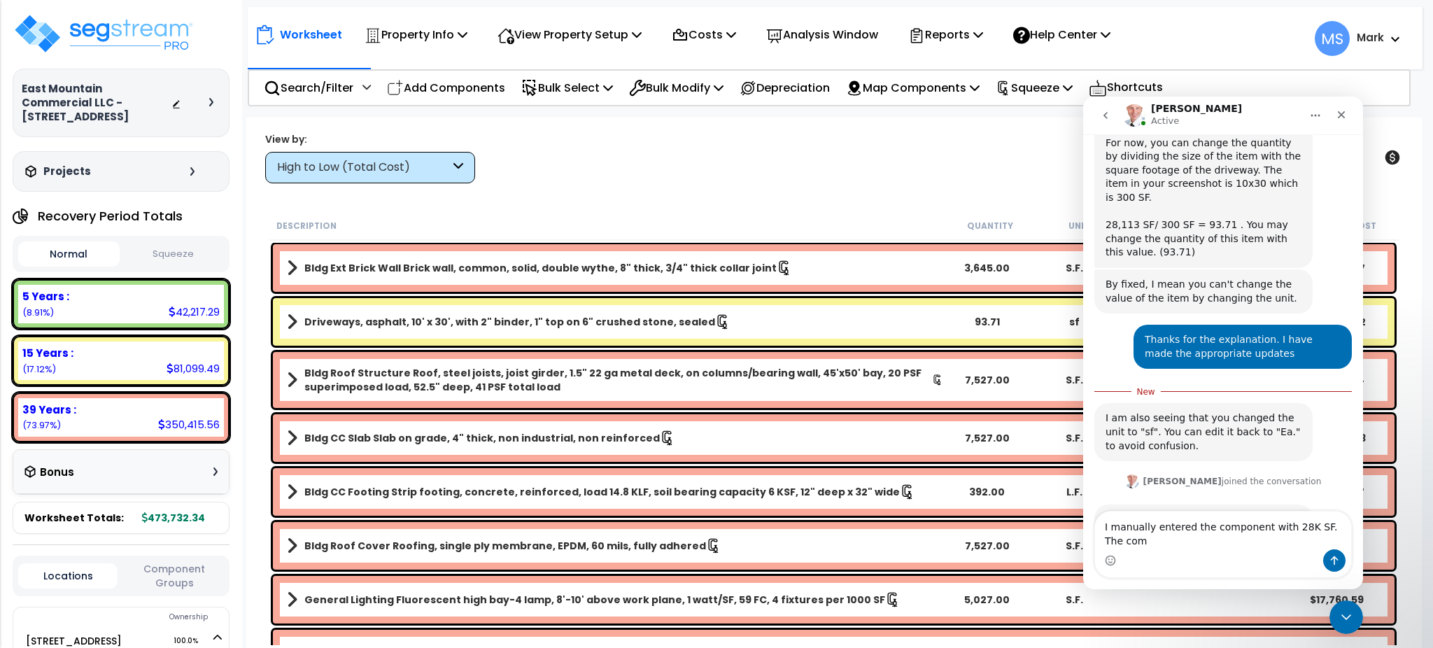
scroll to position [922, 0]
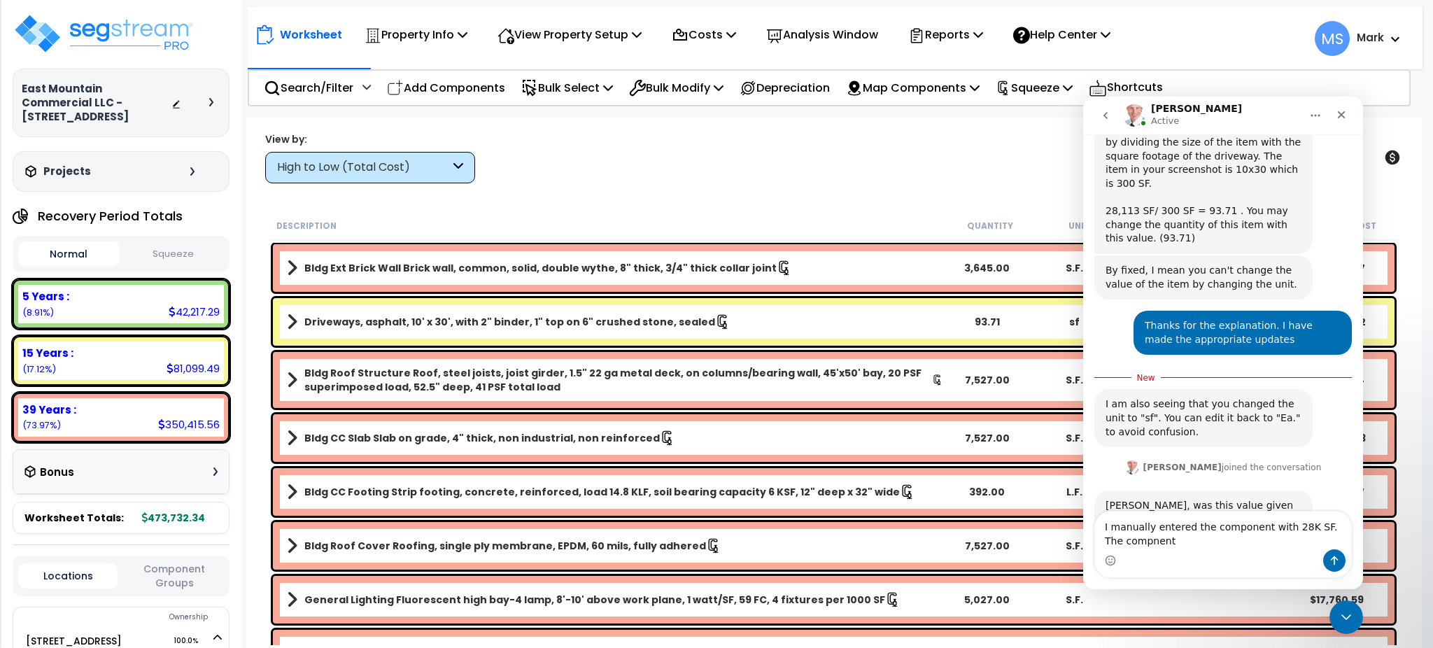
drag, startPoint x: 1154, startPoint y: 542, endPoint x: 1096, endPoint y: 552, distance: 58.9
click at [1096, 552] on div "I manually entered the component with 28K SF. The compnent I manually entered t…" at bounding box center [1223, 545] width 256 height 66
drag, startPoint x: 1207, startPoint y: 533, endPoint x: 1193, endPoint y: 541, distance: 16.3
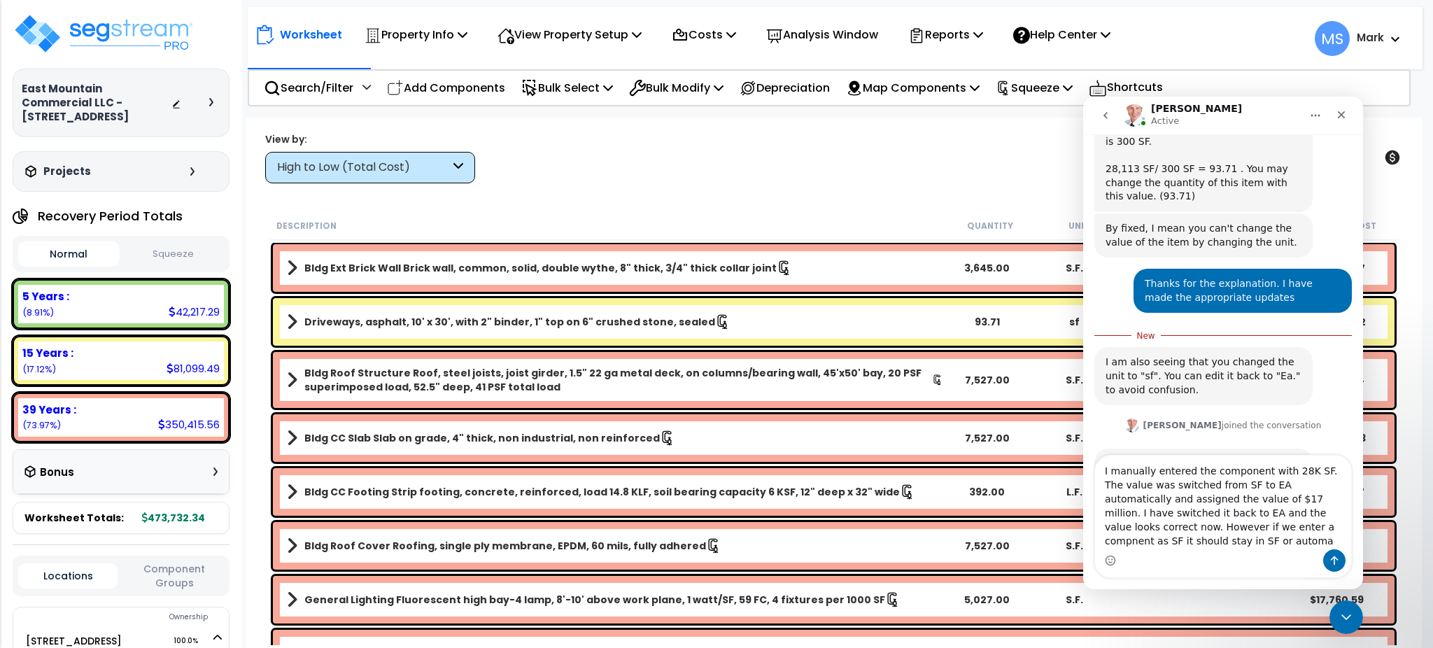
scroll to position [978, 0]
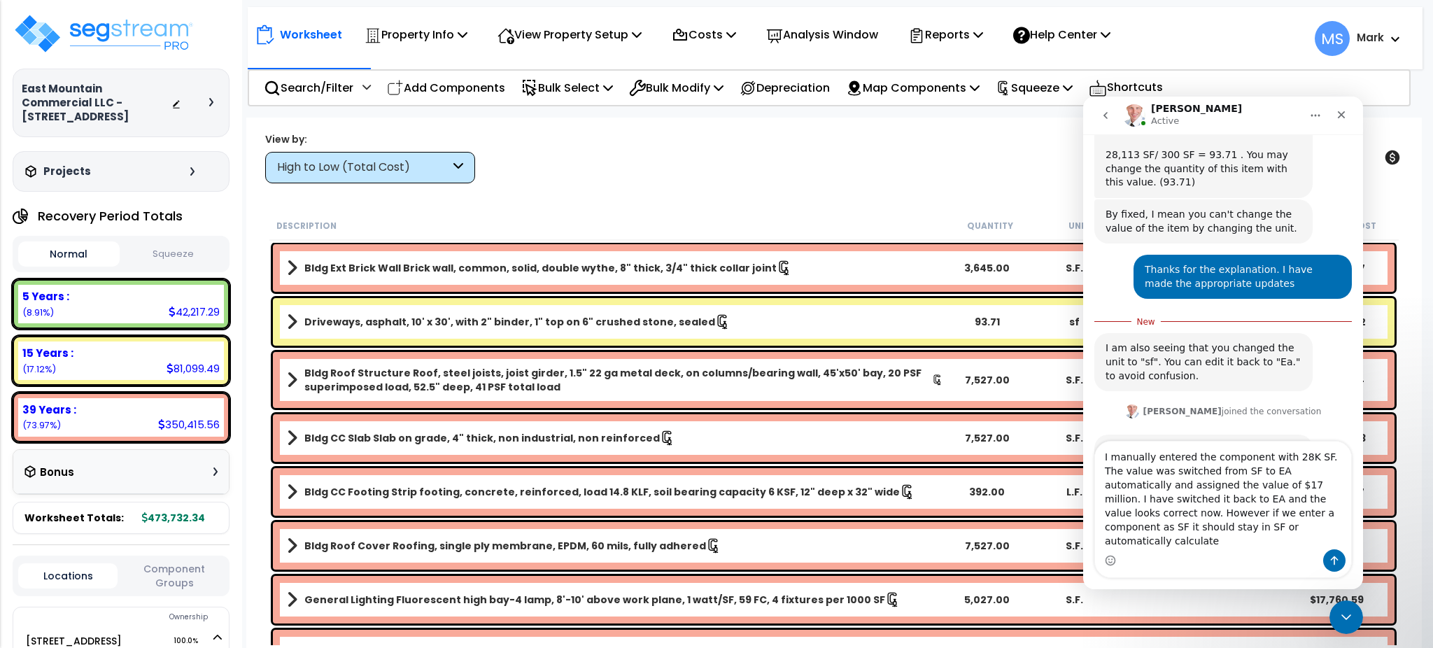
click at [1221, 542] on textarea "I manually entered the component with 28K SF. The value was switched from SF to…" at bounding box center [1223, 496] width 256 height 108
drag, startPoint x: 1311, startPoint y: 521, endPoint x: 1312, endPoint y: 538, distance: 16.8
click at [1312, 538] on textarea "I manually entered the component with 28K SF. The value was switched from SF to…" at bounding box center [1223, 496] width 256 height 108
click at [1330, 540] on textarea "I manually entered the component with 28K SF. The value was switched from SF to…" at bounding box center [1223, 494] width 256 height 111
drag, startPoint x: 1294, startPoint y: 512, endPoint x: 1348, endPoint y: 547, distance: 64.3
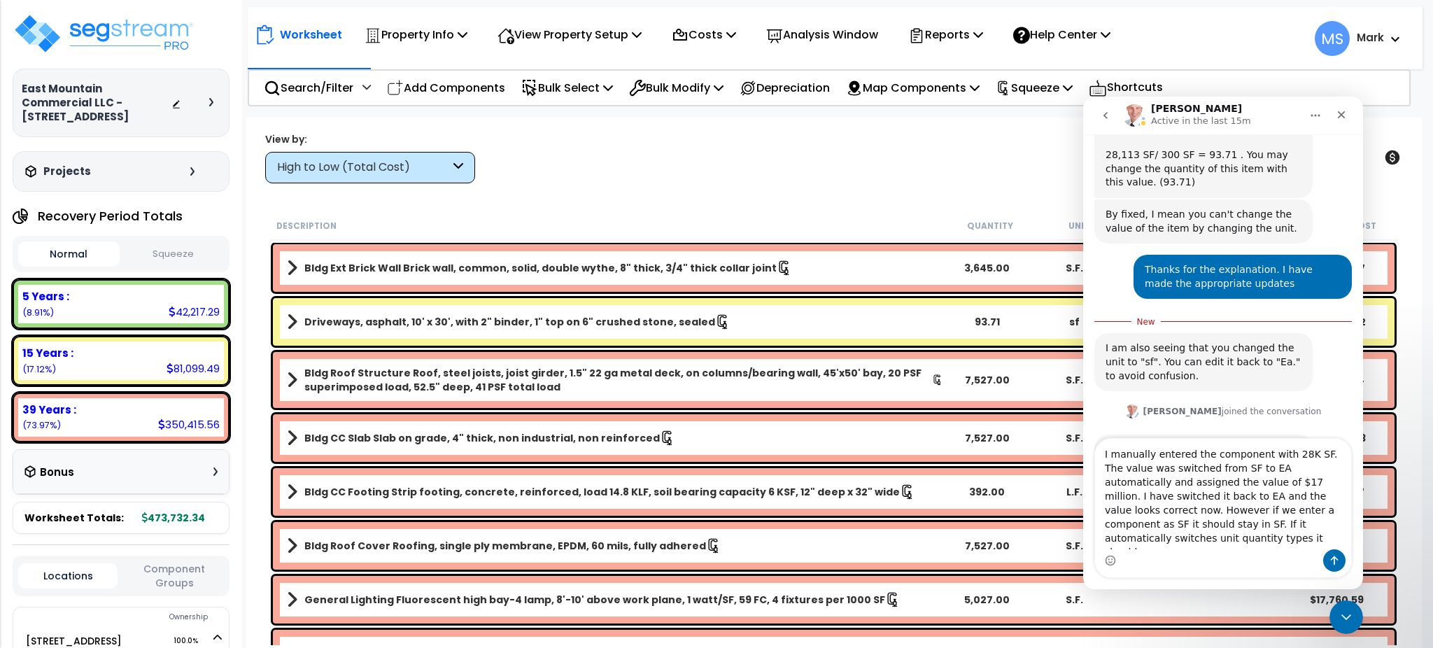
click at [1348, 547] on textarea "I manually entered the component with 28K SF. The value was switched from SF to…" at bounding box center [1223, 494] width 256 height 111
click at [1229, 535] on textarea "I manually entered the component with 28K SF. The value was switched from SF to…" at bounding box center [1223, 494] width 256 height 111
drag, startPoint x: 1313, startPoint y: 526, endPoint x: 1334, endPoint y: 540, distance: 25.2
click at [1334, 540] on textarea "I manually entered the component with 28K SF. The value was switched from SF to…" at bounding box center [1223, 494] width 256 height 111
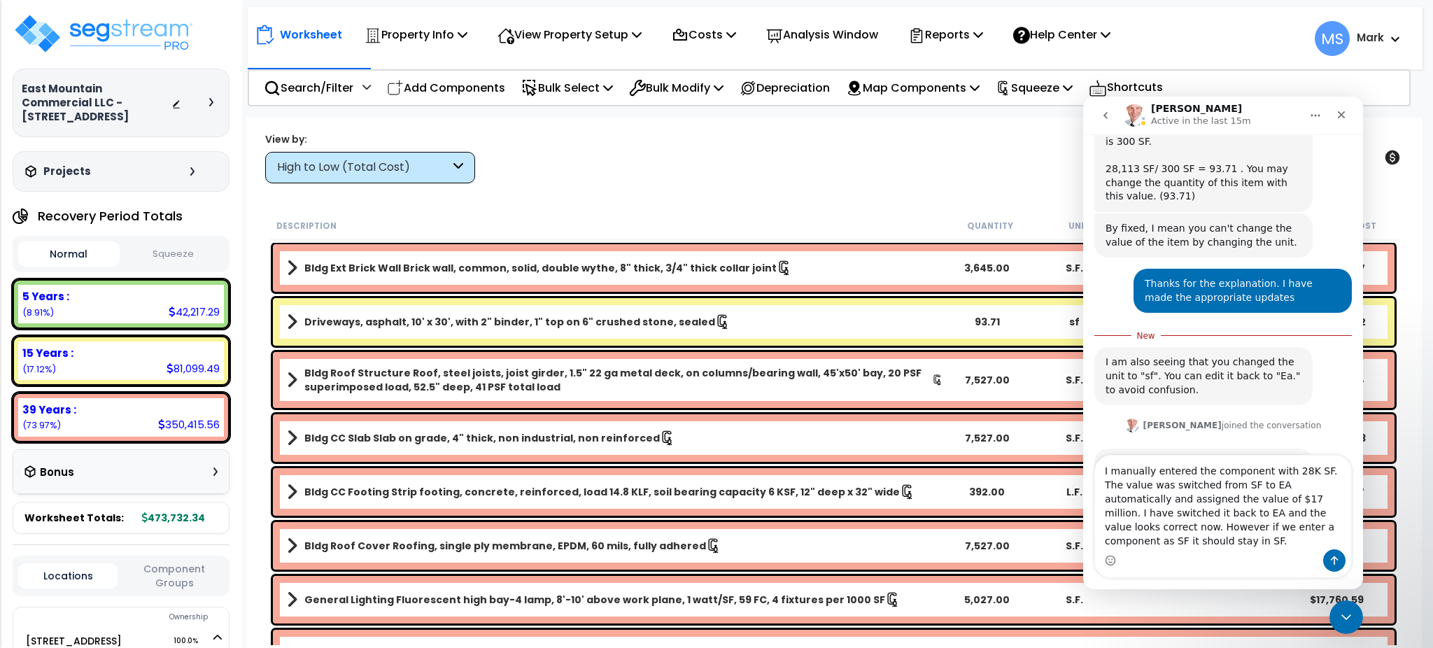
type textarea "I manually entered the component with 28K SF. The value was switched from SF to…"
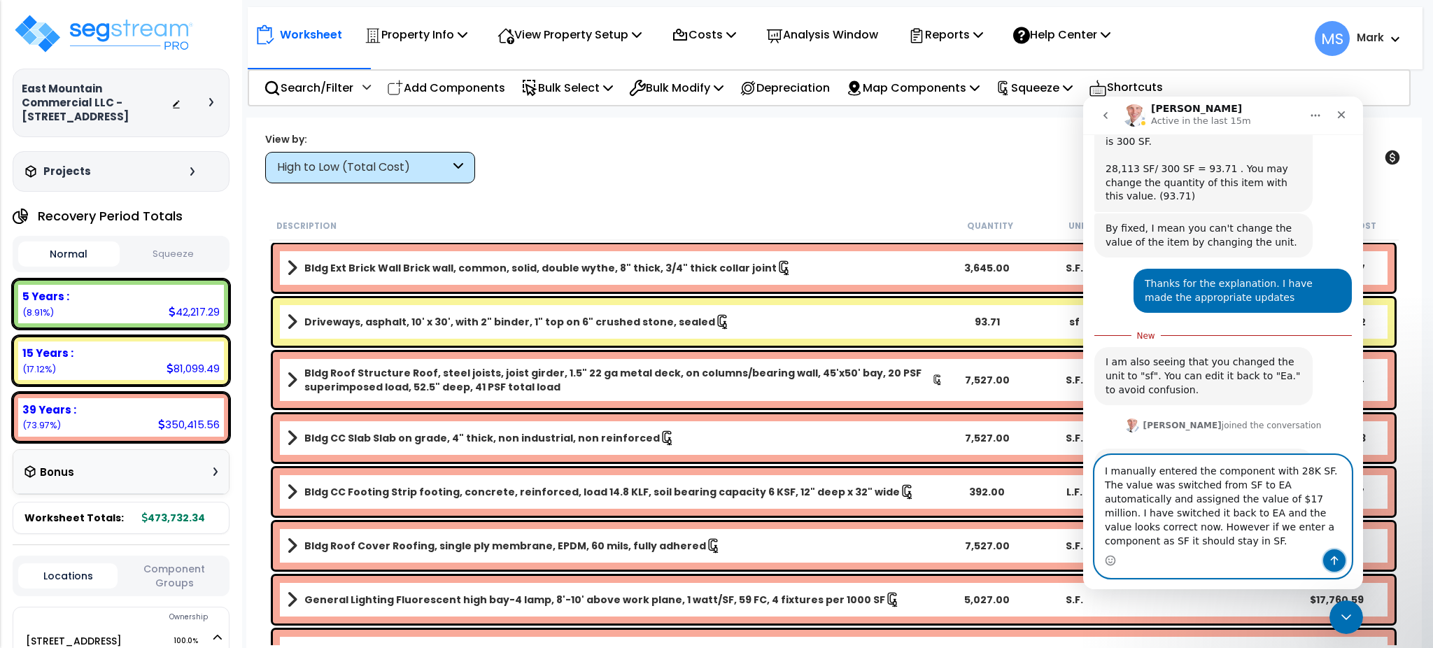
click at [1335, 555] on icon "Send a message…" at bounding box center [1334, 560] width 11 height 11
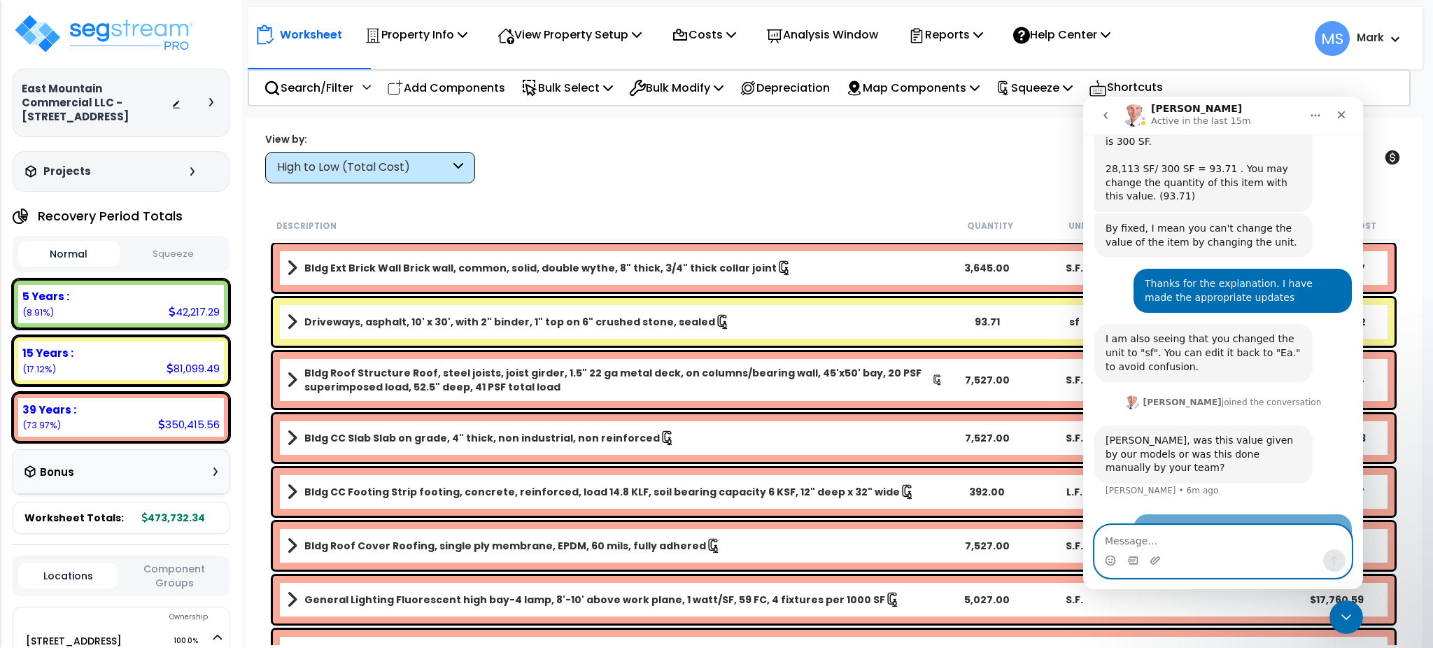
scroll to position [995, 0]
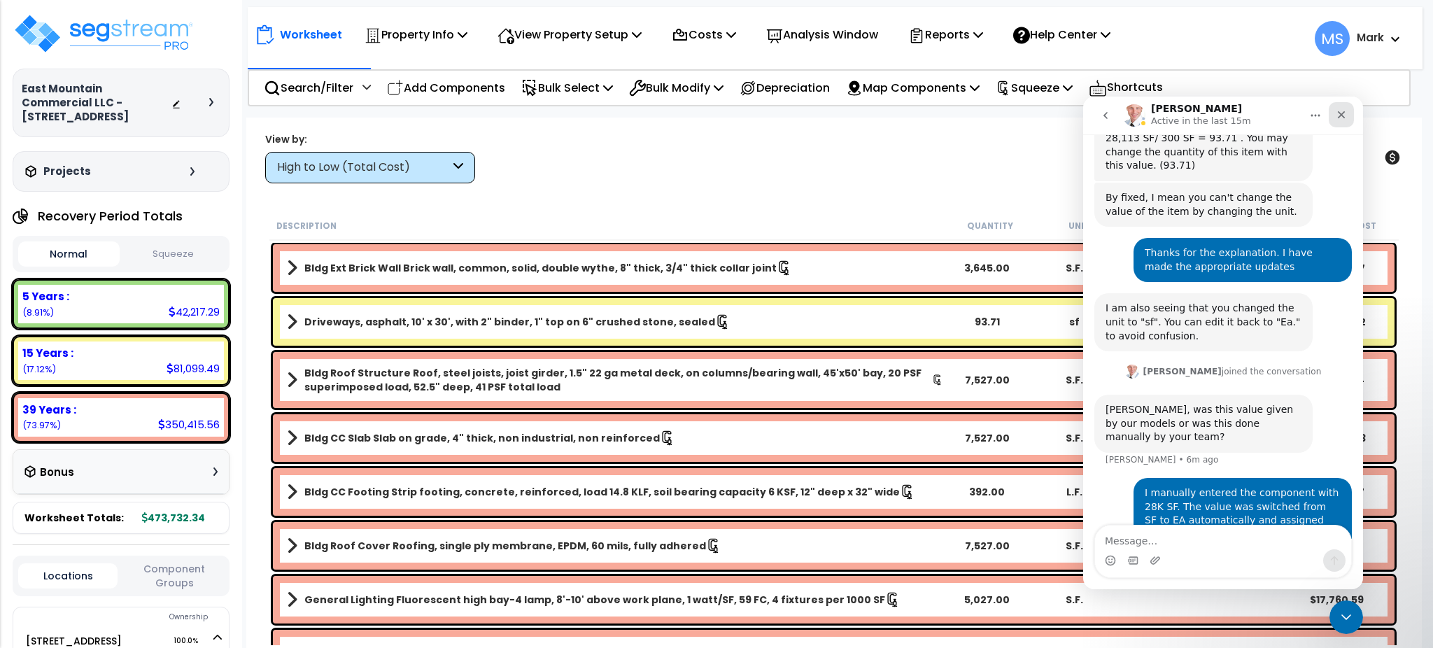
click at [1344, 121] on div "Close" at bounding box center [1341, 114] width 25 height 25
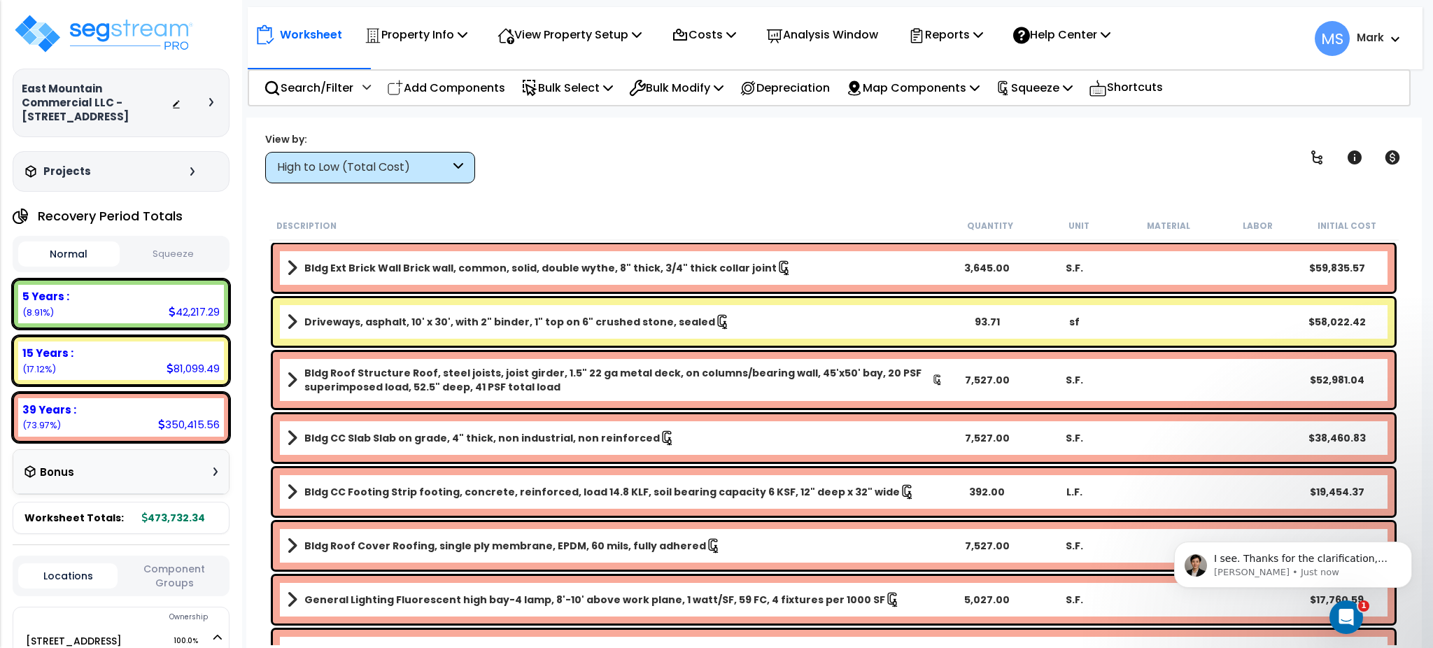
scroll to position [1078, 0]
click at [1345, 617] on icon "Open Intercom Messenger" at bounding box center [1345, 615] width 10 height 11
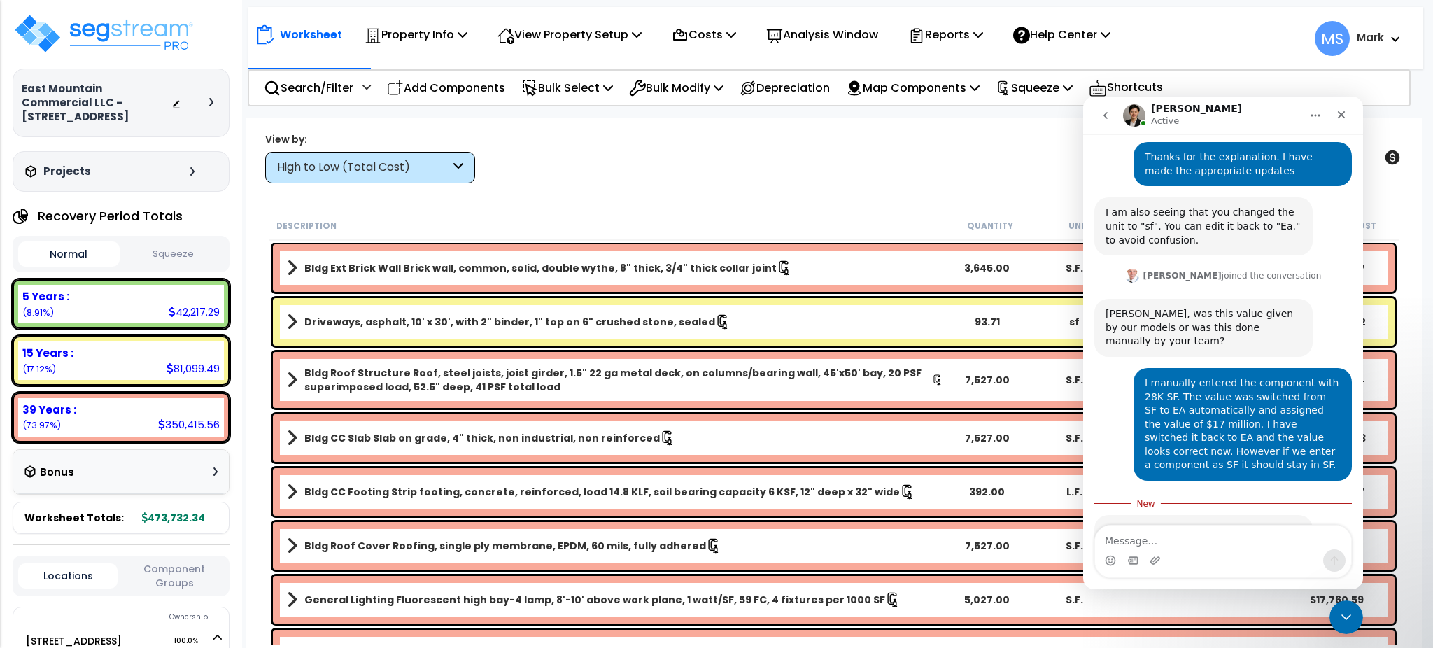
scroll to position [1102, 0]
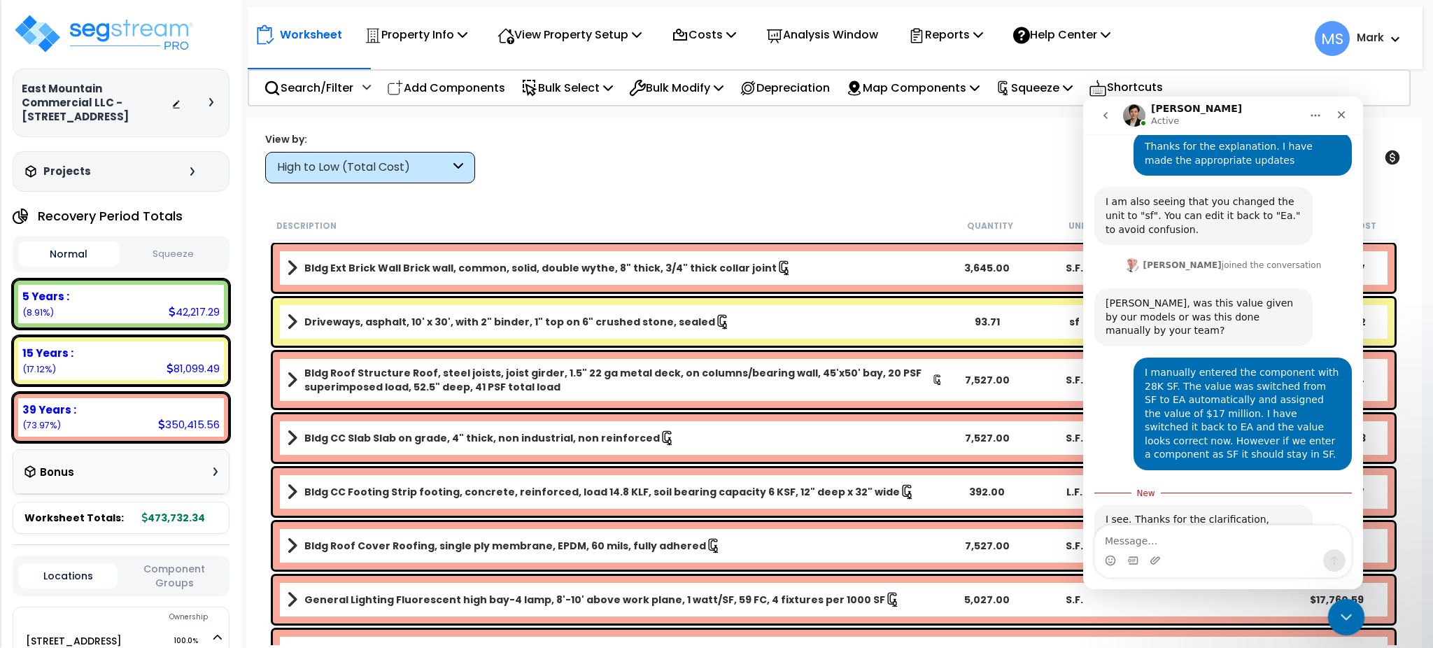
drag, startPoint x: 1347, startPoint y: 612, endPoint x: 2694, endPoint y: 1212, distance: 1474.7
click at [1348, 611] on icon "Close Intercom Messenger" at bounding box center [1344, 615] width 17 height 17
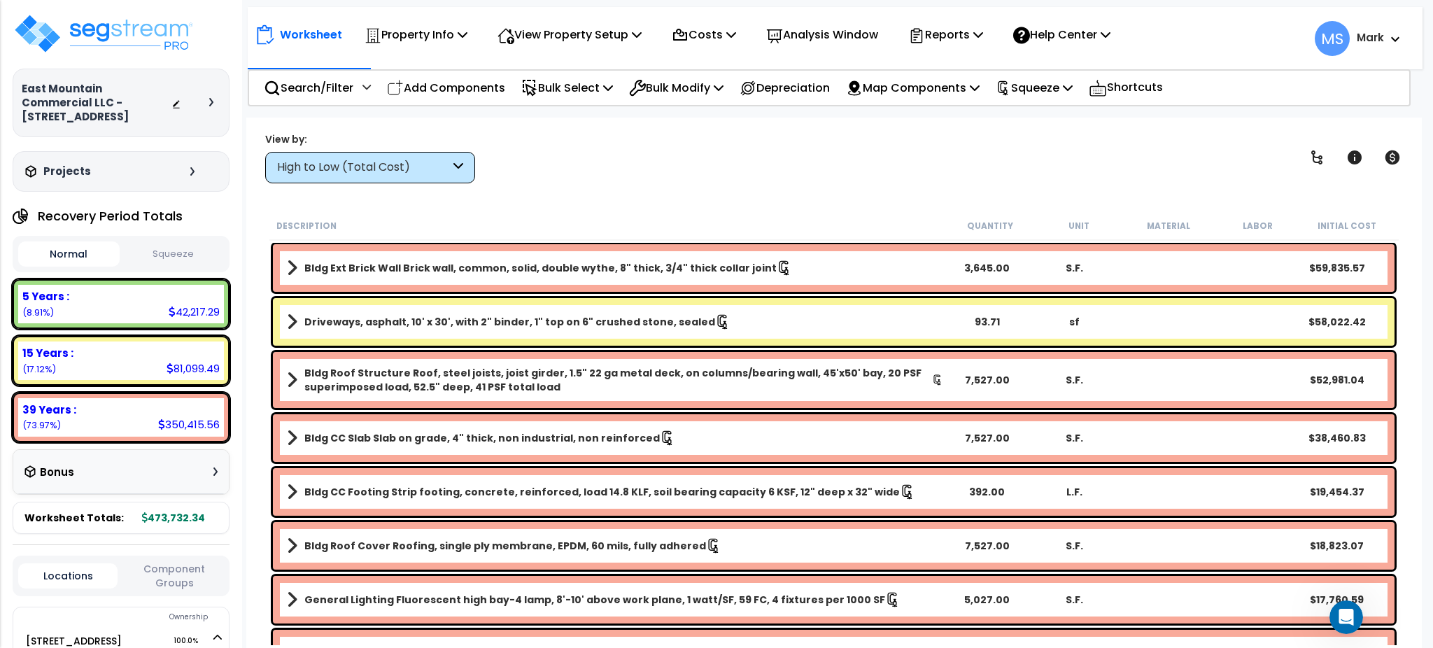
click at [598, 323] on b "Driveways, asphalt, 10' x 30', with 2" binder, 1" top on 6" crushed stone, seal…" at bounding box center [509, 322] width 411 height 14
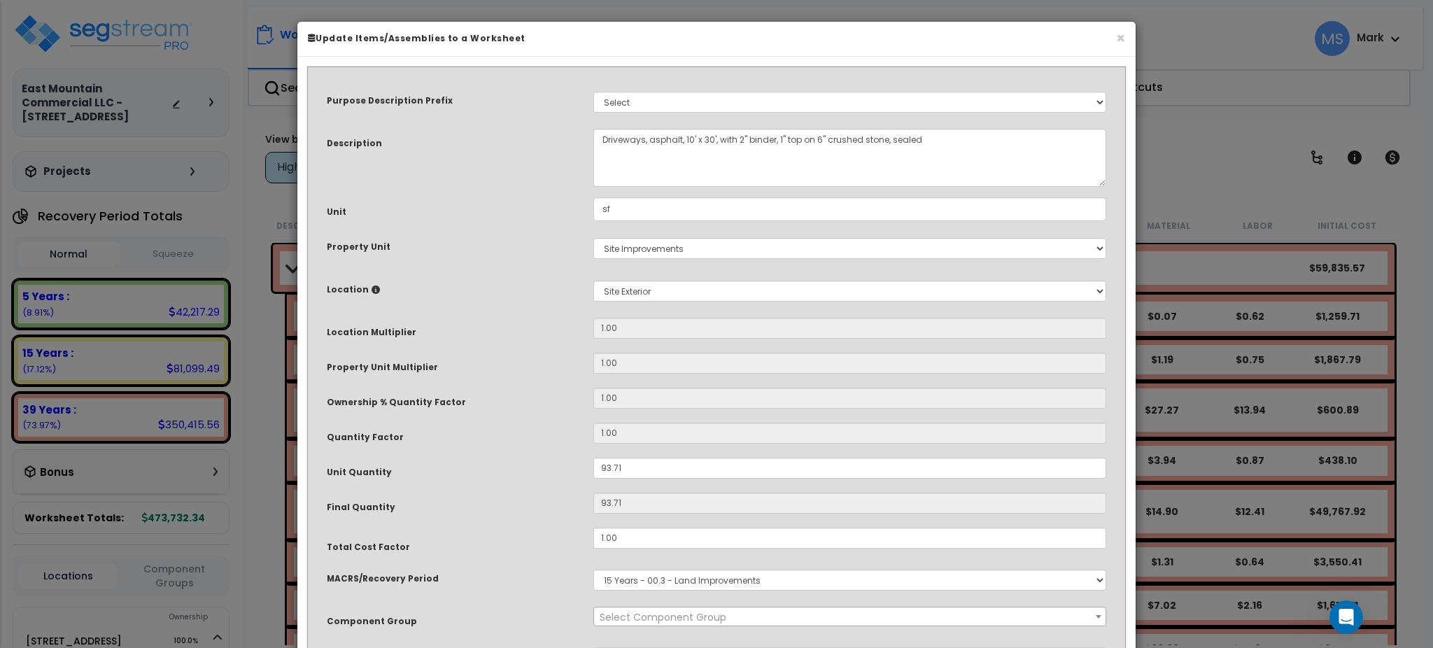
select select "46157"
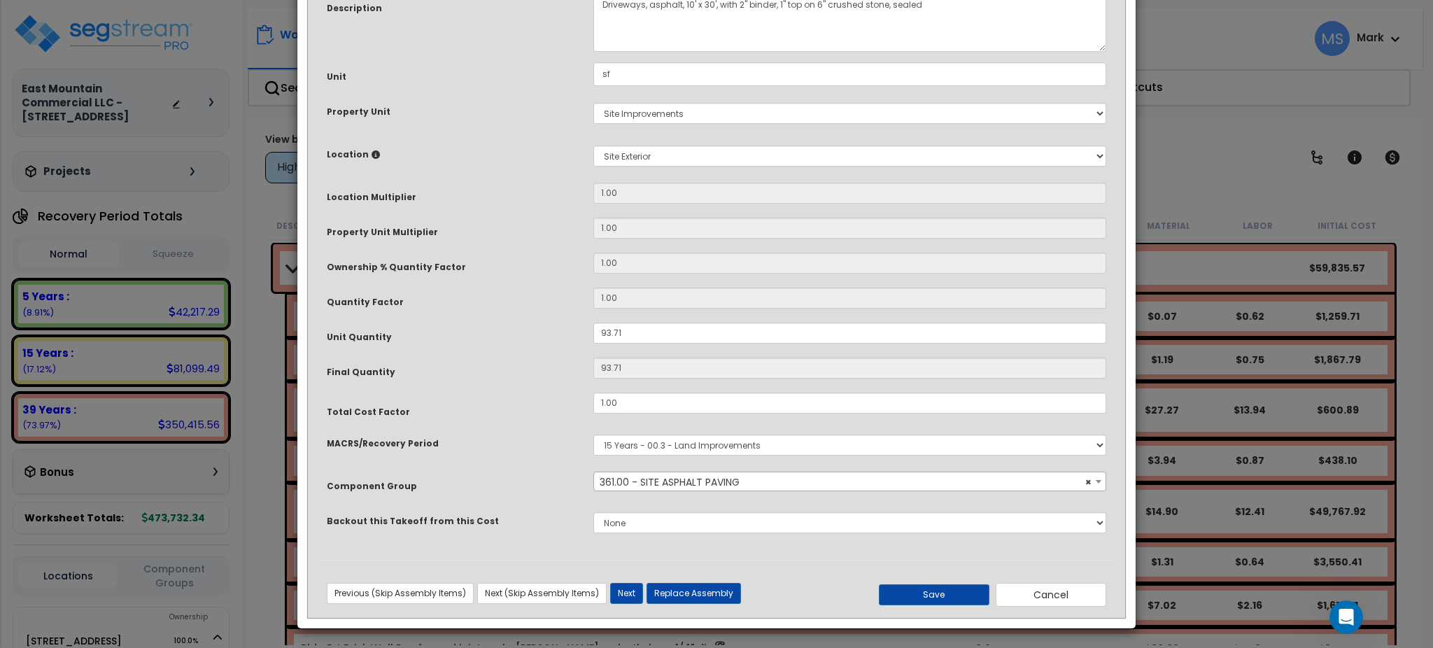
scroll to position [136, 0]
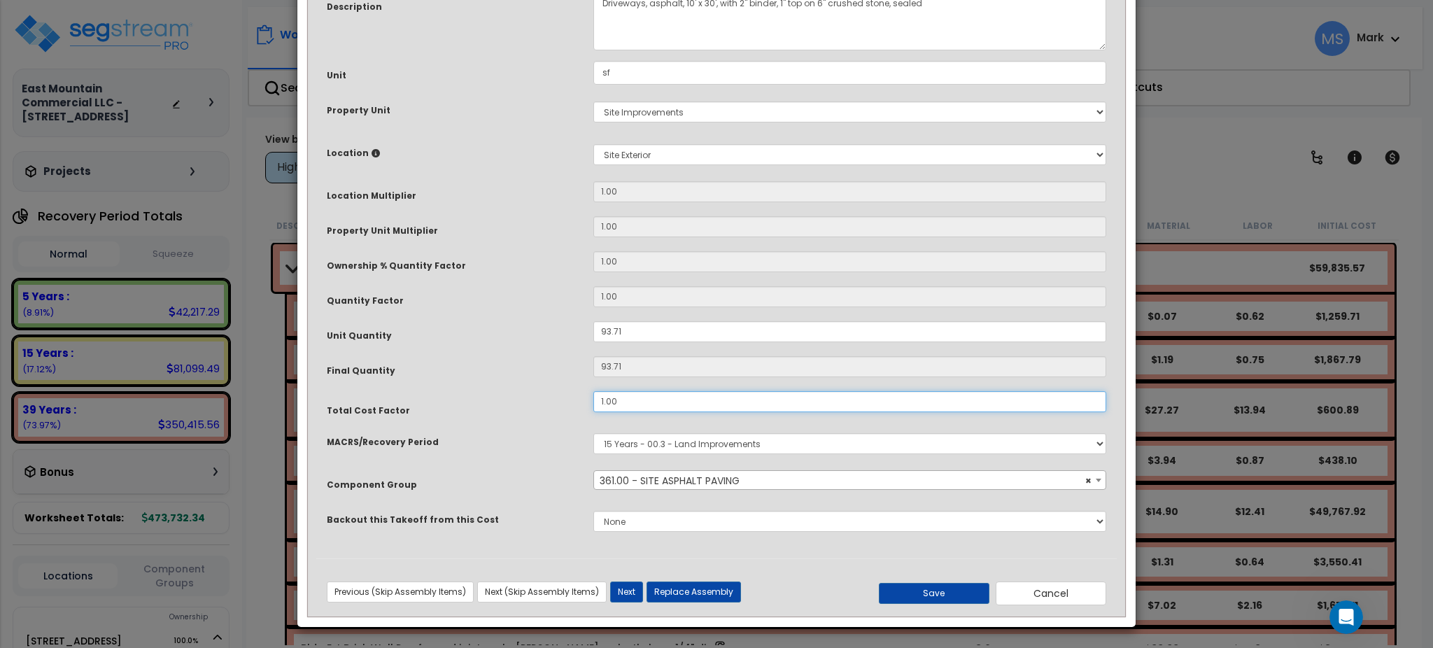
click at [654, 409] on input "1.00" at bounding box center [849, 401] width 513 height 21
click at [948, 599] on button "Save" at bounding box center [934, 593] width 111 height 21
type input "0.70"
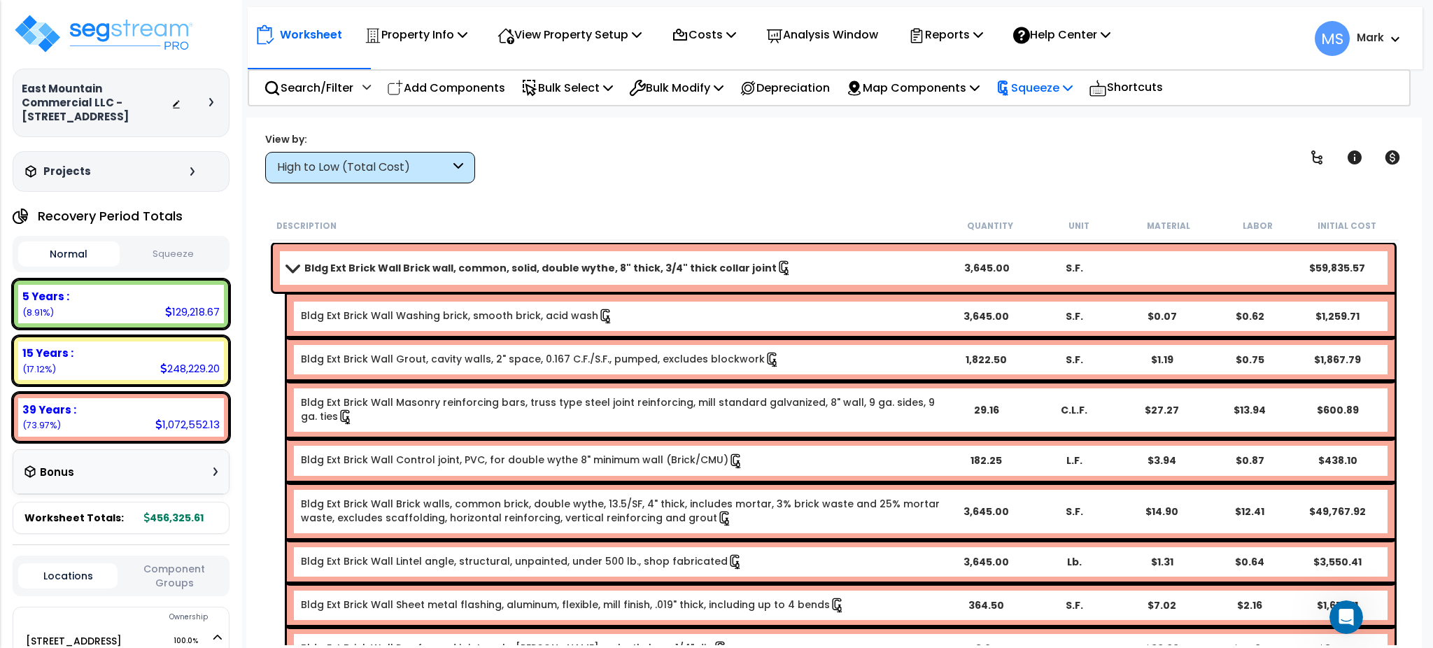
drag, startPoint x: 1057, startPoint y: 94, endPoint x: 1050, endPoint y: 111, distance: 18.2
click at [1057, 95] on p "Squeeze" at bounding box center [1034, 87] width 77 height 19
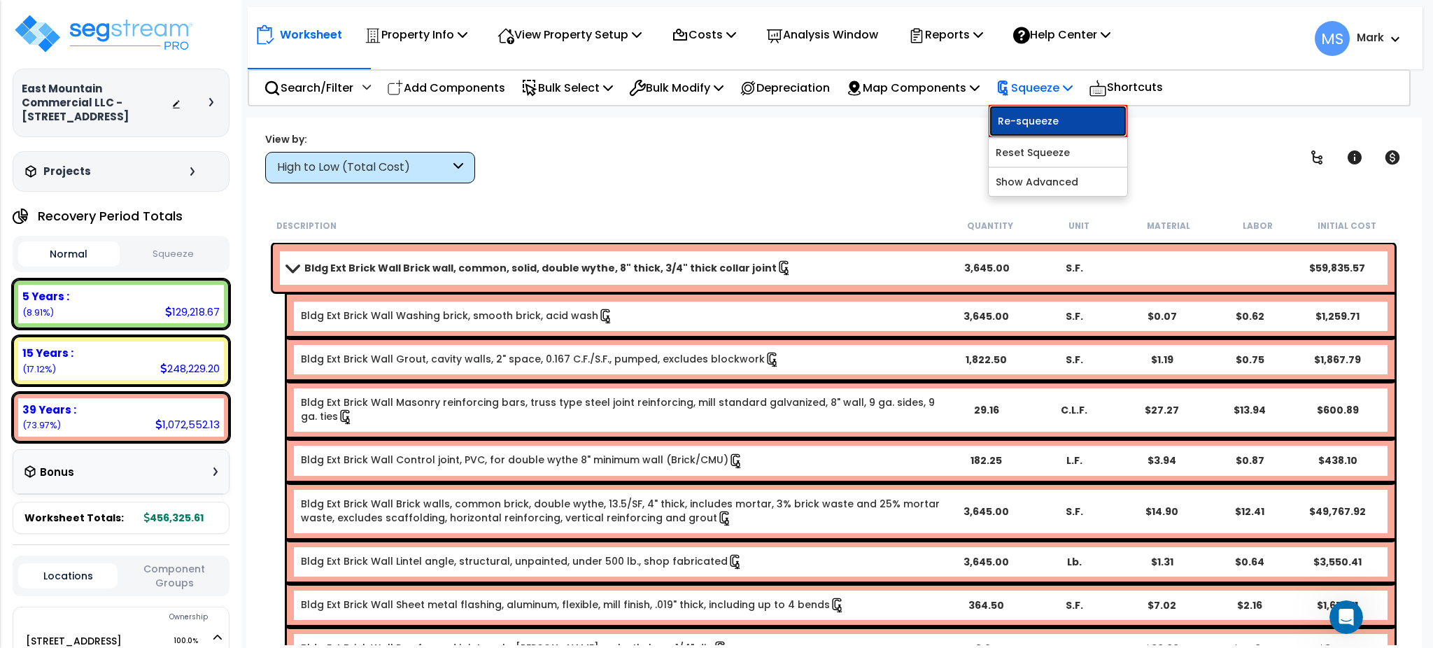
click at [1045, 125] on link "Re-squeeze" at bounding box center [1058, 121] width 139 height 32
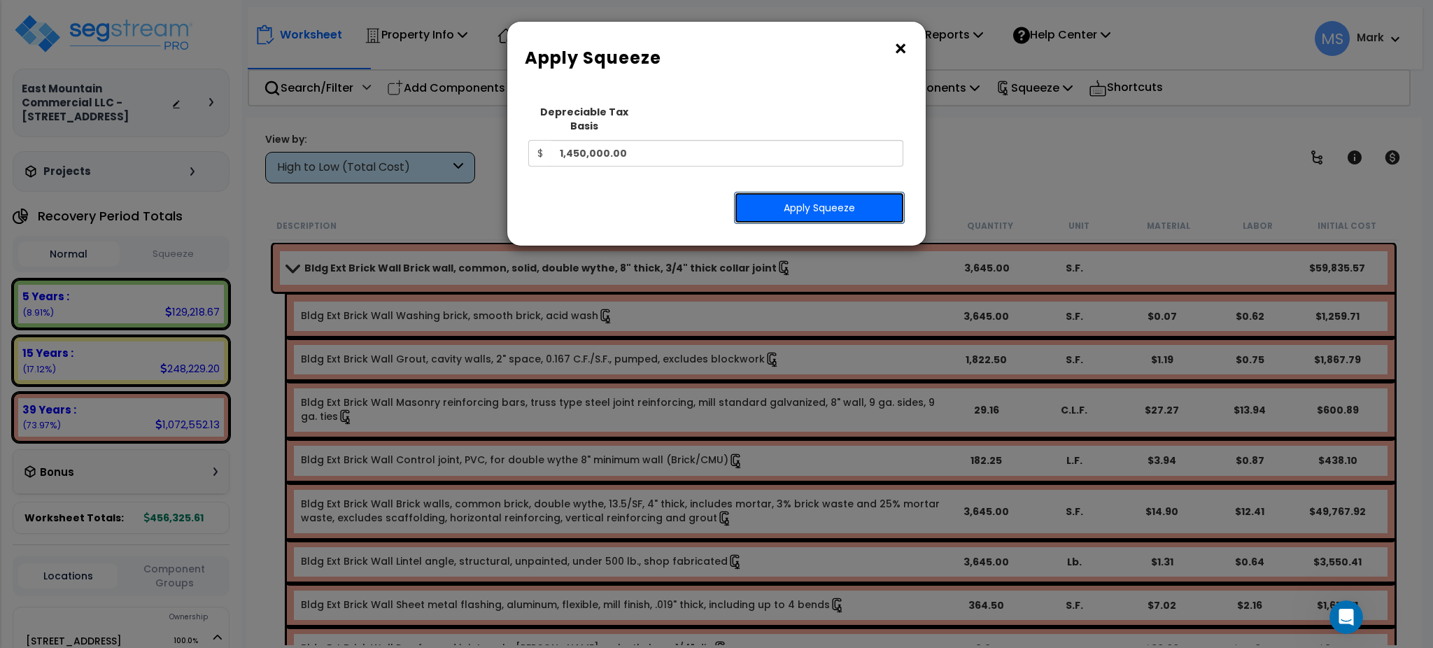
click at [824, 192] on button "Apply Squeeze" at bounding box center [819, 208] width 171 height 32
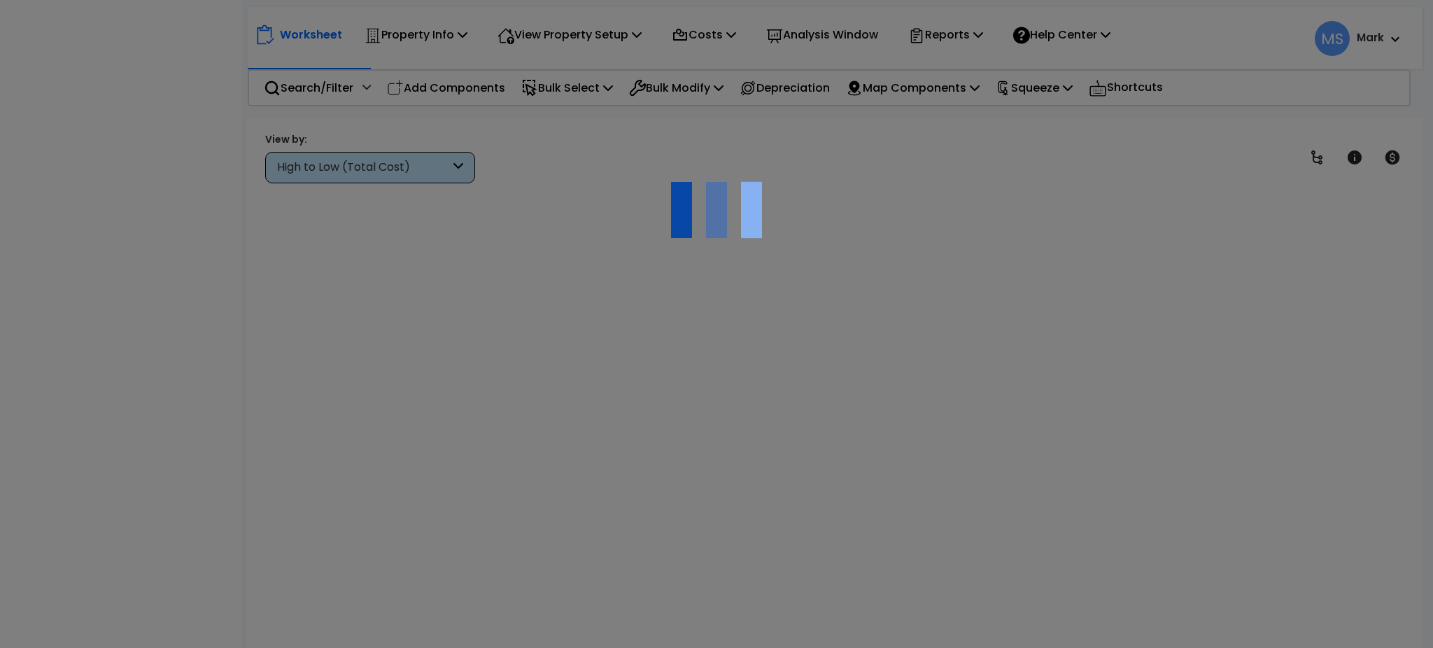
scroll to position [62, 0]
